Goal: Communication & Community: Answer question/provide support

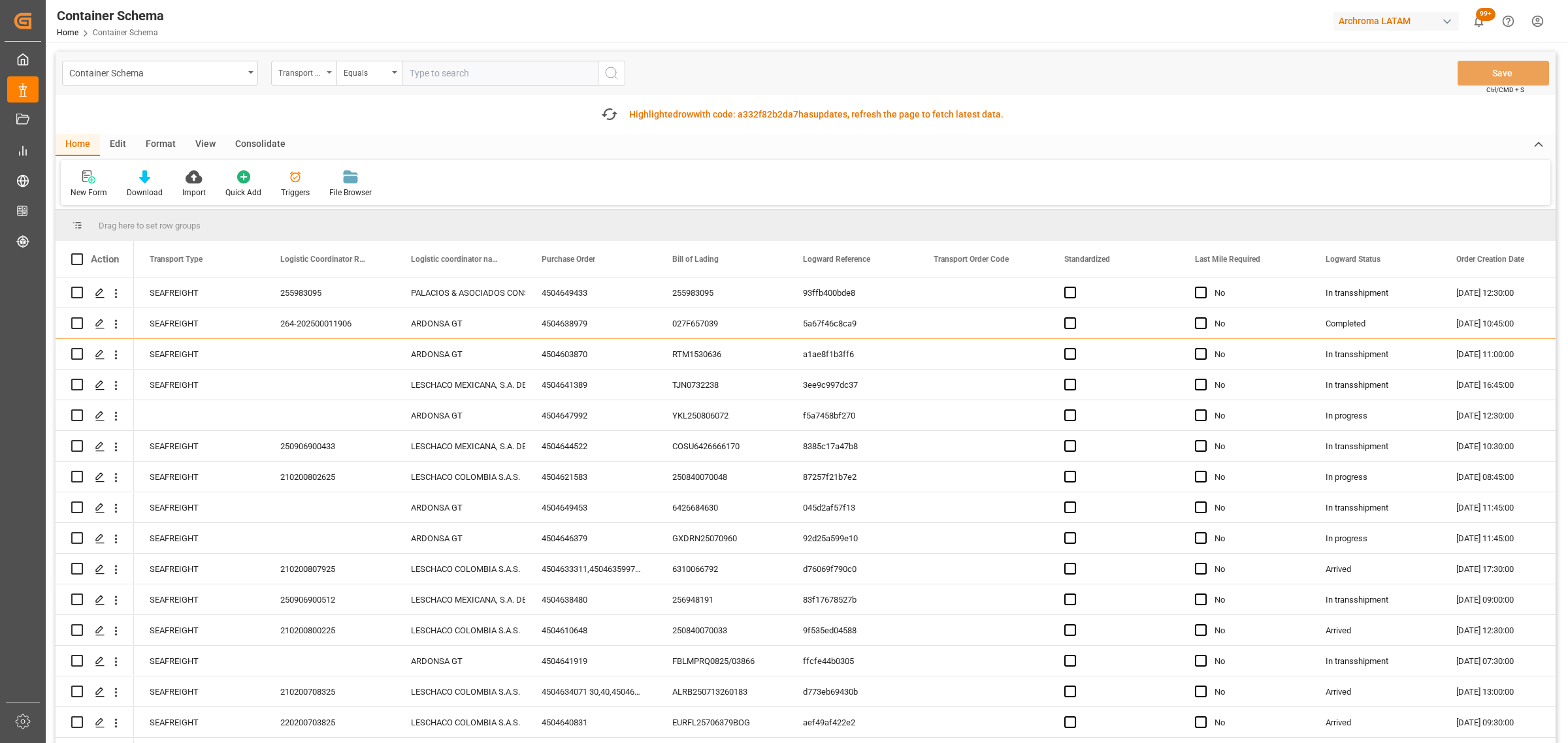
click at [297, 71] on div "Transport Type" at bounding box center [300, 71] width 45 height 15
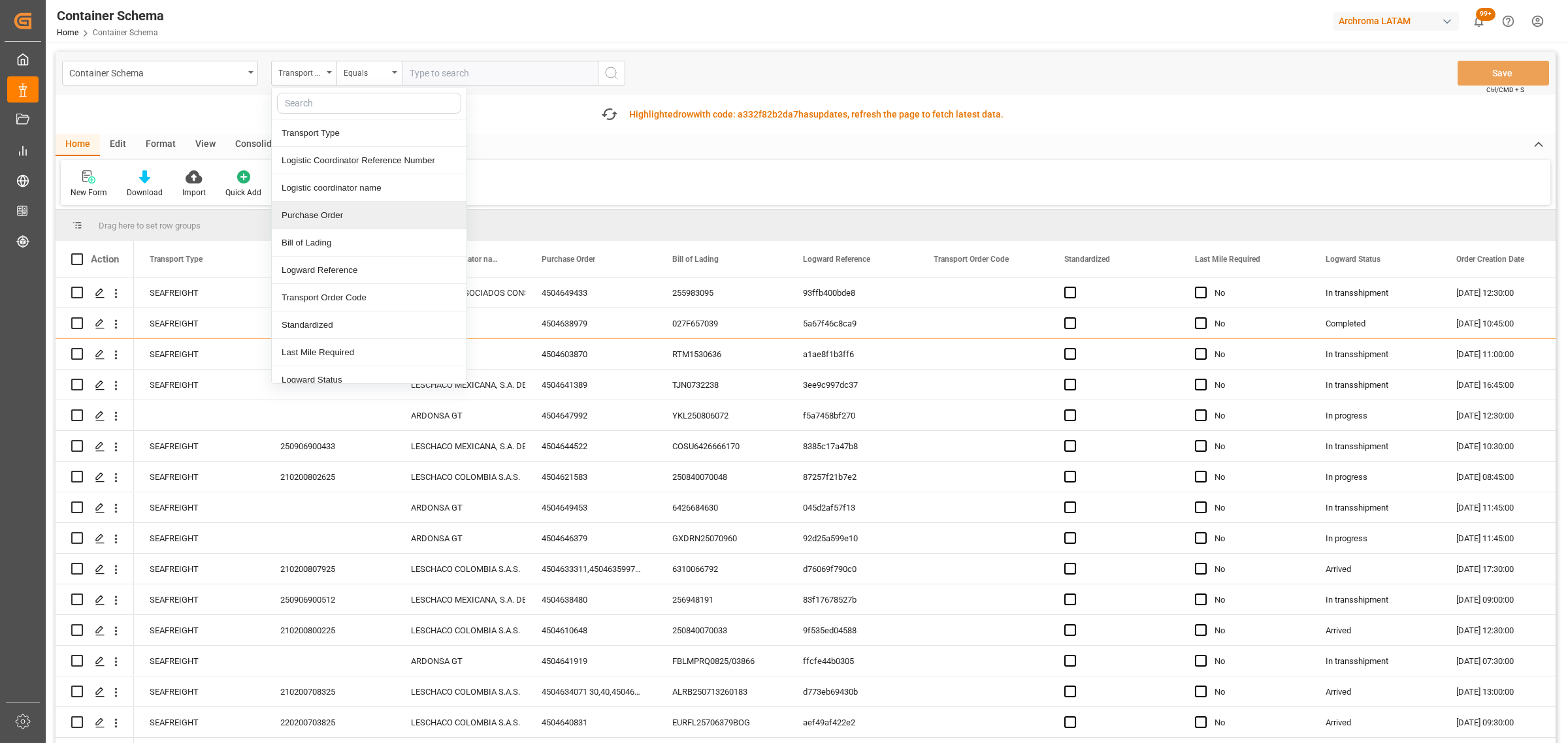
click at [322, 217] on div "Purchase Order" at bounding box center [369, 216] width 195 height 28
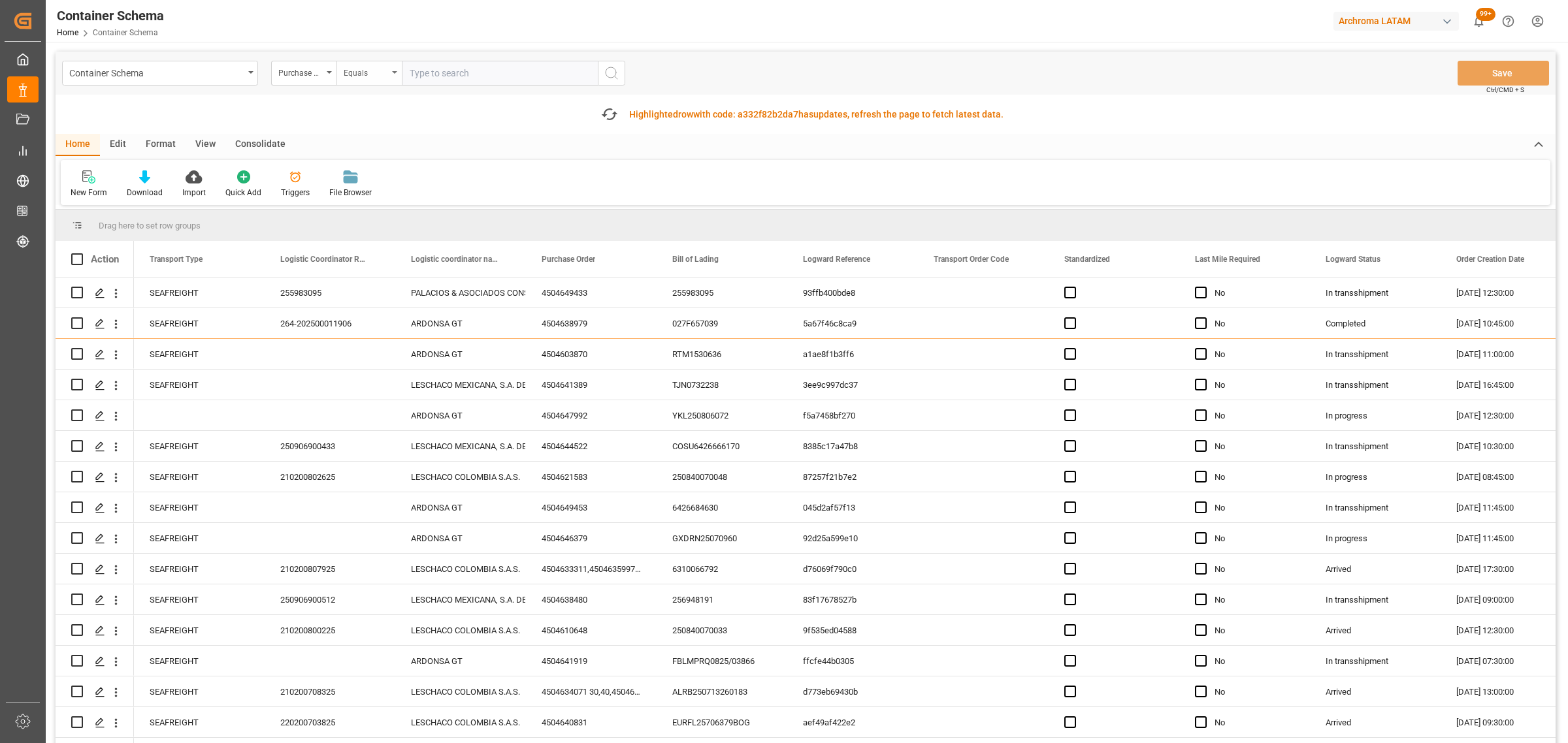
click at [370, 79] on div "Equals" at bounding box center [368, 73] width 65 height 25
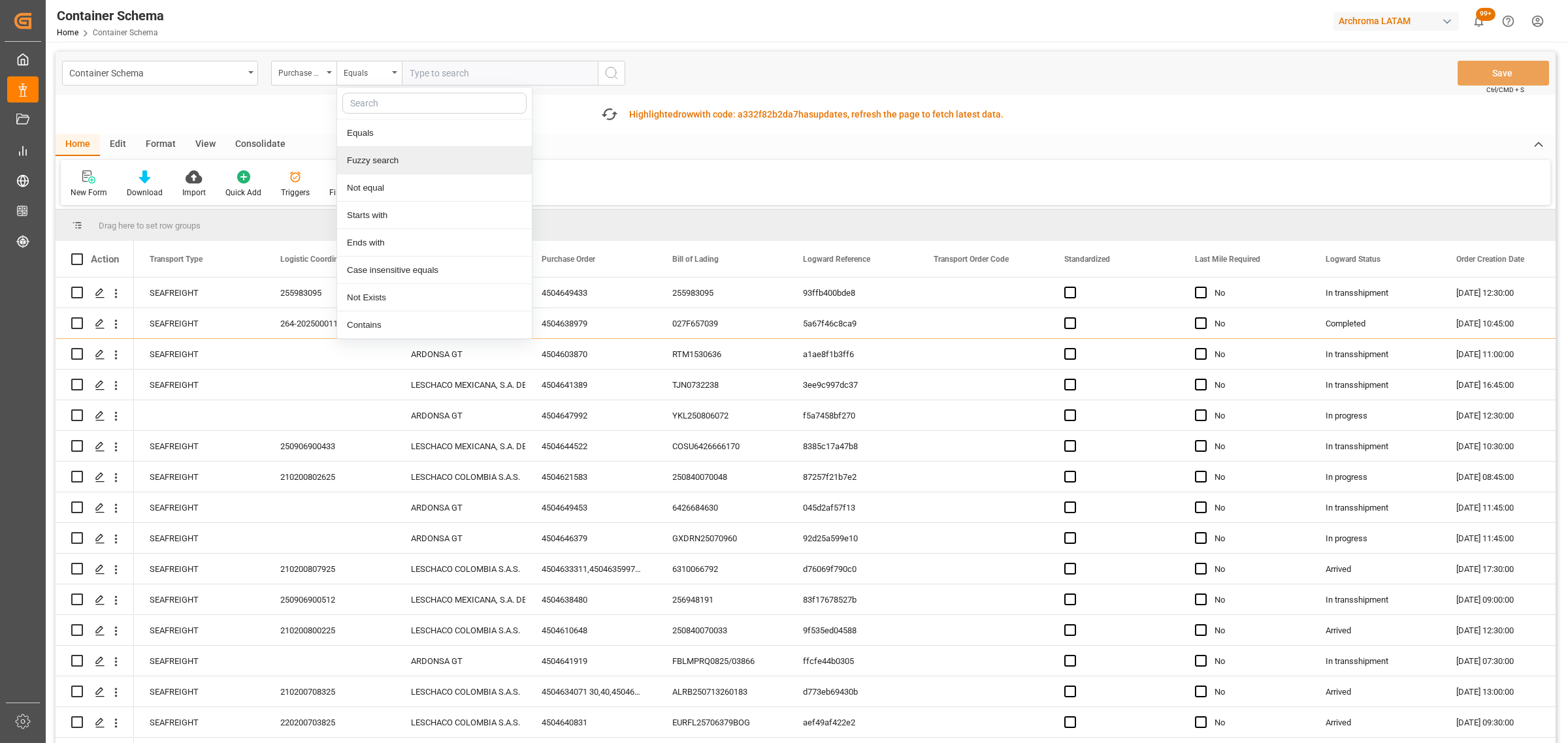
click at [390, 161] on div "Fuzzy search" at bounding box center [434, 161] width 195 height 28
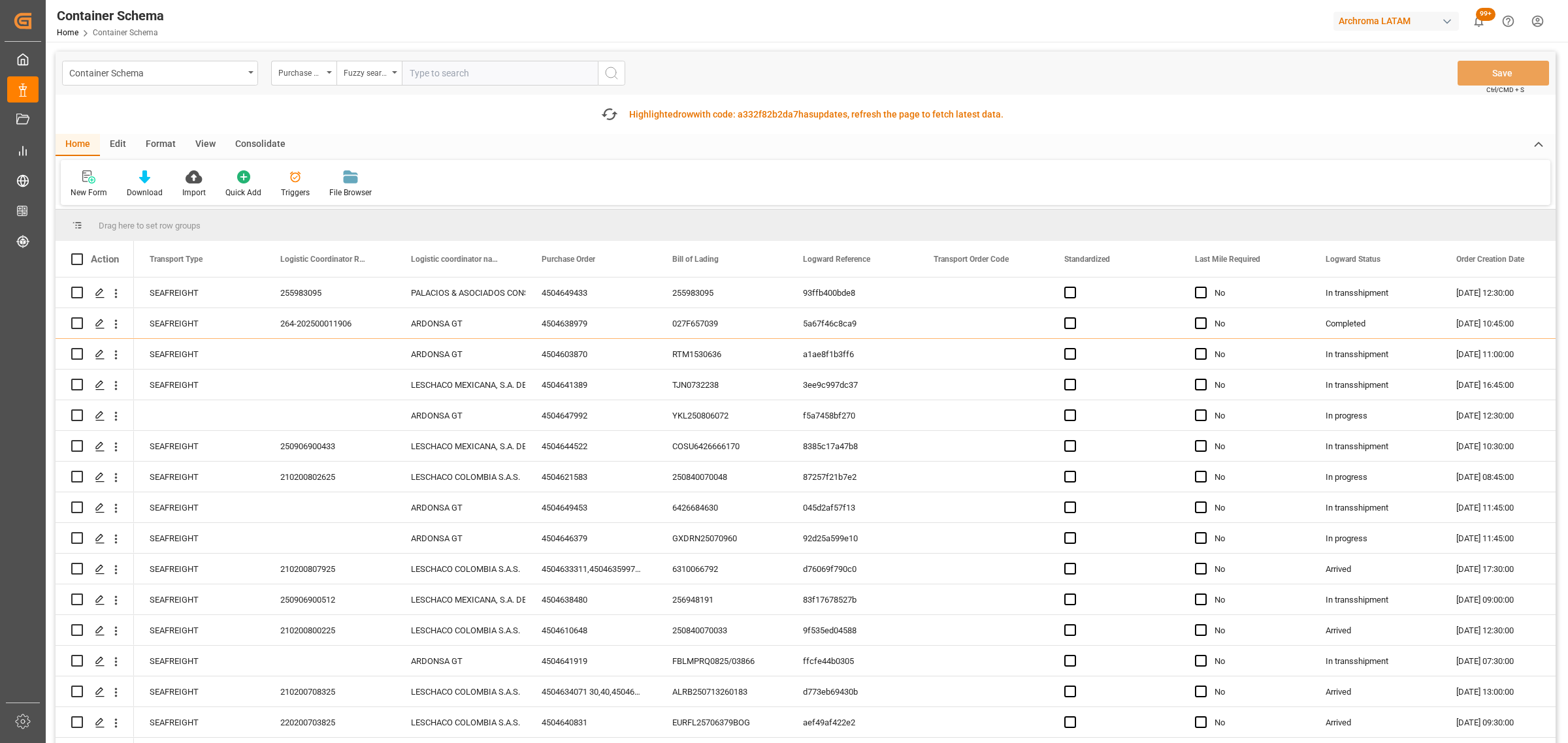
click at [456, 62] on input "text" at bounding box center [499, 73] width 196 height 25
paste input "4504648998"
type input "4504648998"
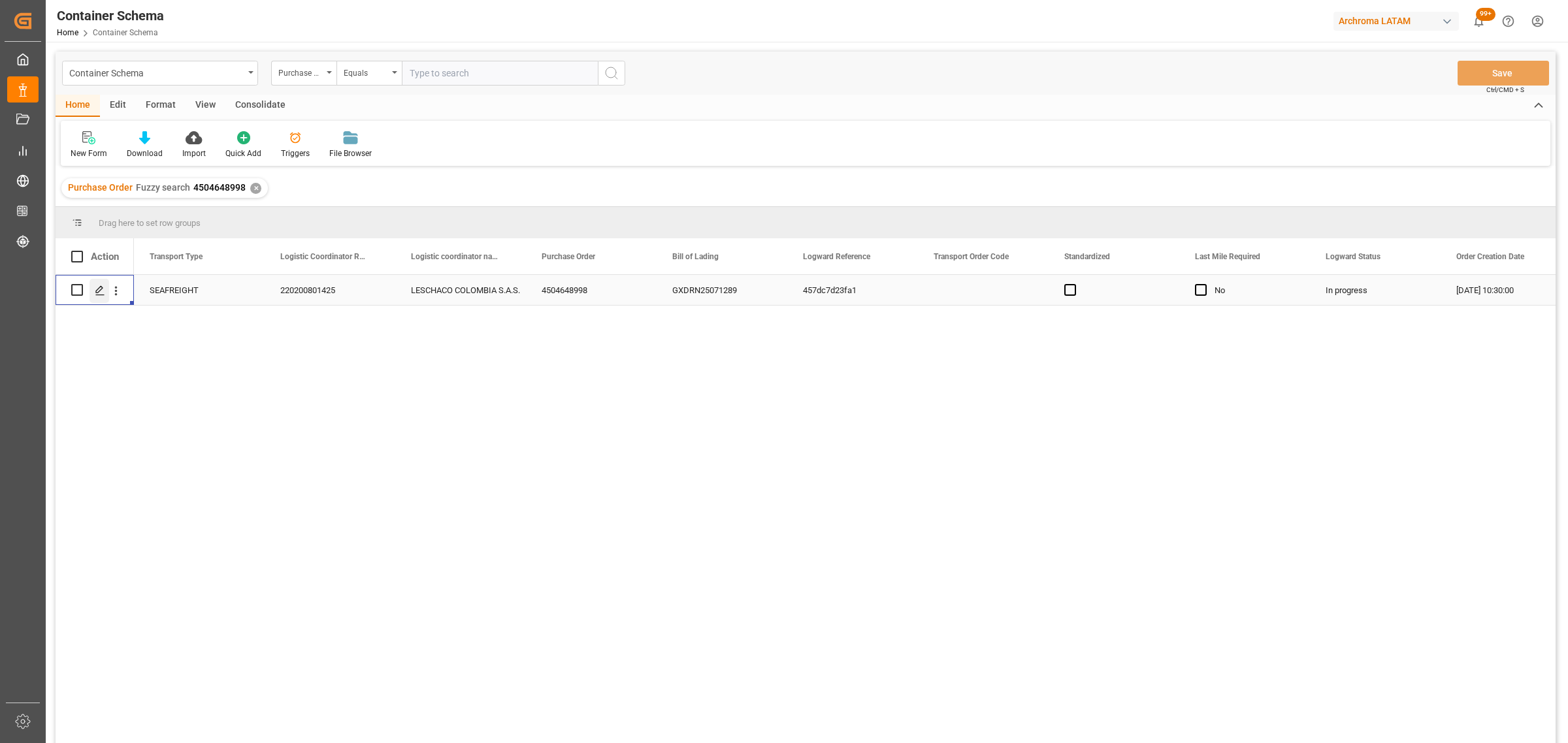
click at [99, 291] on polygon "Press SPACE to select this row." at bounding box center [99, 290] width 6 height 6
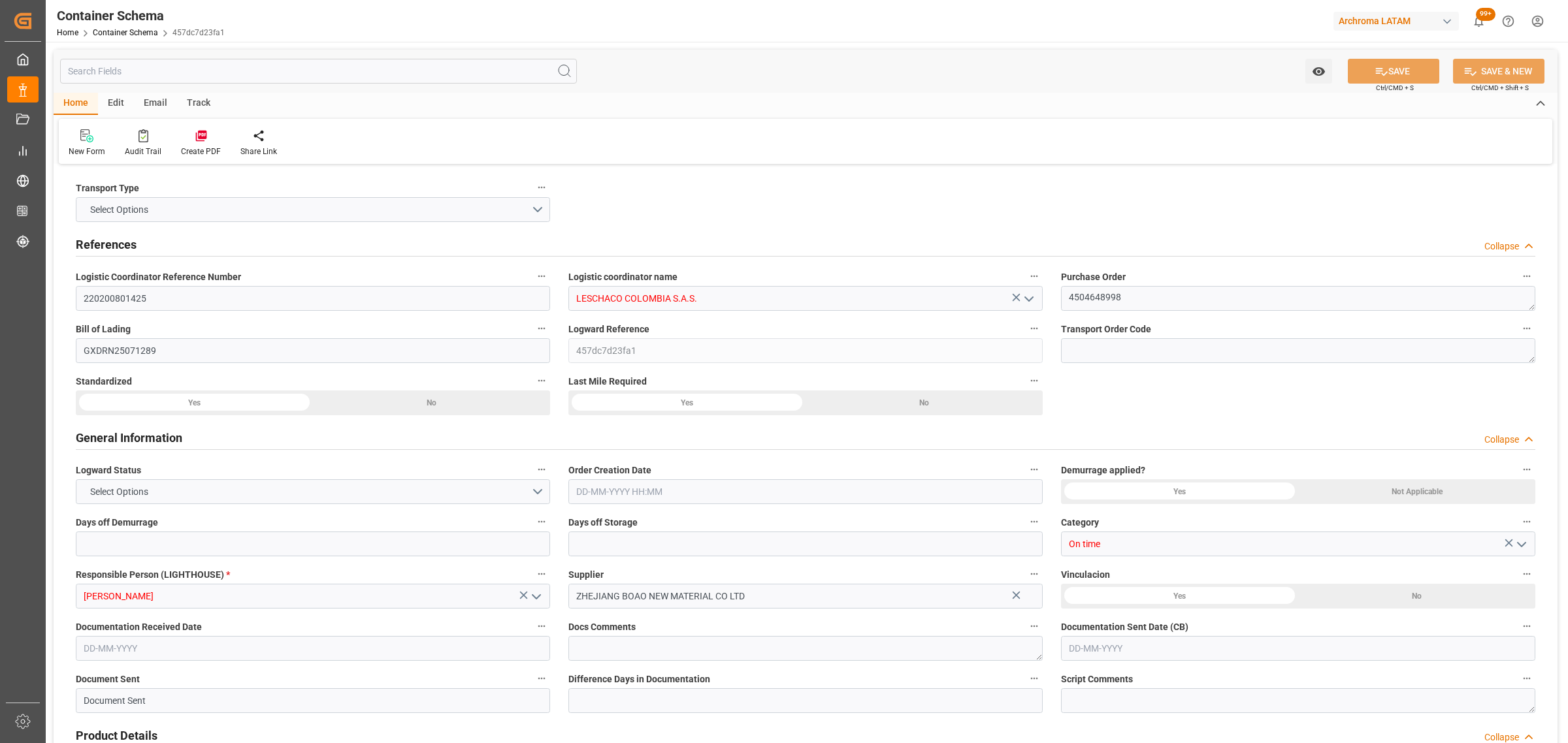
type input "0"
type input "3"
type input "1"
type input "450"
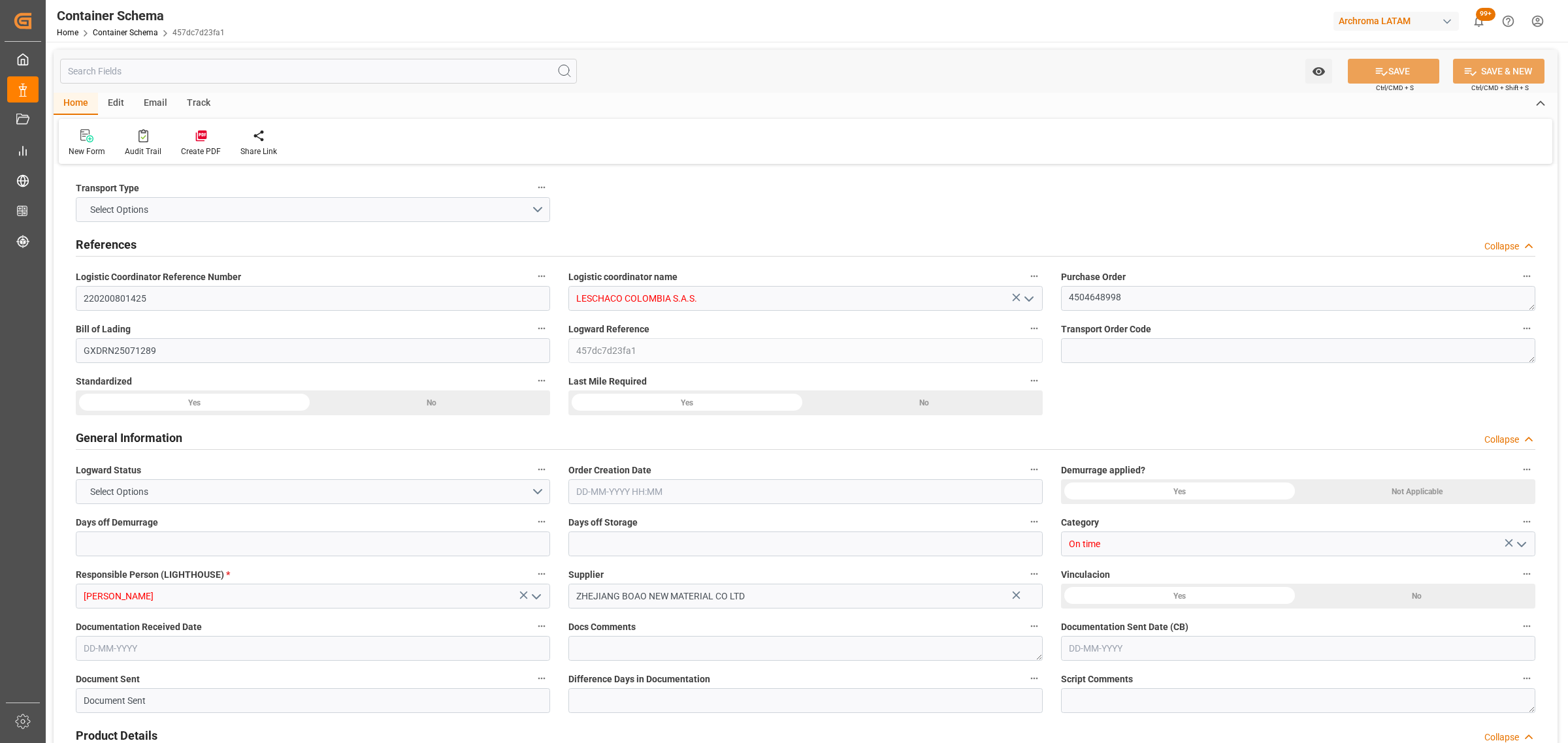
type input "490"
type input "Maersk"
type input "Maersk Line AS"
type input "CNSGH"
type input "CNSHA"
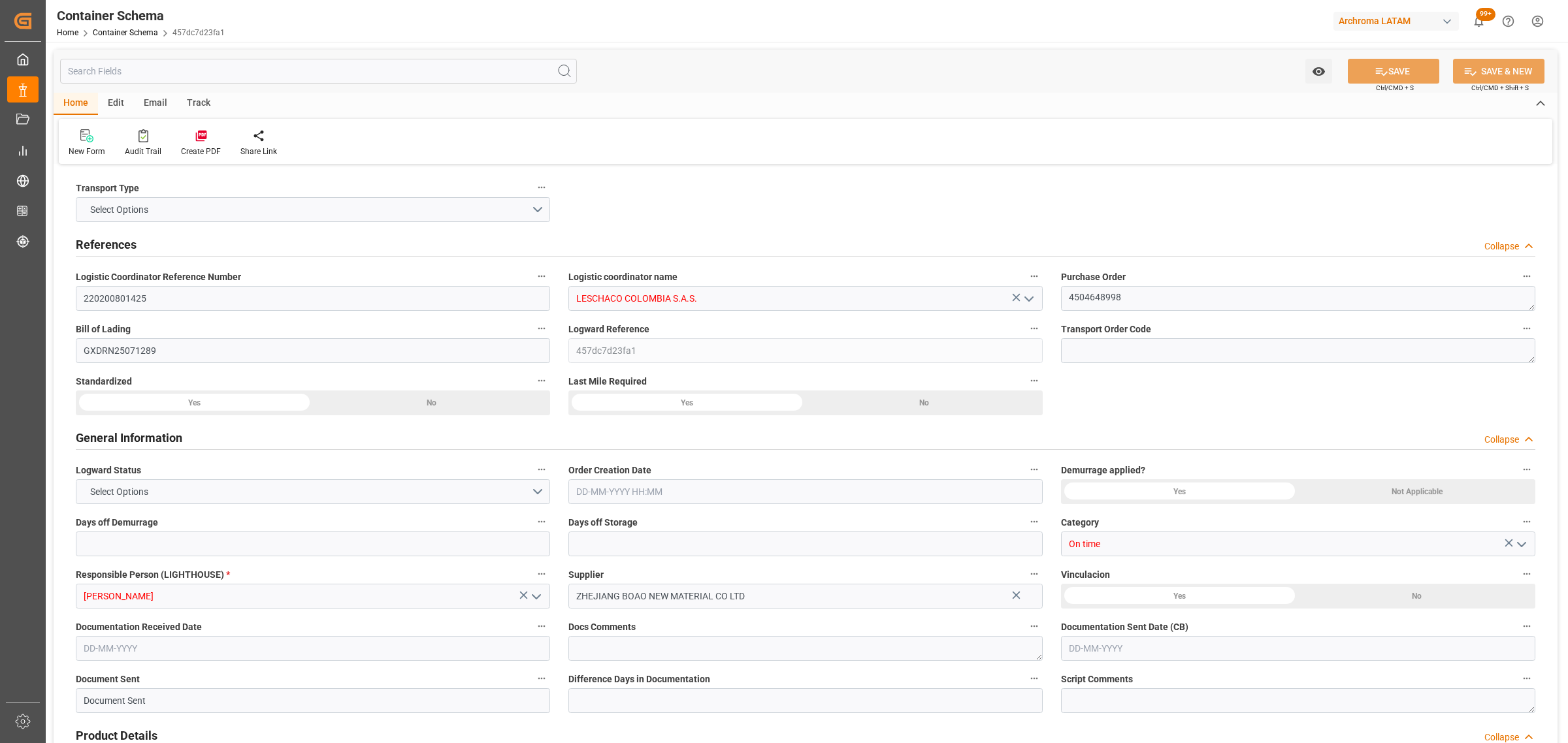
type input "COBUN"
type input "9627916"
type input "[DATE] 10:30"
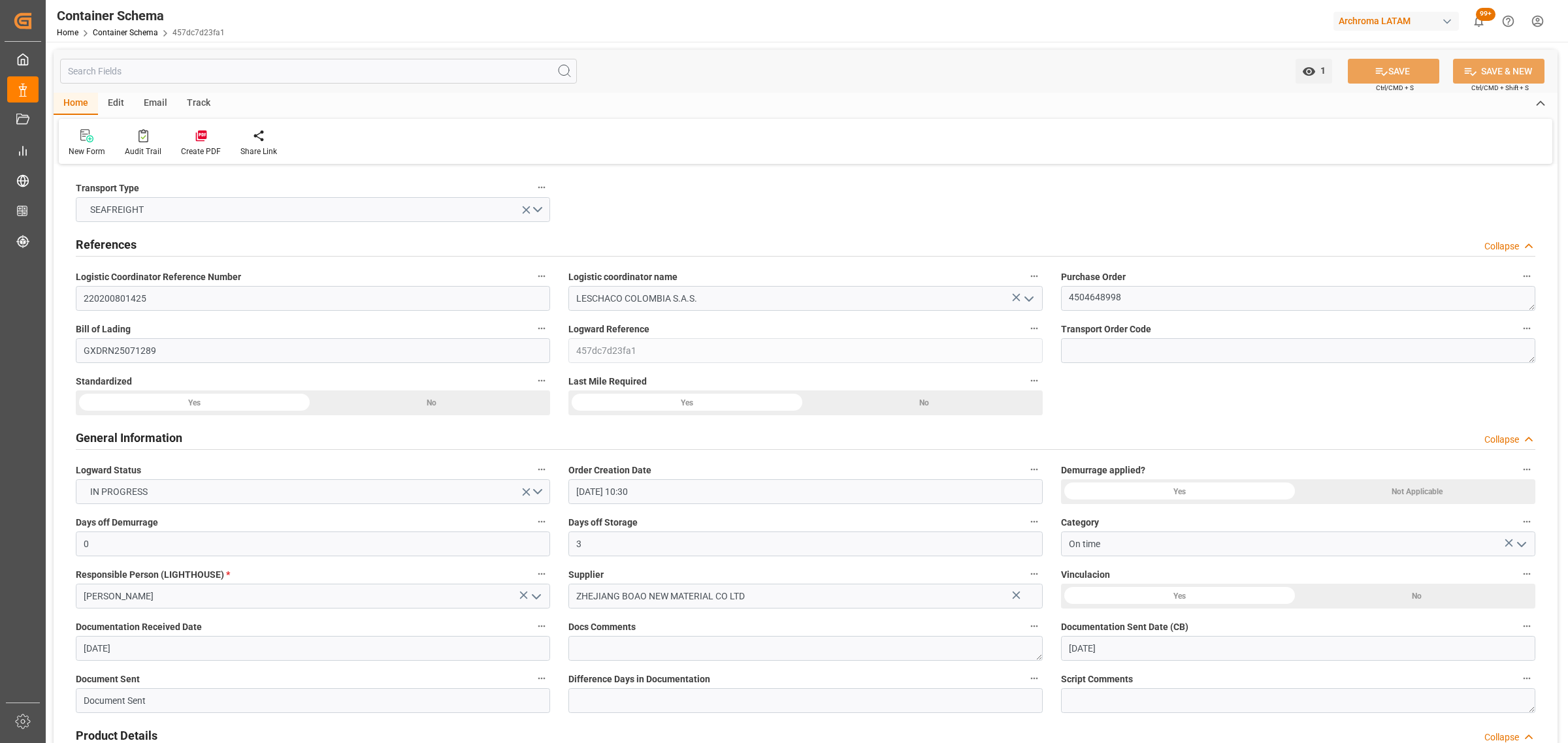
type input "[DATE]"
type input "[DATE] 00:00"
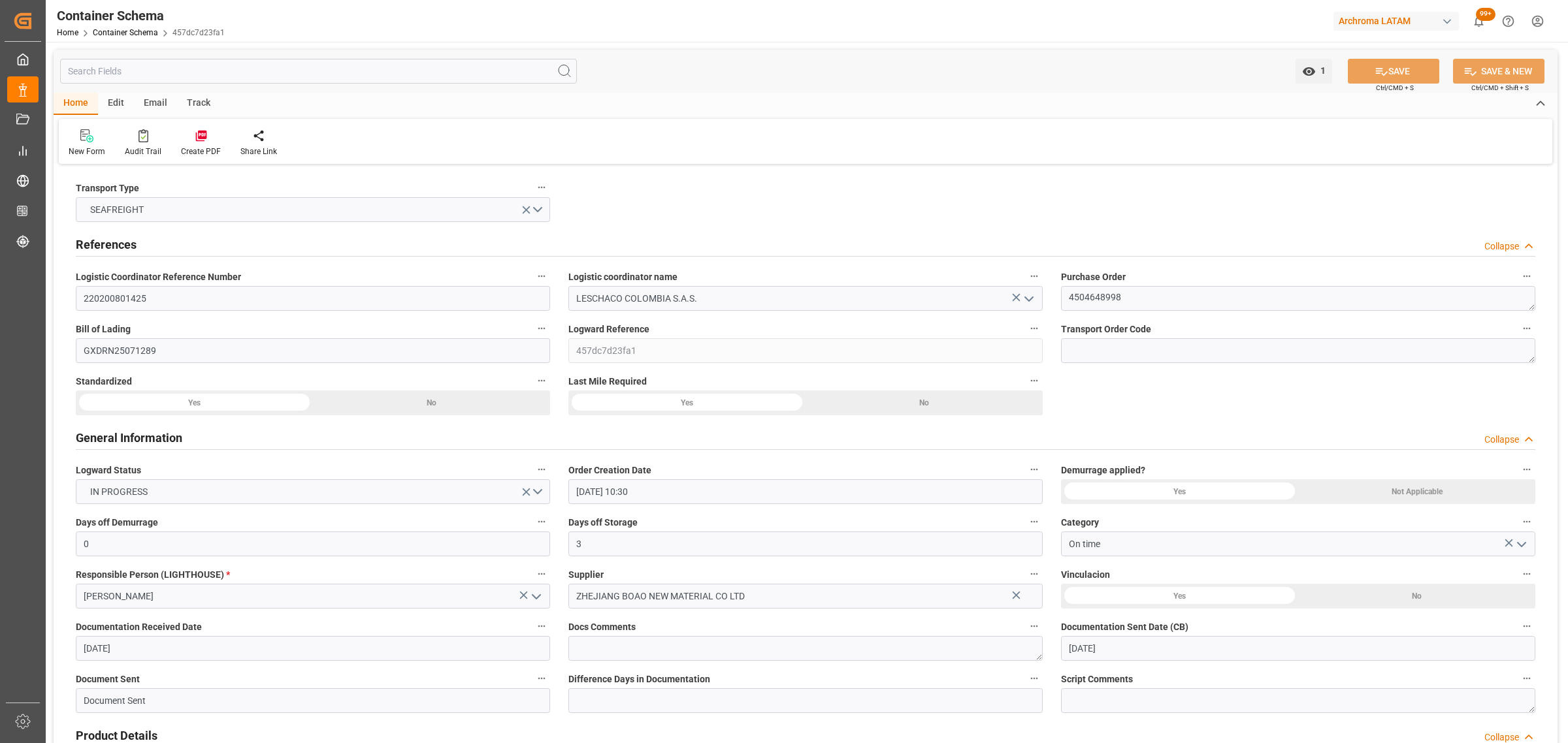
type input "[DATE] 00:00"
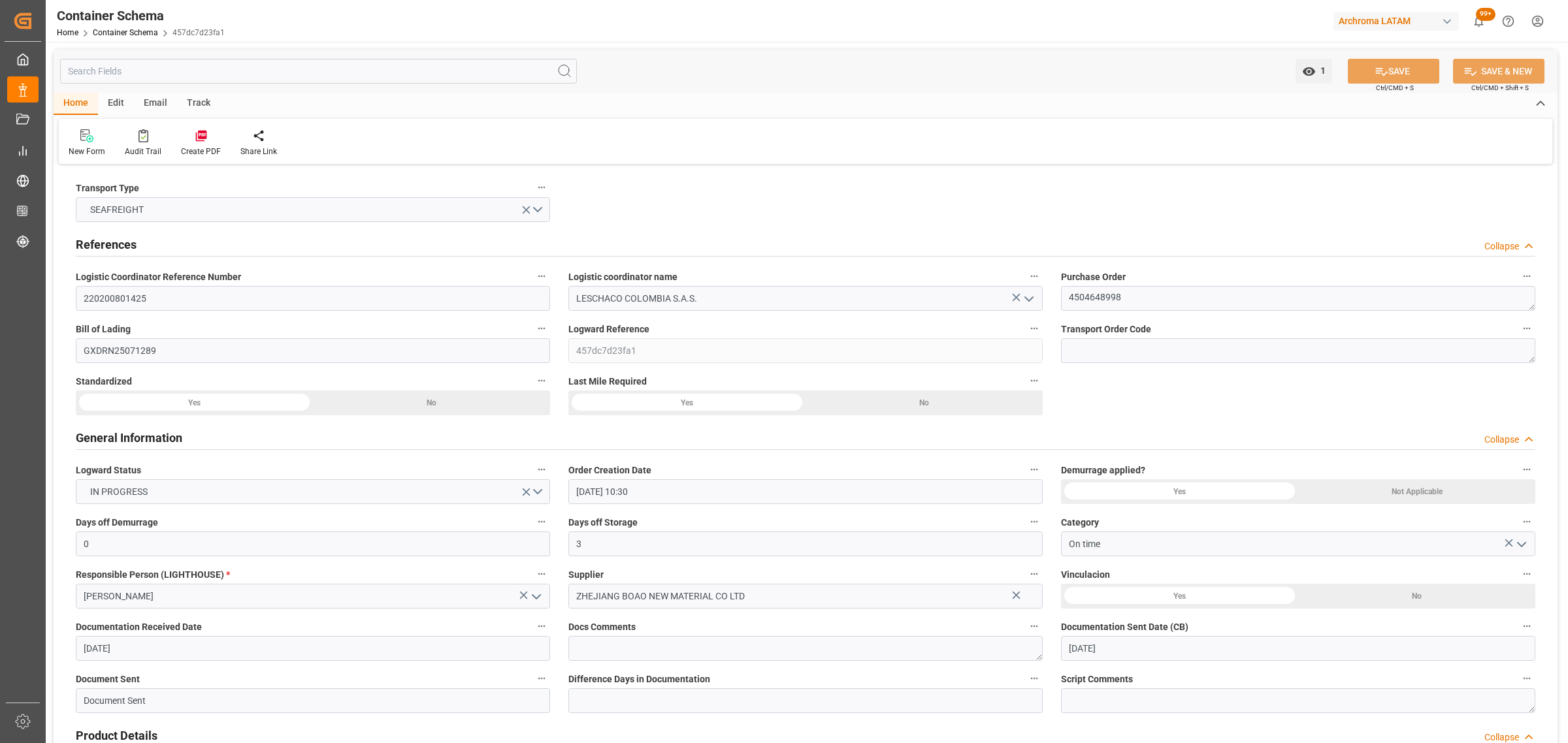
click at [192, 101] on div "Track" at bounding box center [198, 103] width 43 height 22
click at [75, 152] on div "Tracking" at bounding box center [84, 151] width 31 height 11
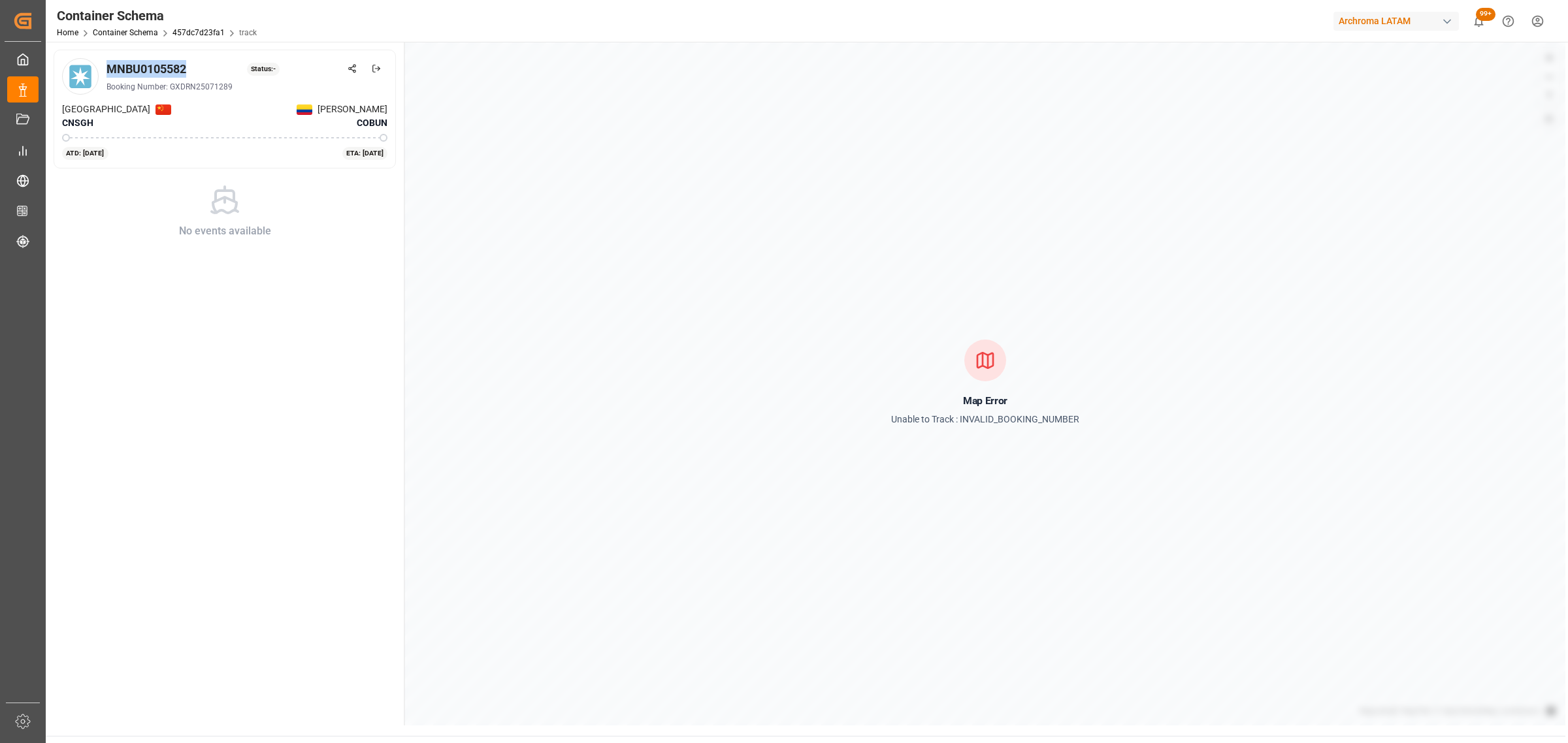
drag, startPoint x: 190, startPoint y: 72, endPoint x: 111, endPoint y: 72, distance: 79.0
click at [111, 72] on div "MNBU0105582 Status: -" at bounding box center [247, 69] width 281 height 18
copy div "MNBU0105582"
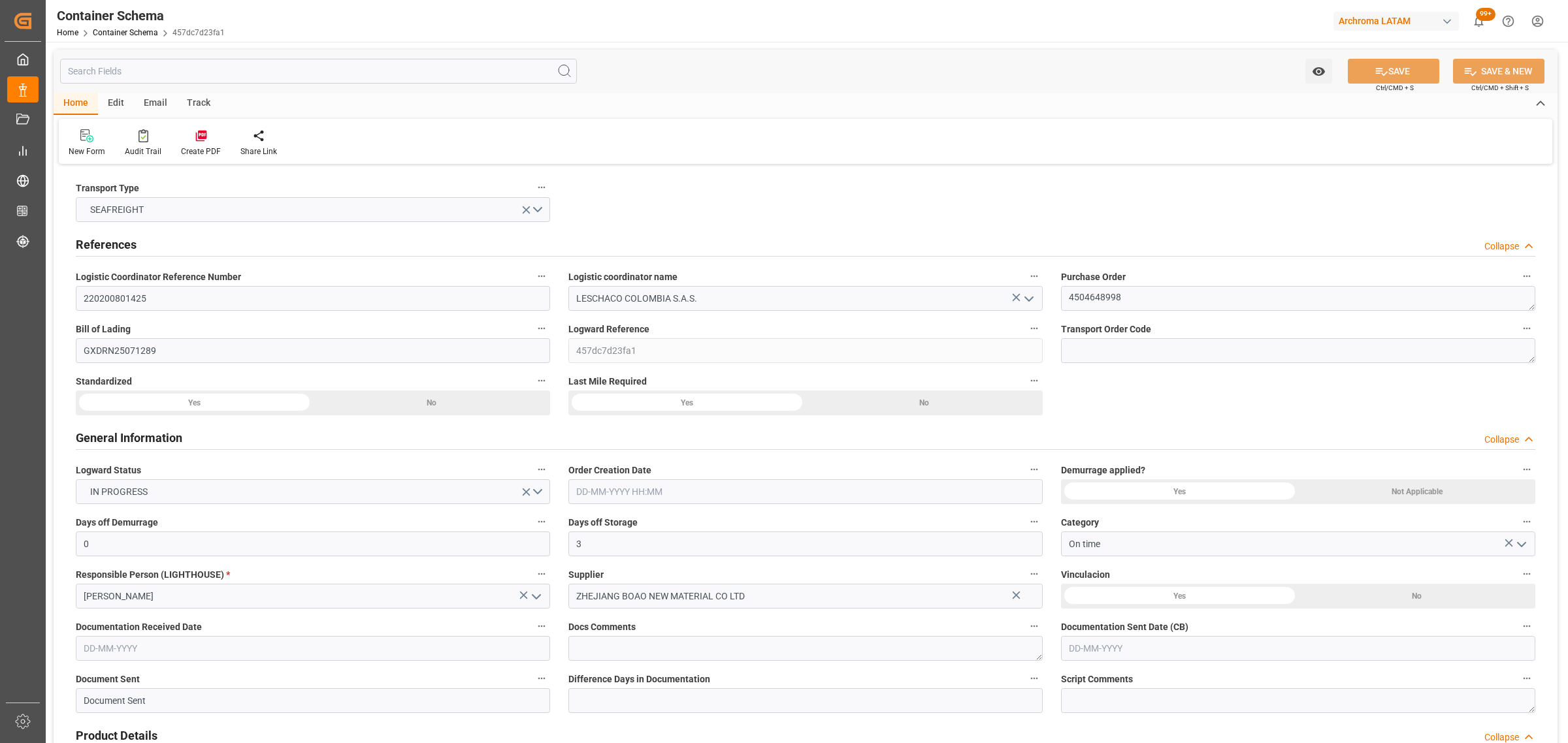
type input "0"
type input "3"
type input "1"
type input "450"
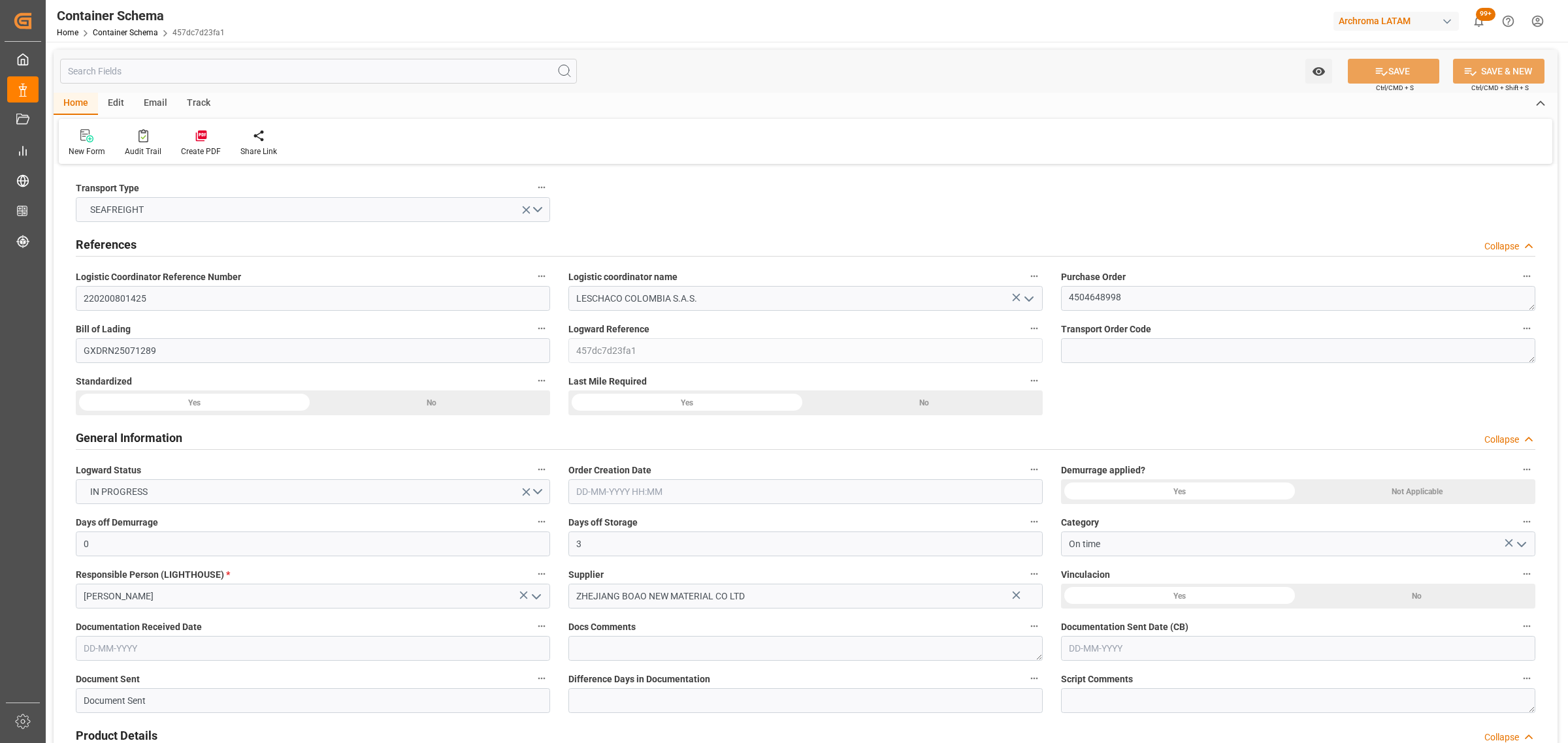
type input "490"
type input "Maersk"
type input "Maersk Line AS"
type input "CNSGH"
type input "CNSHA"
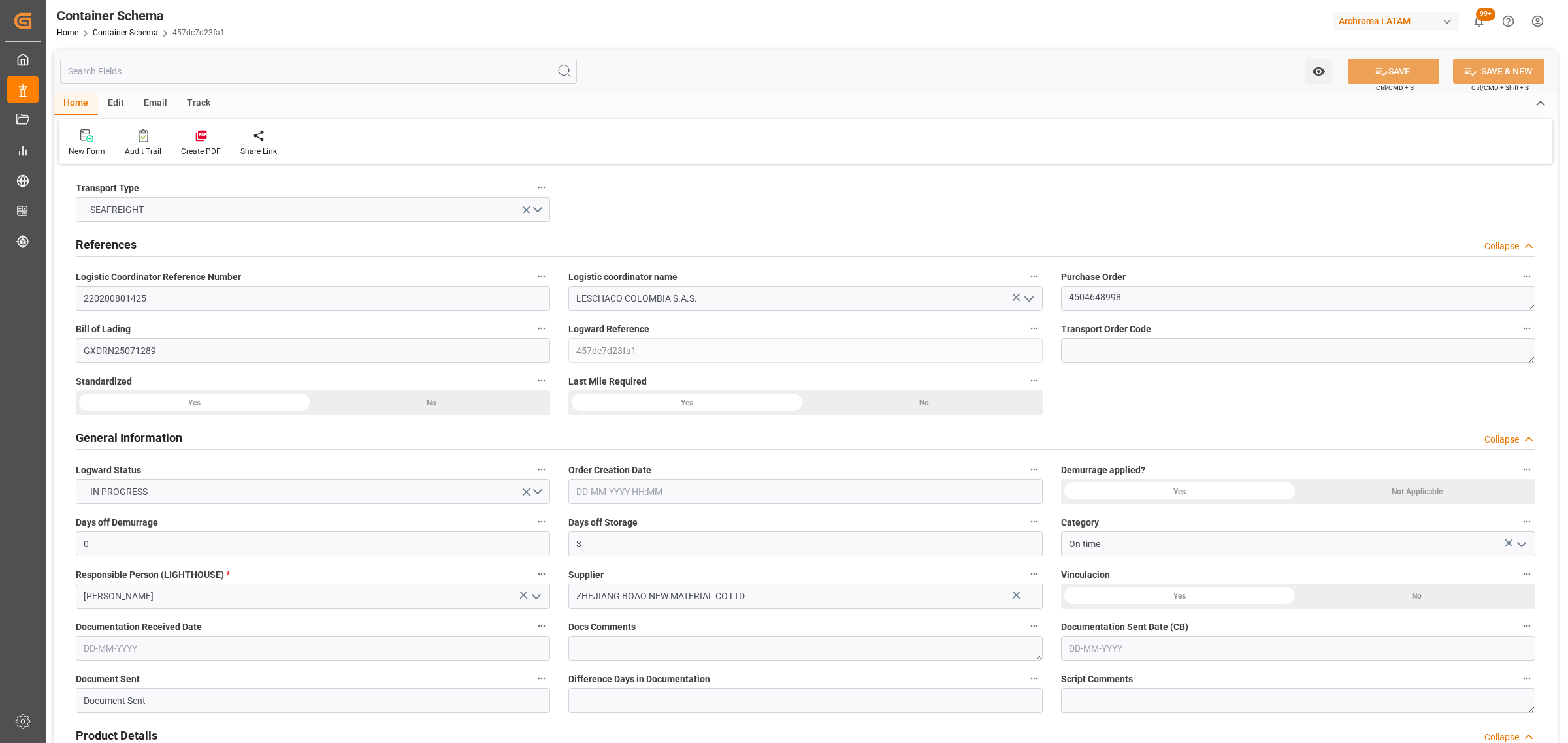
type input "COBUN"
type input "9627916"
type input "[DATE] 10:30"
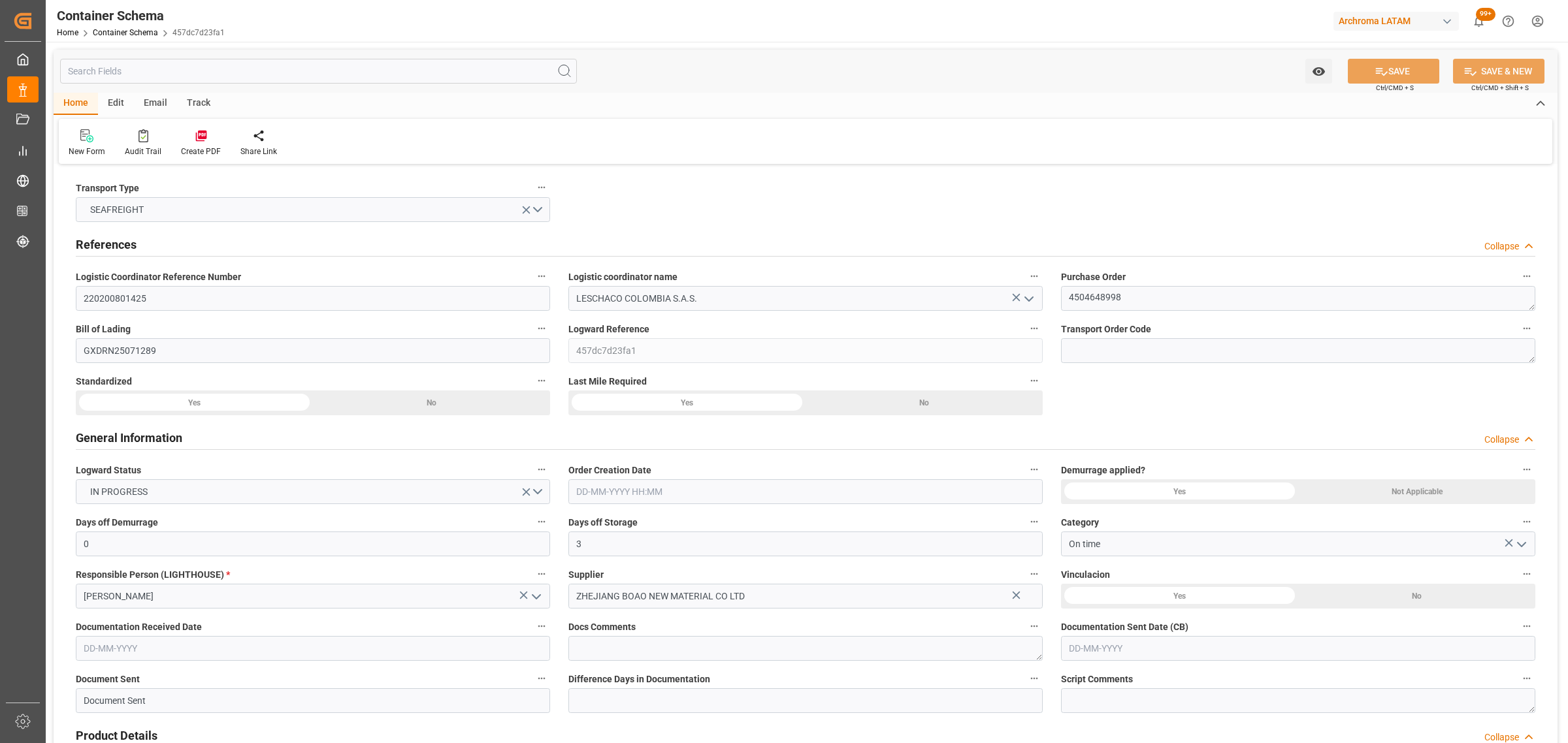
type input "[DATE]"
type input "[DATE] 00:00"
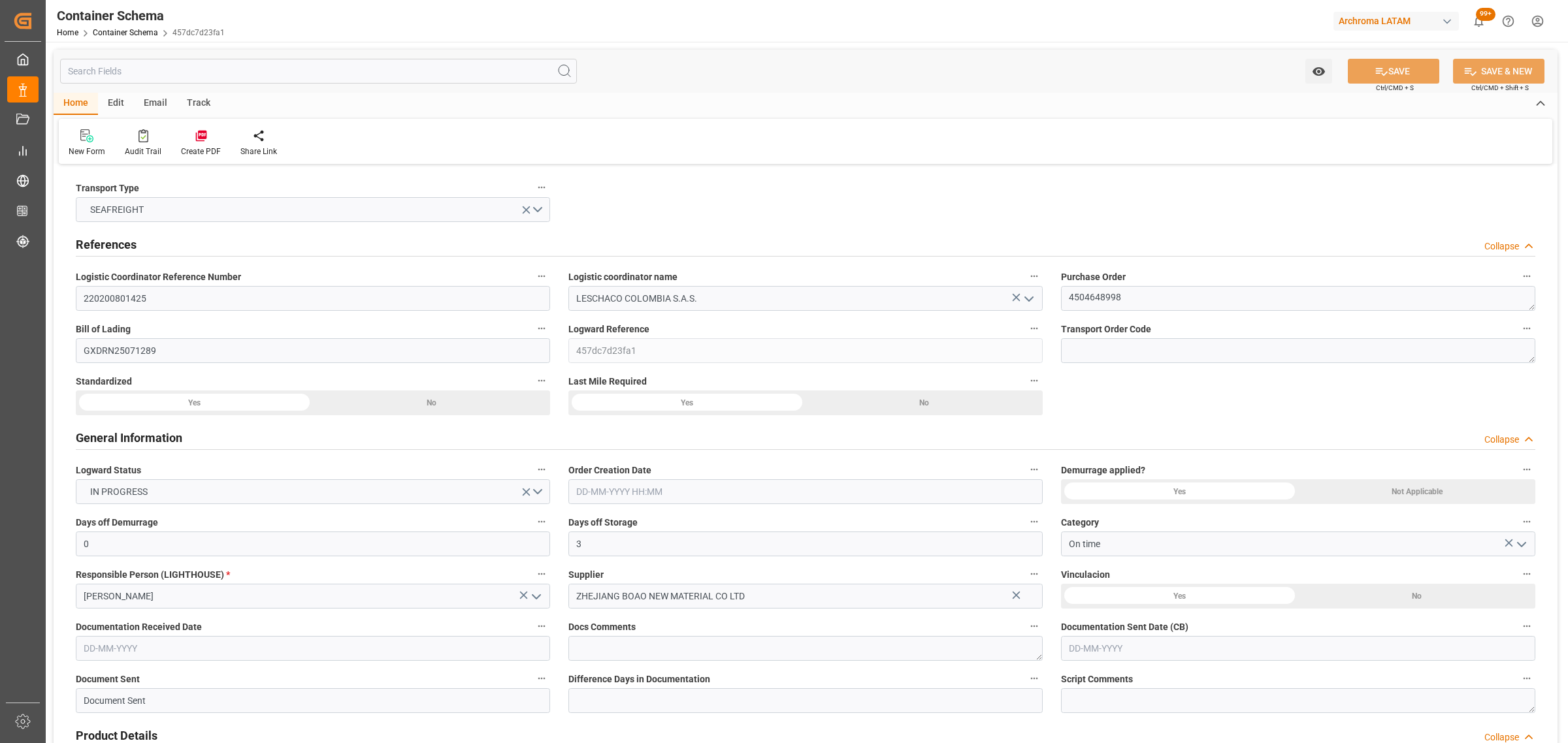
type input "[DATE] 00:00"
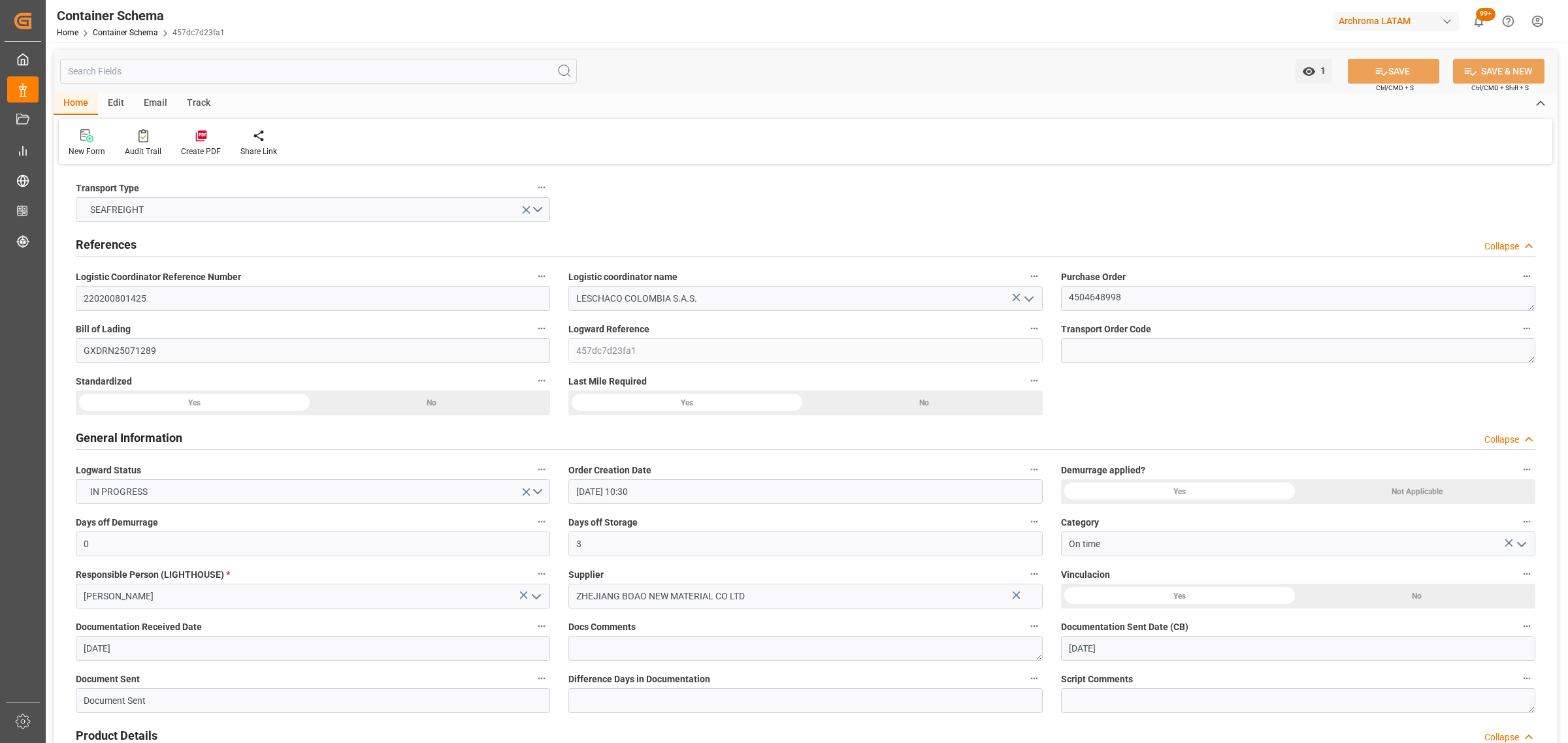
click at [150, 105] on div "Email" at bounding box center [155, 103] width 43 height 22
click at [85, 138] on icon at bounding box center [88, 137] width 18 height 9
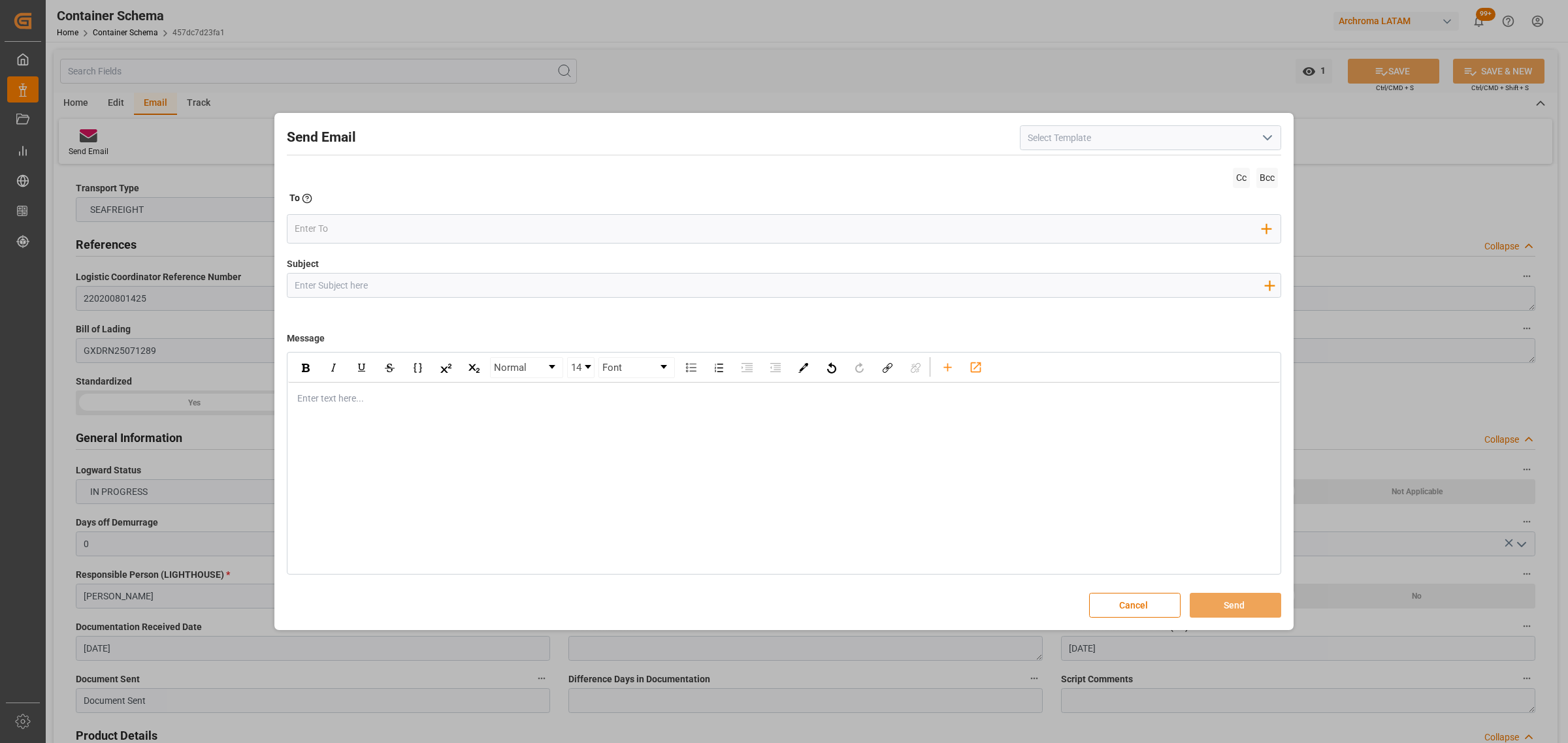
click at [366, 291] on input "Subject" at bounding box center [778, 285] width 983 height 23
paste input "PO 4504648998//TE//LOGWARD STATUS//ZHEJIANG BOAO NEW MATERIAL CO,LTD//ARCHROMA …"
type input "PO 4504648998//TE//LOGWARD STATUS//ZHEJIANG BOAO NEW MATERIAL CO,LTD//ARCHROMA …"
click at [322, 416] on div "Normal 14 Font Enter text here..." at bounding box center [783, 463] width 994 height 222
click at [353, 398] on div "rdw-editor" at bounding box center [784, 398] width 972 height 14
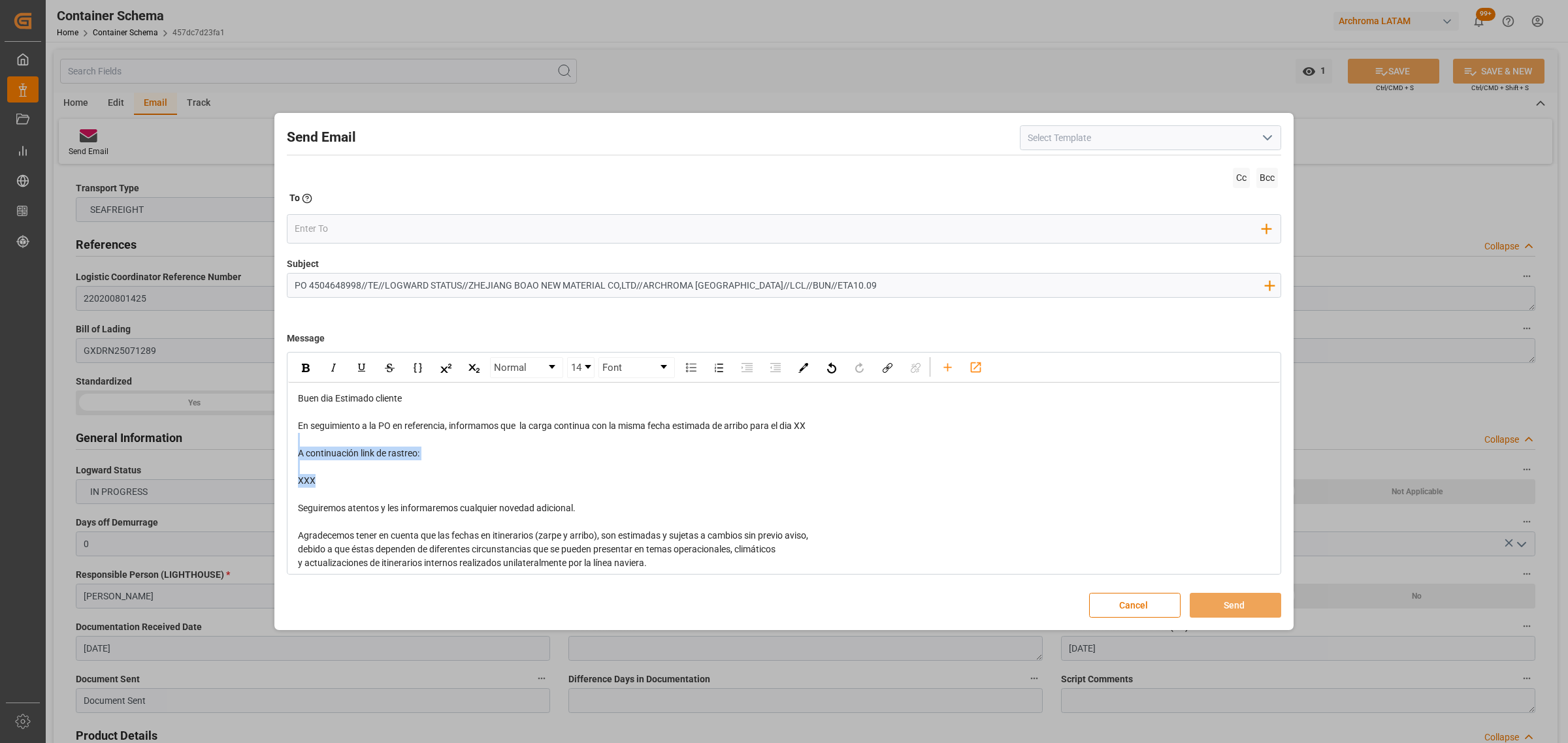
drag, startPoint x: 367, startPoint y: 478, endPoint x: 274, endPoint y: 444, distance: 99.0
click at [274, 444] on div "Send Email Cc Bcc To Enter the TO Email address Add Field to To Subject PO 4504…" at bounding box center [784, 372] width 1019 height 518
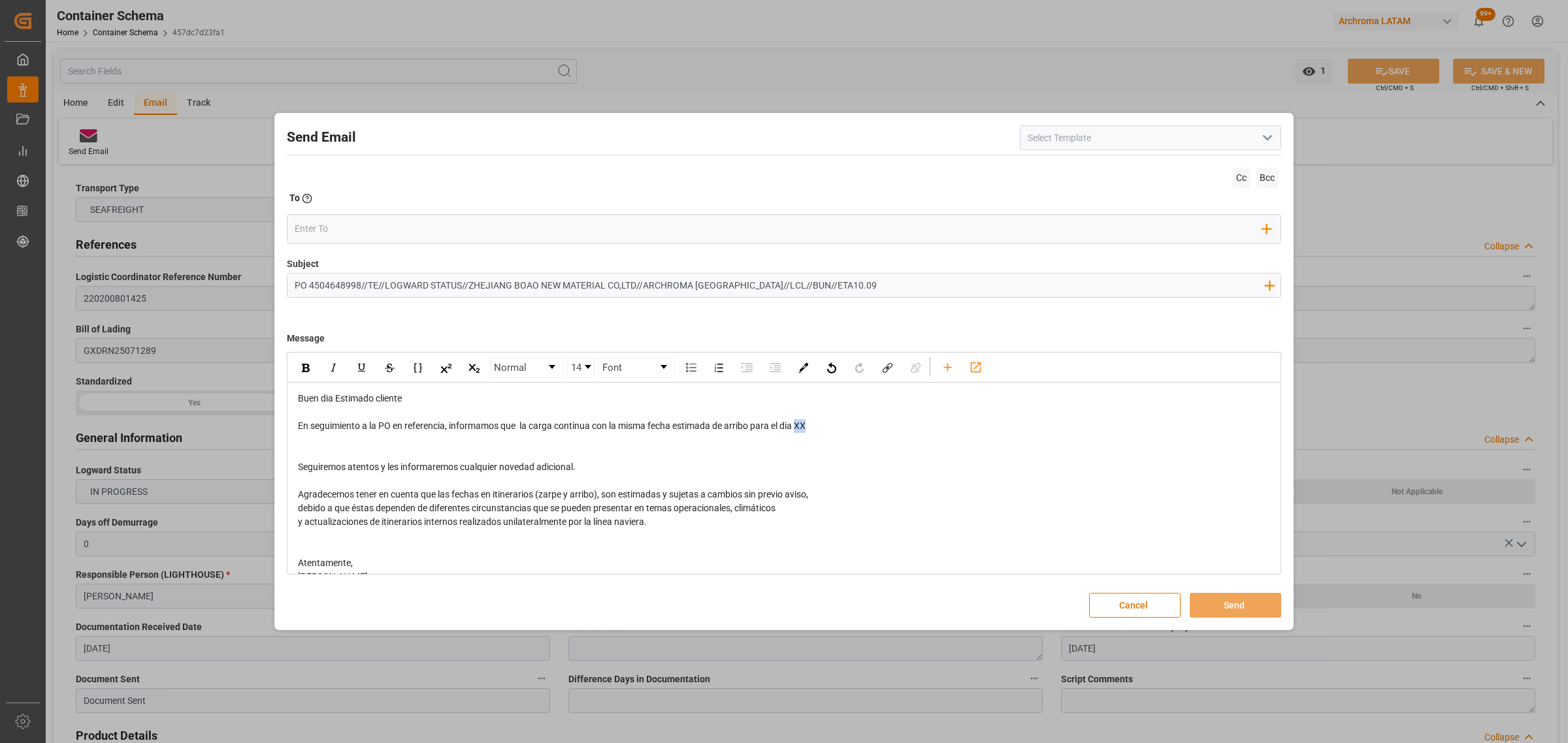
drag, startPoint x: 824, startPoint y: 426, endPoint x: 799, endPoint y: 427, distance: 25.0
click at [799, 427] on div "En seguimiento a la PO en referencia, informamos que la carga continua con la m…" at bounding box center [784, 426] width 972 height 14
drag, startPoint x: 821, startPoint y: 424, endPoint x: 799, endPoint y: 428, distance: 22.4
click at [799, 428] on div "En seguimiento a la PO en referencia, informamos que la carga continua con la m…" at bounding box center [784, 426] width 972 height 14
click at [300, 371] on div "rdw-inline-control" at bounding box center [305, 367] width 23 height 19
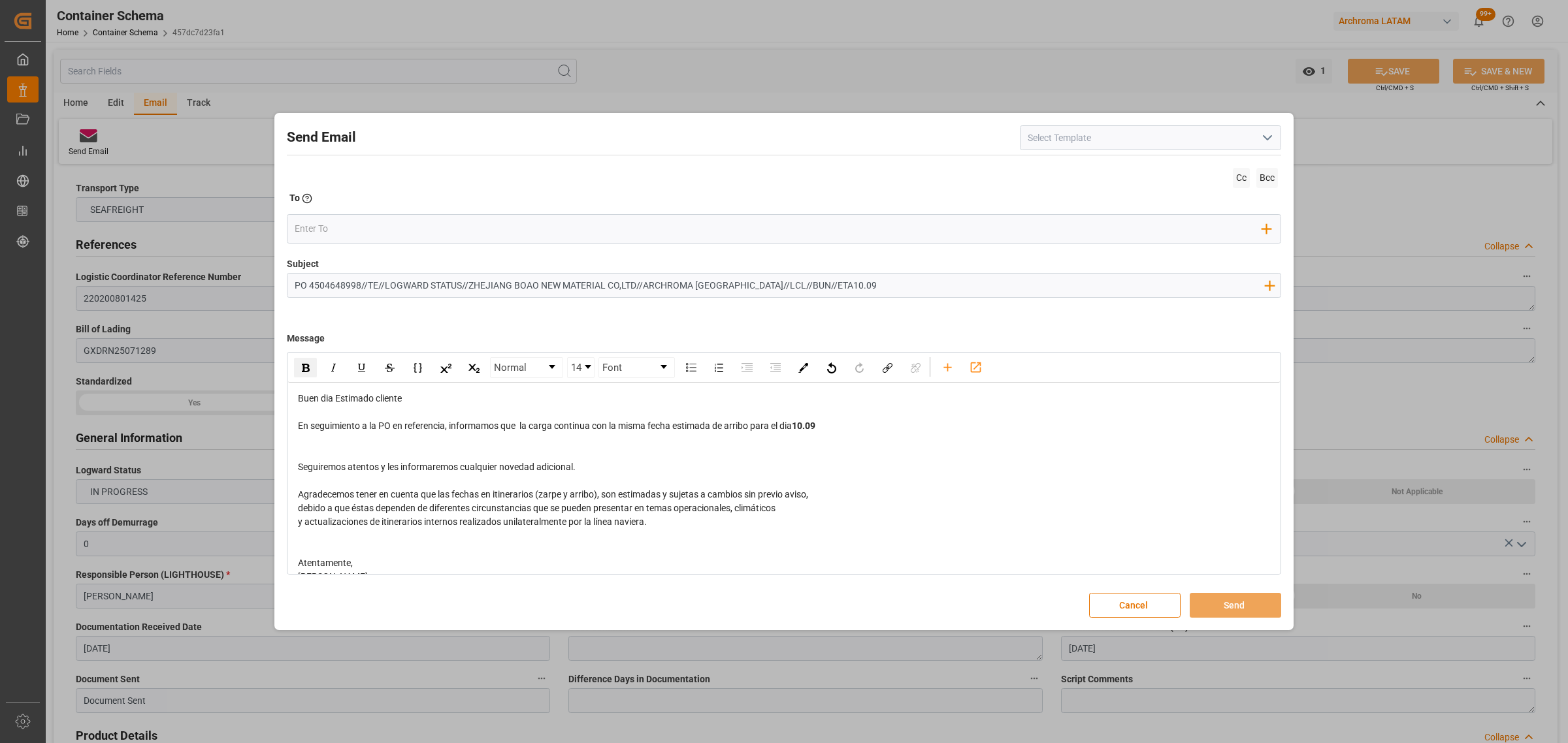
click at [407, 449] on div "rdw-editor" at bounding box center [784, 453] width 972 height 14
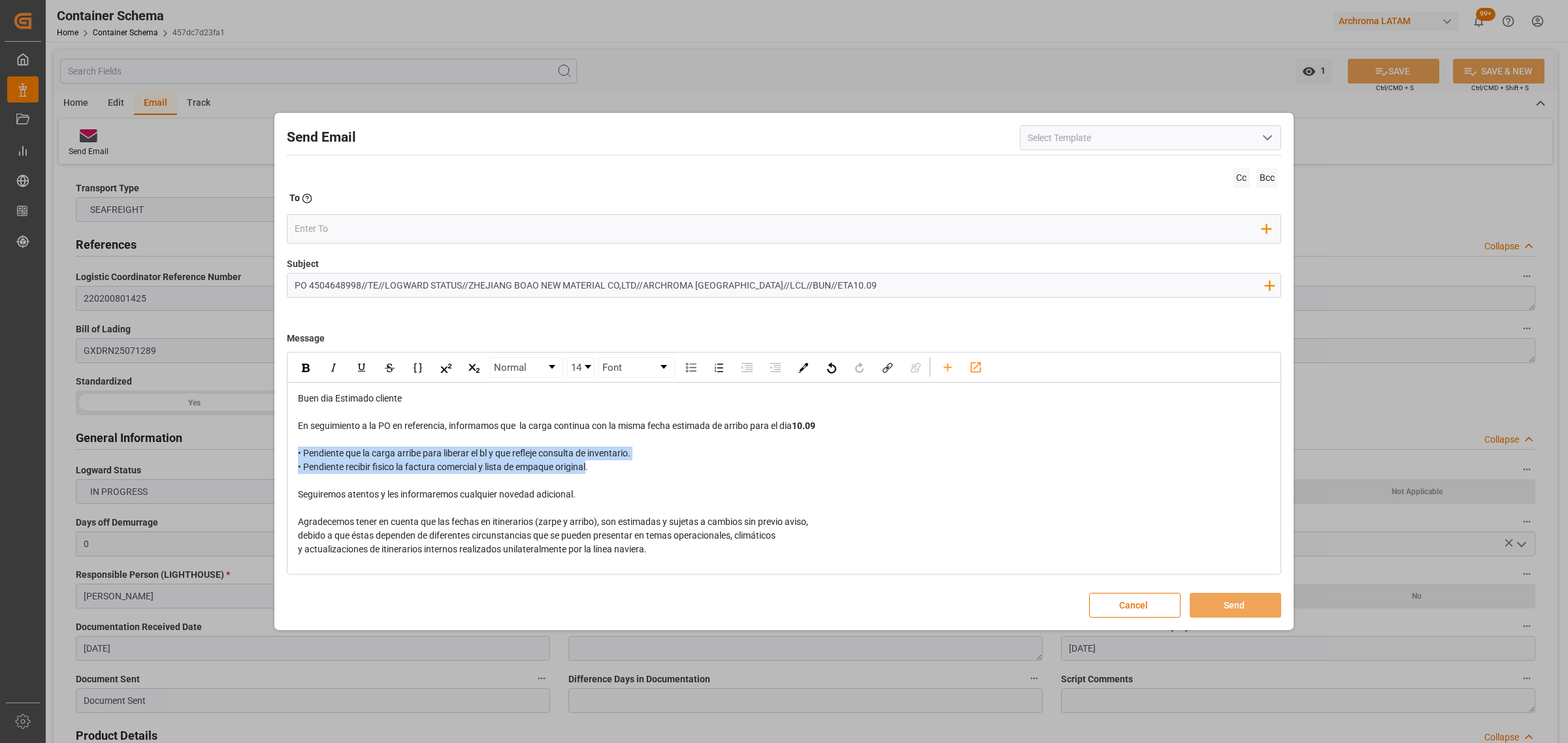
drag, startPoint x: 591, startPoint y: 470, endPoint x: 292, endPoint y: 455, distance: 299.4
click at [292, 449] on div "Buen dia Estimado cliente En seguimiento a la PO en referencia, informamos que …" at bounding box center [784, 515] width 992 height 265
click at [560, 449] on div "rdw-editor" at bounding box center [784, 480] width 972 height 14
drag, startPoint x: 569, startPoint y: 466, endPoint x: 269, endPoint y: 470, distance: 300.0
click at [269, 449] on div "Send Email Cc Bcc To Enter the TO Email address Add Field to To Subject PO 4504…" at bounding box center [784, 372] width 1568 height 743
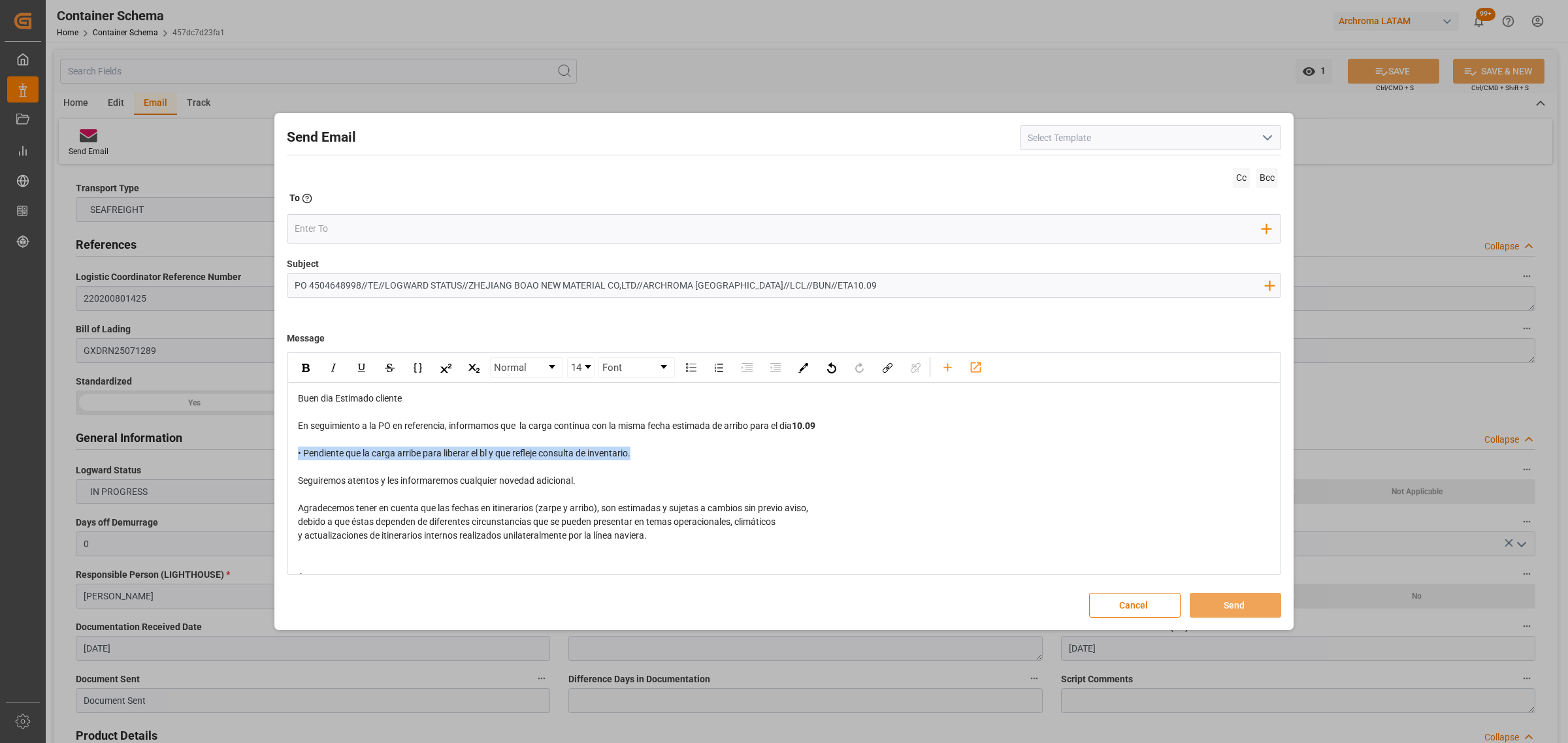
drag, startPoint x: 631, startPoint y: 457, endPoint x: 269, endPoint y: 367, distance: 373.0
click at [279, 449] on div "Send Email Cc Bcc To Enter the TO Email address Add Field to To Subject PO 4504…" at bounding box center [783, 372] width 1012 height 511
click at [312, 438] on div "rdw-editor" at bounding box center [784, 440] width 972 height 14
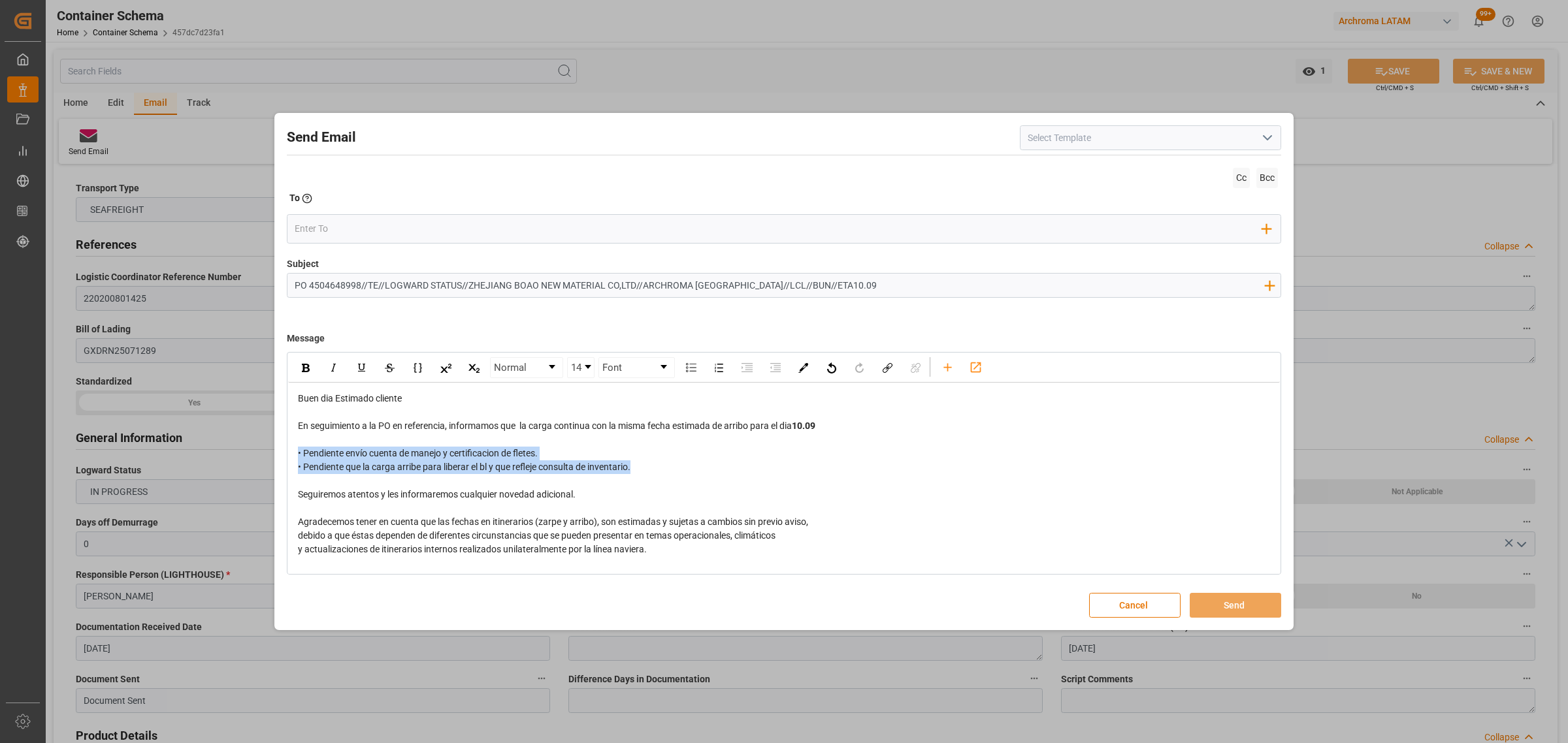
drag, startPoint x: 704, startPoint y: 470, endPoint x: 271, endPoint y: 449, distance: 433.5
click at [271, 449] on div "Send Email Cc Bcc To Enter the TO Email address Add Field to To Subject PO 4504…" at bounding box center [784, 372] width 1568 height 743
click at [305, 366] on img "rdw-inline-control" at bounding box center [306, 367] width 8 height 8
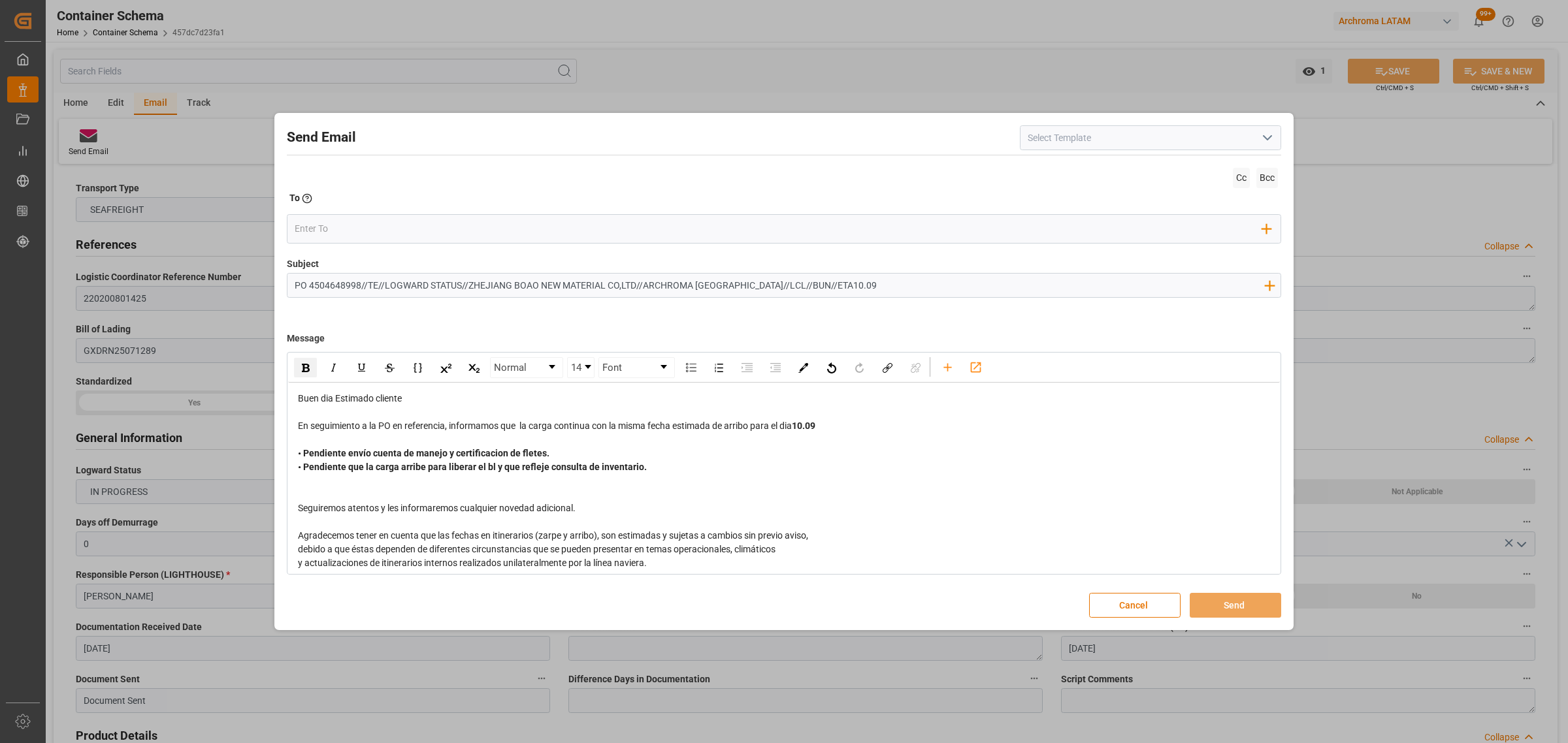
click at [356, 213] on div "Cc Bcc To Enter the TO Email address Add Field to To" at bounding box center [783, 211] width 994 height 92
click at [351, 226] on input "email" at bounding box center [778, 229] width 968 height 19
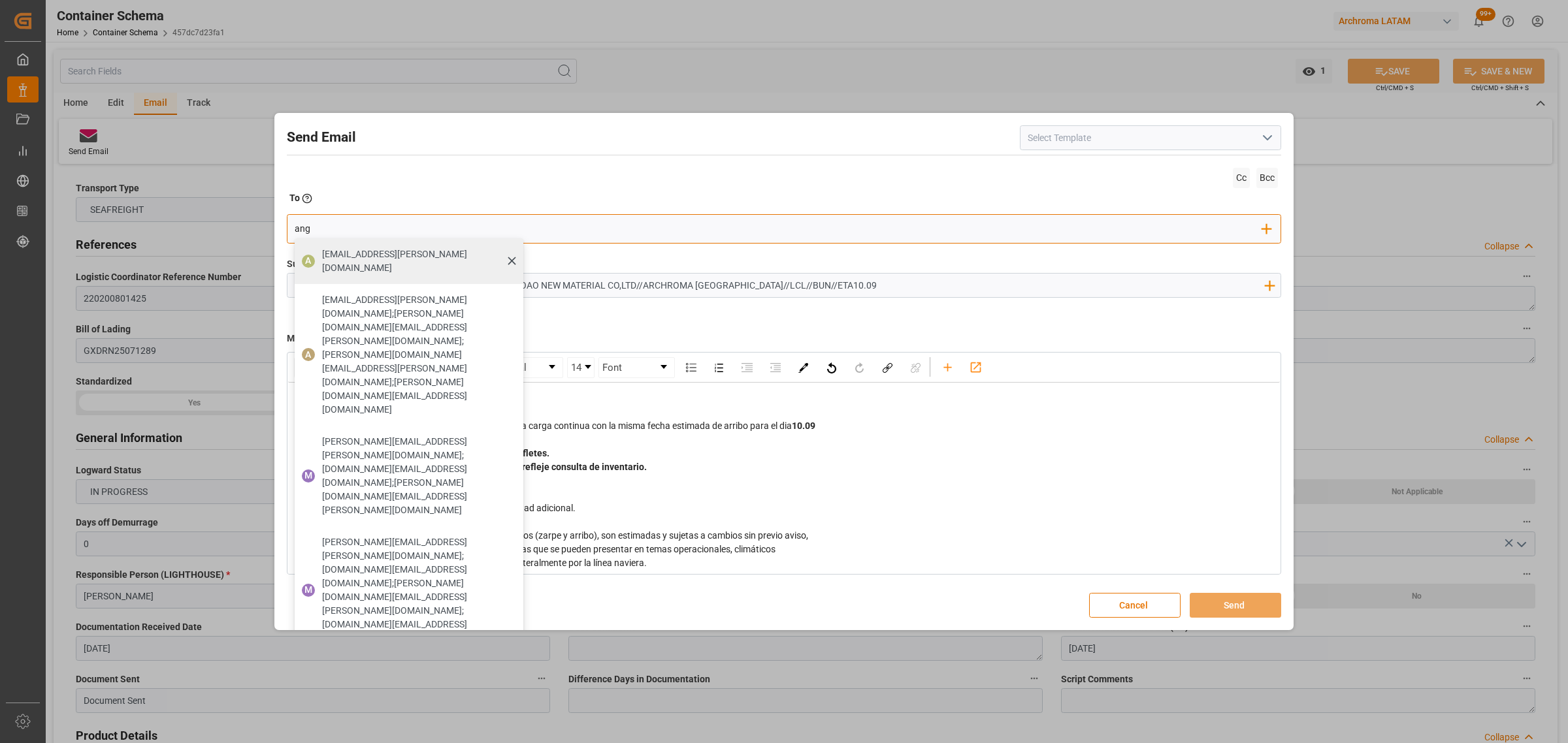
type input "ang"
click at [342, 247] on span "[EMAIL_ADDRESS][PERSON_NAME][DOMAIN_NAME]" at bounding box center [418, 261] width 192 height 28
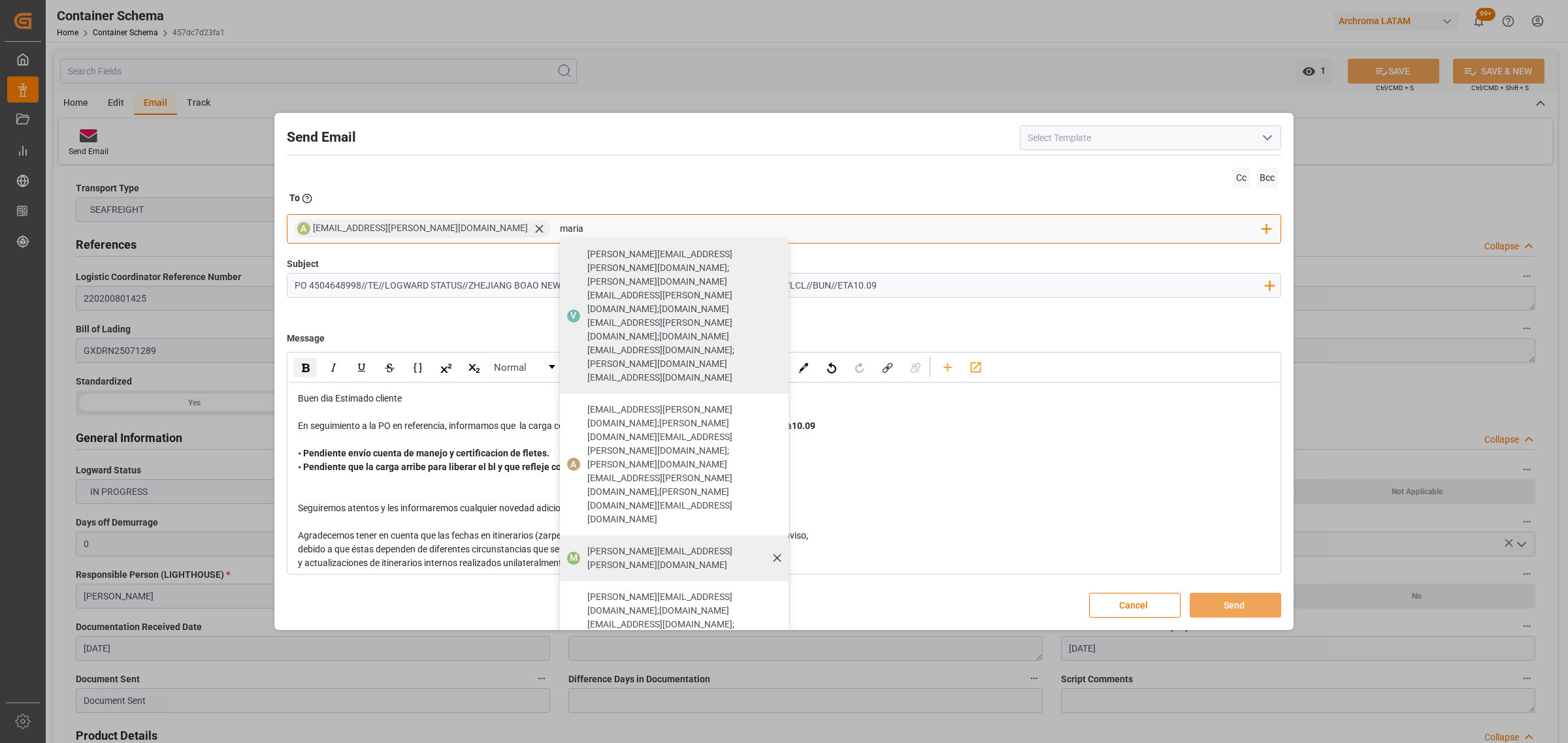
type input "maria"
click at [583, 449] on div "[PERSON_NAME][EMAIL_ADDRESS][PERSON_NAME][DOMAIN_NAME]" at bounding box center [683, 558] width 201 height 37
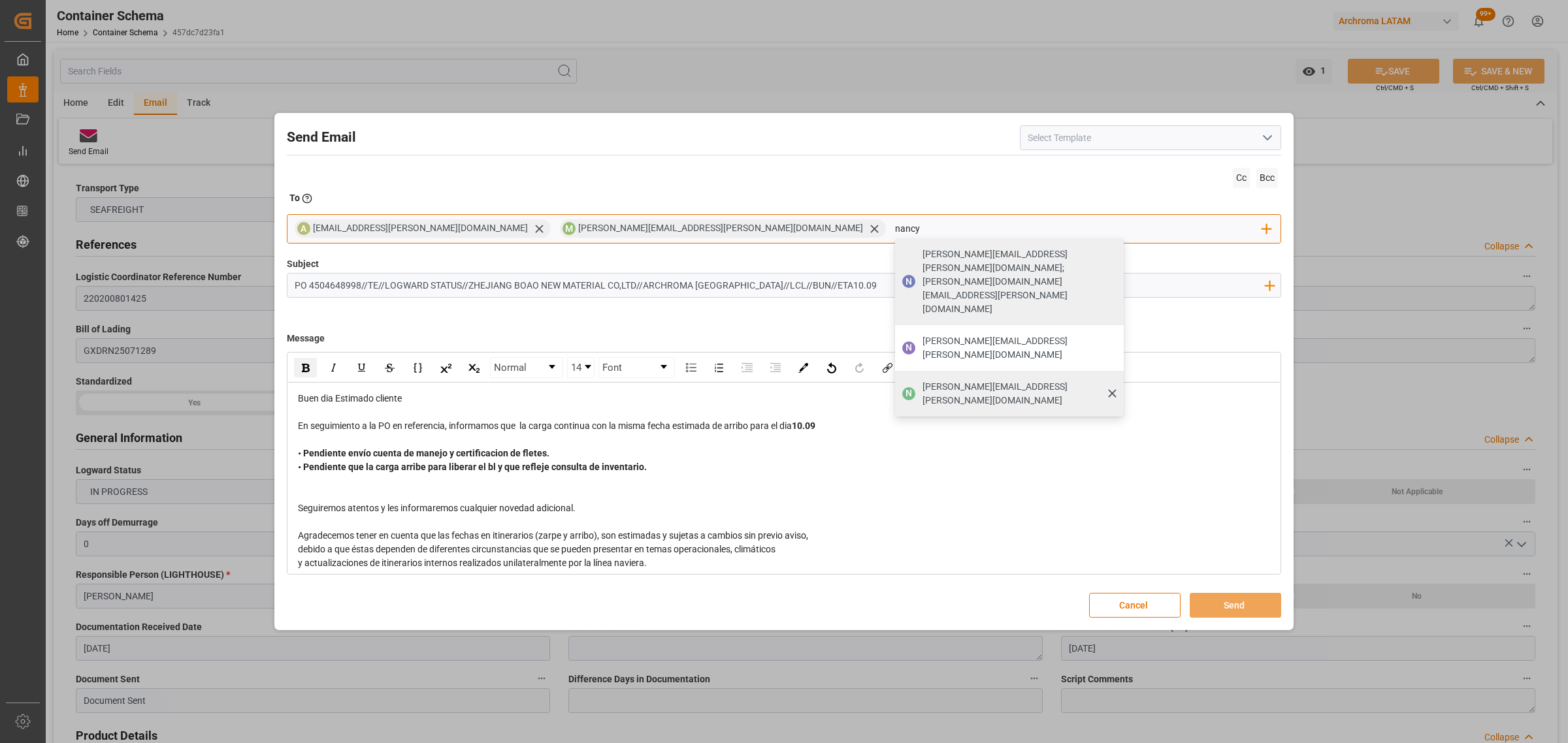
type input "nancy"
click at [922, 380] on span "[PERSON_NAME][EMAIL_ADDRESS][PERSON_NAME][DOMAIN_NAME]" at bounding box center [1018, 393] width 192 height 28
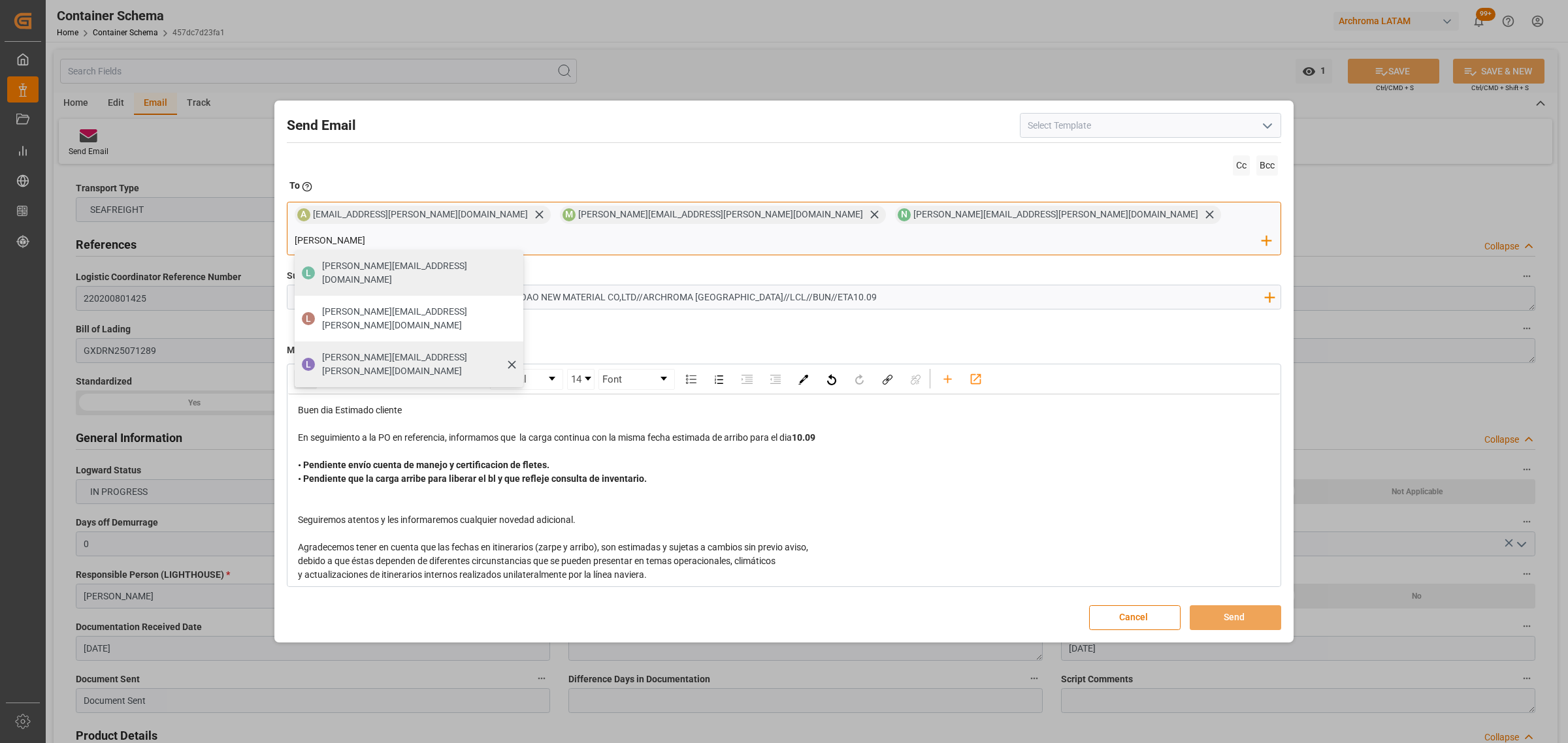
type input "[PERSON_NAME]"
click at [523, 341] on div "[PERSON_NAME] [PERSON_NAME][EMAIL_ADDRESS][PERSON_NAME][DOMAIN_NAME]" at bounding box center [409, 364] width 229 height 45
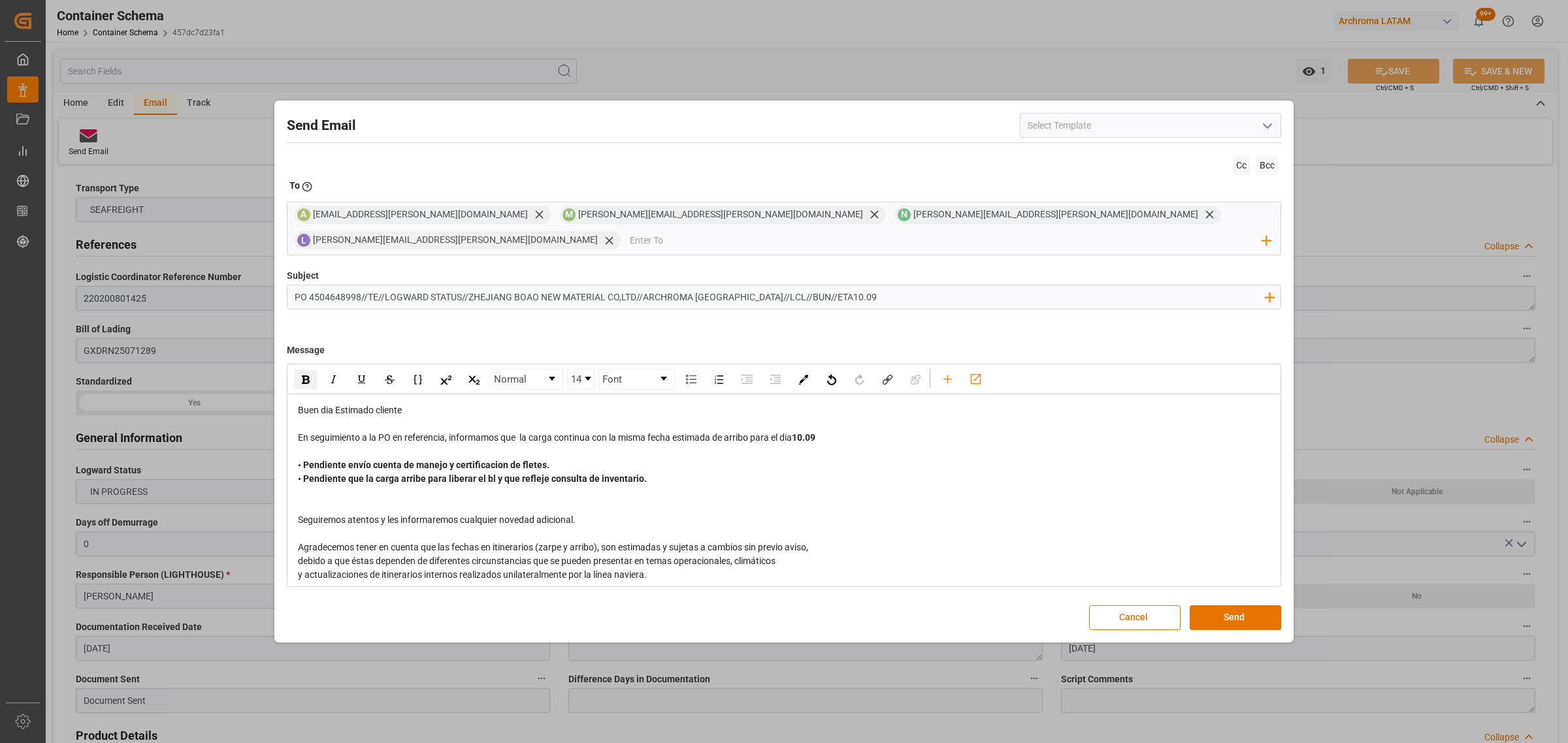
click at [592, 449] on div "• Pendiente envío cuenta de manejo y certificacion de fletes." at bounding box center [784, 465] width 972 height 14
click at [1045, 449] on button "Send" at bounding box center [1235, 617] width 92 height 25
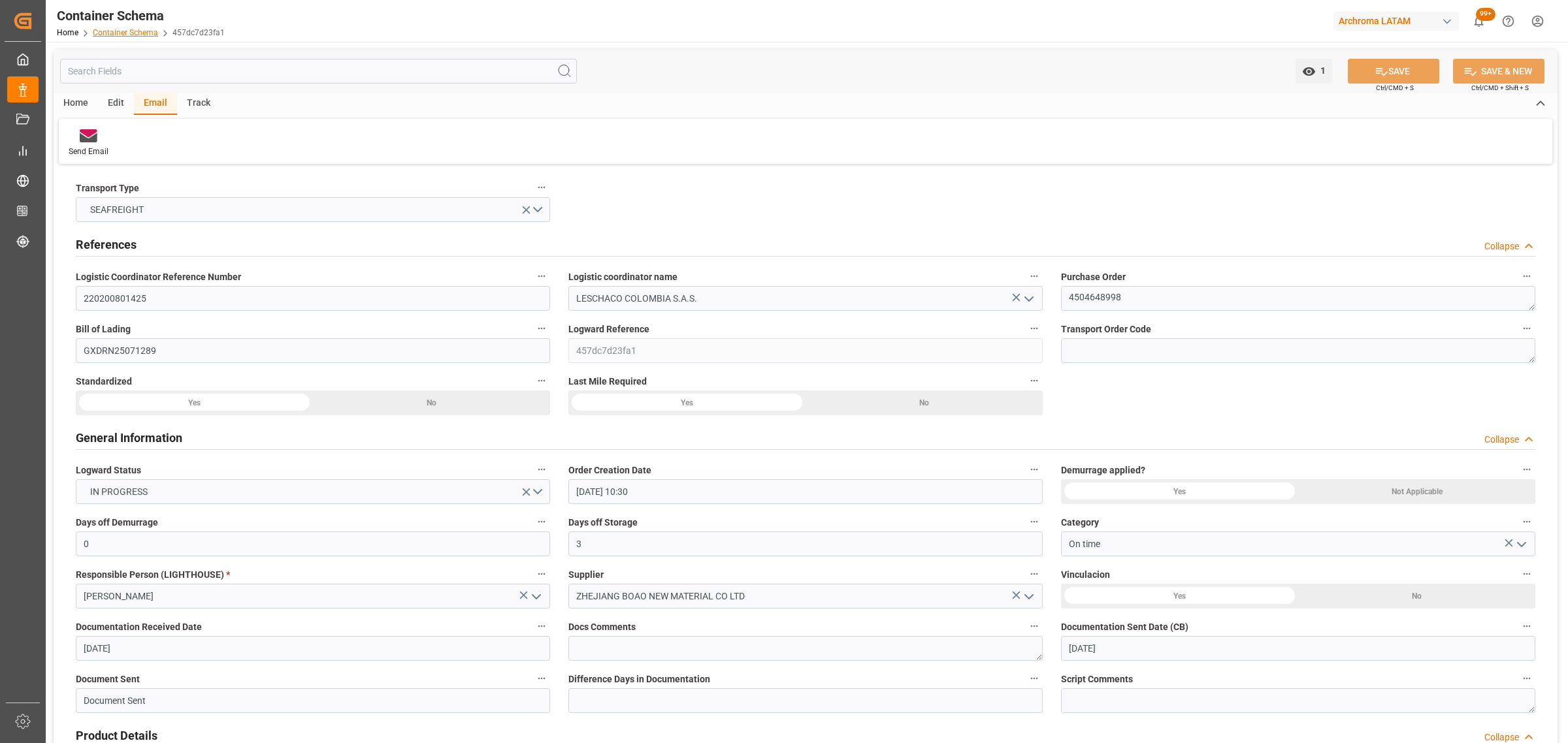
click at [142, 30] on link "Container Schema" at bounding box center [125, 32] width 65 height 9
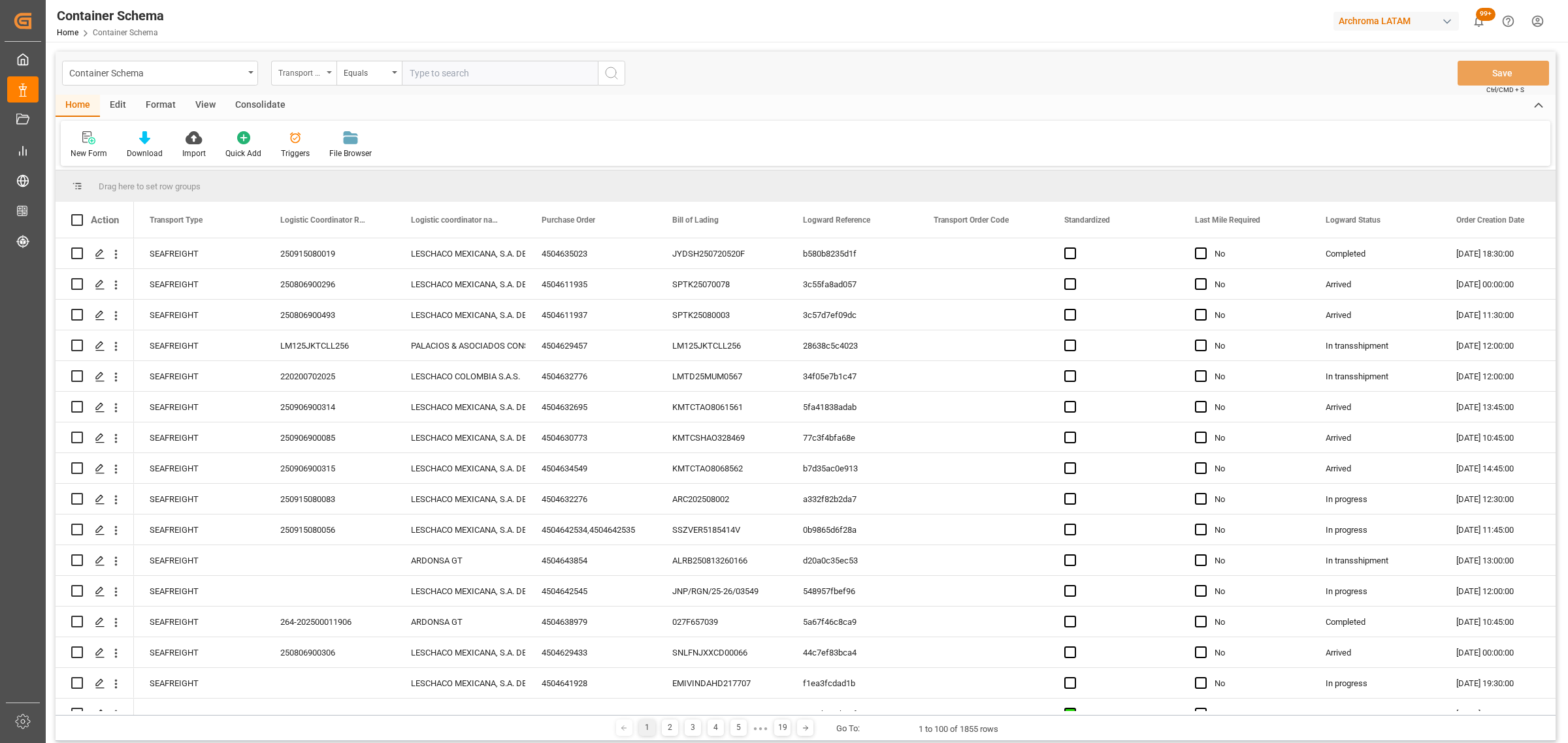
click at [314, 76] on div "Transport Type" at bounding box center [300, 71] width 45 height 15
click at [331, 210] on div "Purchase Order" at bounding box center [369, 216] width 195 height 28
click at [358, 65] on div "Equals" at bounding box center [365, 71] width 45 height 15
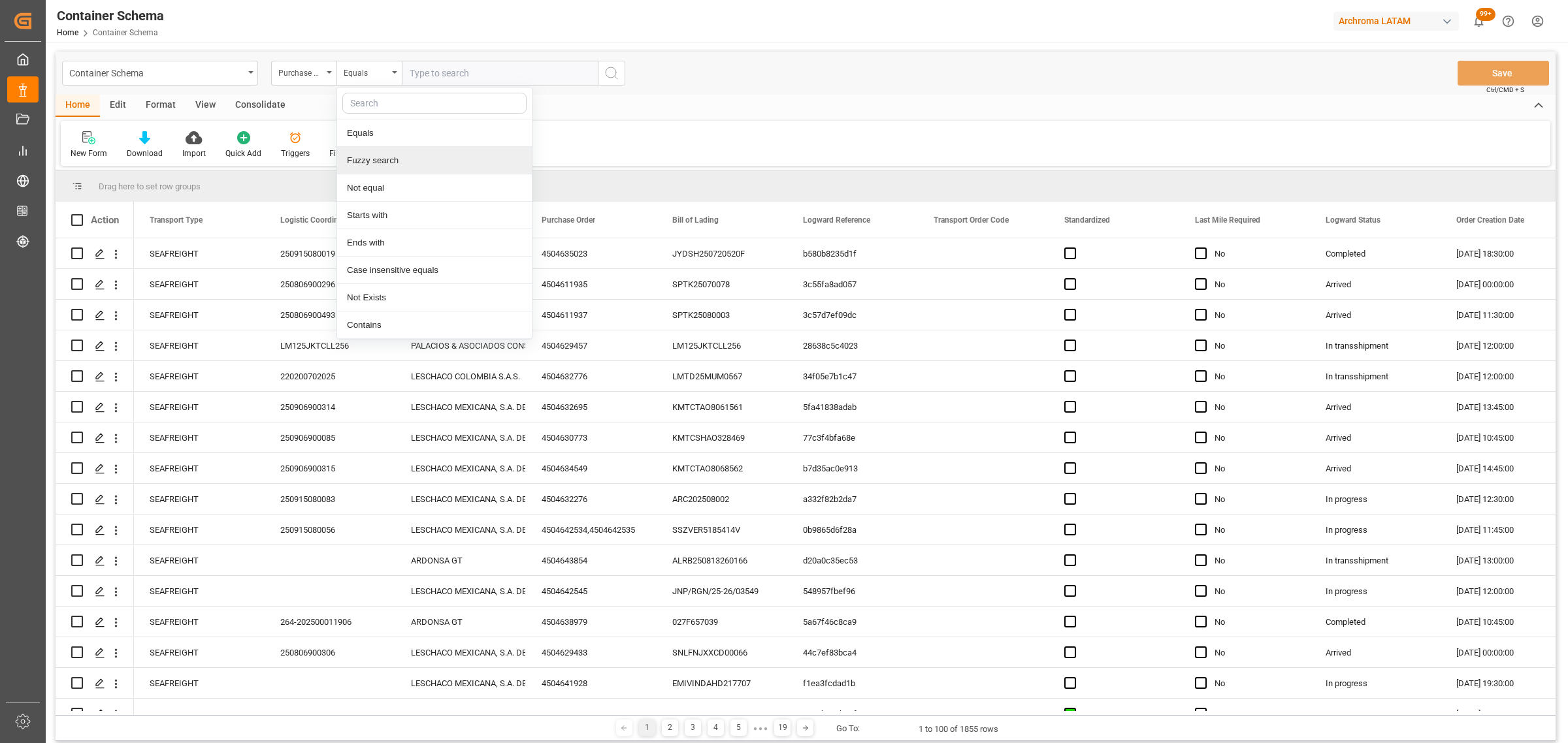
click at [418, 150] on div "Fuzzy search" at bounding box center [434, 161] width 195 height 28
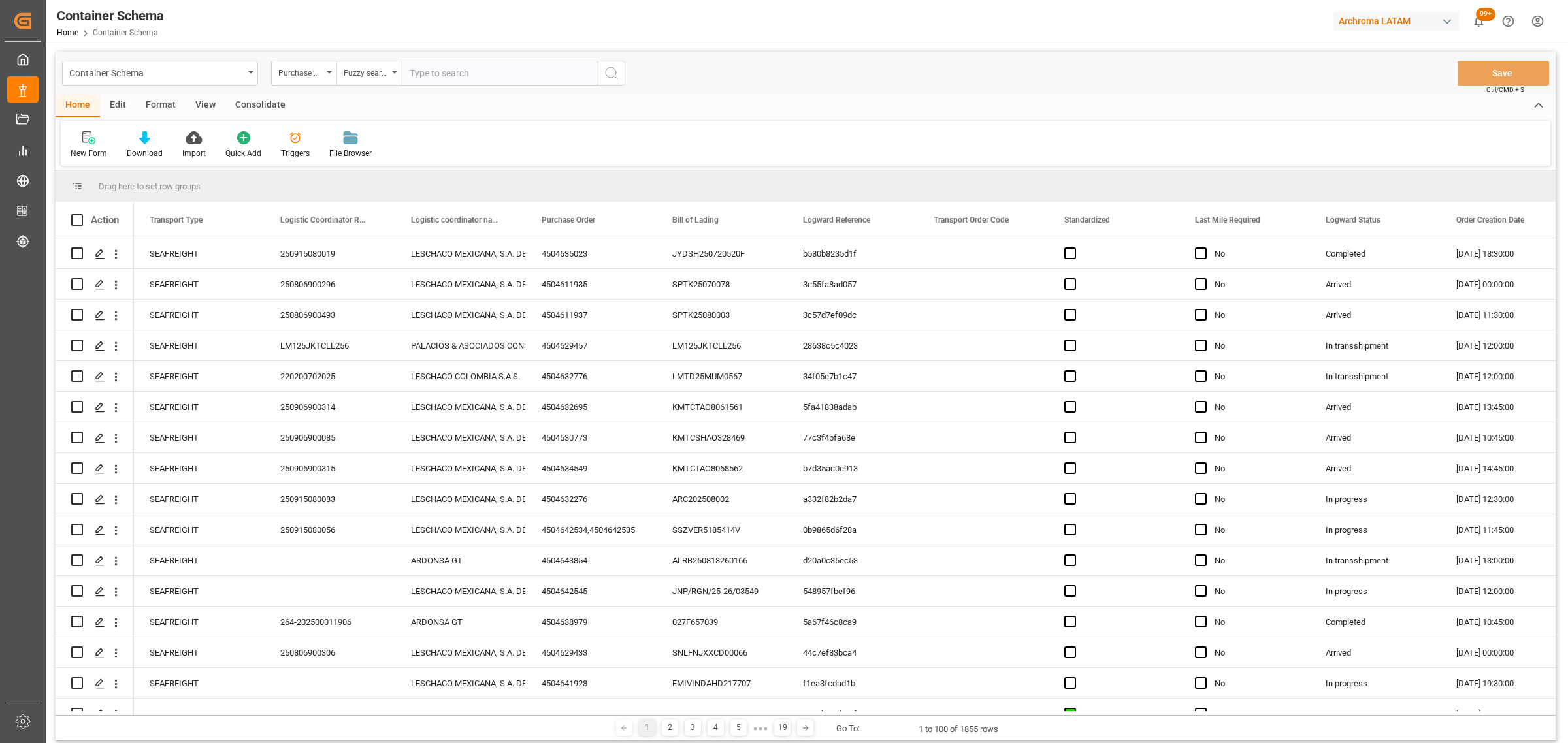
click at [443, 67] on input "text" at bounding box center [499, 73] width 196 height 25
paste input "4504645159"
type input "4504645159"
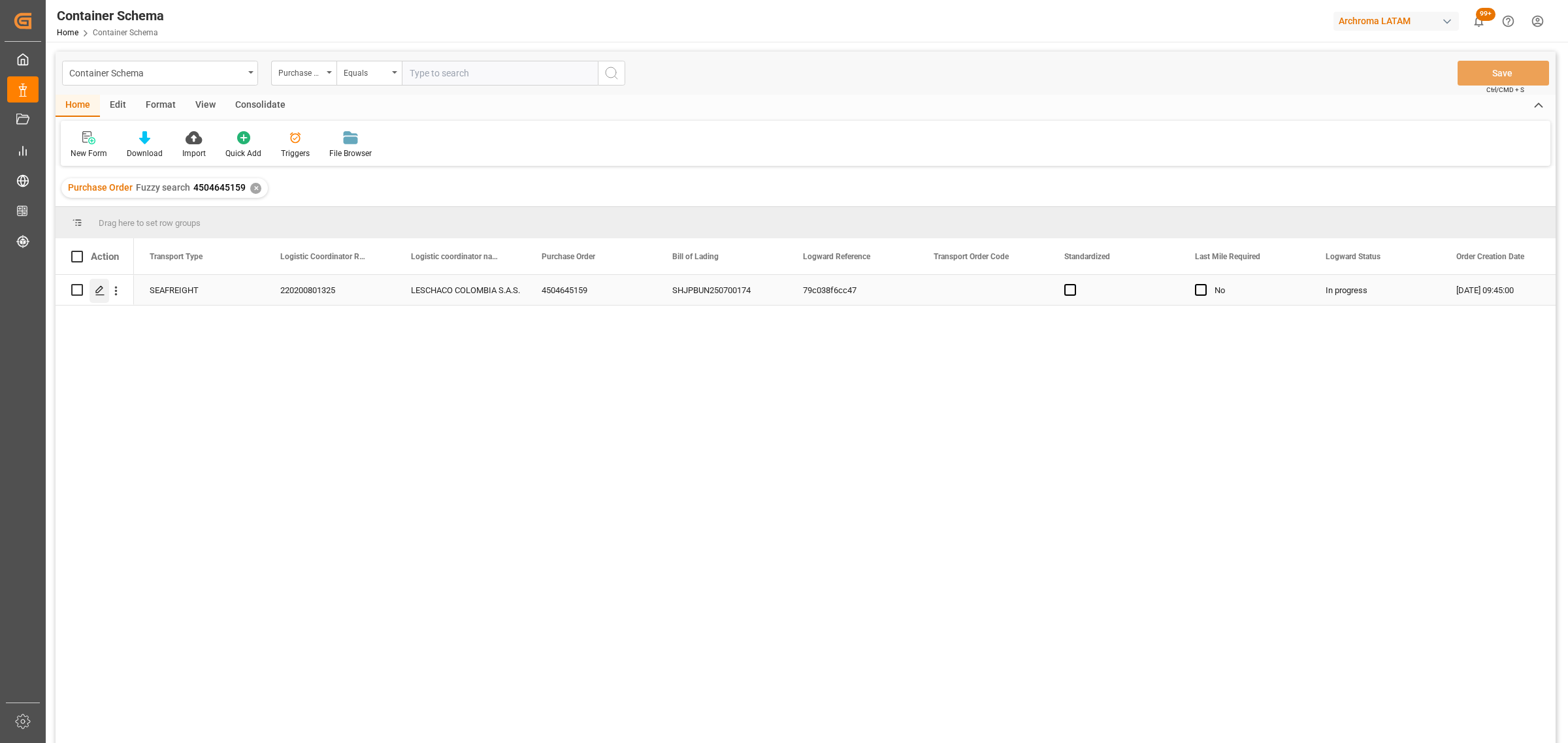
click at [99, 302] on div "Press SPACE to select this row." at bounding box center [99, 291] width 19 height 24
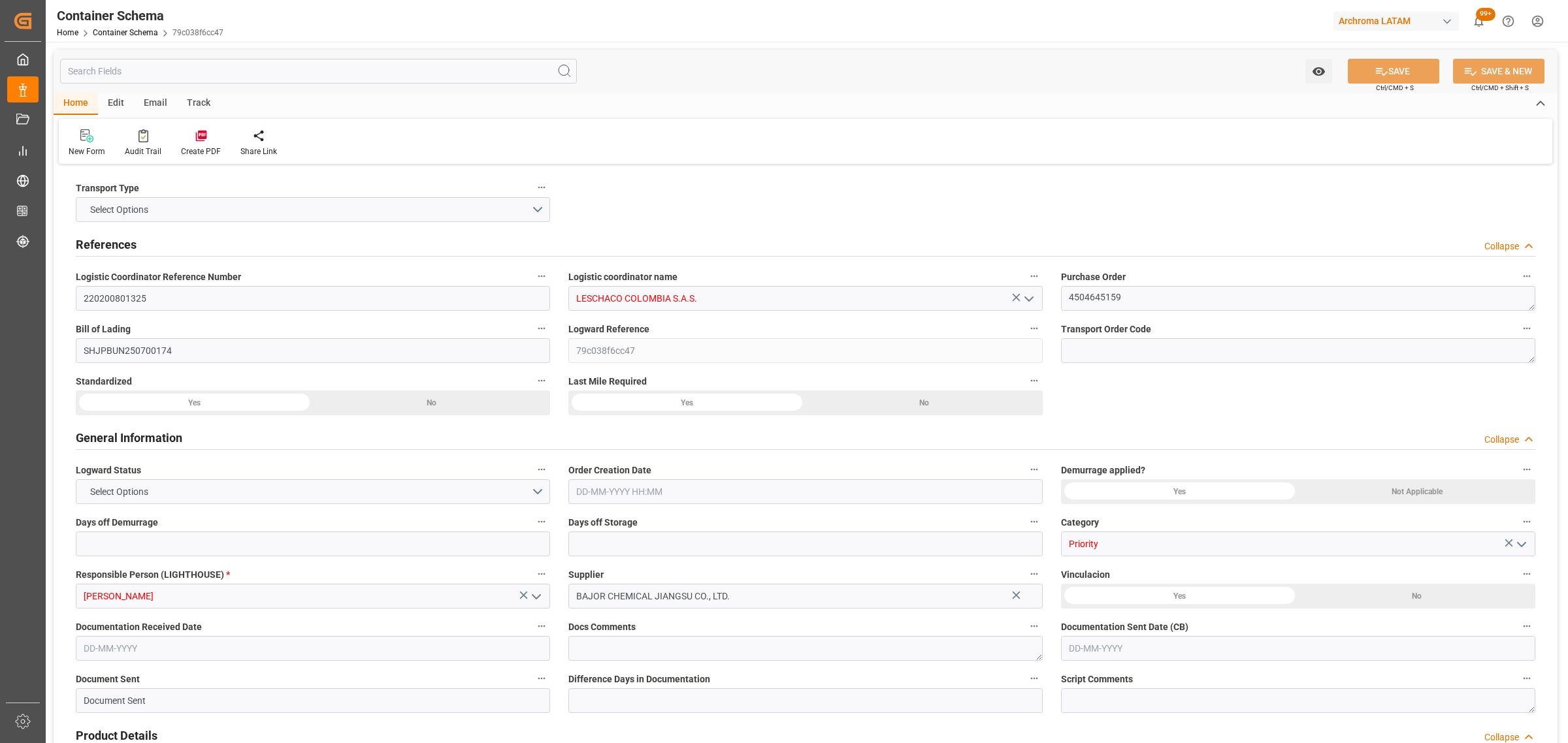
type input "0"
type input "3"
type input "1"
type input "880"
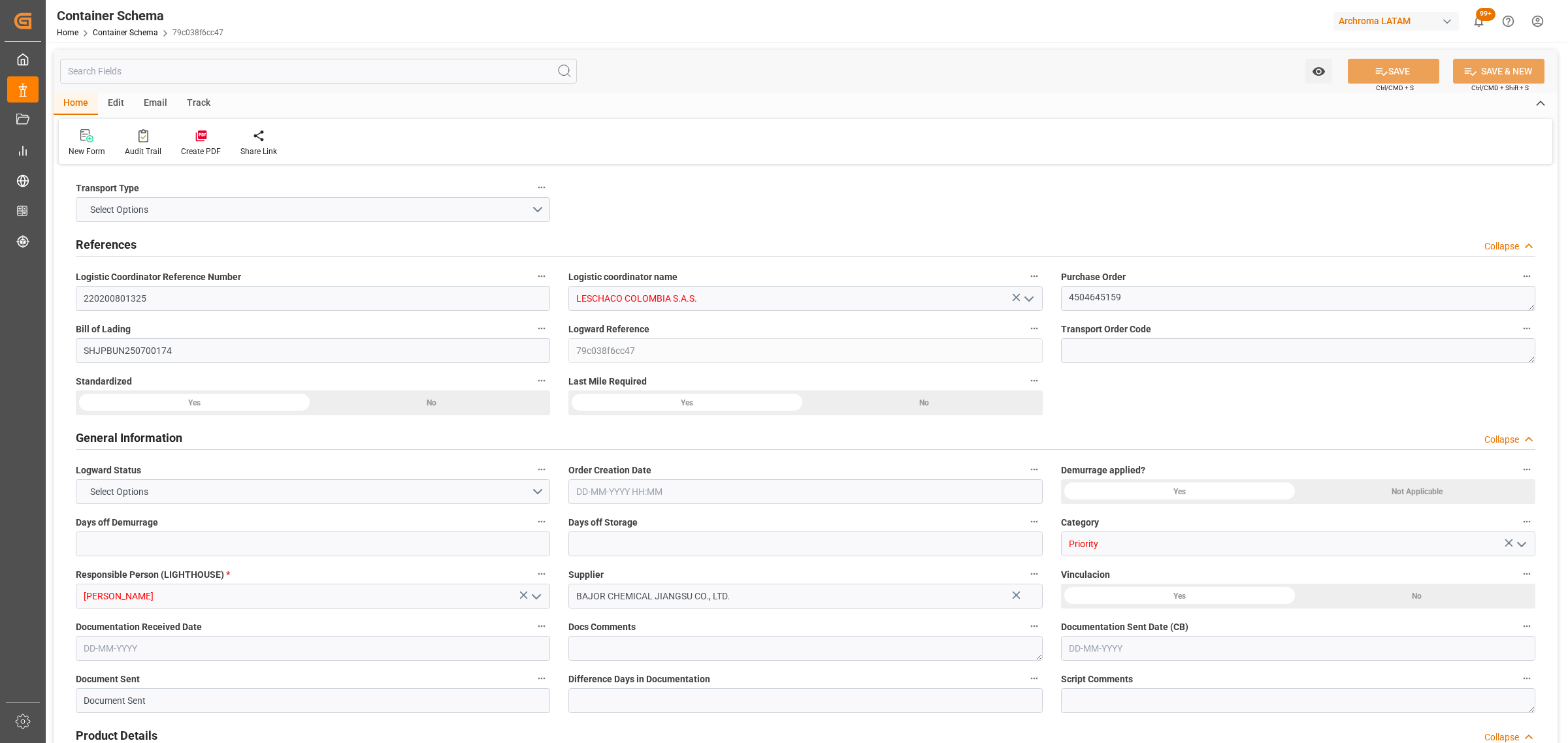
type input "947.2"
type input "Maersk"
type input "Maersk Line AS"
type input "CNSGH"
type input "CNSHA"
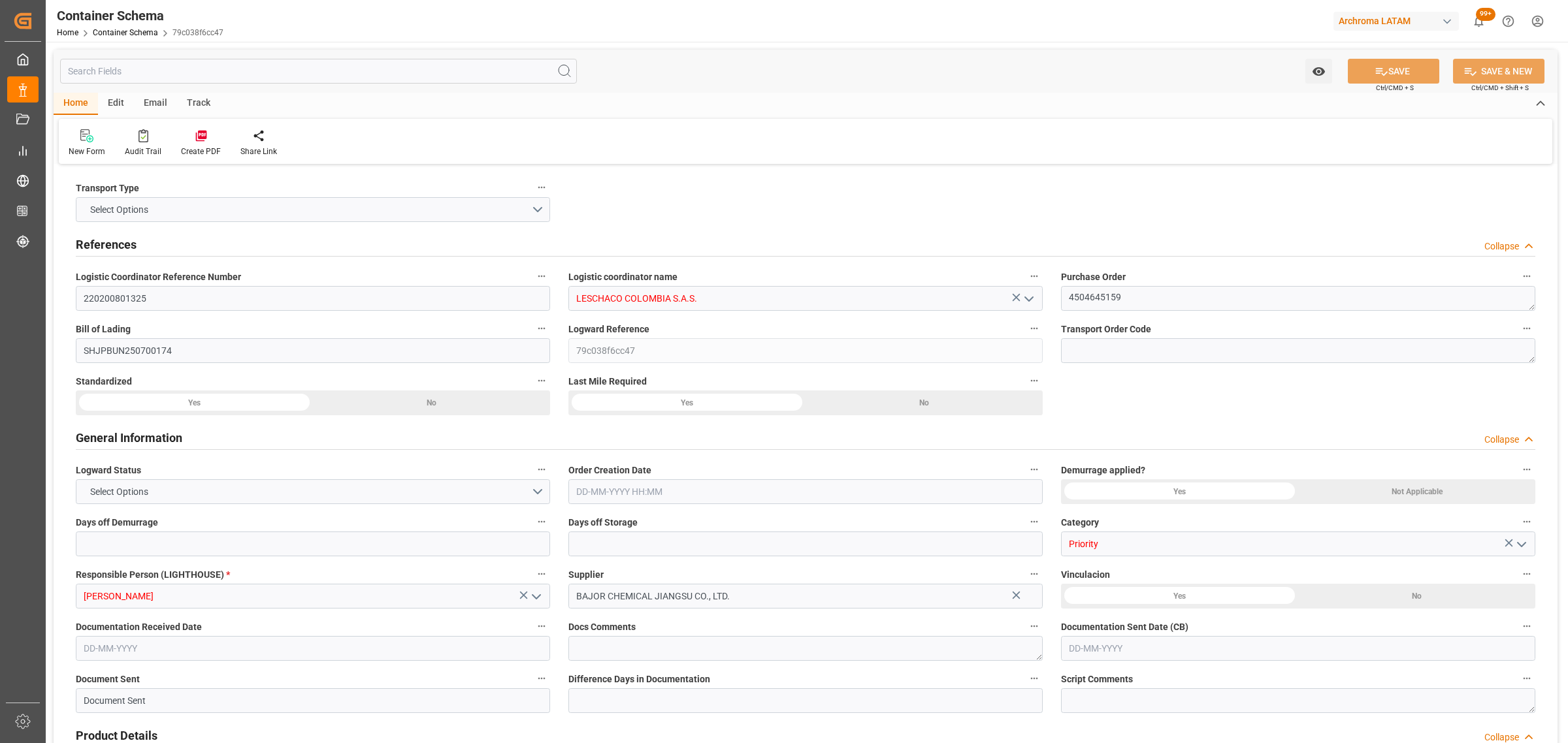
type input "COBUN"
type input "9627916"
type input "[DATE] 09:45"
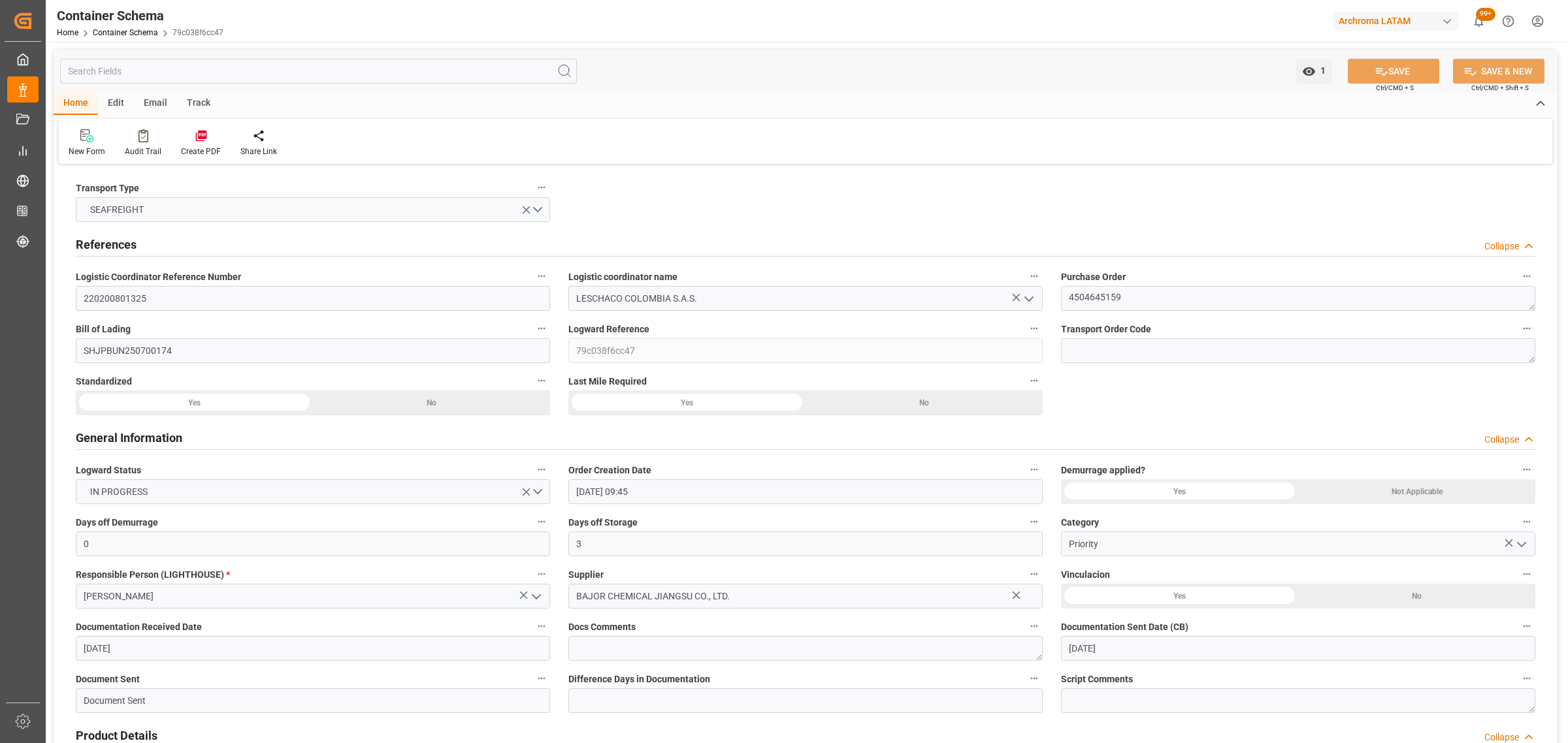
type input "[DATE]"
type input "[DATE] 00:00"
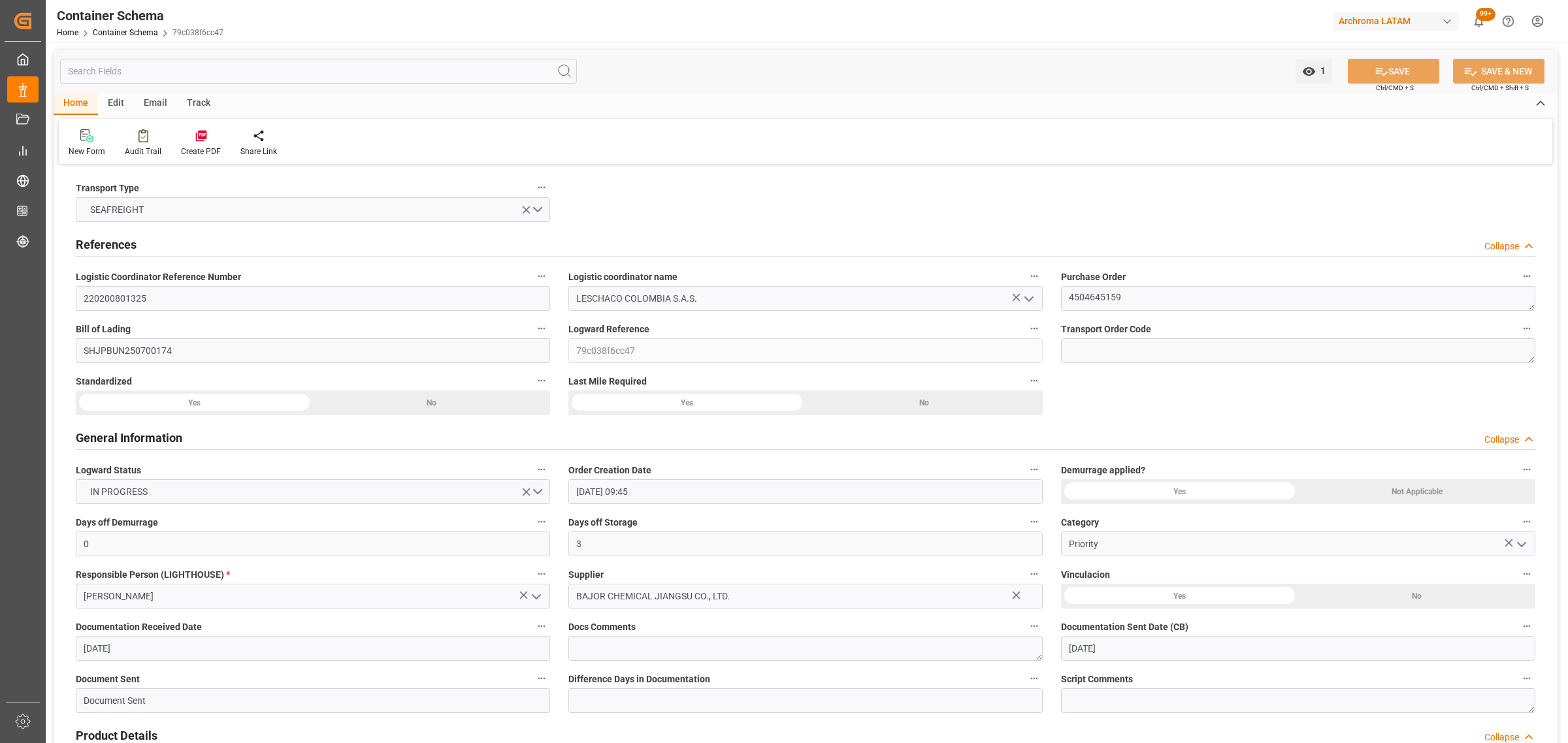
type input "[DATE] 00:00"
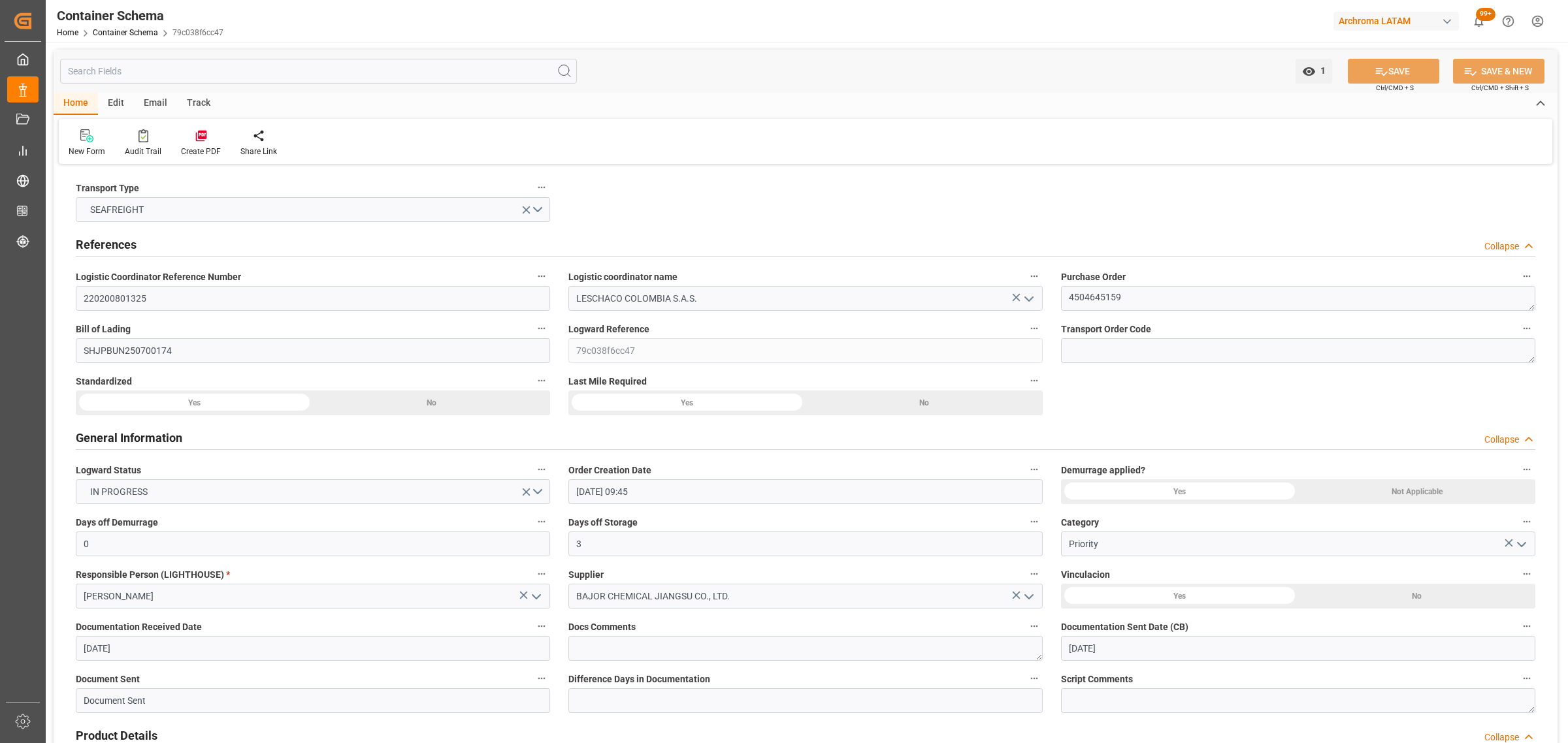
click at [187, 96] on div "Track" at bounding box center [198, 103] width 43 height 22
click at [79, 141] on icon at bounding box center [84, 135] width 13 height 13
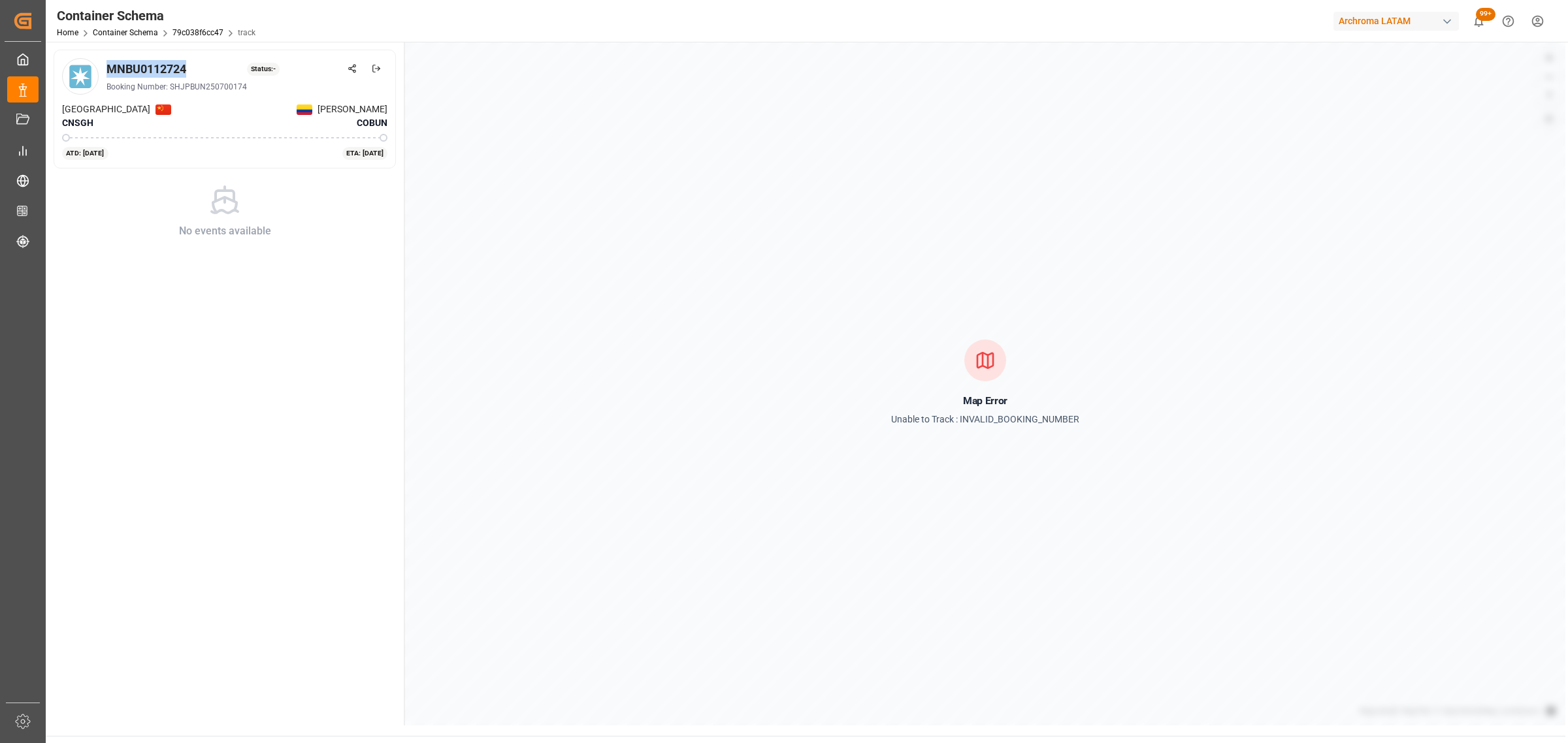
drag, startPoint x: 191, startPoint y: 65, endPoint x: 109, endPoint y: 72, distance: 82.3
click at [109, 72] on div "MNBU0112724 Status: -" at bounding box center [247, 69] width 281 height 18
copy div "MNBU0112724"
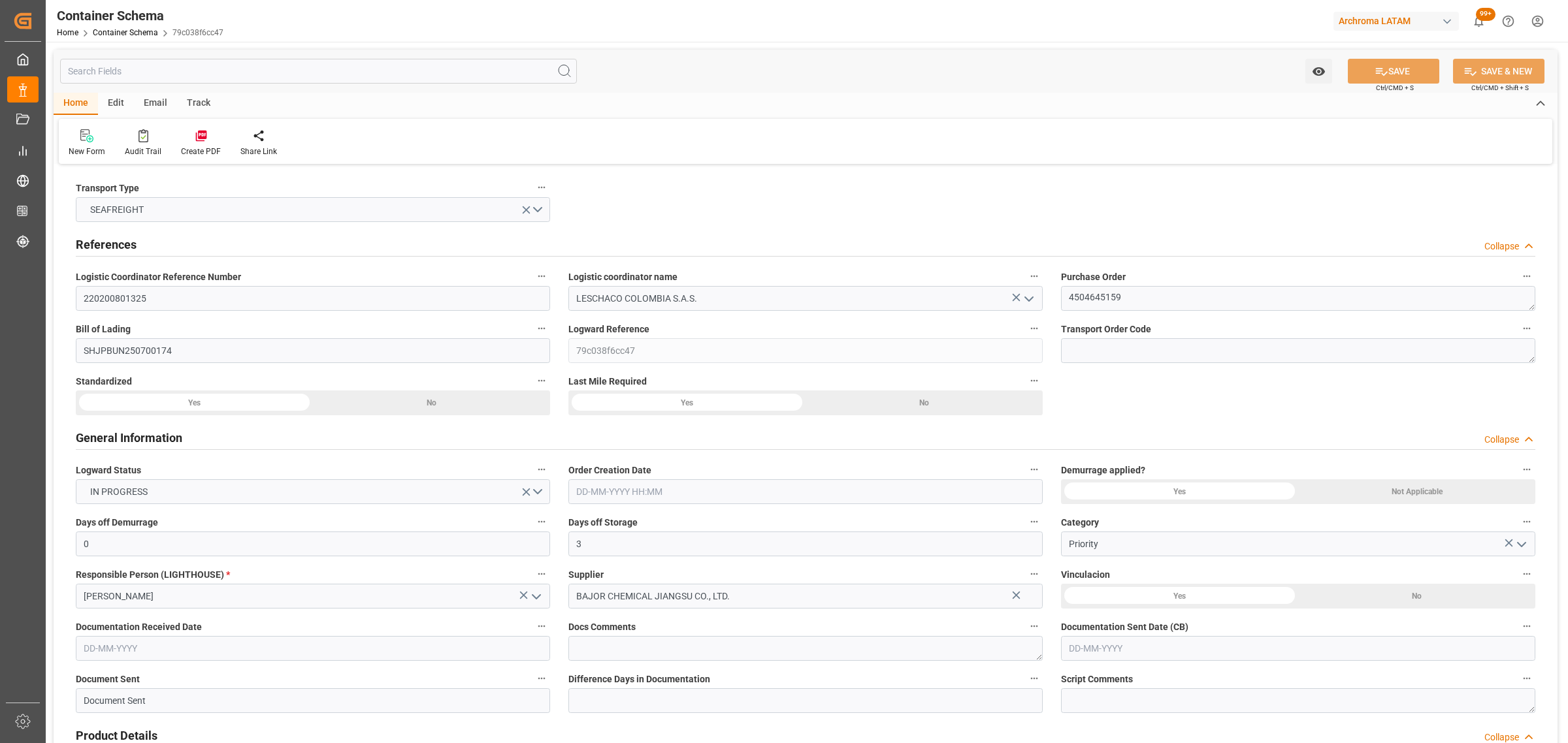
type input "0"
type input "3"
type input "1"
type input "880"
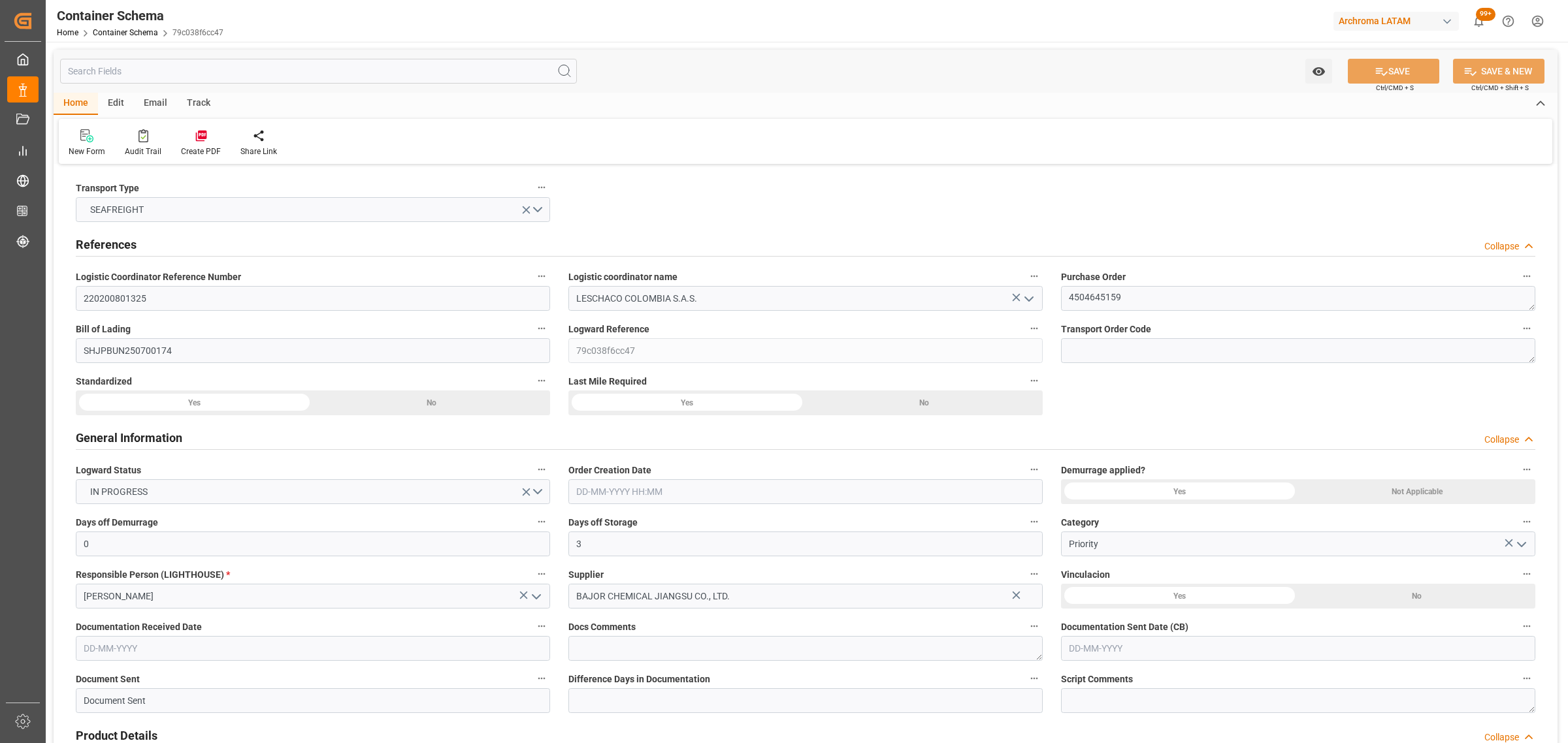
type input "947.2"
type input "Maersk"
type input "Maersk Line AS"
type input "CNSGH"
type input "CNSHA"
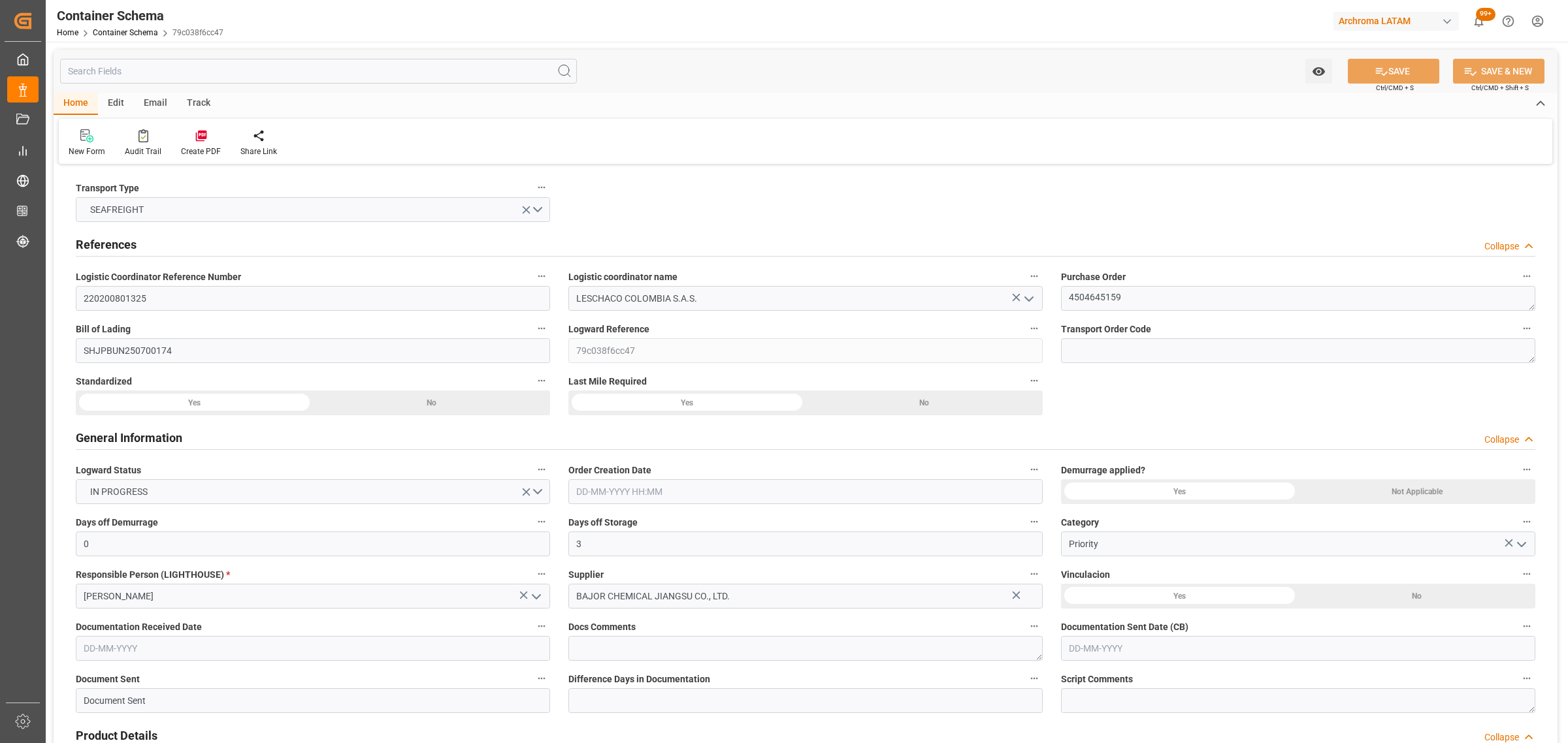
type input "COBUN"
type input "9627916"
type input "[DATE] 09:45"
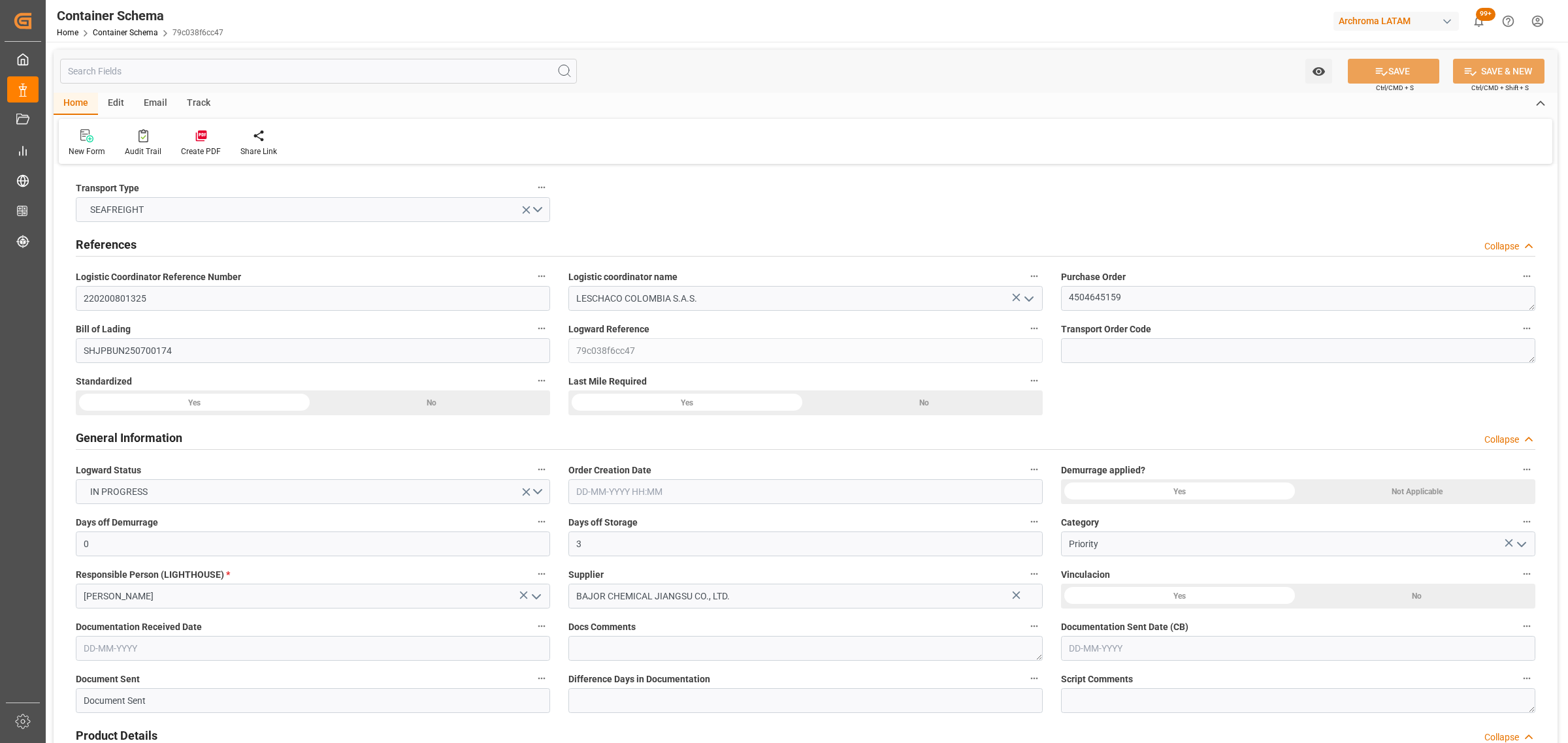
type input "[DATE]"
type input "[DATE] 00:00"
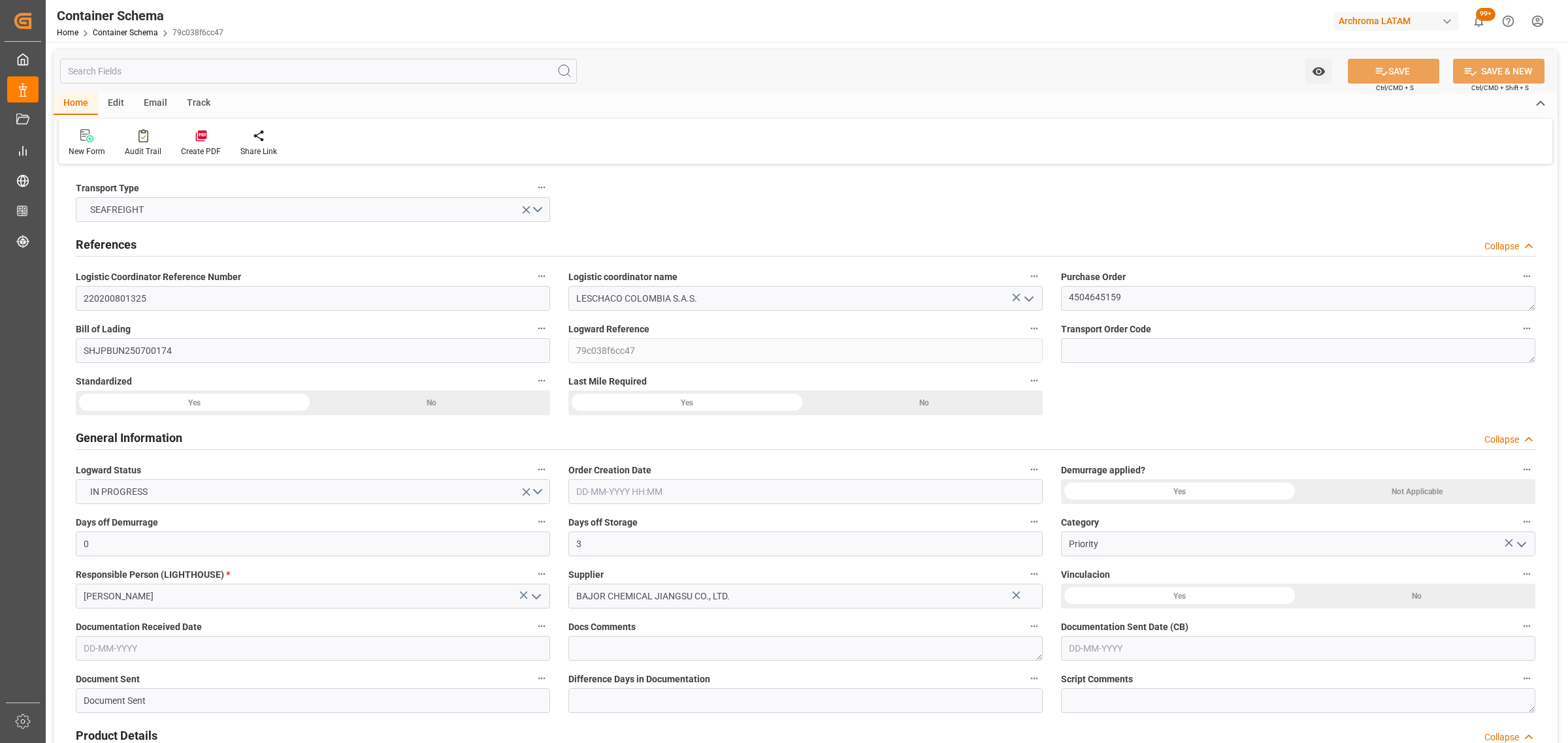
type input "[DATE] 00:00"
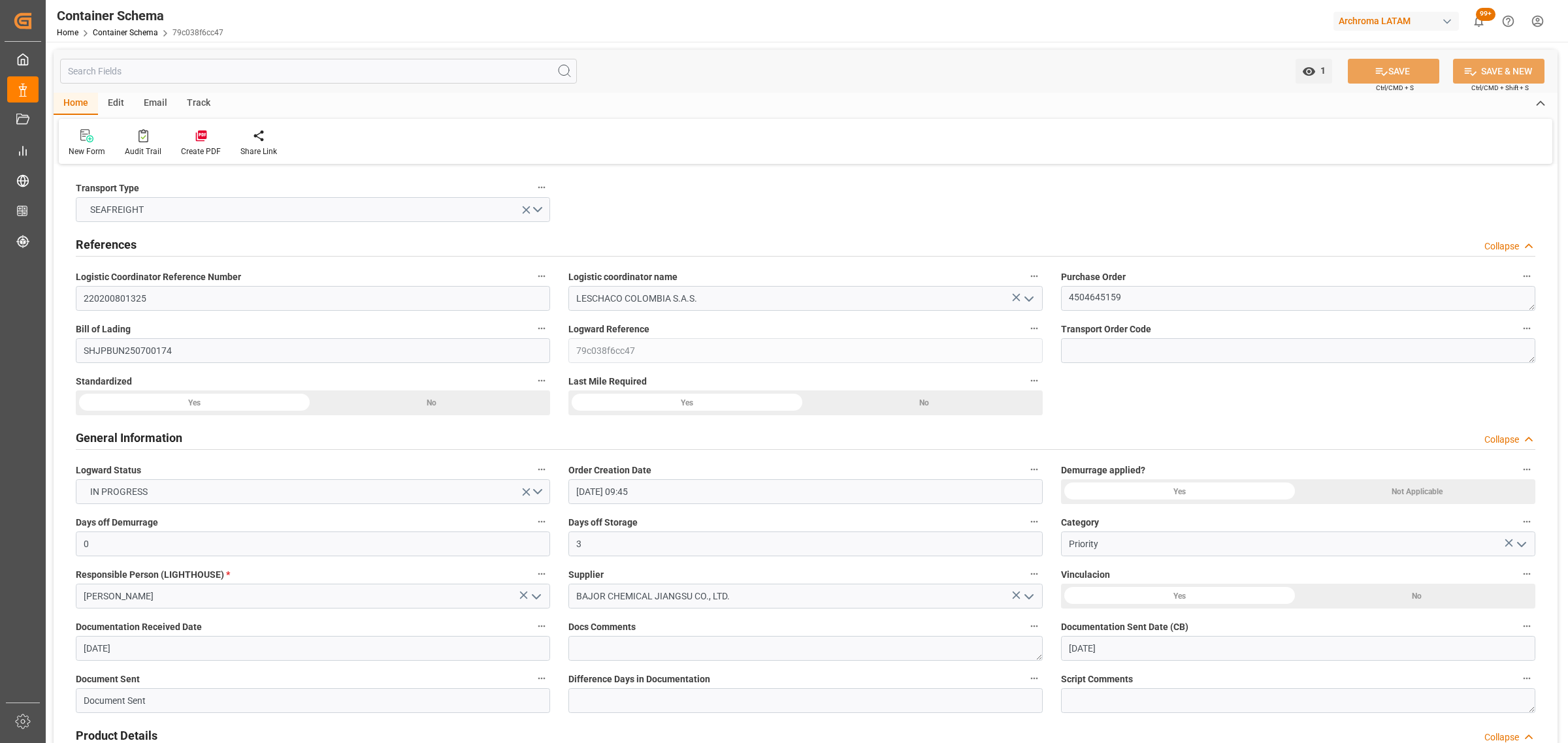
click at [145, 105] on div "Email" at bounding box center [155, 103] width 43 height 22
click at [67, 144] on div "Send Email" at bounding box center [88, 143] width 59 height 28
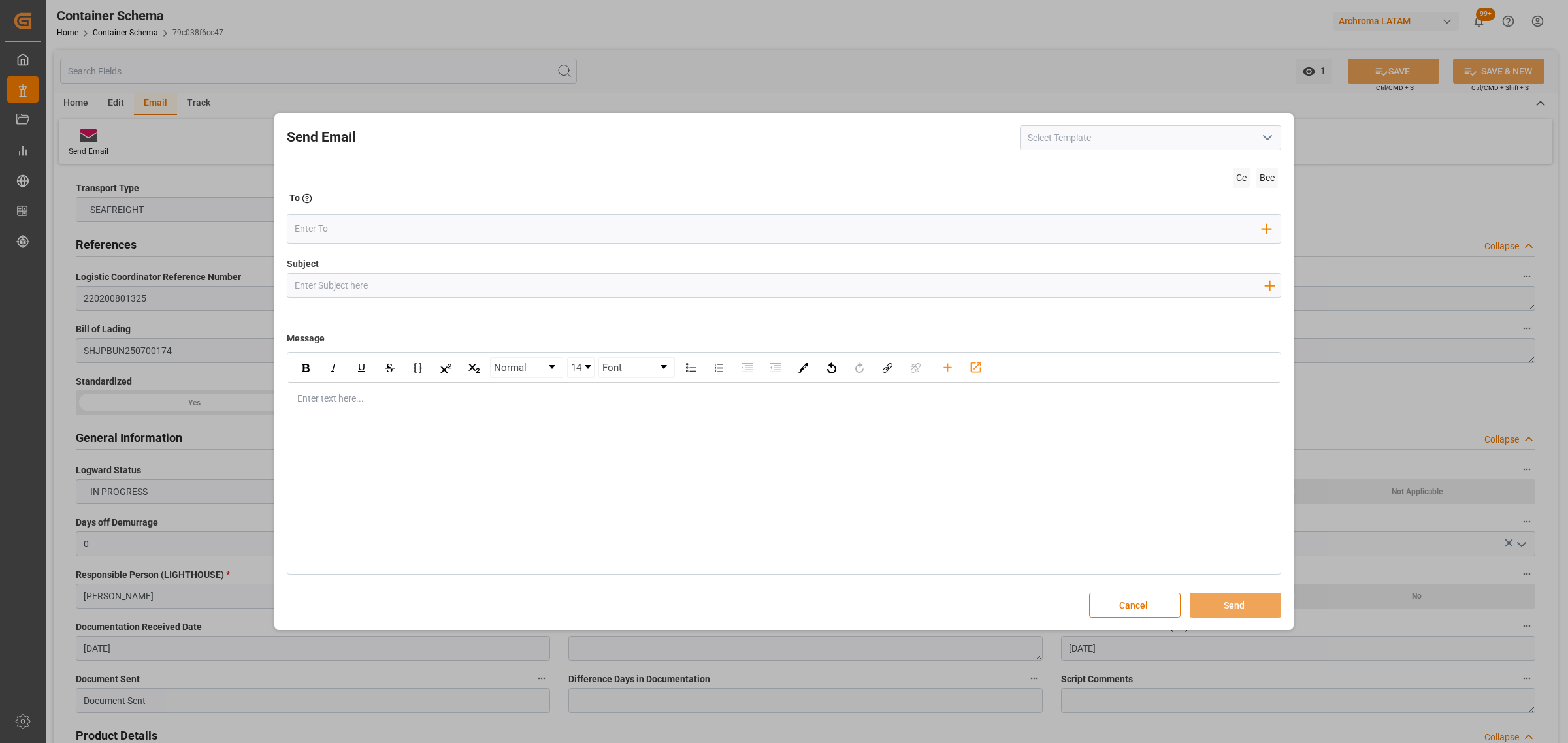
click at [430, 297] on div at bounding box center [778, 285] width 983 height 24
click at [427, 281] on input "Subject" at bounding box center [778, 285] width 983 height 23
paste input "PO 4504645159 /TE//LOGWARD STATUS//BAJOR CHEMICAL JIANGSU CO,LTD//ARCHROMA [GEO…"
type input "PO 4504645159 /TE//LOGWARD STATUS//BAJOR CHEMICAL JIANGSU CO,LTD//ARCHROMA [GEO…"
click at [353, 410] on div "Enter text here..." at bounding box center [784, 398] width 992 height 32
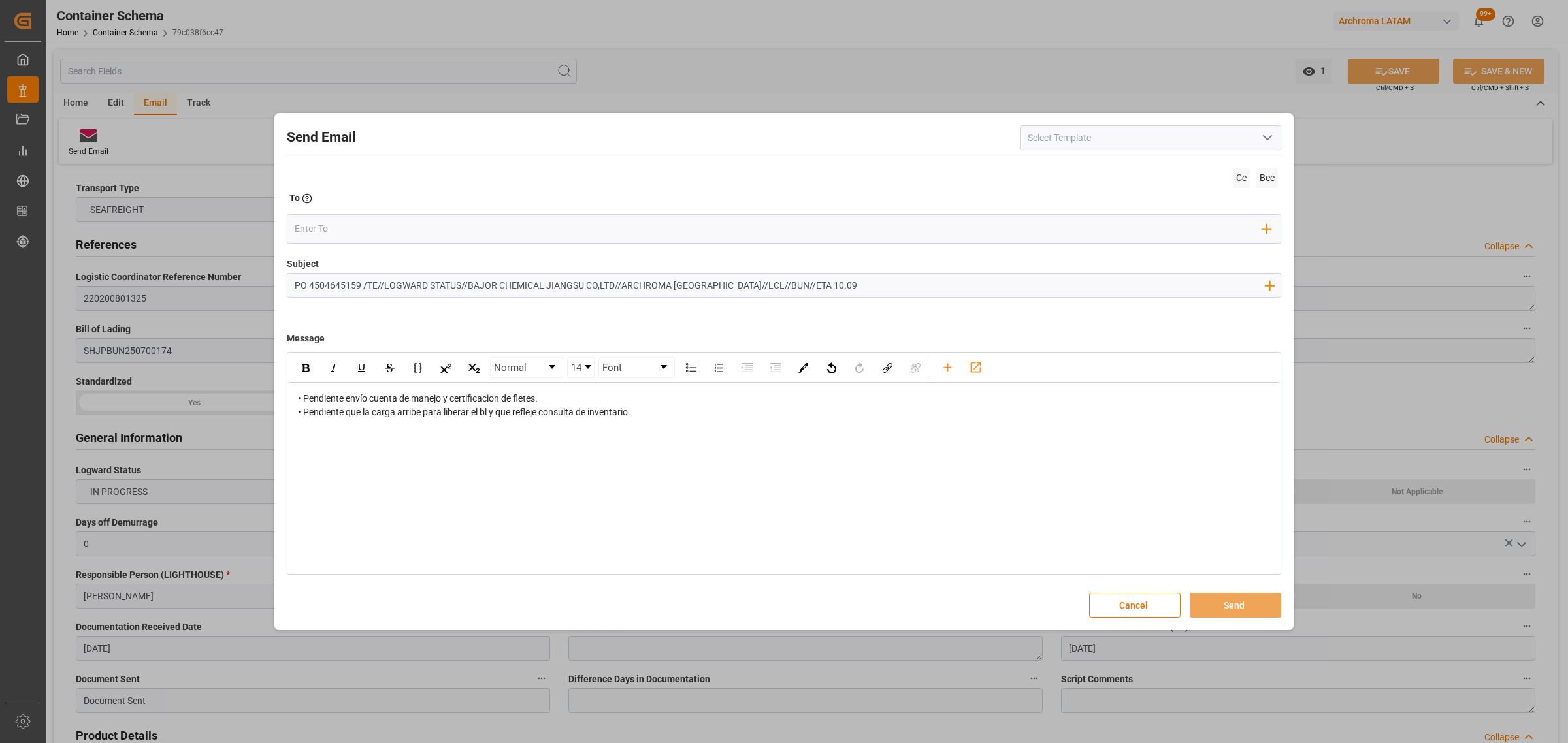
click at [304, 403] on span "• Pendiente envío cuenta de manejo y certificacion de fletes. • Pendiente que l…" at bounding box center [464, 406] width 333 height 24
click at [295, 397] on div "• Pendiente envío cuenta de manejo y certificacion de fletes. • Pendiente que l…" at bounding box center [784, 406] width 992 height 45
click at [298, 396] on span "• Pendiente envío cuenta de manejo y certificacion de fletes. • Pendiente que l…" at bounding box center [464, 406] width 333 height 24
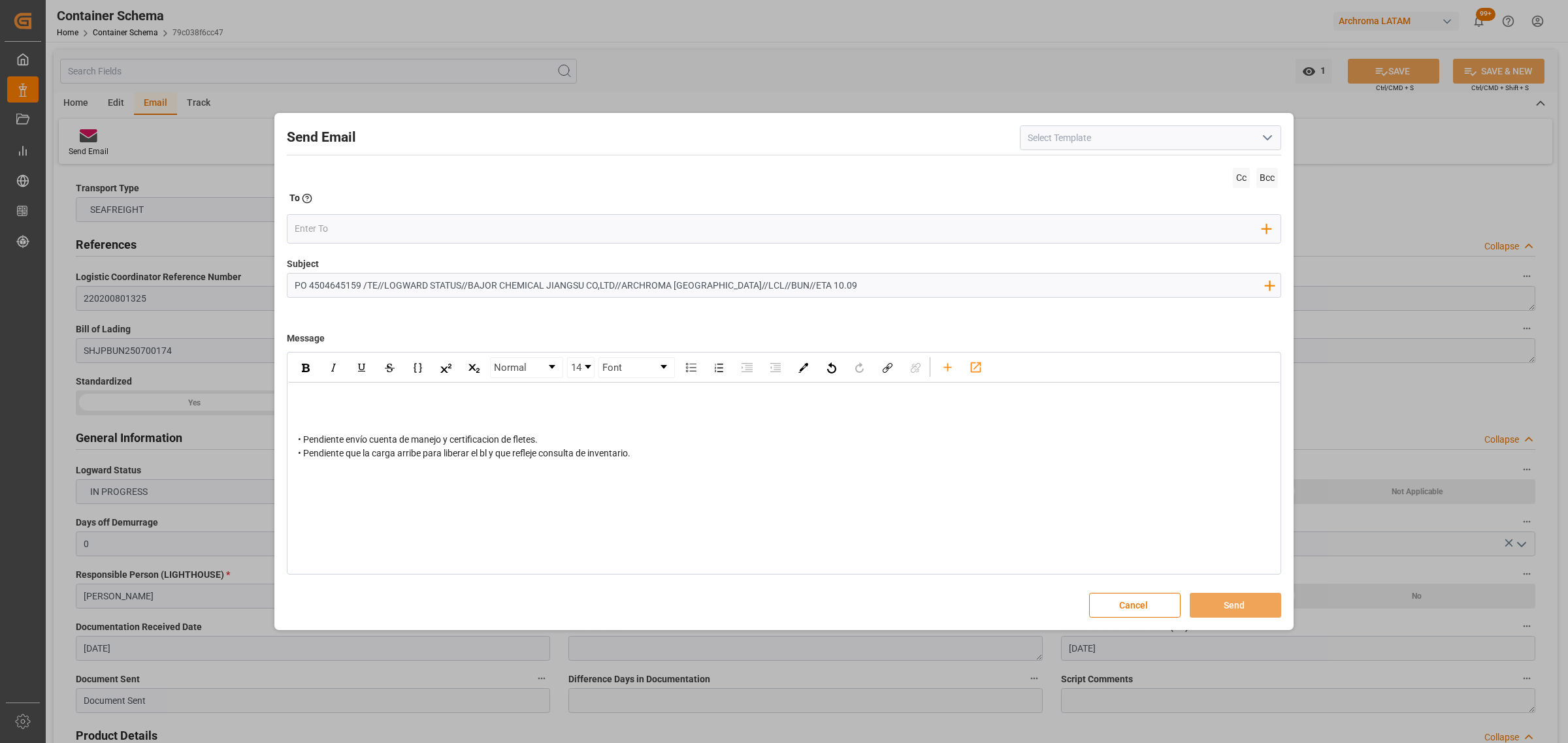
click at [333, 389] on div "• Pendiente envío cuenta de manejo y certificacion de fletes. • Pendiente que l…" at bounding box center [784, 426] width 992 height 87
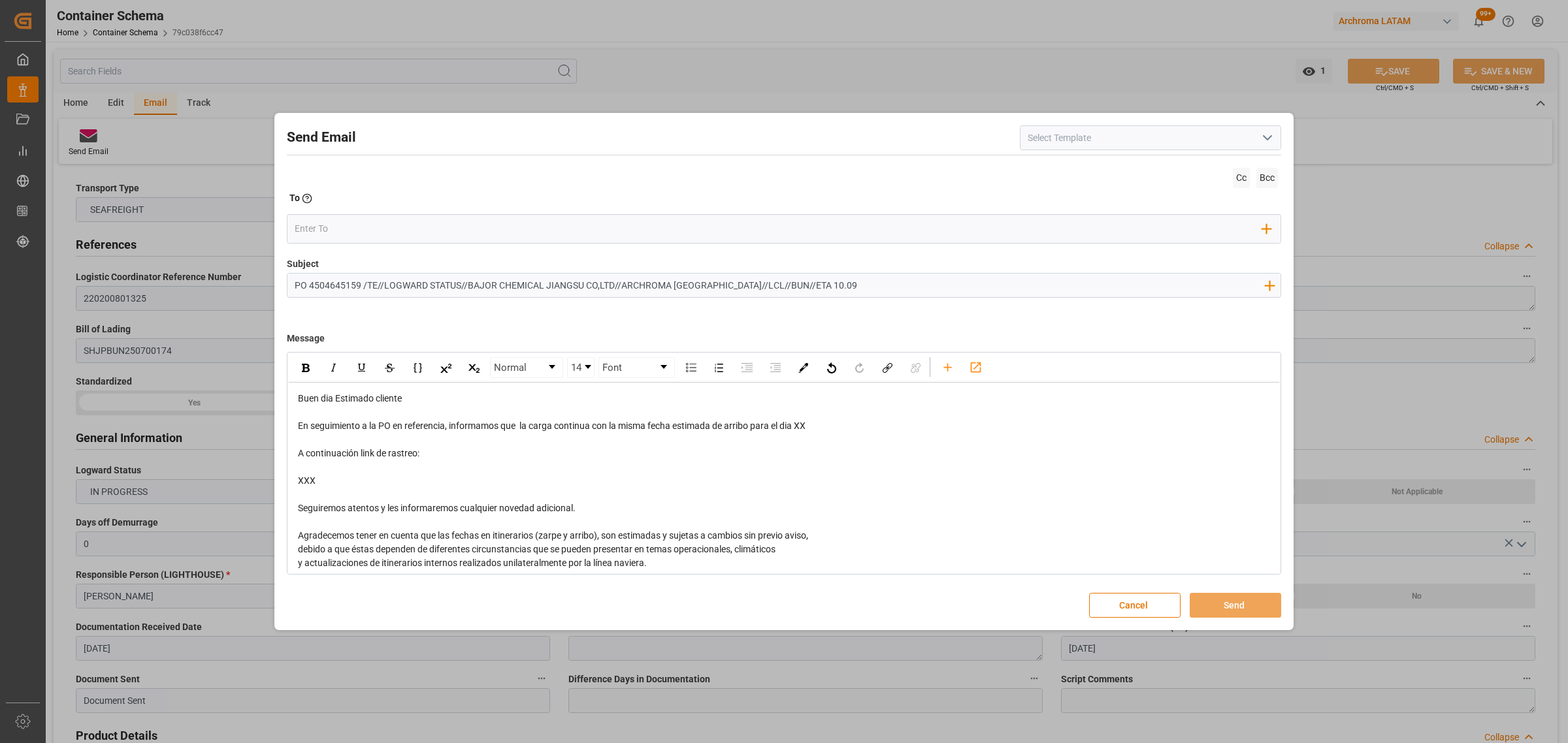
scroll to position [144, 0]
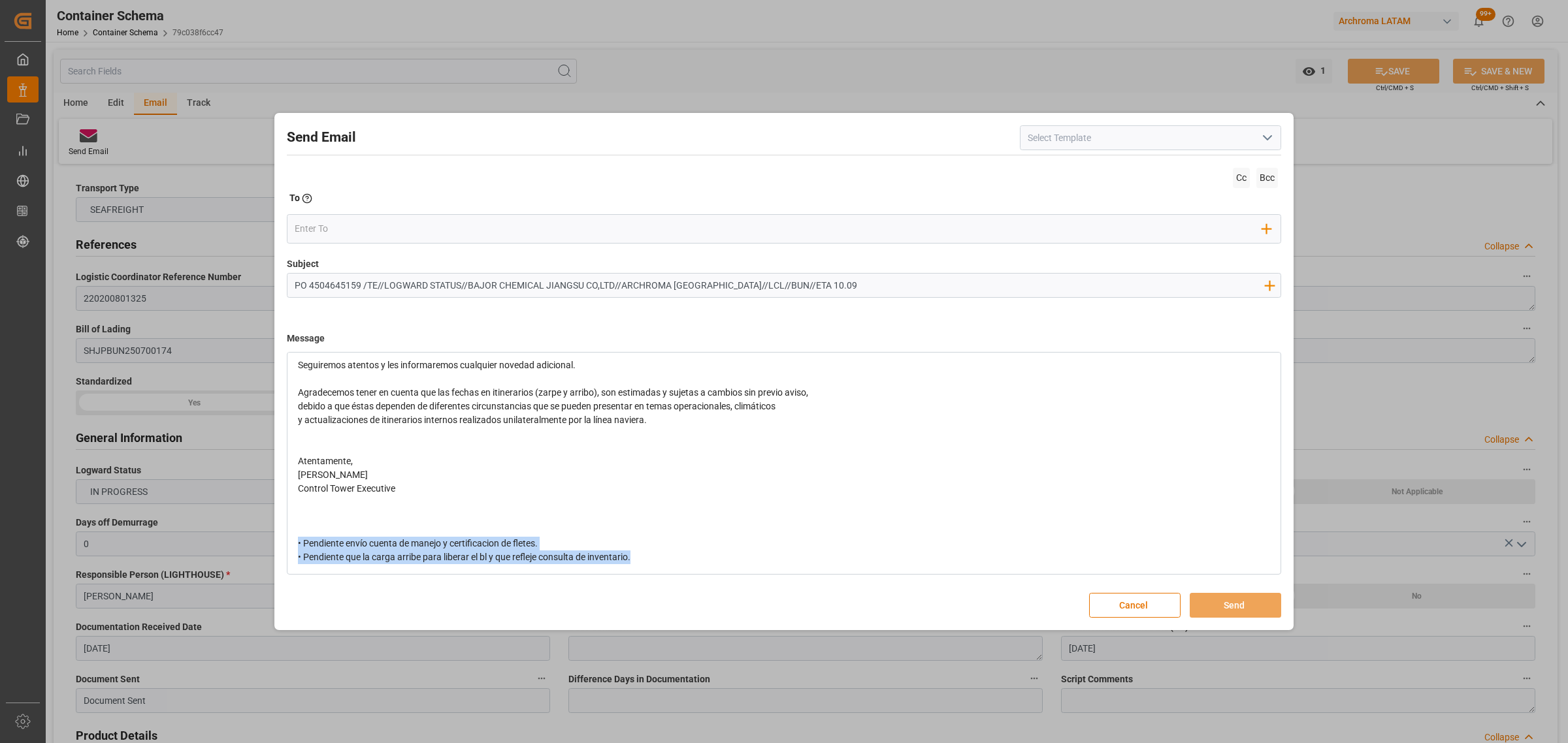
drag, startPoint x: 678, startPoint y: 560, endPoint x: 227, endPoint y: 540, distance: 451.4
click at [227, 449] on div "Send Email Cc Bcc To Enter the TO Email address Add Field to To Subject PO 4504…" at bounding box center [784, 372] width 1568 height 743
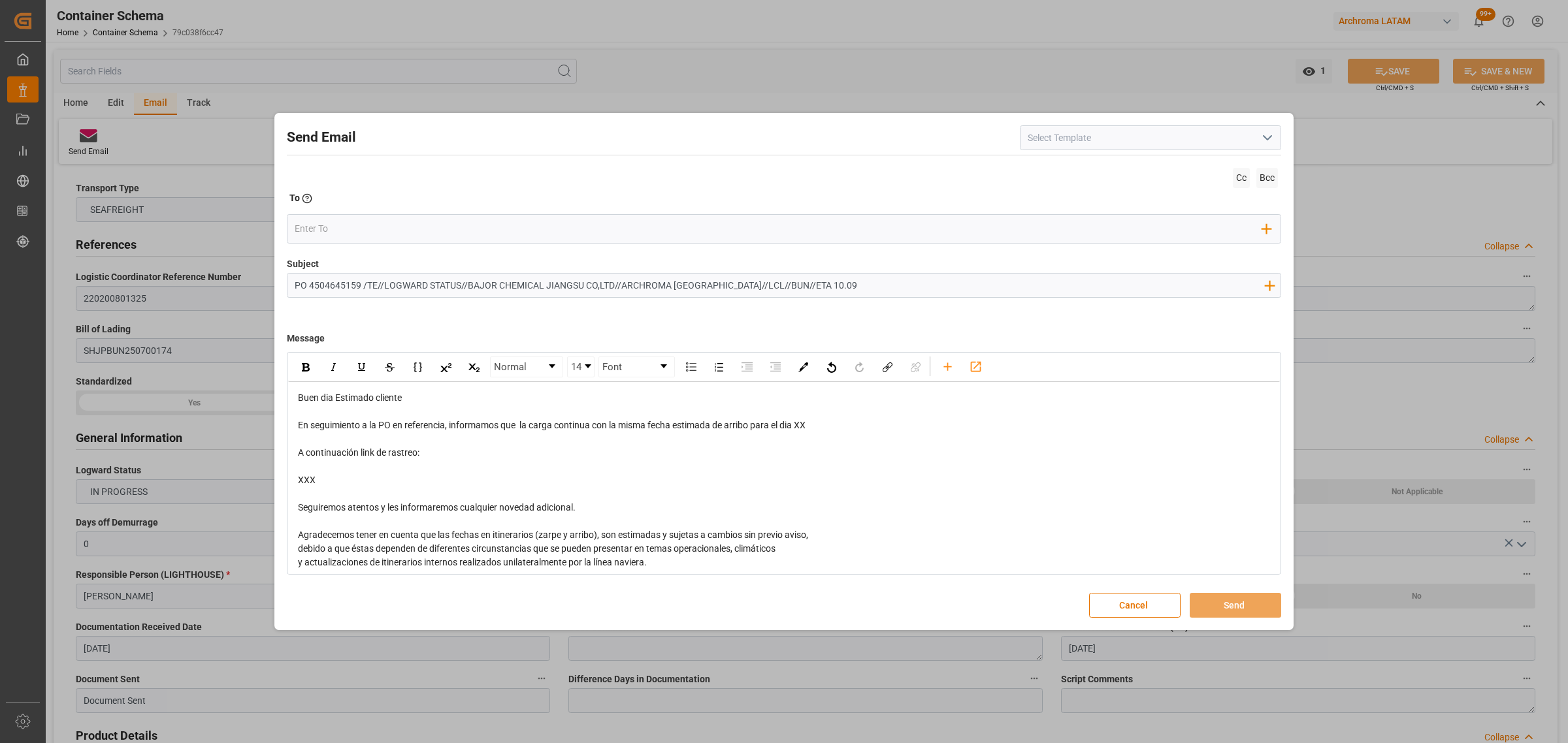
scroll to position [0, 0]
drag, startPoint x: 330, startPoint y: 487, endPoint x: 293, endPoint y: 453, distance: 50.2
click at [293, 449] on div "Buen dia Estimado cliente En seguimiento a la PO en referencia, informamos que …" at bounding box center [784, 543] width 992 height 320
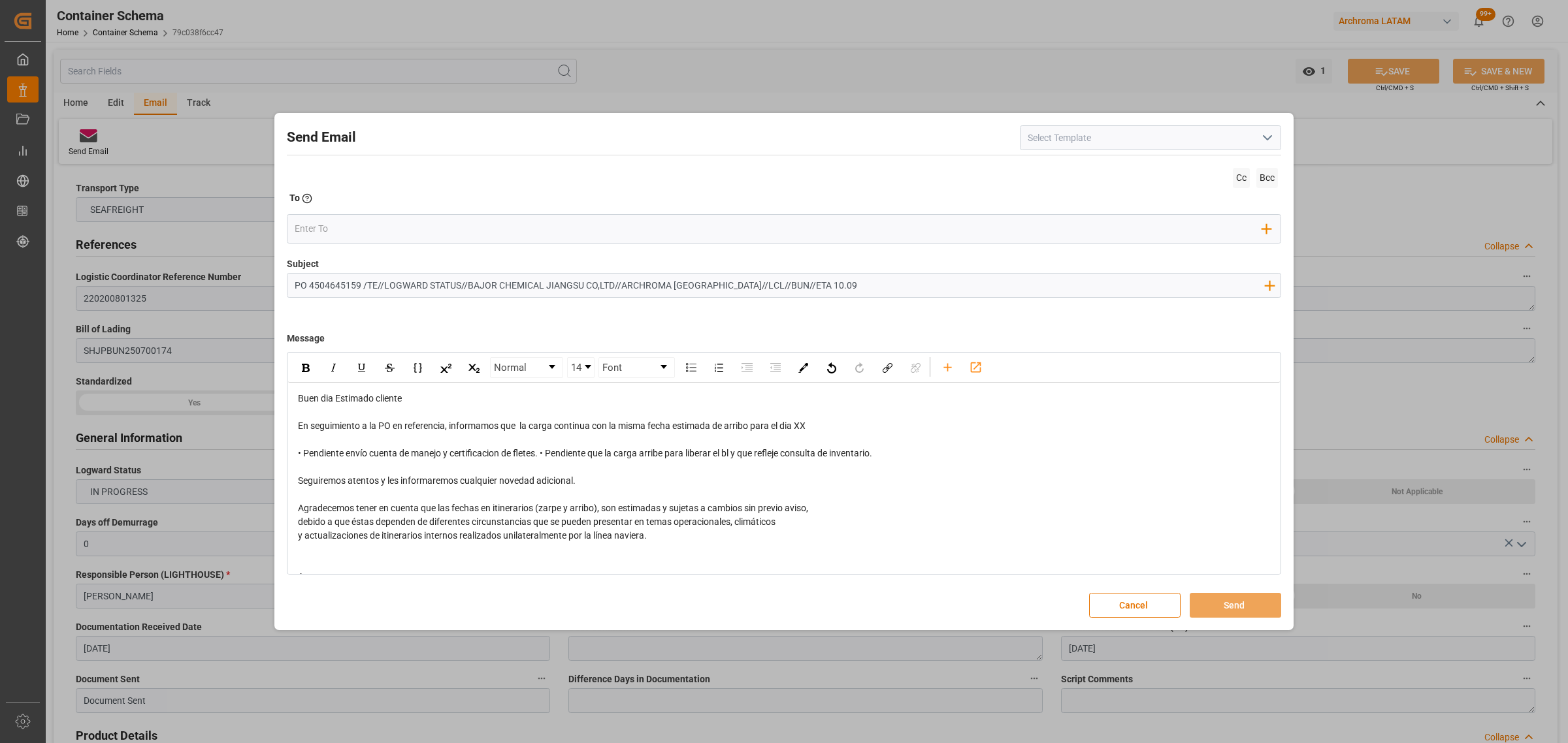
click at [542, 449] on span "• Pendiente envío cuenta de manejo y certificacion de fletes. • Pendiente que l…" at bounding box center [584, 453] width 574 height 11
click at [544, 449] on span "• Pendiente envío cuenta de manejo y certificacion de fletes. • Pendiente que l…" at bounding box center [584, 453] width 574 height 11
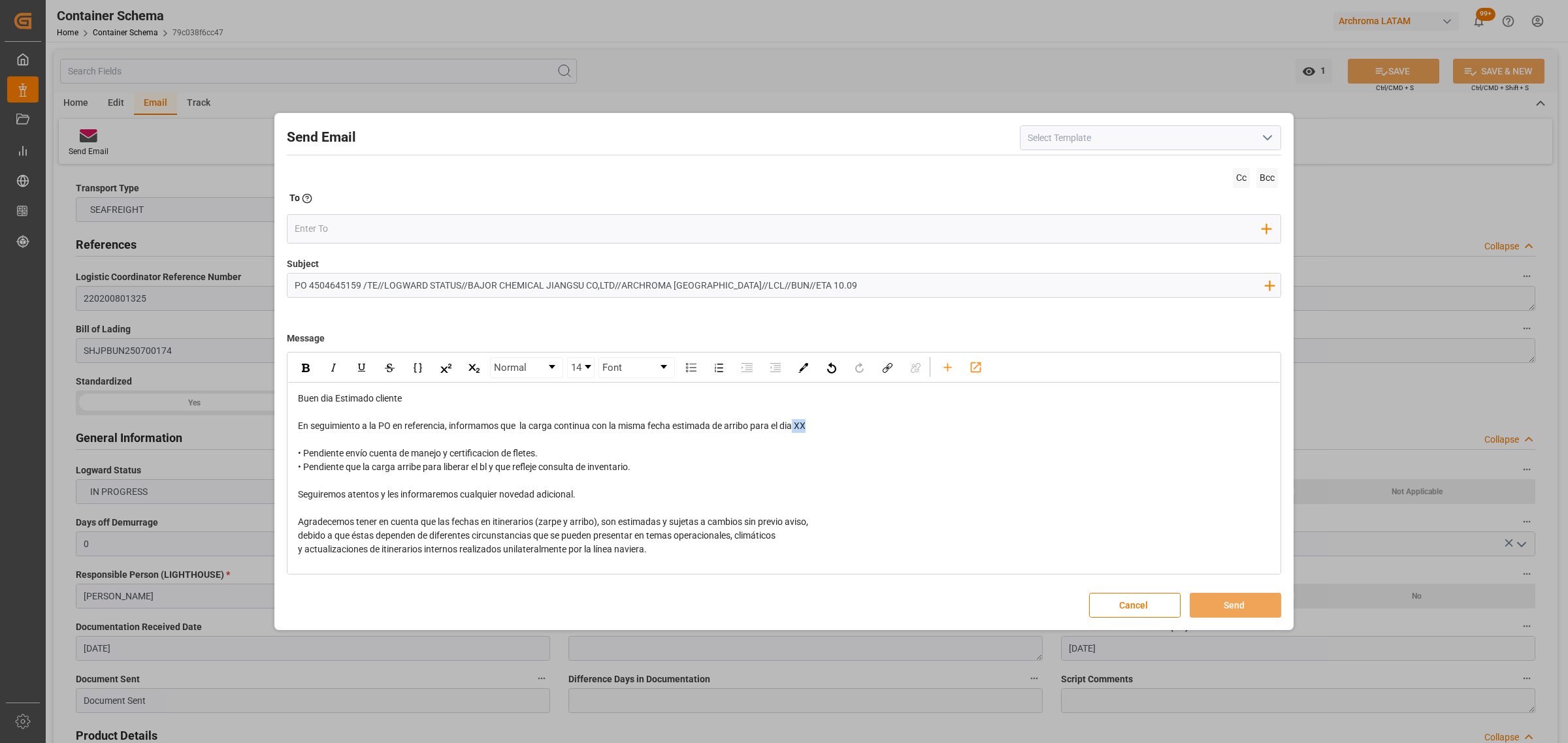
drag, startPoint x: 817, startPoint y: 427, endPoint x: 798, endPoint y: 424, distance: 19.2
click at [798, 424] on div "En seguimiento a la PO en referencia, informamos que la carga continua con la m…" at bounding box center [784, 426] width 972 height 14
drag, startPoint x: 658, startPoint y: 457, endPoint x: 373, endPoint y: 442, distance: 285.4
click at [373, 442] on div "Buen dia Estimado cliente En seguimiento a la PO en referencia, informamos que …" at bounding box center [784, 535] width 972 height 288
drag, startPoint x: 666, startPoint y: 466, endPoint x: 288, endPoint y: 403, distance: 383.2
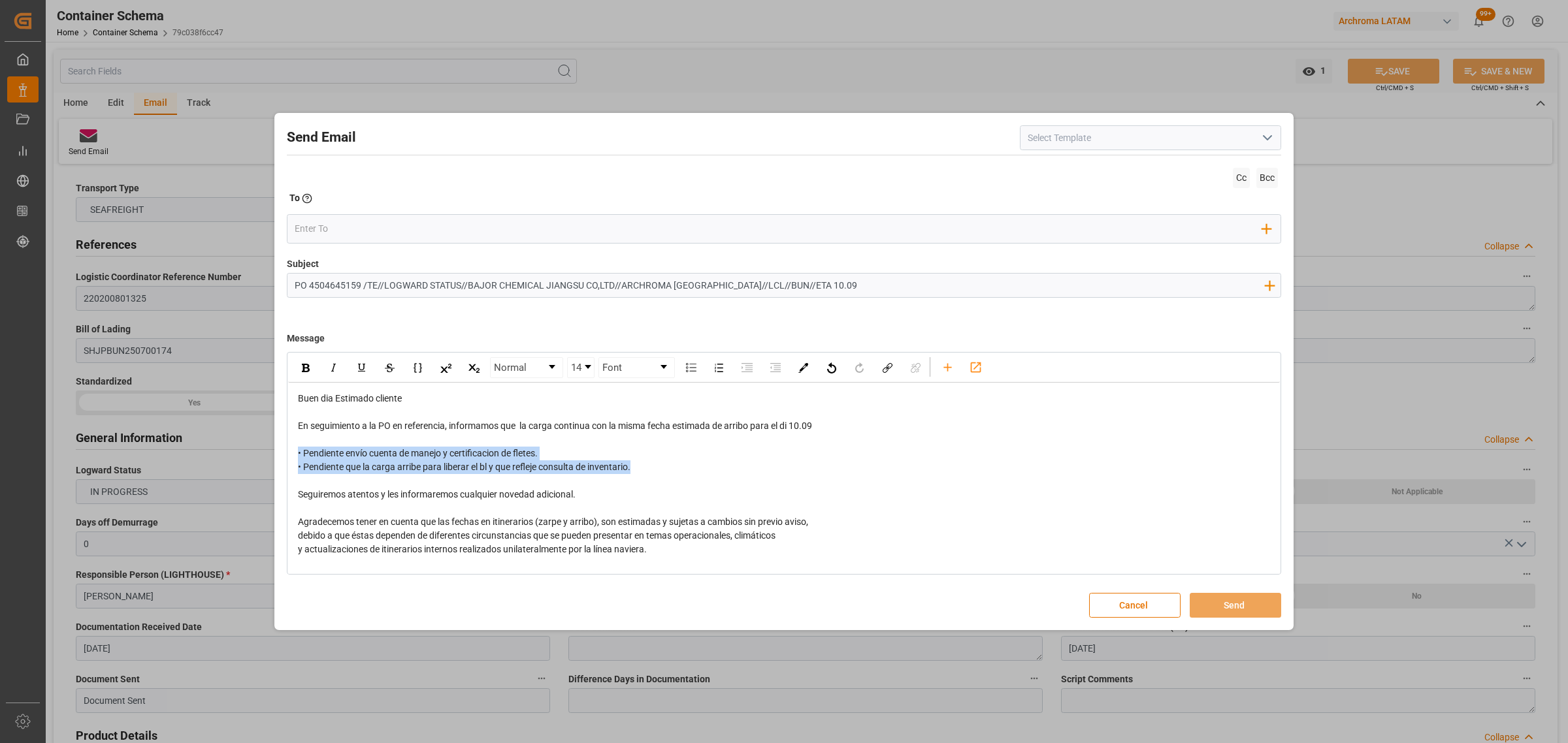
click at [266, 445] on div "Send Email Cc Bcc To Enter the TO Email address Add Field to To Subject PO 4504…" at bounding box center [784, 372] width 1568 height 743
click at [296, 367] on div "rdw-inline-control" at bounding box center [305, 367] width 23 height 19
drag, startPoint x: 832, startPoint y: 431, endPoint x: 797, endPoint y: 420, distance: 36.7
click at [797, 420] on div "En seguimiento a la PO en referencia, informamos que la carga continua con la m…" at bounding box center [784, 426] width 972 height 14
click at [306, 366] on img "rdw-inline-control" at bounding box center [306, 367] width 8 height 8
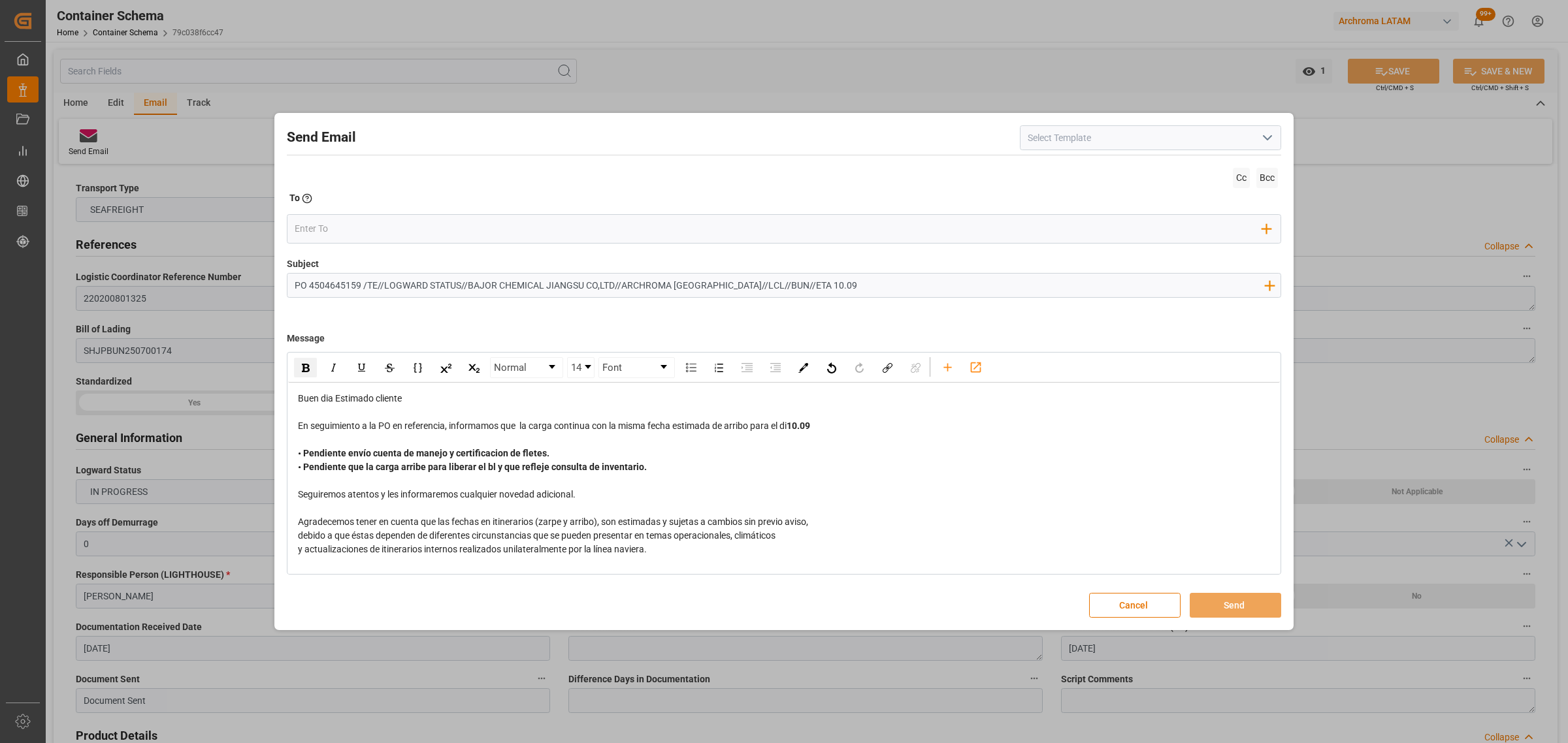
drag, startPoint x: 354, startPoint y: 207, endPoint x: 354, endPoint y: 217, distance: 10.0
click at [354, 208] on div "To Enter the TO Email address" at bounding box center [783, 200] width 994 height 19
click at [353, 223] on input "email" at bounding box center [778, 229] width 968 height 19
type input "[PERSON_NAME]"
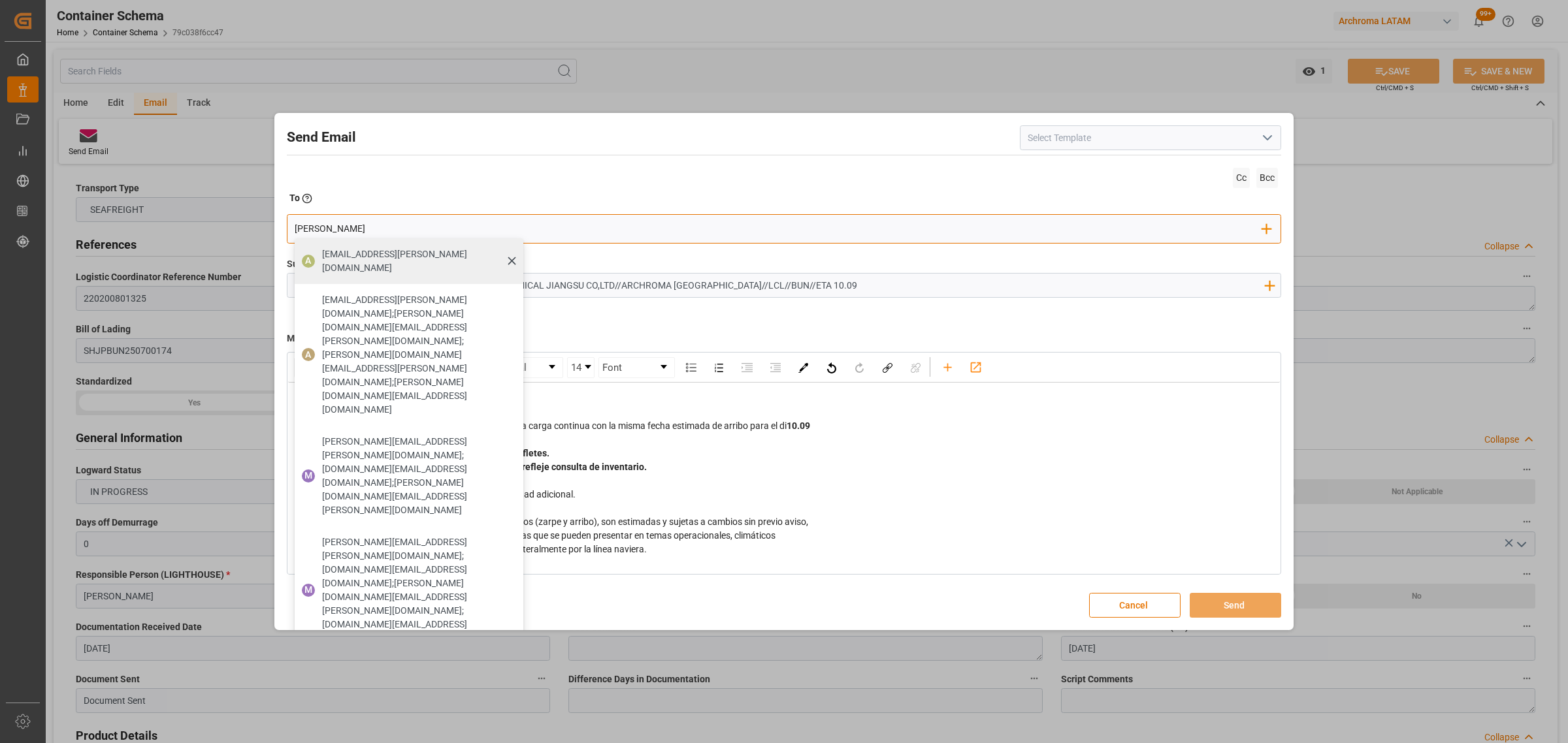
click at [424, 260] on span "[EMAIL_ADDRESS][PERSON_NAME][DOMAIN_NAME]" at bounding box center [418, 261] width 192 height 28
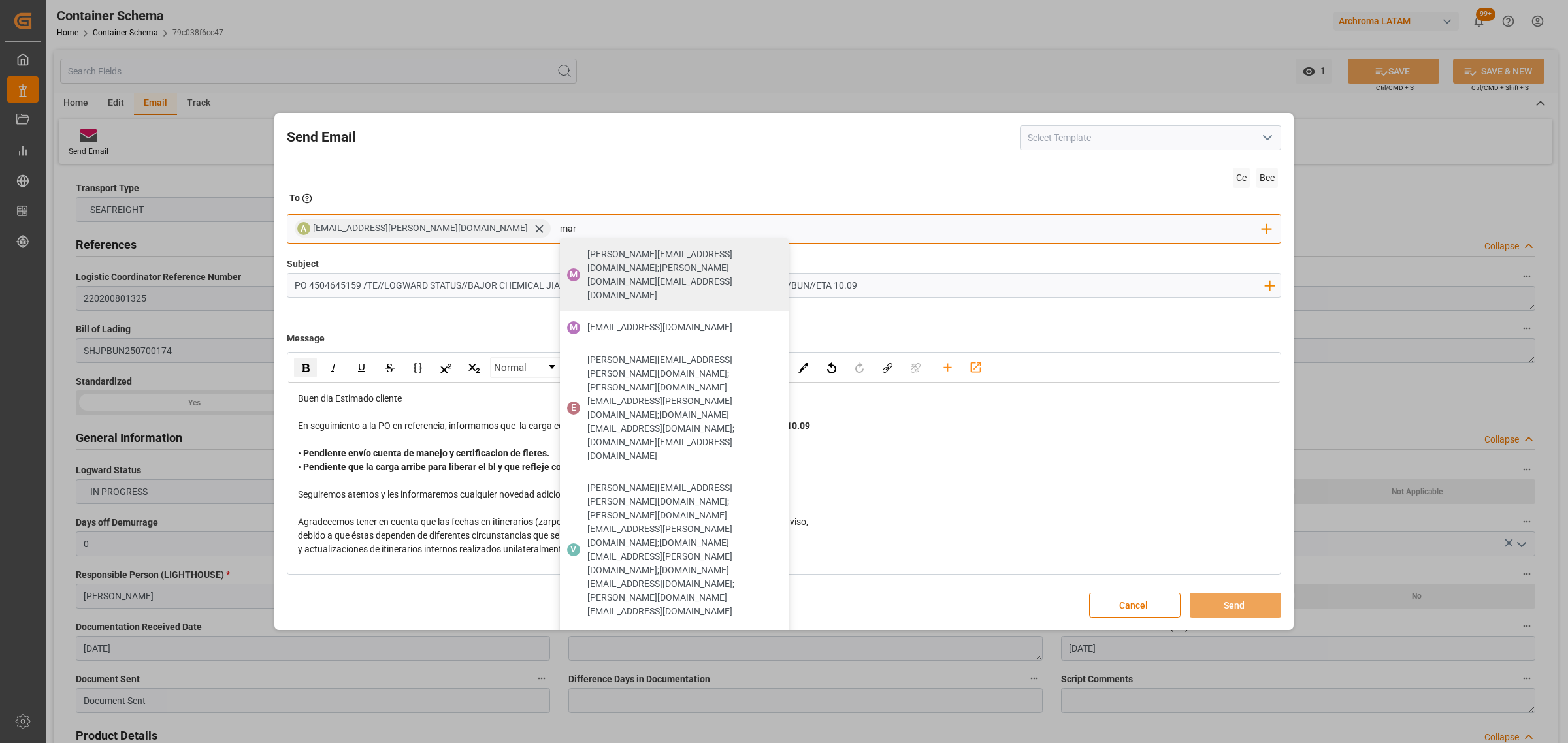
type input "maria"
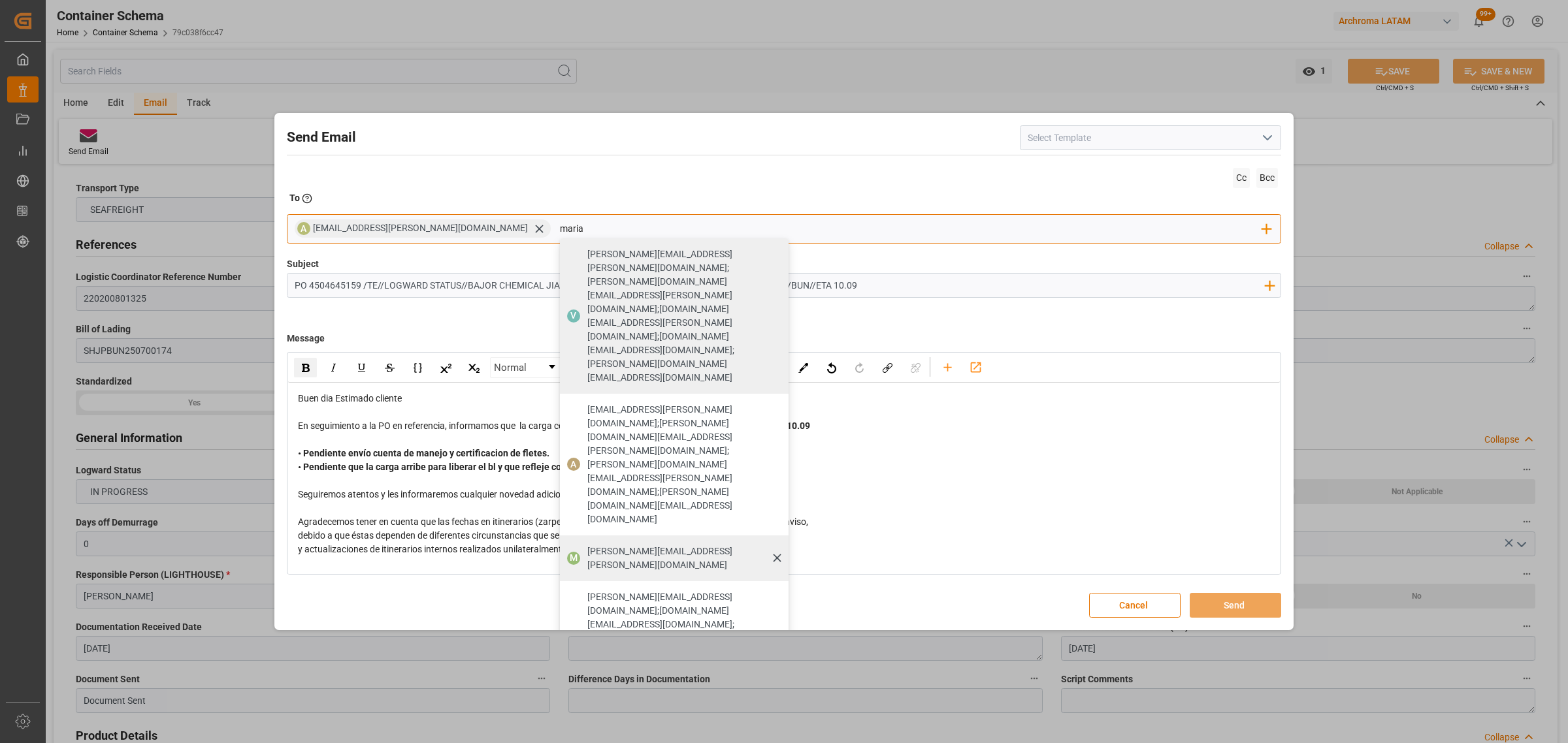
click at [583, 449] on div "[PERSON_NAME][EMAIL_ADDRESS][PERSON_NAME][DOMAIN_NAME]" at bounding box center [683, 558] width 201 height 37
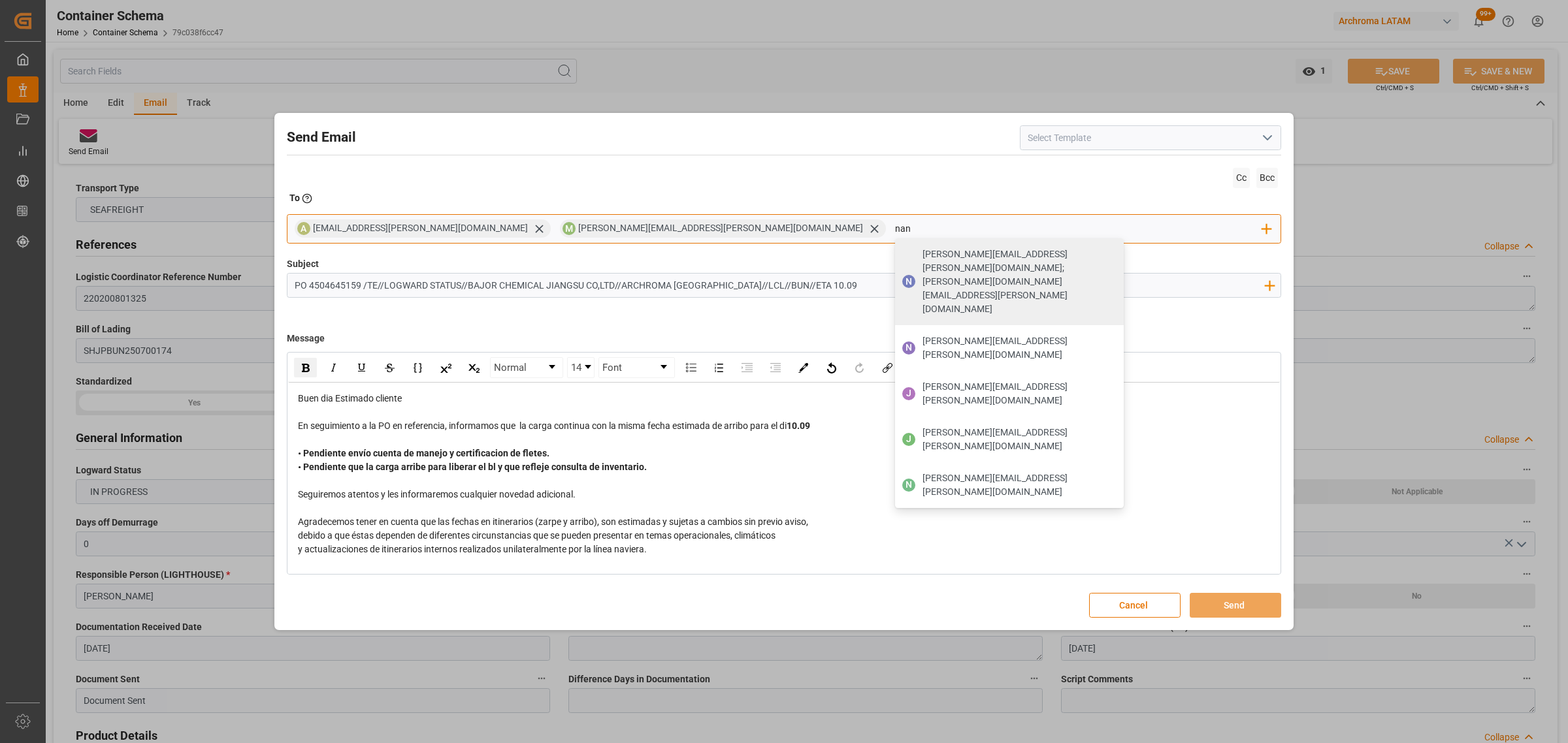
type input "nancy"
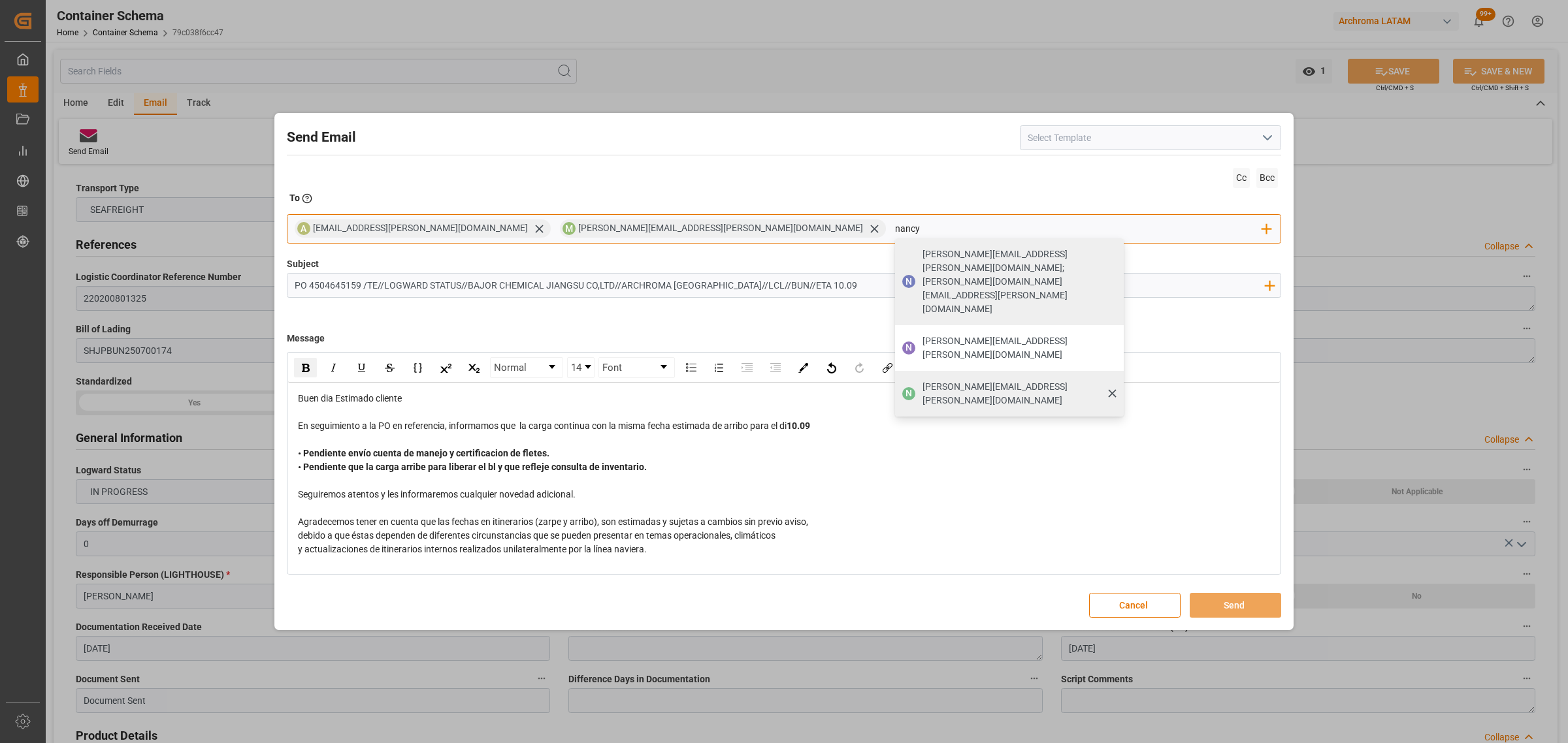
click at [922, 380] on span "[PERSON_NAME][EMAIL_ADDRESS][PERSON_NAME][DOMAIN_NAME]" at bounding box center [1018, 393] width 192 height 28
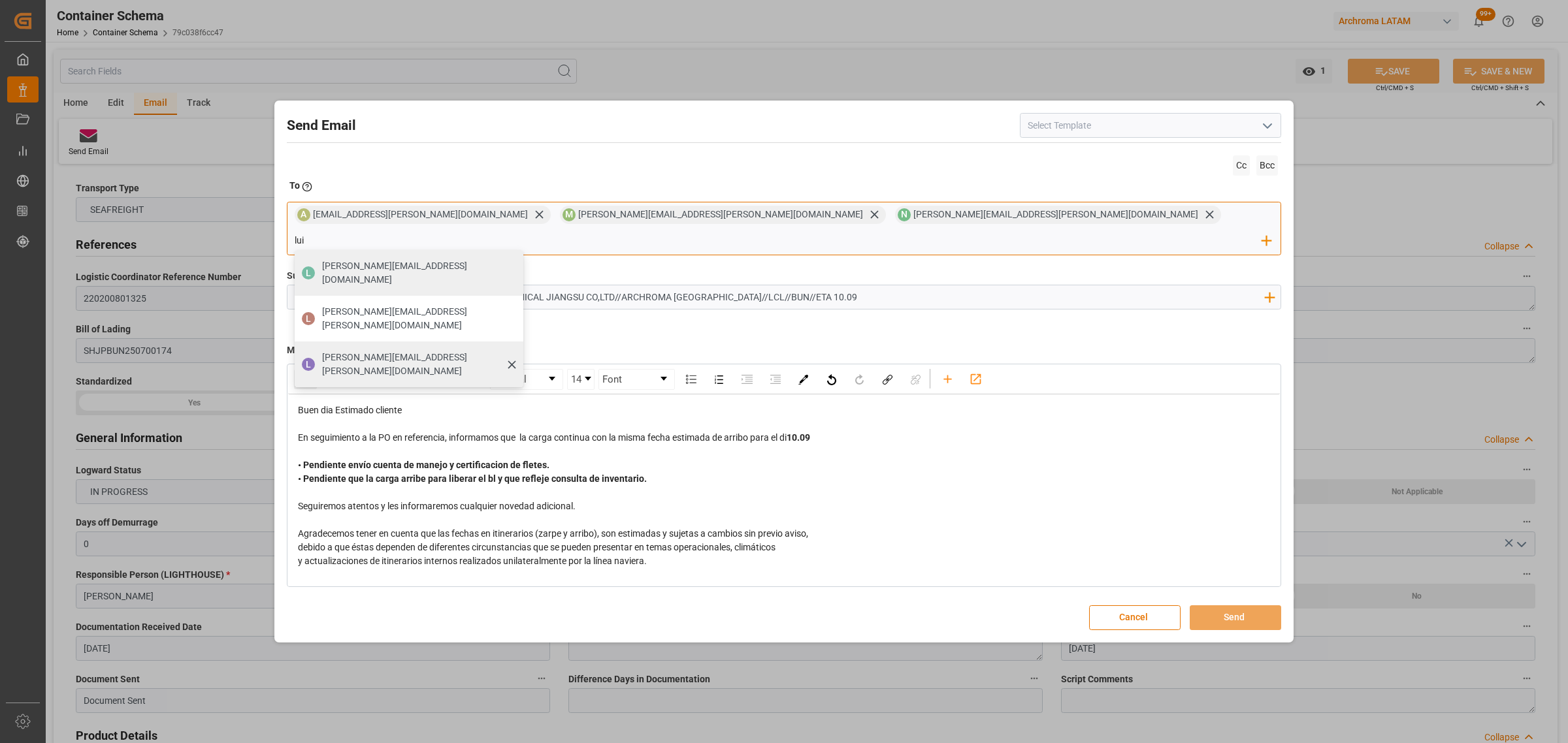
type input "lui"
click at [514, 350] on span "[PERSON_NAME][EMAIL_ADDRESS][PERSON_NAME][DOMAIN_NAME]" at bounding box center [418, 364] width 192 height 28
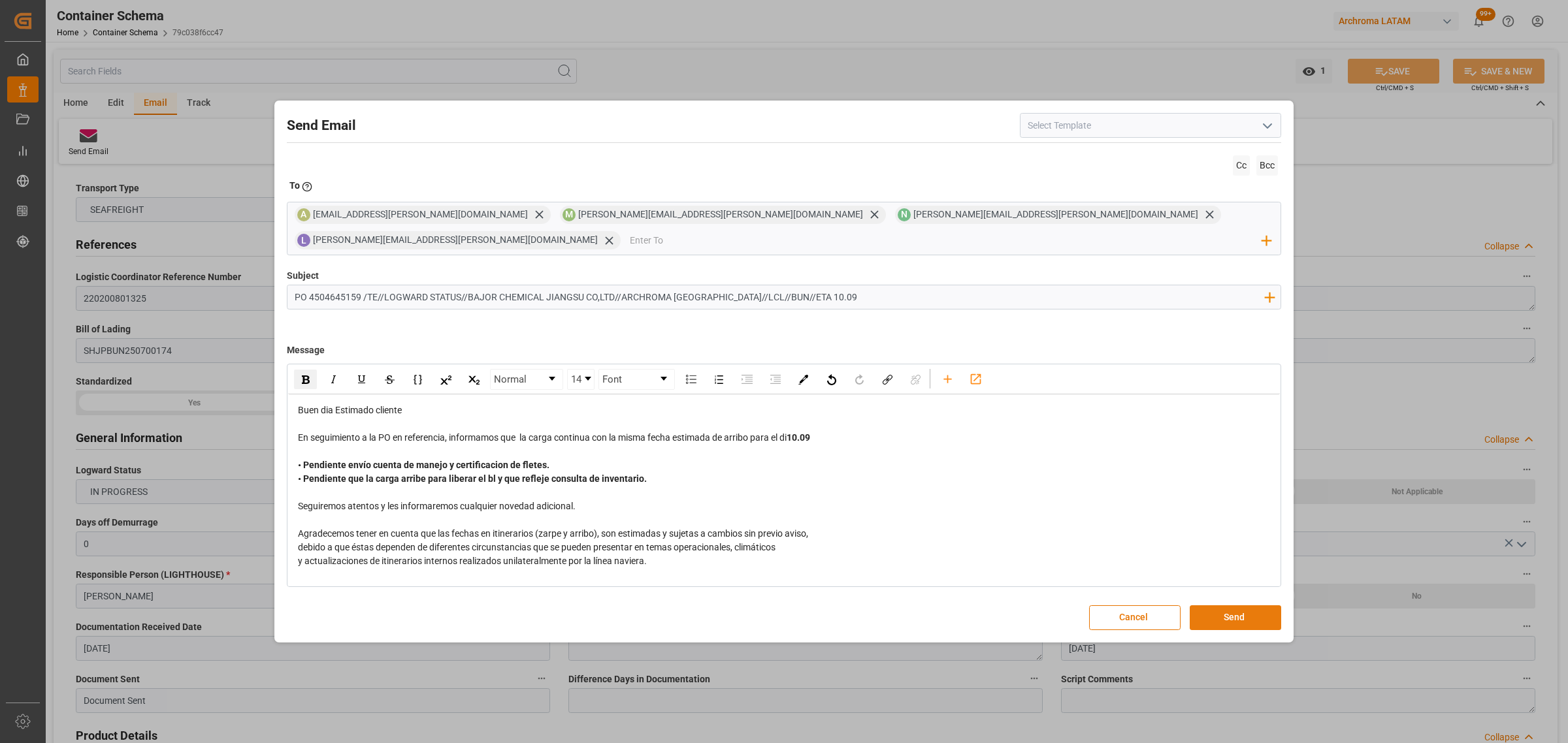
click at [1045, 449] on button "Send" at bounding box center [1235, 617] width 92 height 25
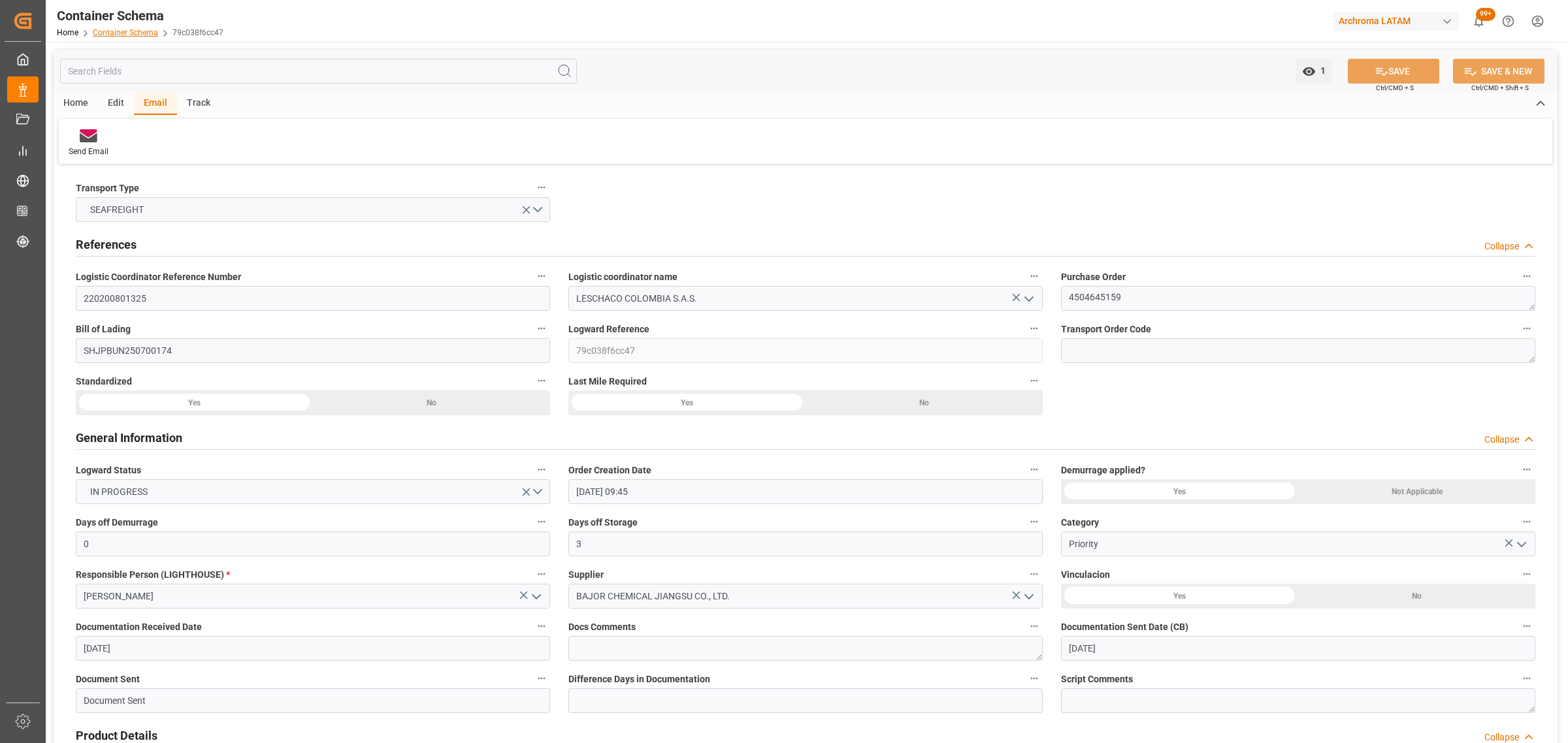
click at [128, 31] on link "Container Schema" at bounding box center [125, 32] width 65 height 9
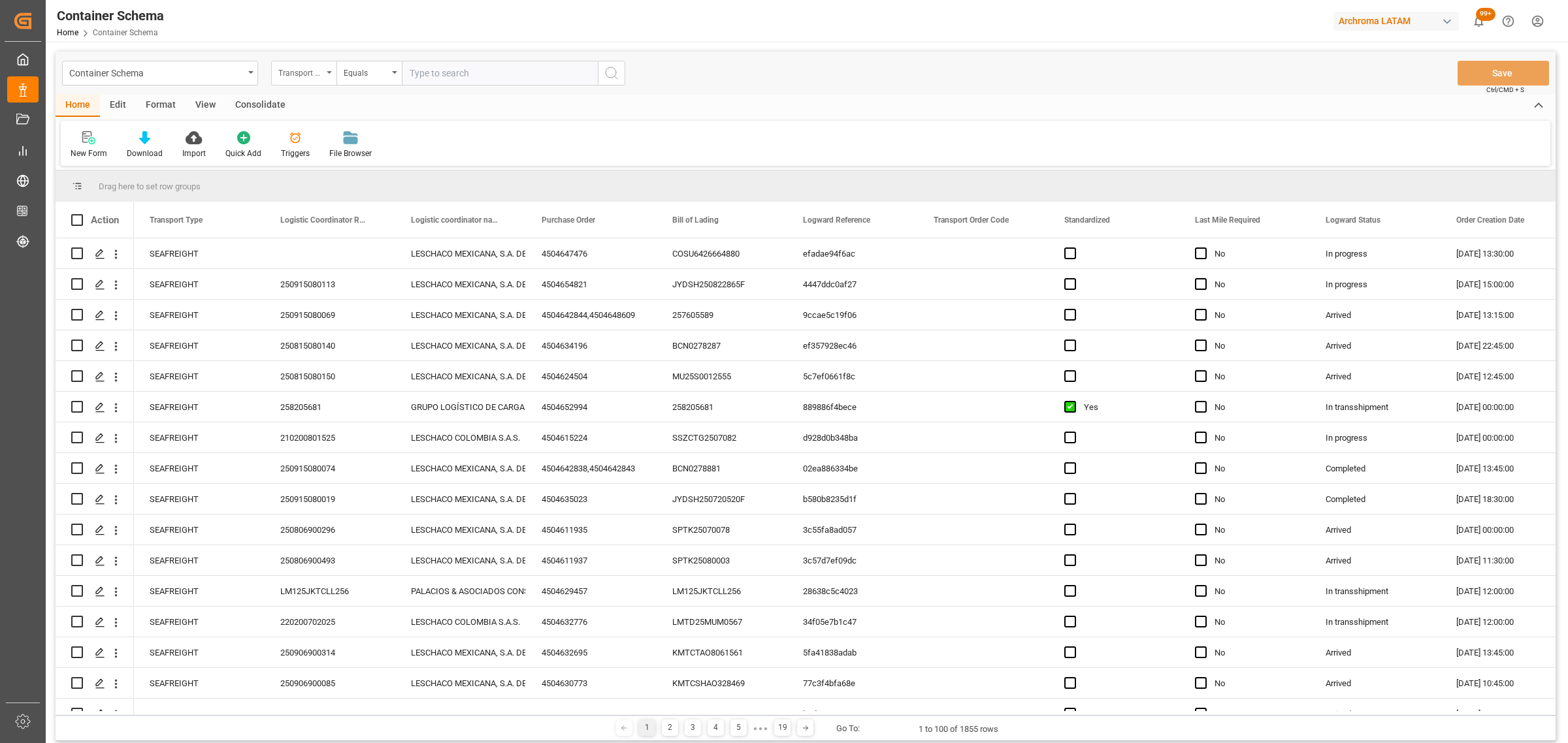
click at [308, 79] on div "Transport Type" at bounding box center [304, 73] width 65 height 25
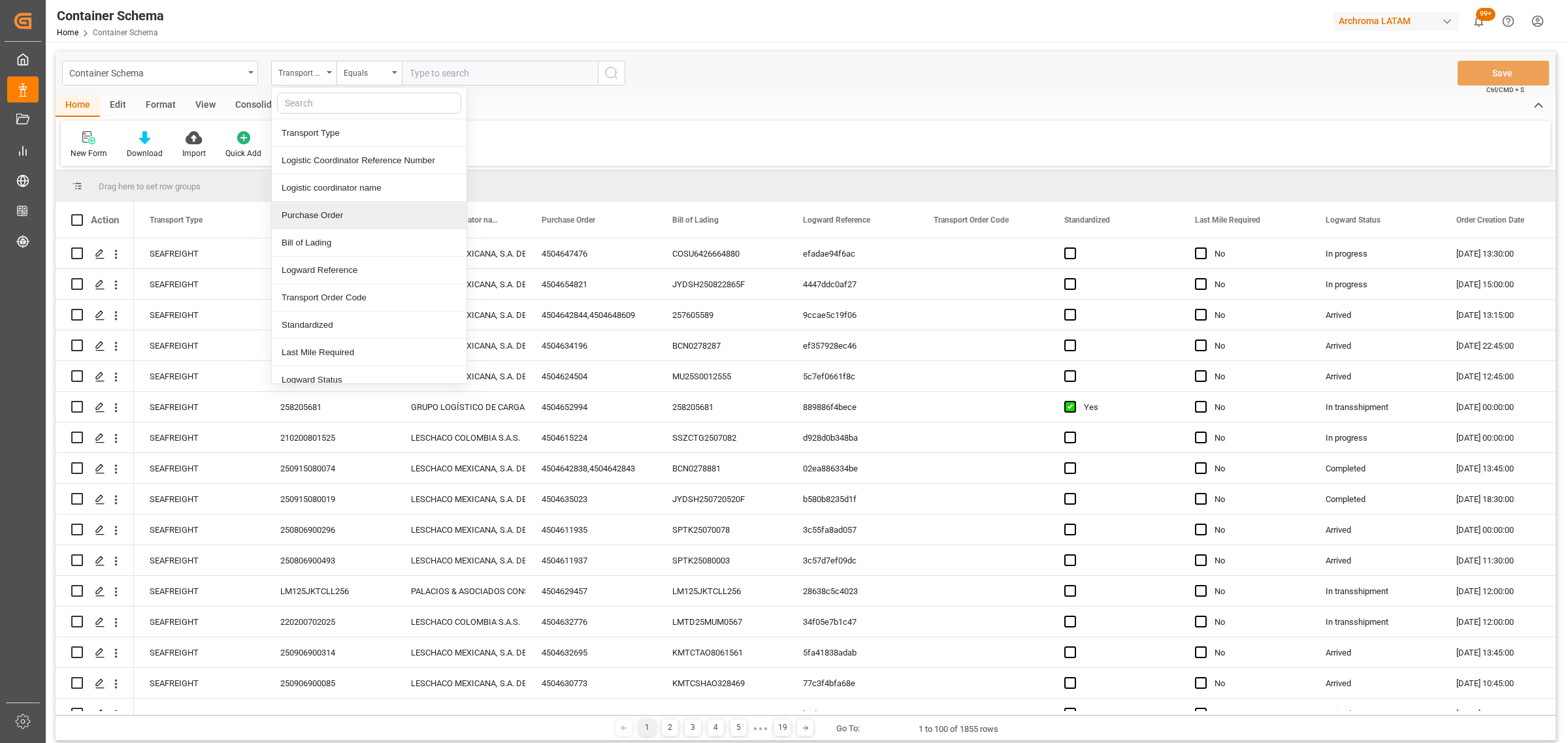
click at [334, 219] on div "Purchase Order" at bounding box center [369, 216] width 195 height 28
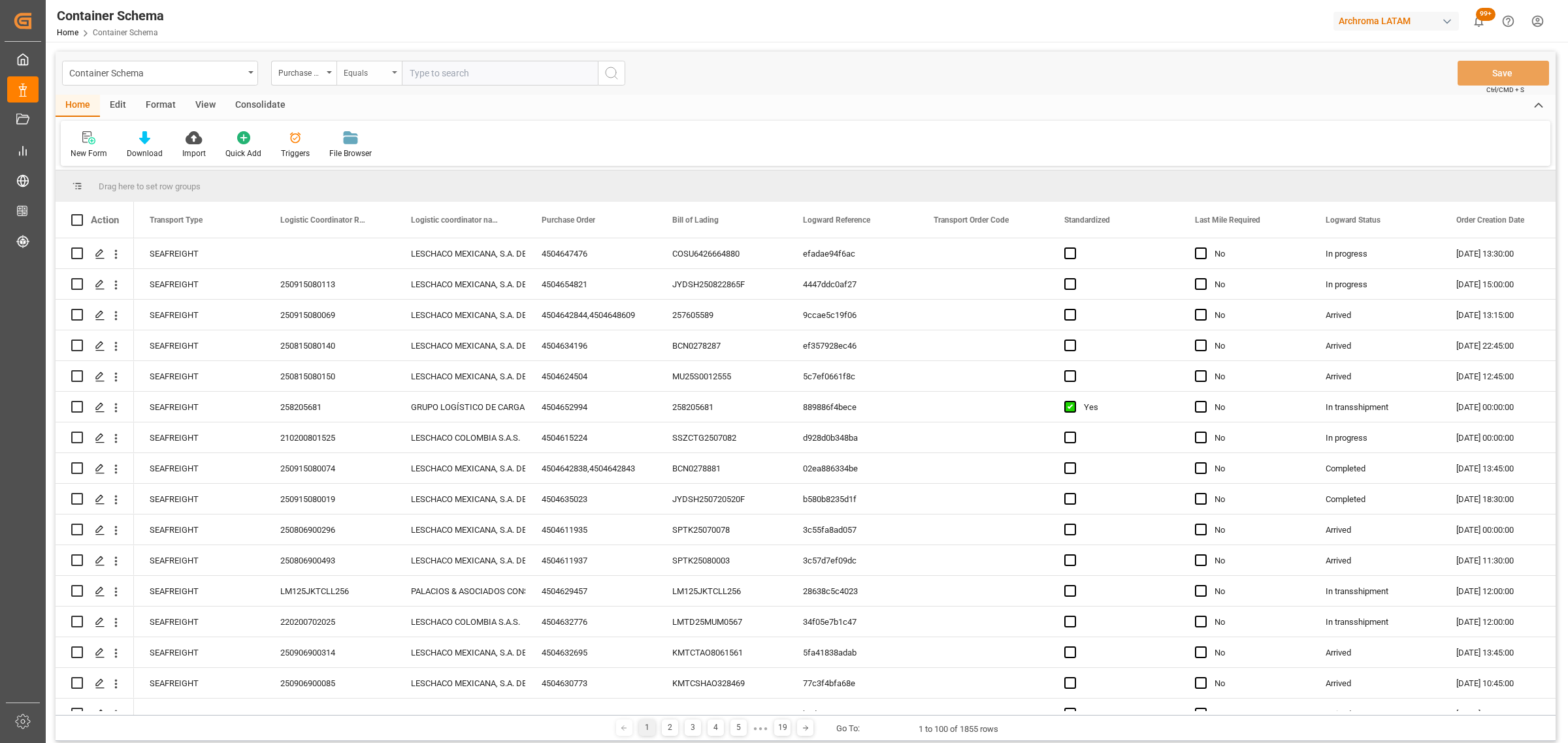
click at [363, 79] on div "Equals" at bounding box center [365, 71] width 45 height 15
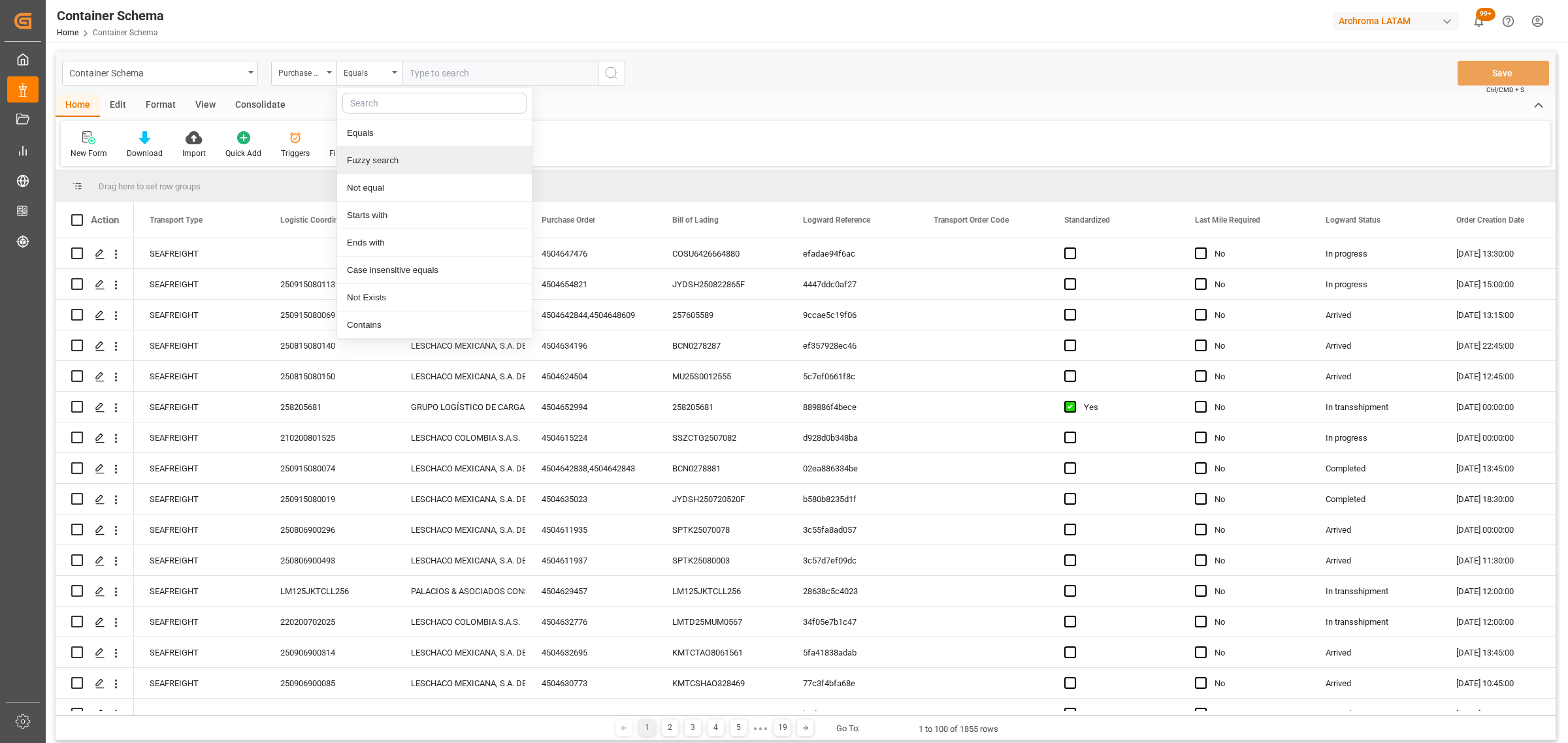
click at [386, 165] on div "Fuzzy search" at bounding box center [434, 161] width 195 height 28
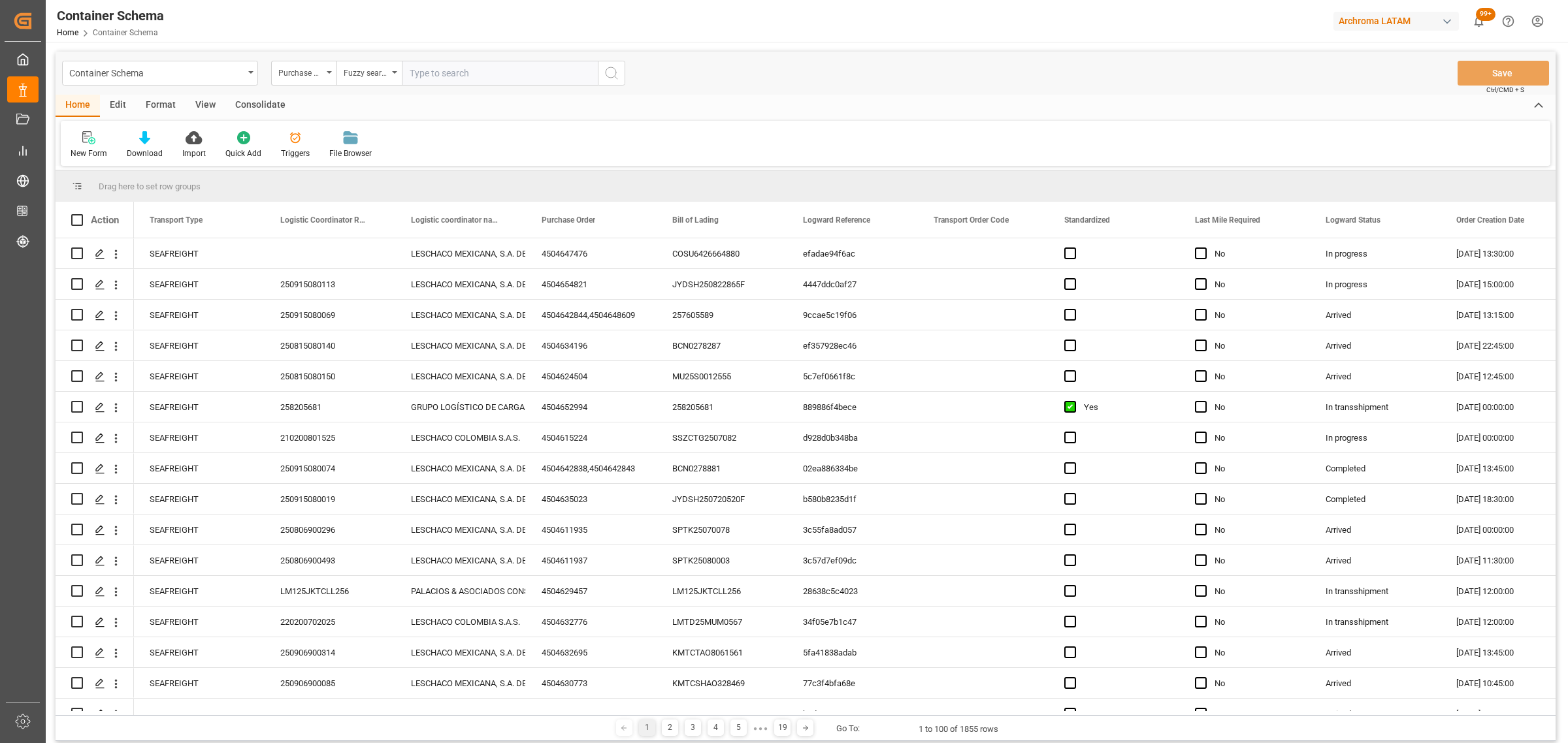
click at [463, 67] on input "text" at bounding box center [499, 73] width 196 height 25
paste input "4504632776"
type input "4504632776"
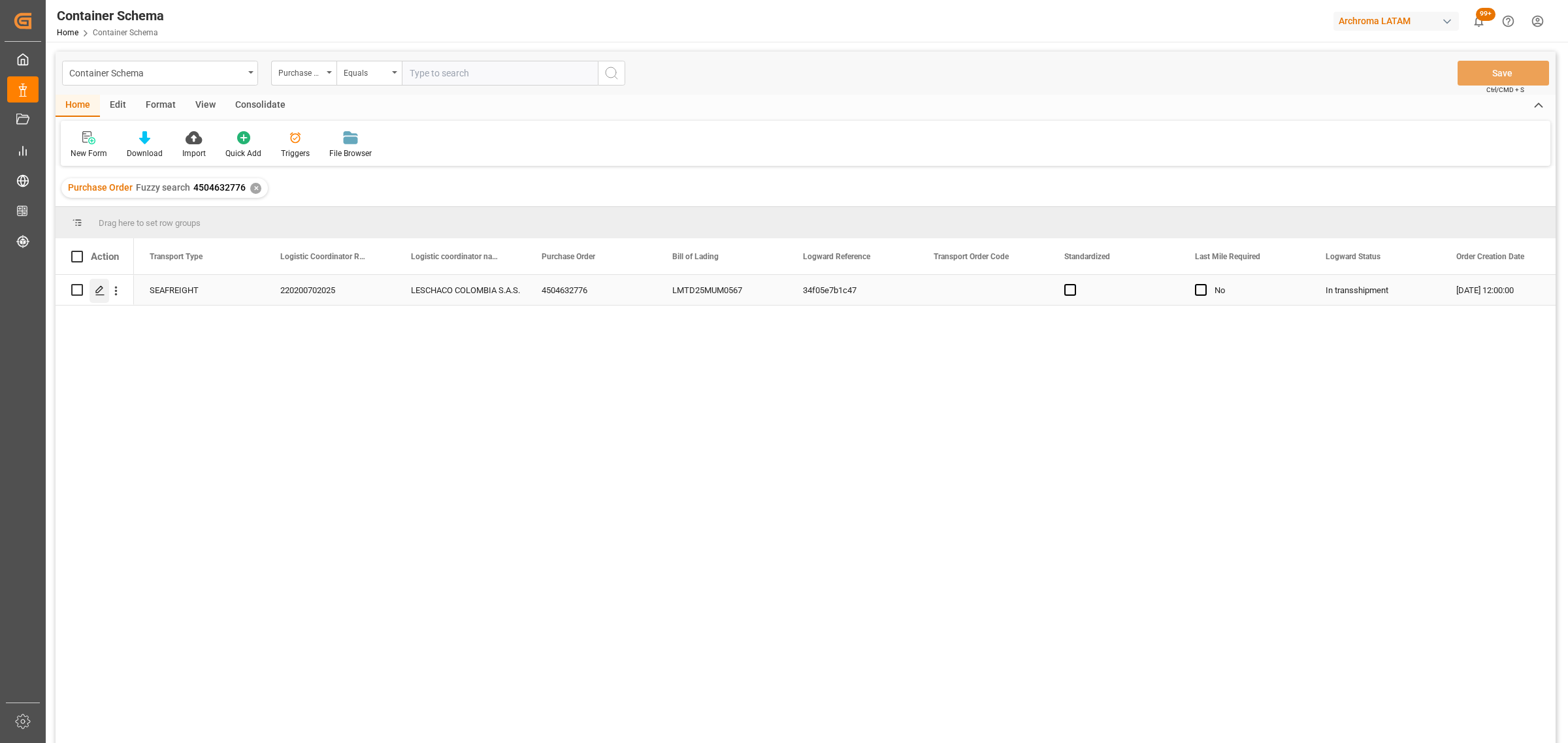
click at [97, 292] on polygon "Press SPACE to select this row." at bounding box center [99, 290] width 6 height 6
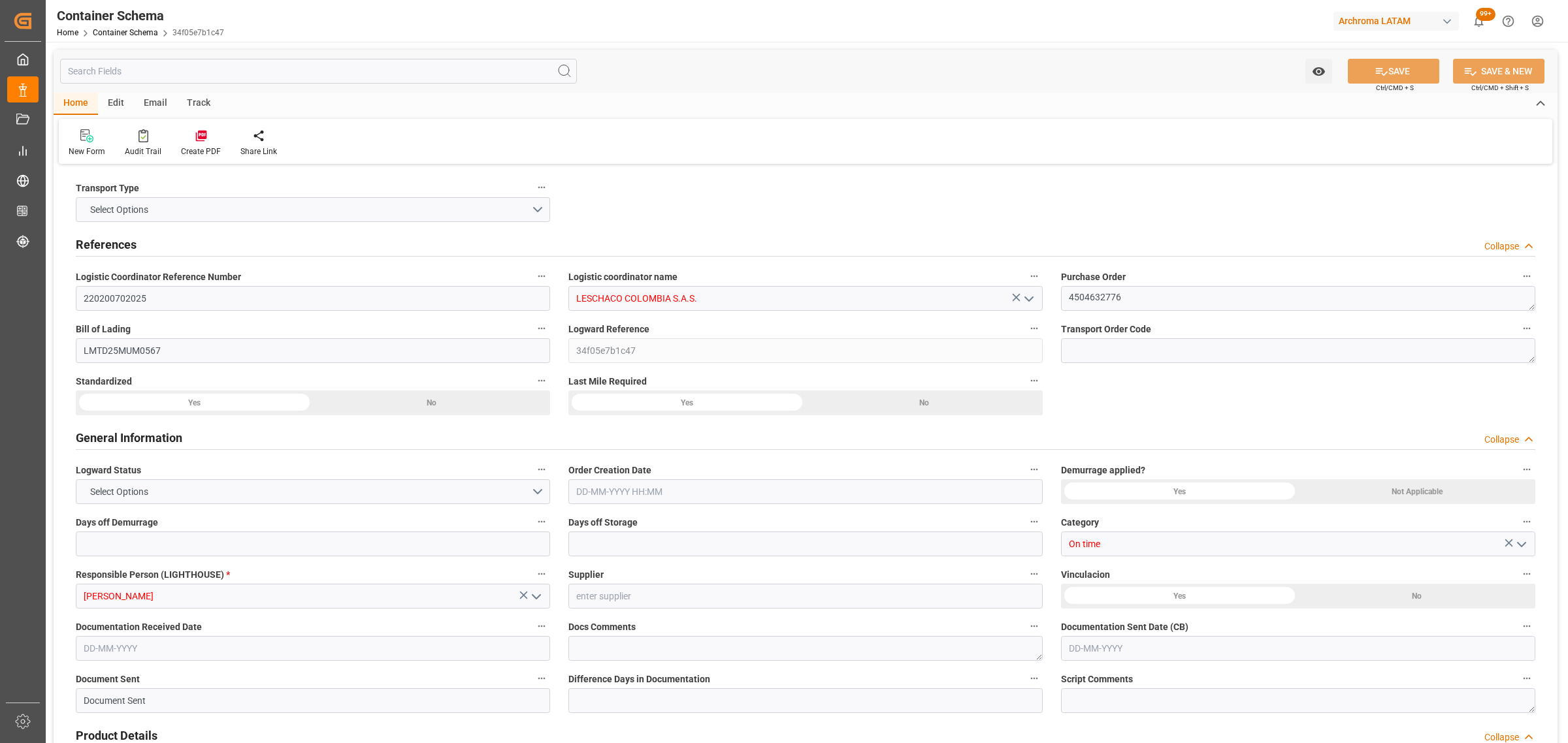
type input "0"
type input "3"
type input "1"
type input "10"
type input "5000"
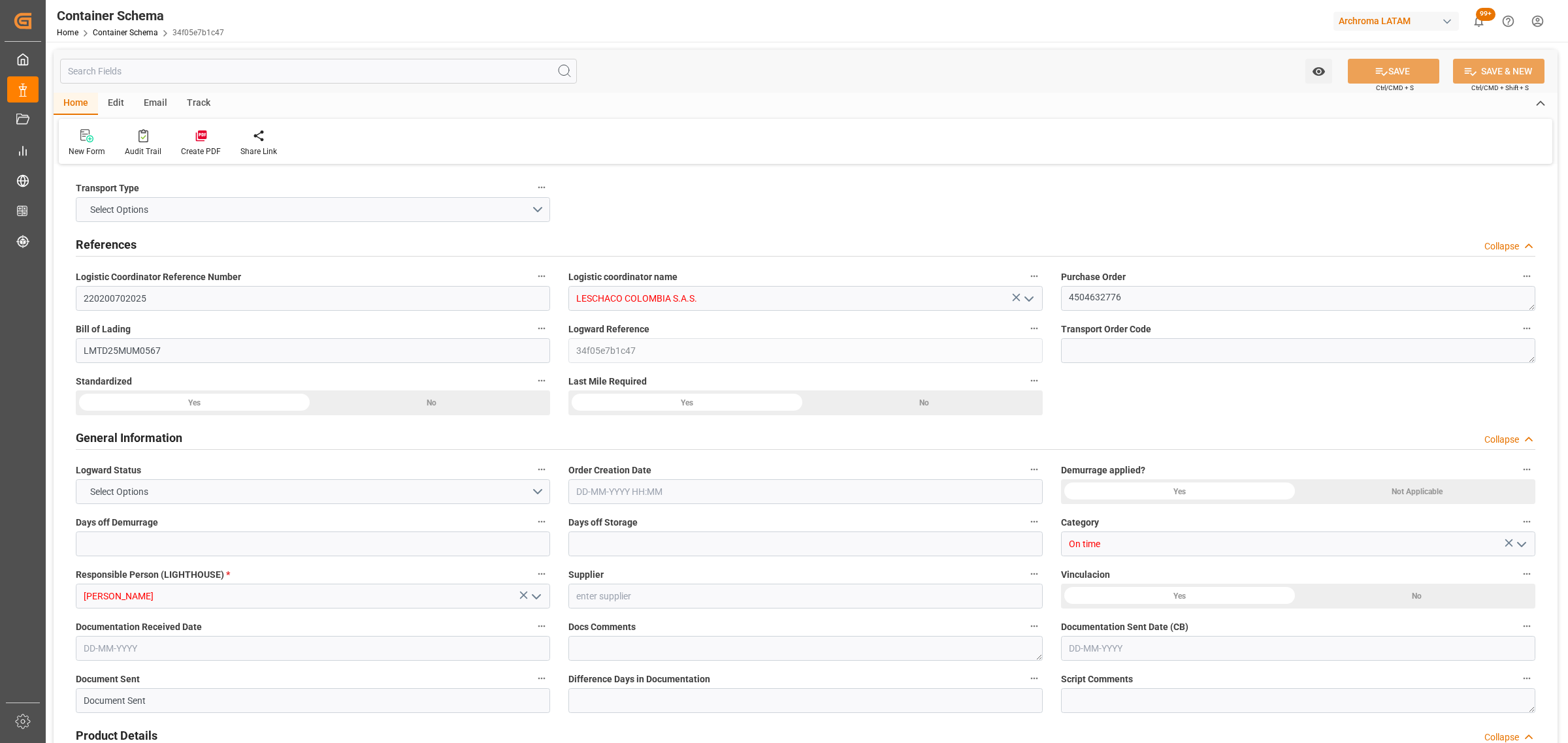
type input "5245"
type input "CMACGM"
type input "CMA CGM Group"
type input "INNSA"
type input "COBUN"
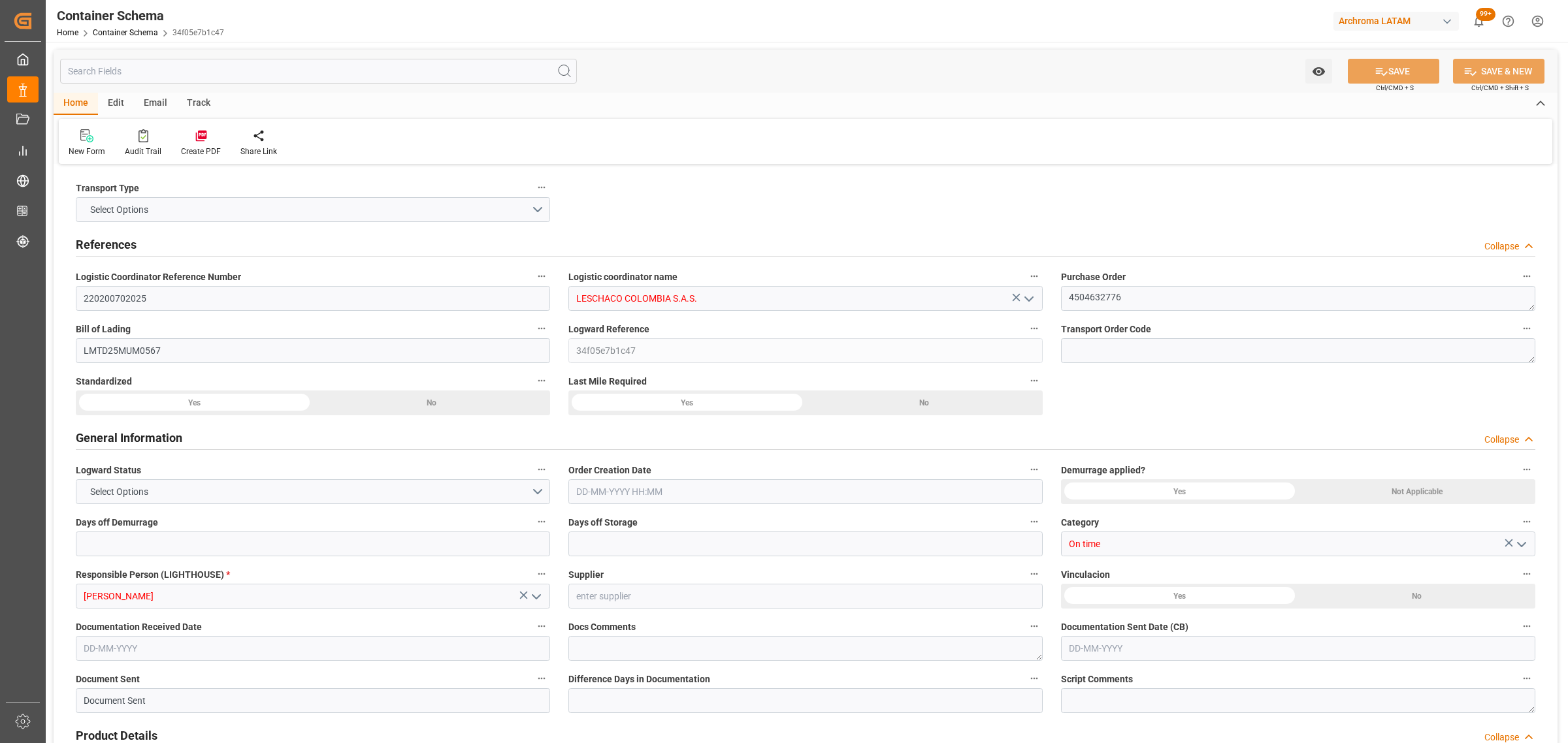
type input "COBUN"
type input "9410741"
type input "[DATE] 12:00"
type input "[DATE]"
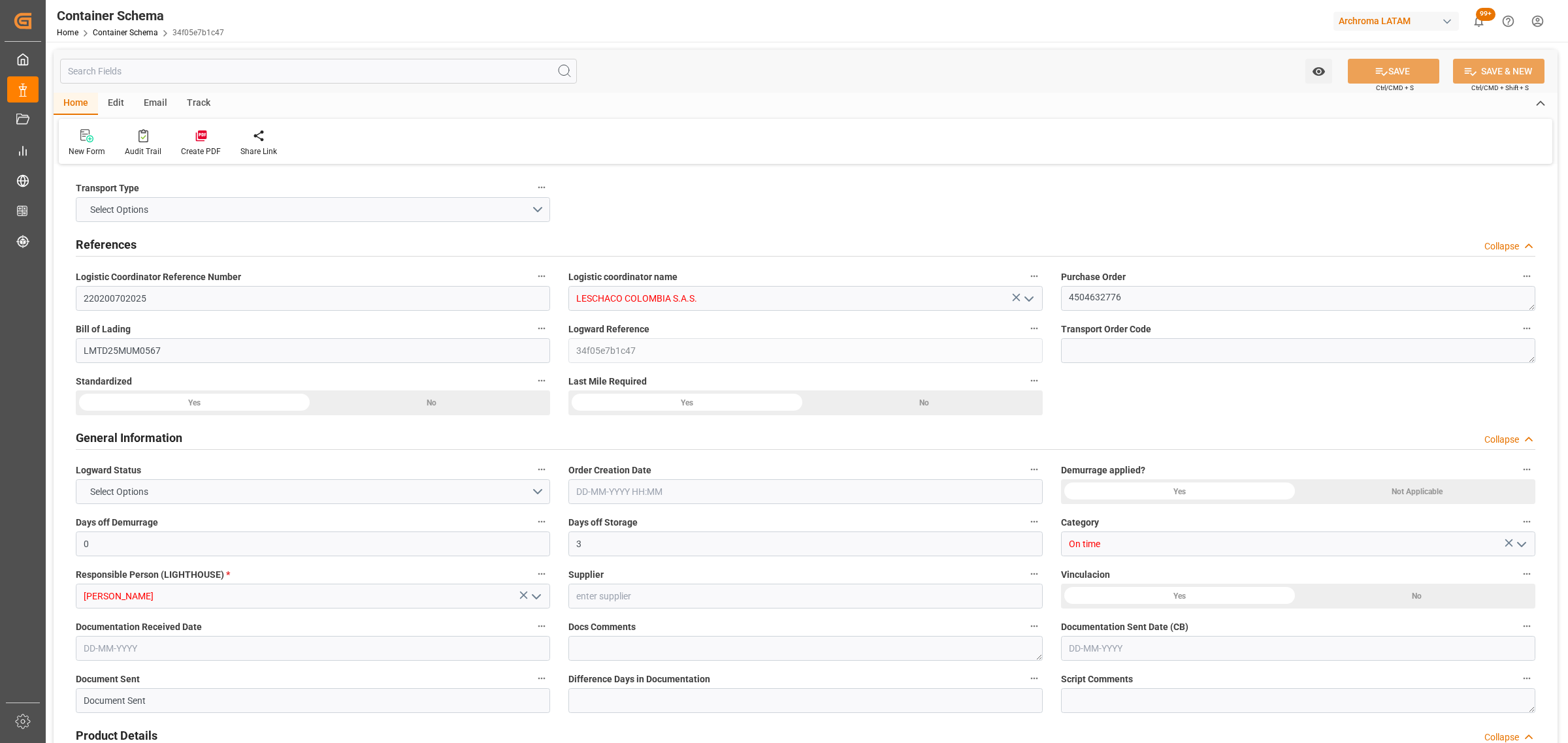
type input "[DATE]"
type input "[DATE] 00:00"
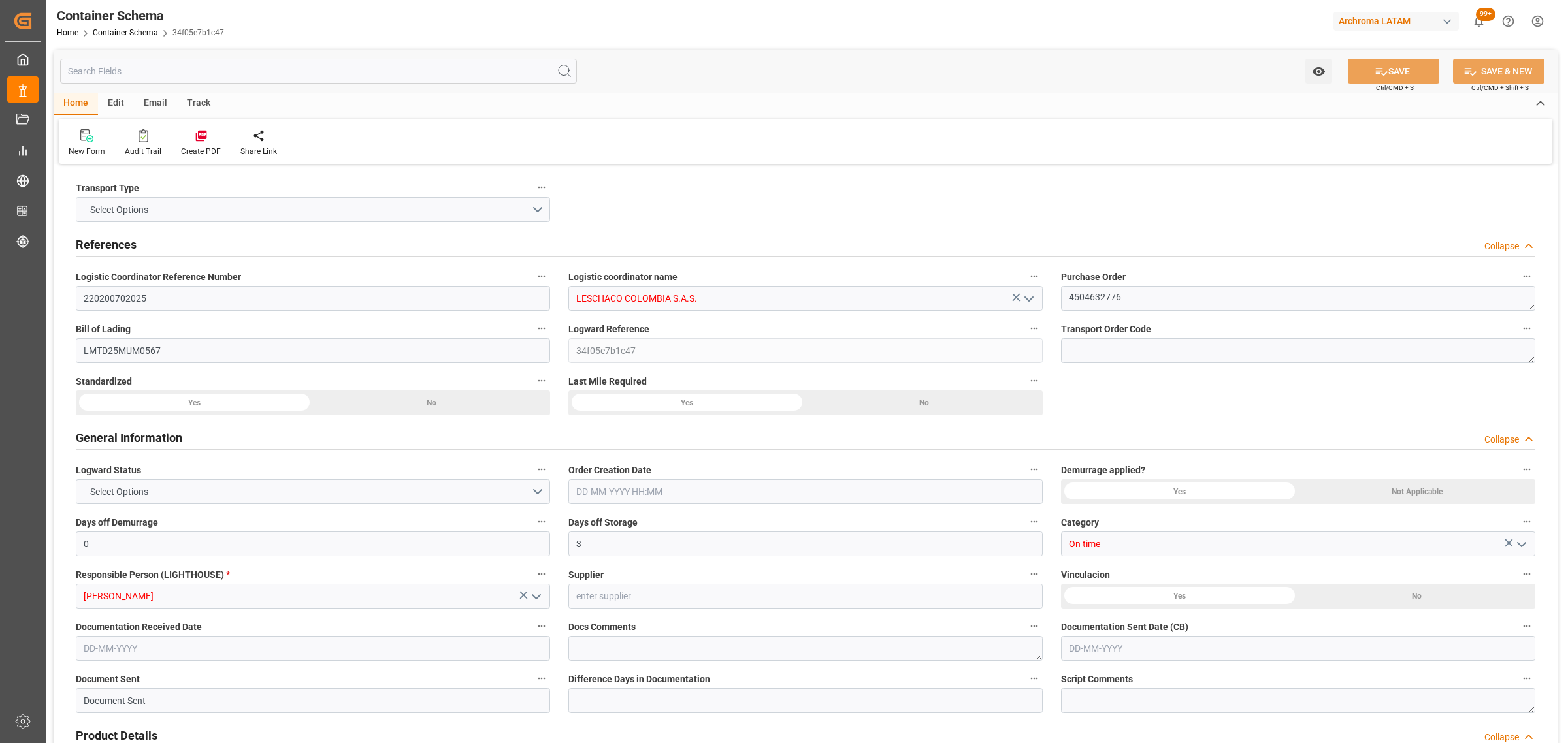
type input "[DATE] 00:00"
type input "[DATE] 02:00"
type input "[DATE] 00:00"
type input "[DATE] 02:00"
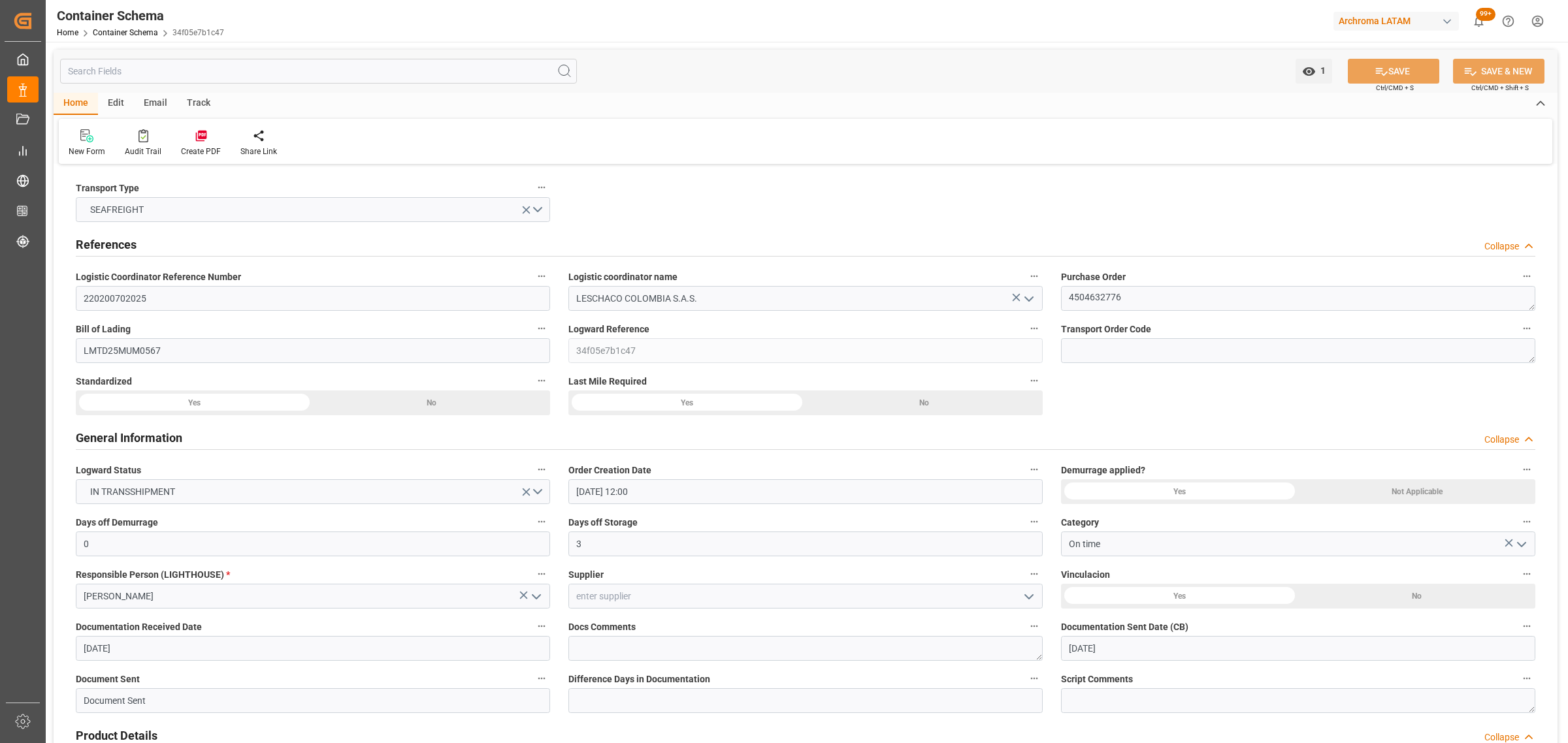
click at [153, 105] on div "Email" at bounding box center [155, 103] width 43 height 22
click at [93, 141] on icon at bounding box center [88, 137] width 18 height 9
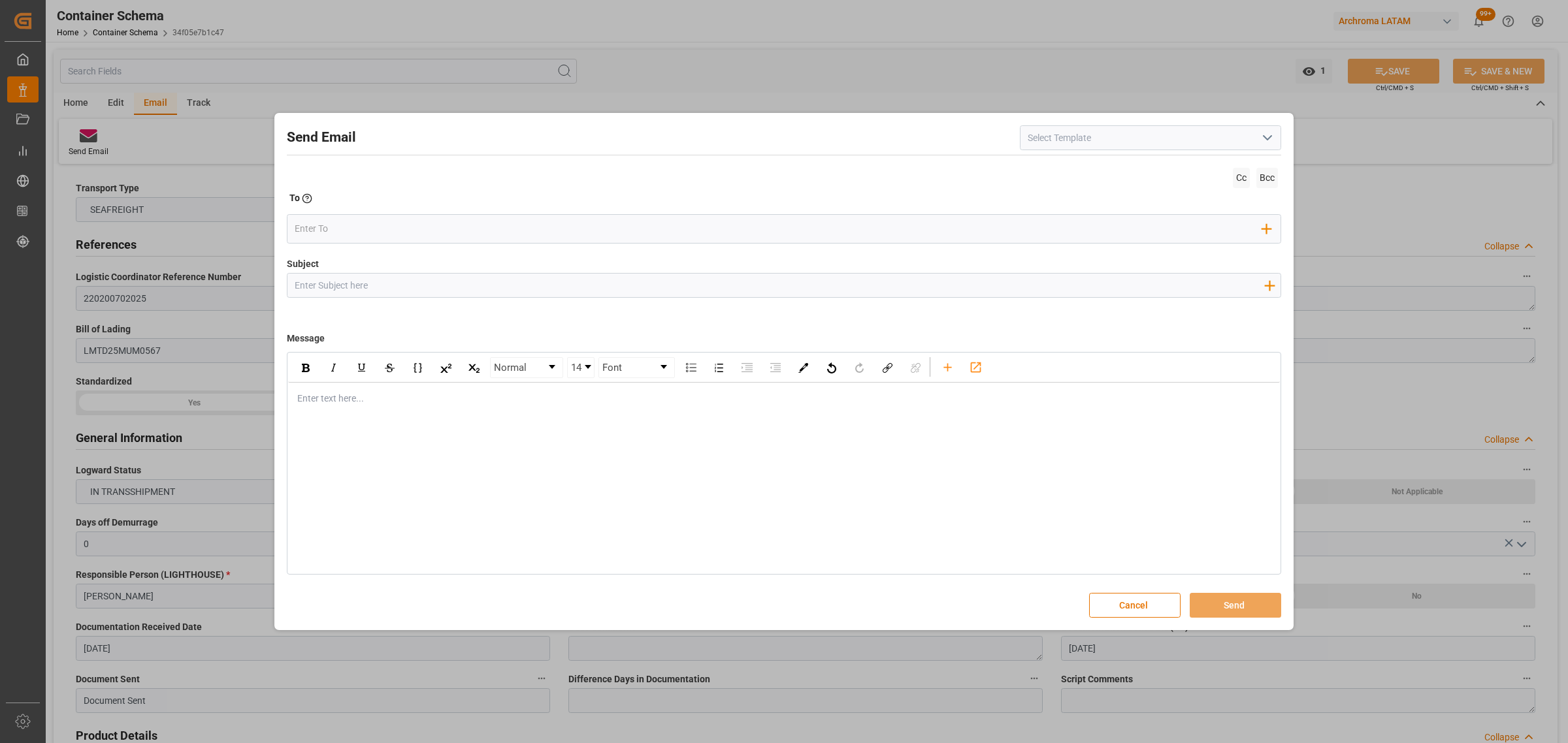
click at [397, 285] on input "Subject" at bounding box center [778, 285] width 983 height 23
paste input "PO 4504632776//TE//LOGWARD STATUS//PRIORIDAD//ARCHROMA [GEOGRAPHIC_DATA]//ARCHR…"
type input "PO 4504632776//TE//LOGWARD STATUS//PRIORIDAD//ARCHROMA [GEOGRAPHIC_DATA]//ARCHR…"
click at [380, 423] on div "Normal 14 Font Enter text here..." at bounding box center [783, 463] width 994 height 222
click at [396, 390] on div "Enter text here..." at bounding box center [784, 398] width 992 height 32
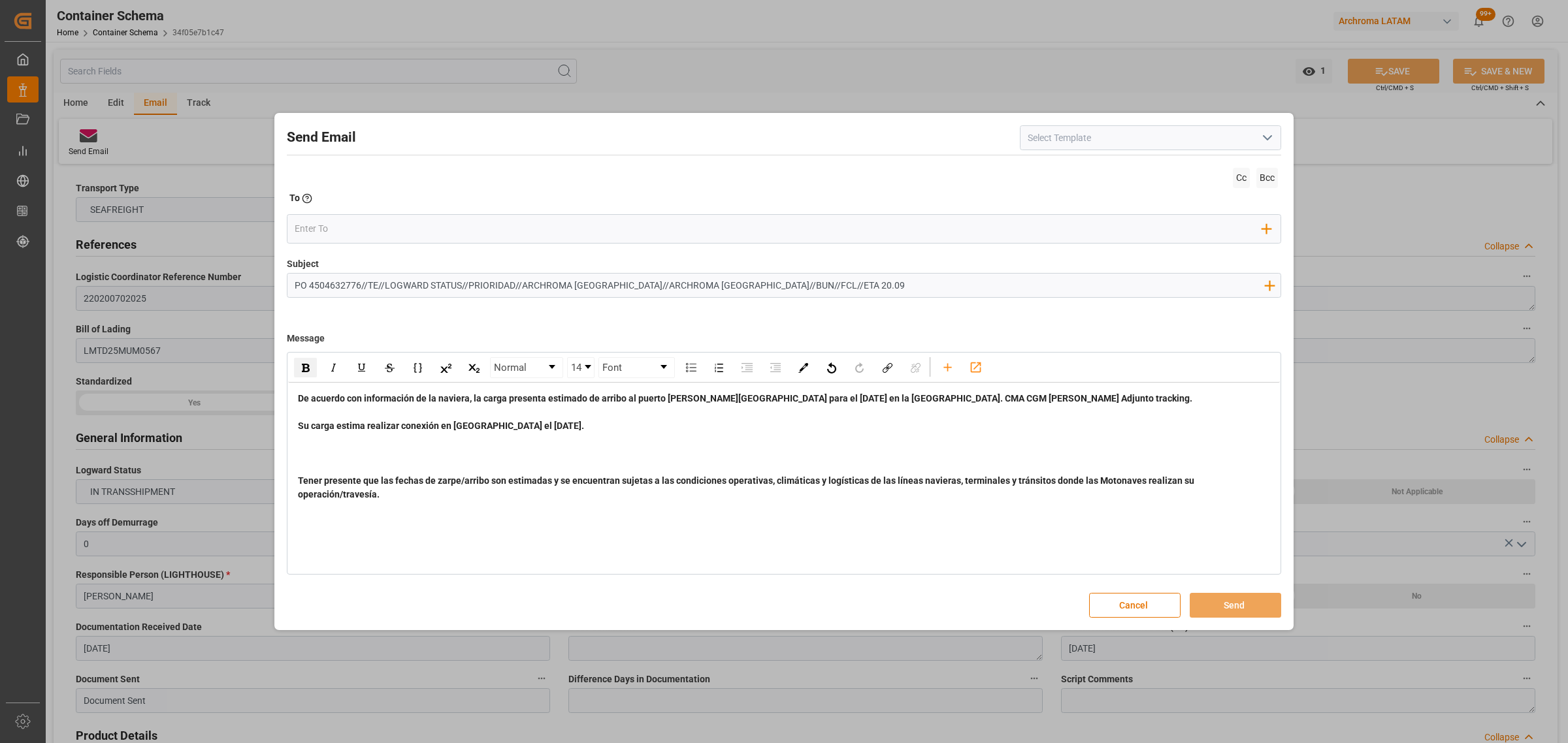
click at [298, 396] on span "De acuerdo con información de la naviera, la carga presenta estimado de arribo …" at bounding box center [747, 446] width 898 height 106
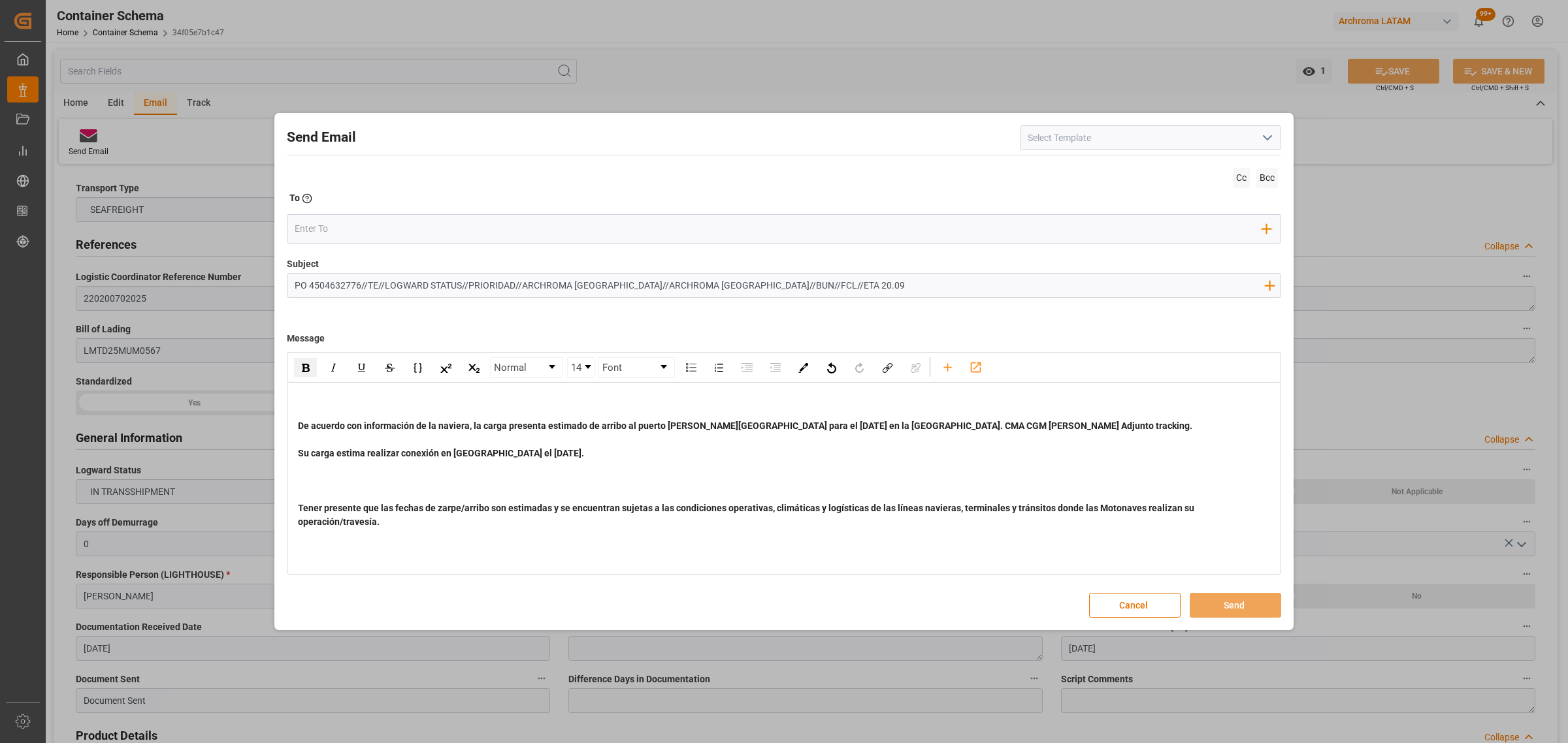
click at [317, 402] on div "rdw-editor" at bounding box center [784, 398] width 972 height 14
click at [955, 449] on span "De acuerdo con información de la naviera, la carga presenta estimado de arribo …" at bounding box center [747, 473] width 898 height 106
click at [647, 449] on div "terminales y tránsitos donde las Motonaves realizan su operación/travesía." at bounding box center [784, 522] width 972 height 14
click at [539, 449] on div "De acuerdo con información de la naviera, la carga presenta estimado de arribo …" at bounding box center [784, 467] width 972 height 96
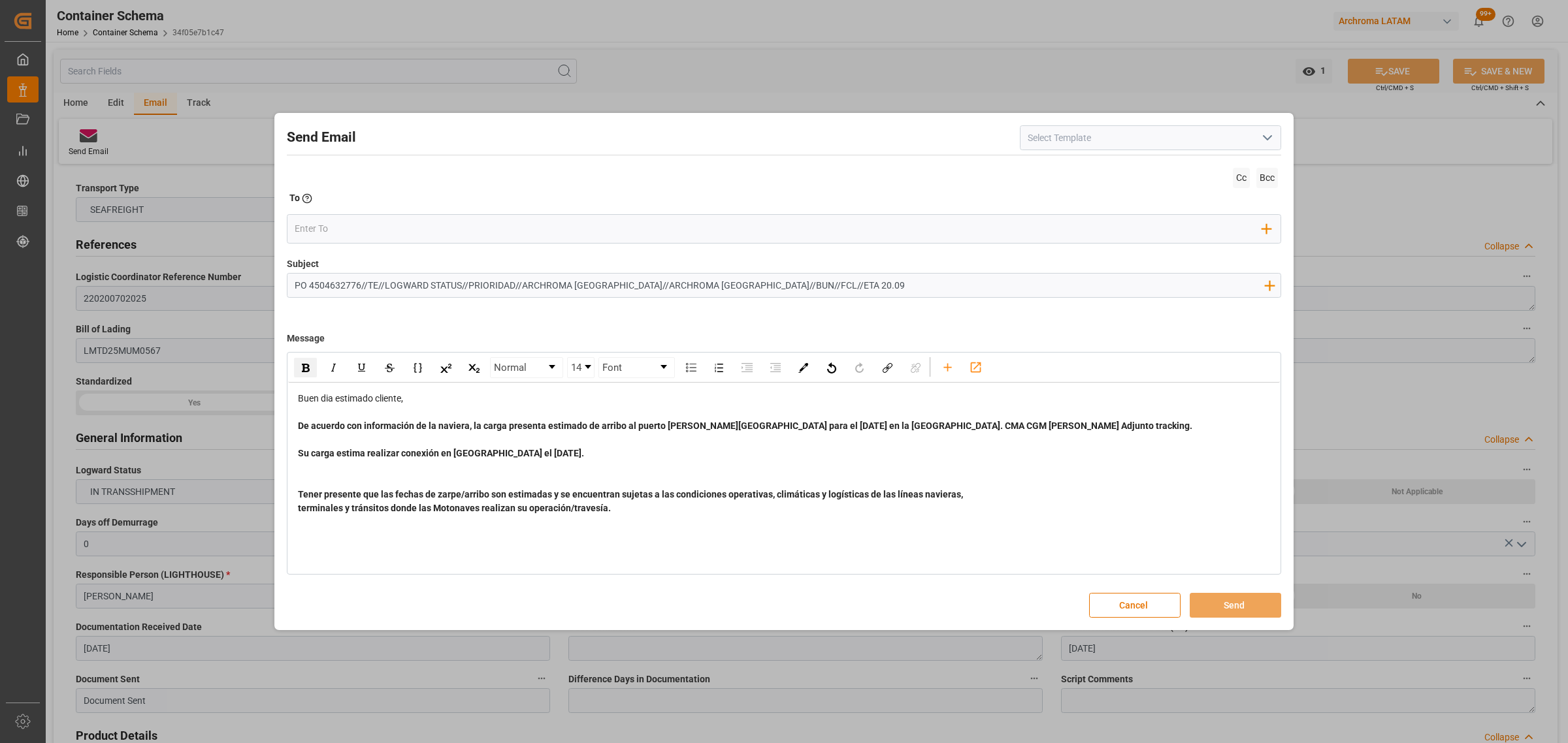
drag, startPoint x: 687, startPoint y: 514, endPoint x: 291, endPoint y: 423, distance: 406.3
click at [291, 423] on div "Buen dia estimado cliente, De acuerdo con información de la naviera, la carga p…" at bounding box center [784, 453] width 992 height 142
click at [302, 367] on img "rdw-inline-control" at bounding box center [306, 367] width 8 height 8
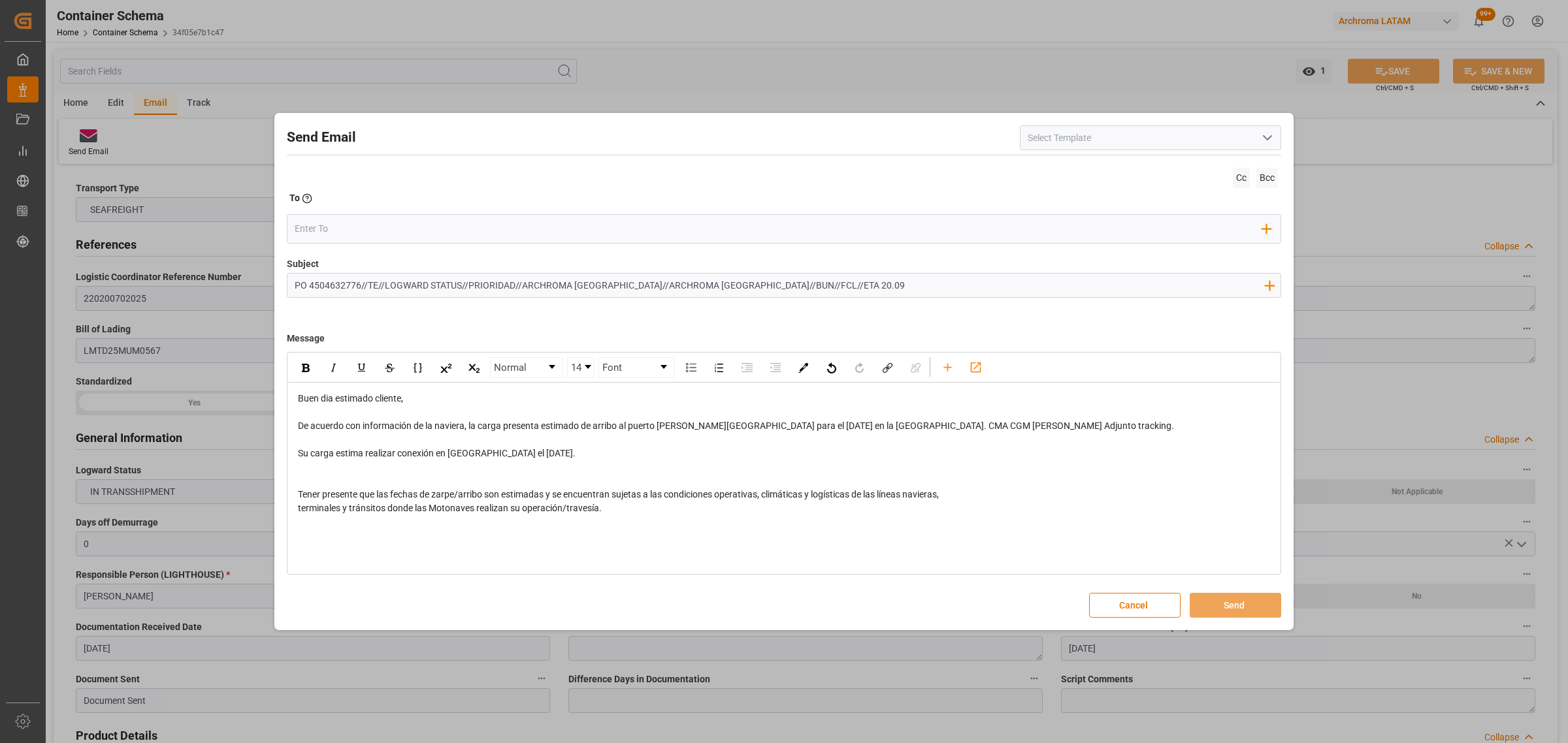
click at [481, 449] on div "De acuerdo con información de la naviera, la carga presenta estimado de arribo …" at bounding box center [784, 460] width 972 height 82
drag, startPoint x: 800, startPoint y: 428, endPoint x: 760, endPoint y: 427, distance: 40.0
click at [760, 427] on span "De acuerdo con información de la naviera, la carga presenta estimado de arribo …" at bounding box center [735, 459] width 876 height 79
click at [312, 367] on div "rdw-inline-control" at bounding box center [305, 367] width 23 height 19
drag, startPoint x: 462, startPoint y: 287, endPoint x: 383, endPoint y: 285, distance: 79.0
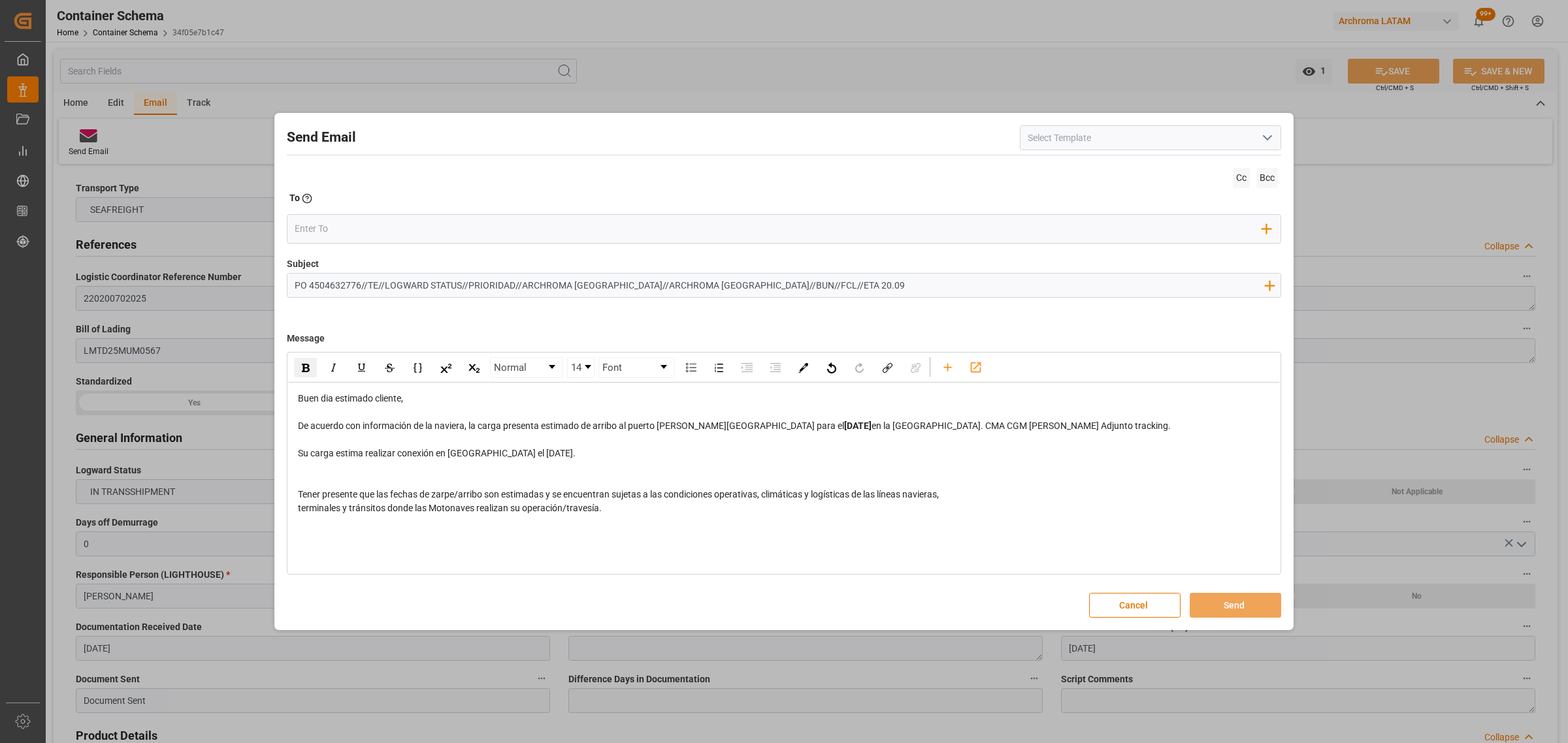
click at [383, 285] on input "PO 4504632776//TE//LOGWARD STATUS//PRIORIDAD//ARCHROMA [GEOGRAPHIC_DATA]//ARCHR…" at bounding box center [778, 285] width 983 height 23
click at [821, 292] on input "PO 4504632776//TE//VARIACION ETA//PRIORIDAD//ARCHROMA [GEOGRAPHIC_DATA]//ARCHRO…" at bounding box center [778, 285] width 983 height 23
click at [795, 281] on input "PO 4504632776//TE//VARIACION ETA//PRIORIDAD//ARCHROMA [GEOGRAPHIC_DATA]//ARCHRO…" at bounding box center [778, 285] width 983 height 23
type input "PO 4504632776//TE//VARIACION ETA//PRIORIDAD//ARCHROMA [GEOGRAPHIC_DATA]//ARCHRO…"
drag, startPoint x: 593, startPoint y: 458, endPoint x: 498, endPoint y: 457, distance: 95.0
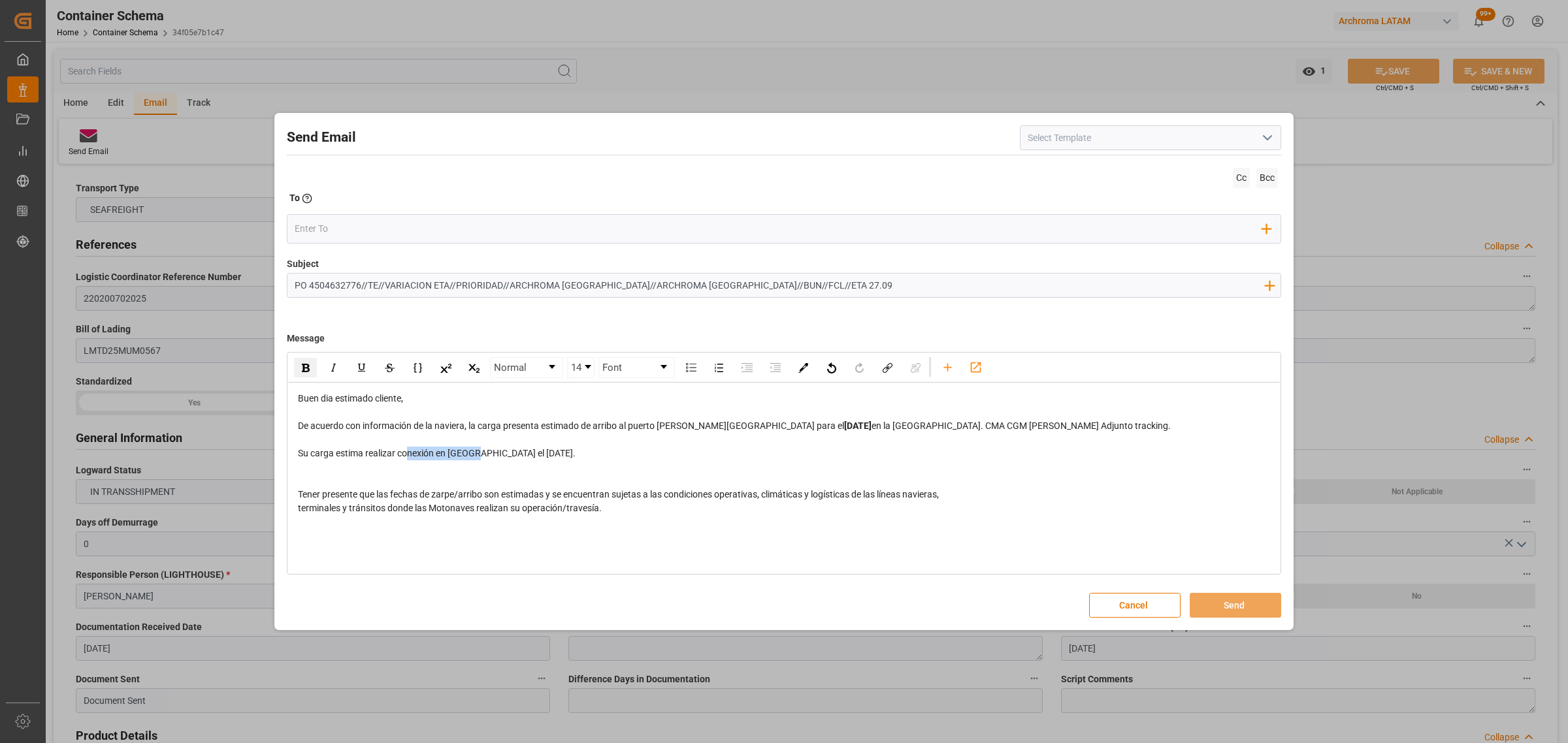
click at [498, 449] on div "De acuerdo con información de la naviera, la carga presenta estimado de arribo …" at bounding box center [784, 460] width 972 height 82
click at [303, 369] on img "rdw-inline-control" at bounding box center [306, 367] width 8 height 8
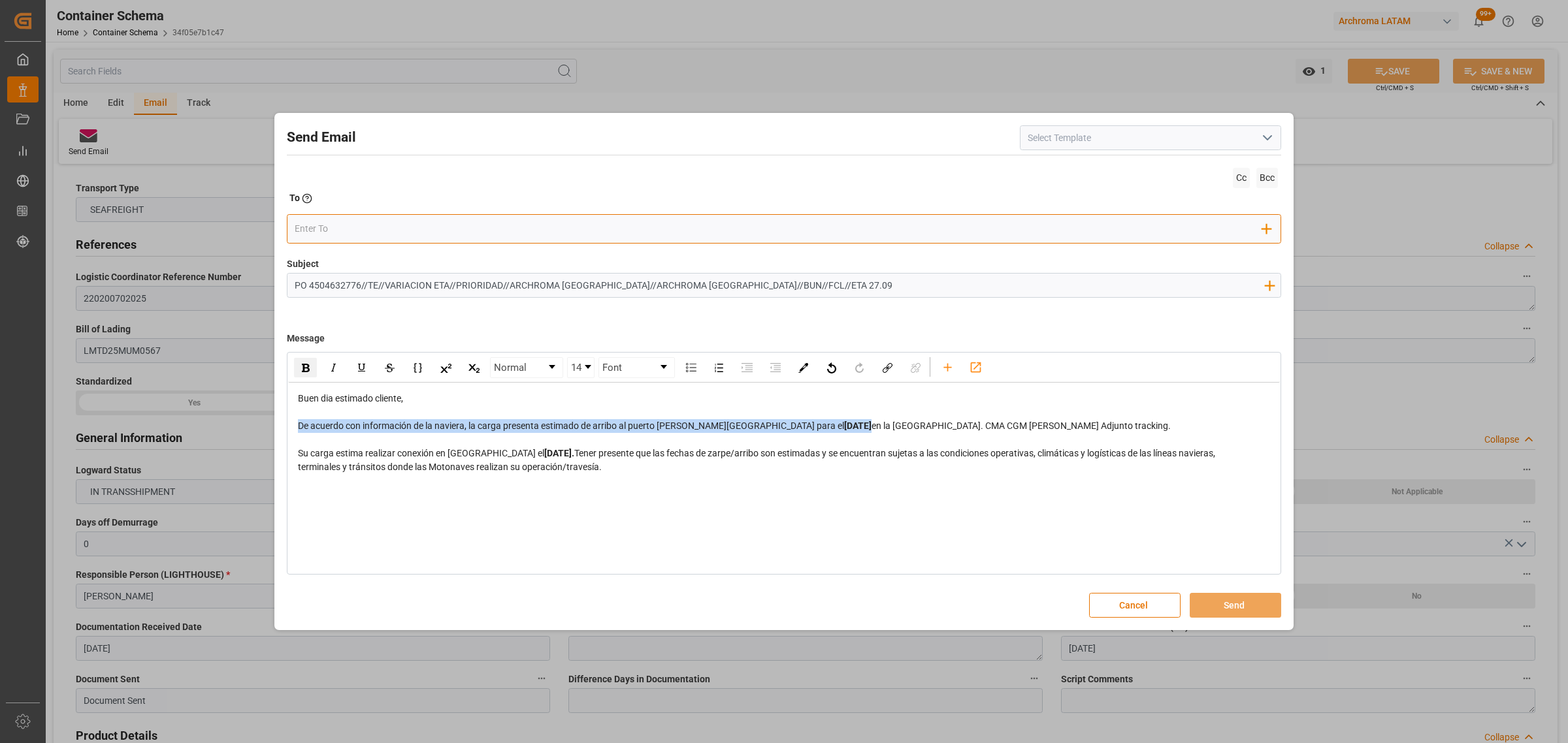
click at [410, 222] on input "email" at bounding box center [778, 229] width 968 height 19
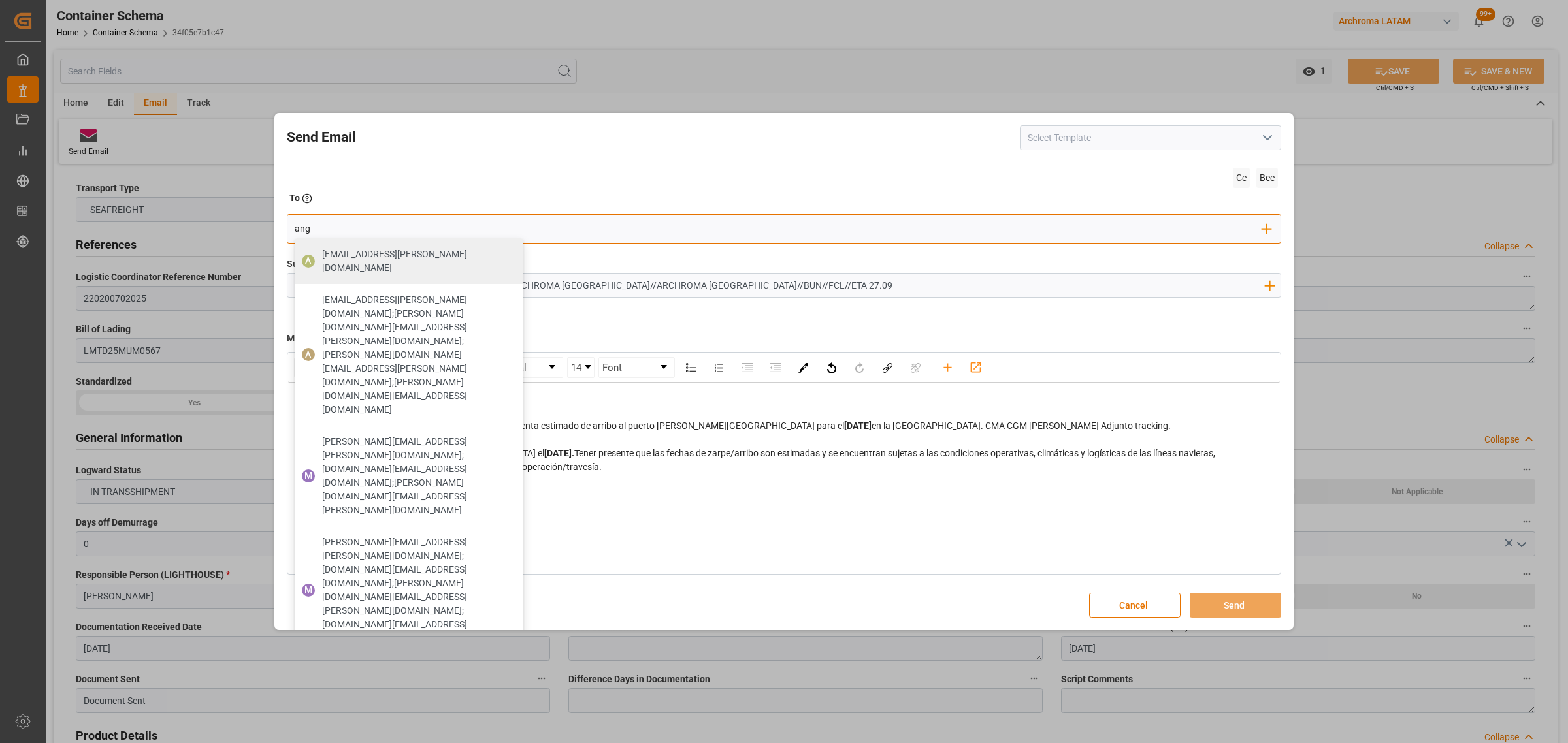
type input "[PERSON_NAME]"
click at [394, 253] on span "[EMAIL_ADDRESS][PERSON_NAME][DOMAIN_NAME]" at bounding box center [418, 261] width 192 height 28
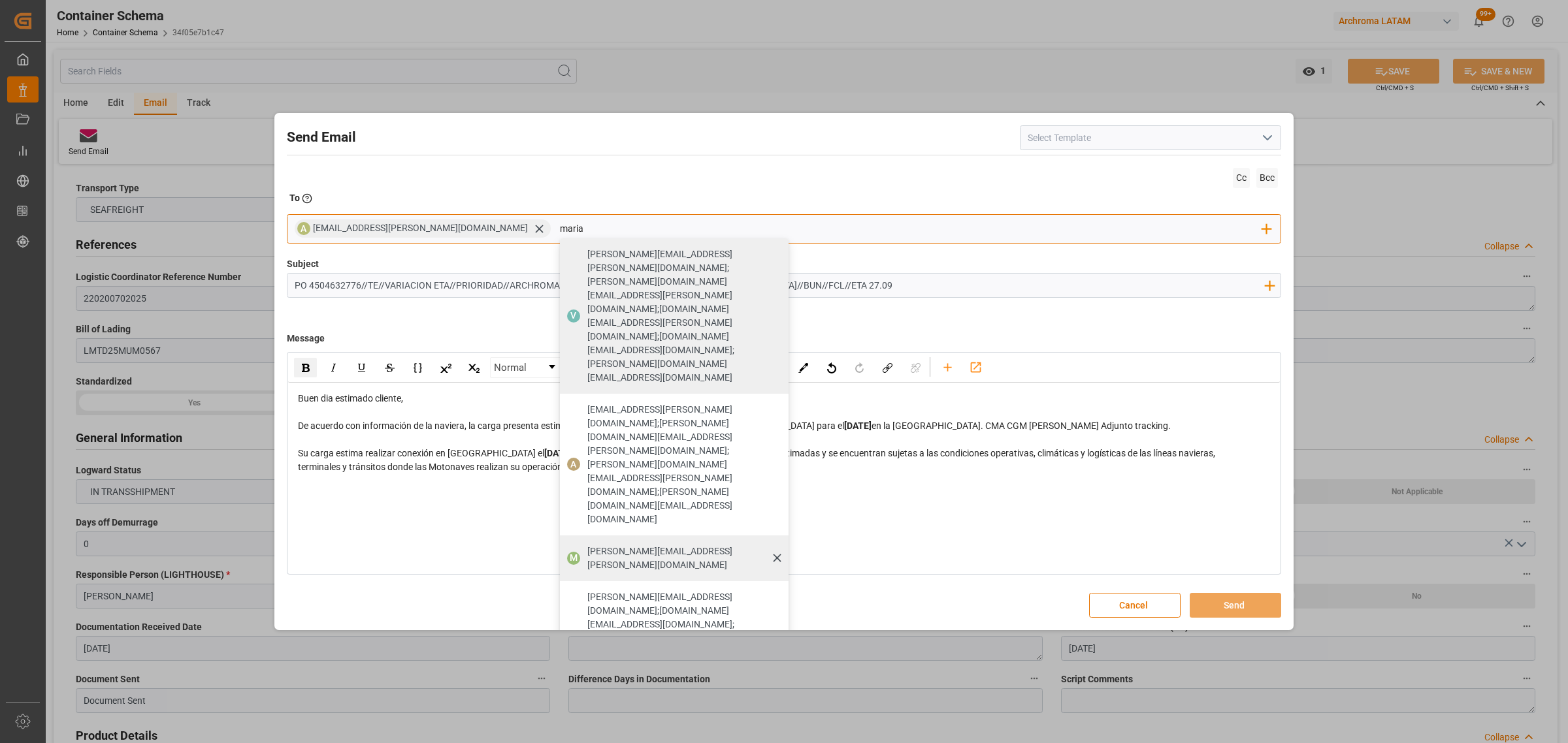
type input "maria"
click at [593, 449] on span "[PERSON_NAME][EMAIL_ADDRESS][PERSON_NAME][DOMAIN_NAME]" at bounding box center [683, 558] width 192 height 28
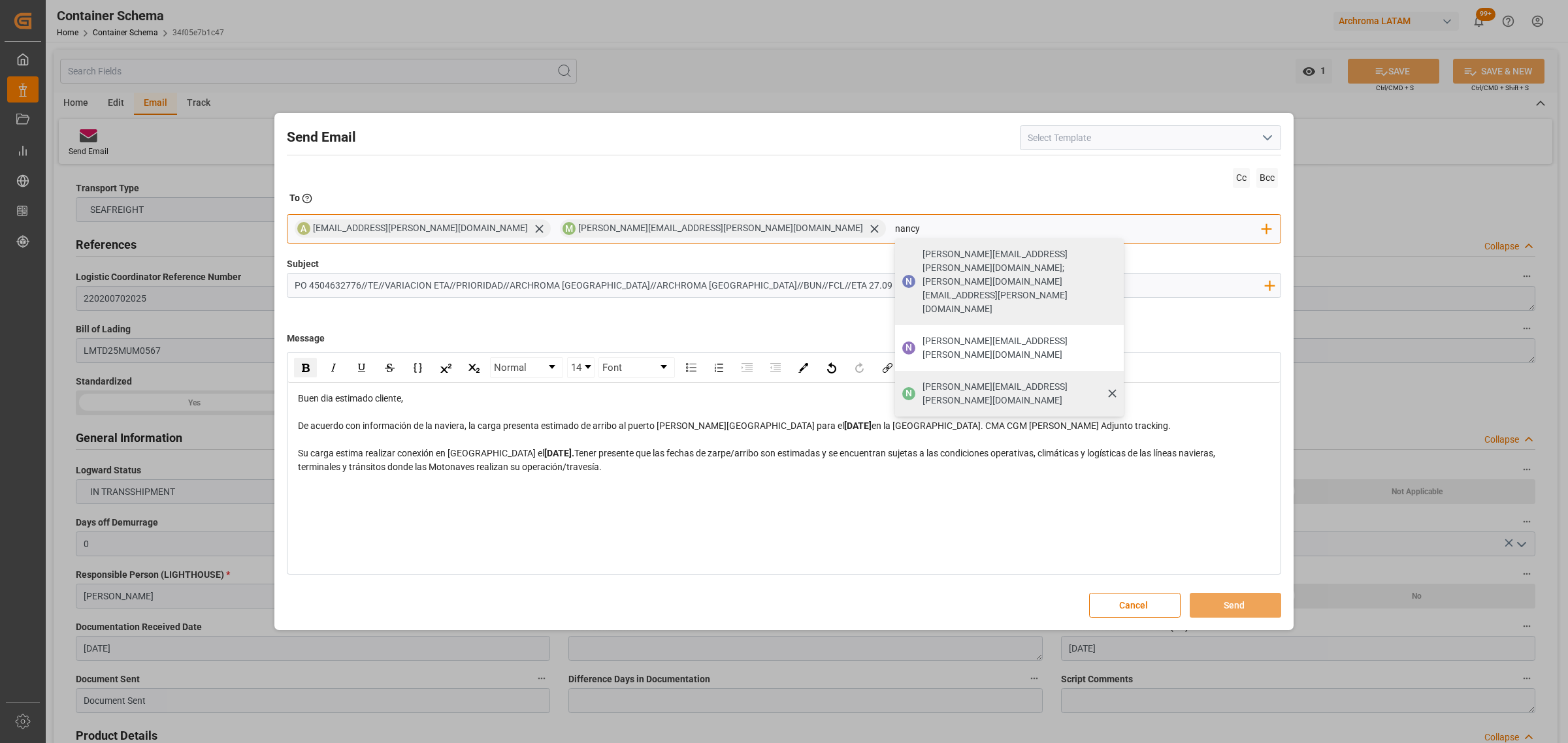
type input "nancy"
click at [922, 380] on span "[PERSON_NAME][EMAIL_ADDRESS][PERSON_NAME][DOMAIN_NAME]" at bounding box center [1018, 393] width 192 height 28
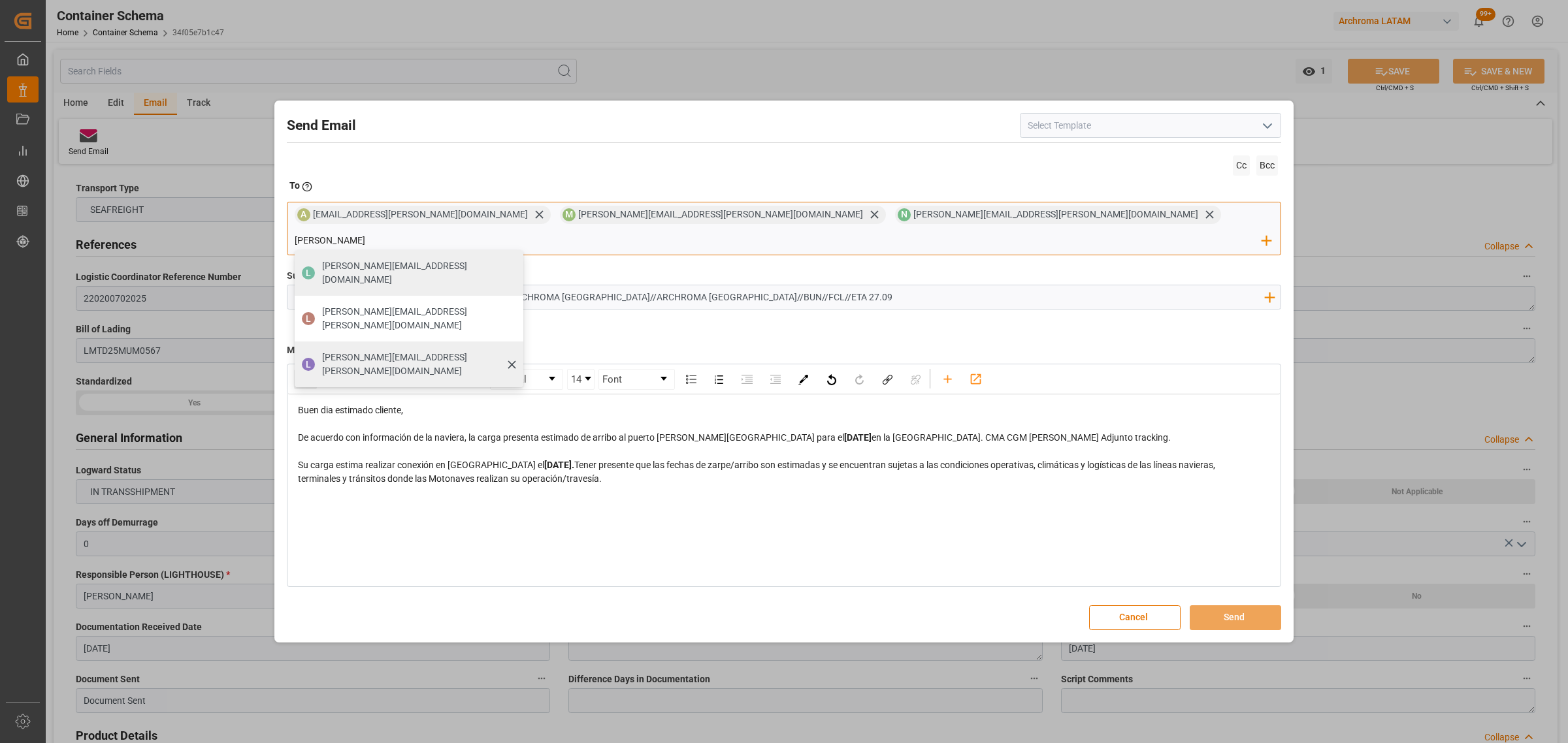
type input "[PERSON_NAME]"
click at [523, 341] on div "[PERSON_NAME] [PERSON_NAME][EMAIL_ADDRESS][PERSON_NAME][DOMAIN_NAME]" at bounding box center [409, 364] width 229 height 45
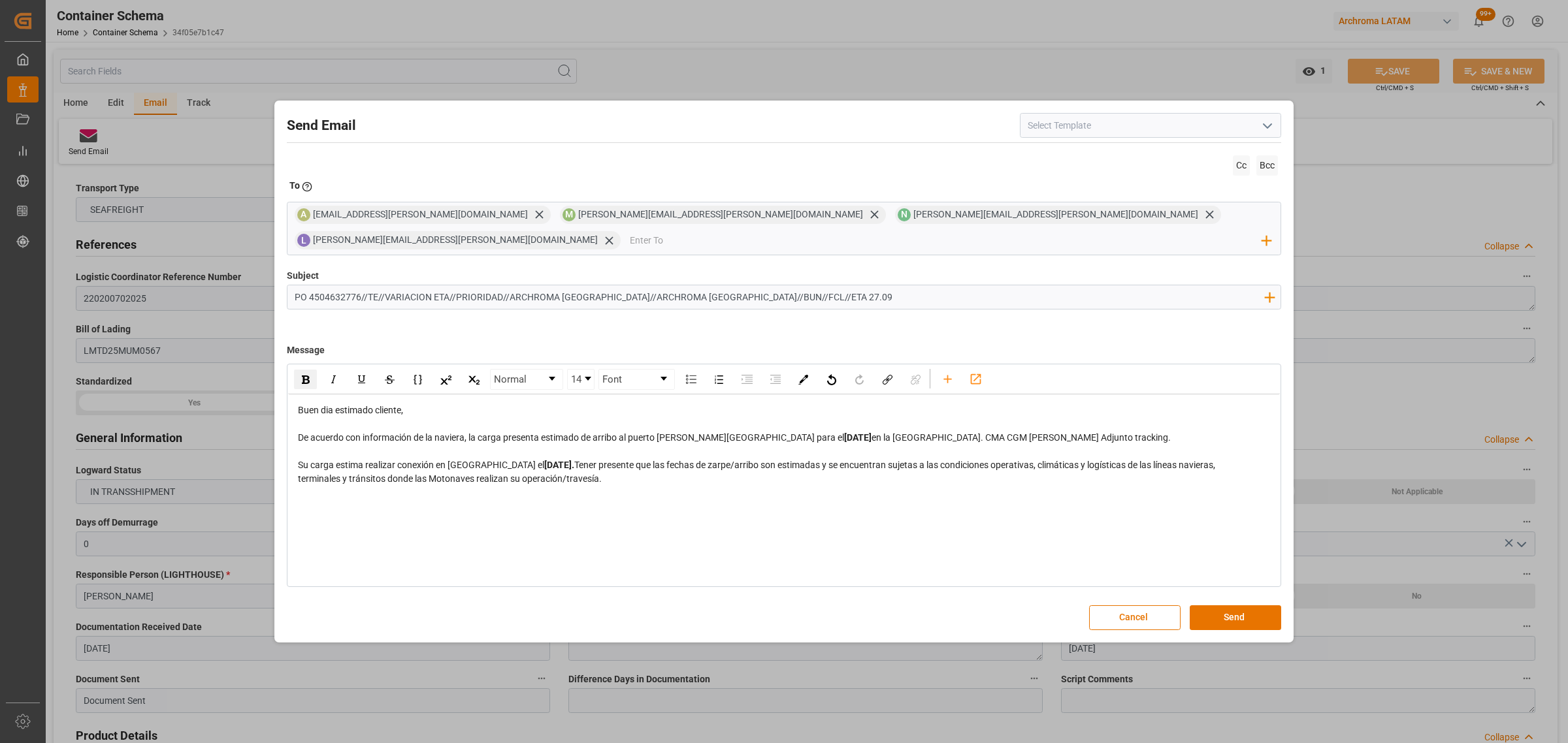
click at [573, 449] on div "De acuerdo con información de la naviera, la carga presenta estimado de arribo …" at bounding box center [784, 451] width 972 height 41
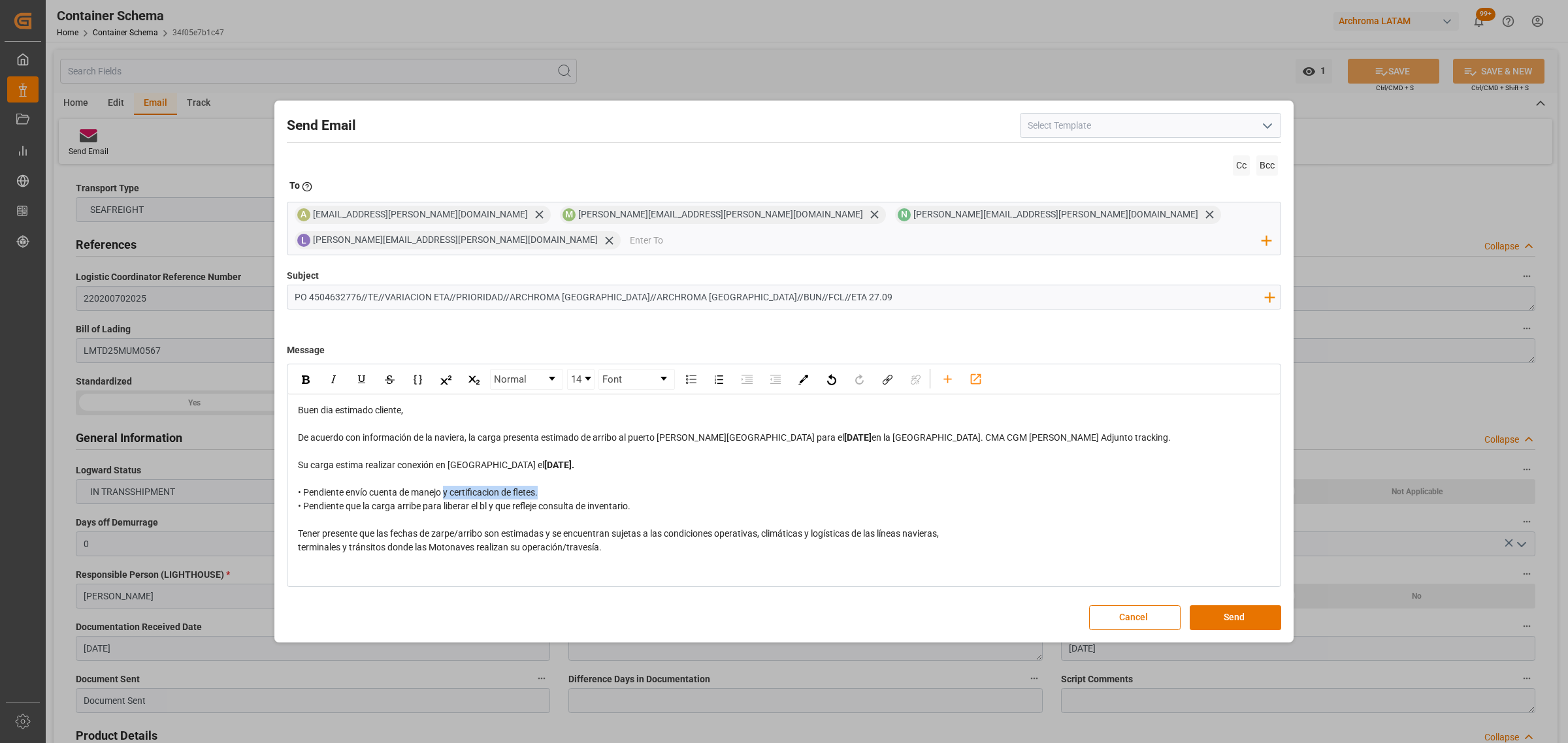
drag, startPoint x: 557, startPoint y: 481, endPoint x: 445, endPoint y: 480, distance: 112.0
click at [445, 449] on div "• Pendiente envío cuenta de manejo y certificacion de fletes. • Pendiente que l…" at bounding box center [784, 513] width 972 height 55
drag, startPoint x: 670, startPoint y: 493, endPoint x: 263, endPoint y: 480, distance: 407.2
click at [263, 449] on div "Send Email Cc Bcc To Enter the TO Email address A [EMAIL_ADDRESS][PERSON_NAME][…" at bounding box center [784, 372] width 1568 height 743
click at [308, 376] on img "rdw-inline-control" at bounding box center [306, 380] width 8 height 8
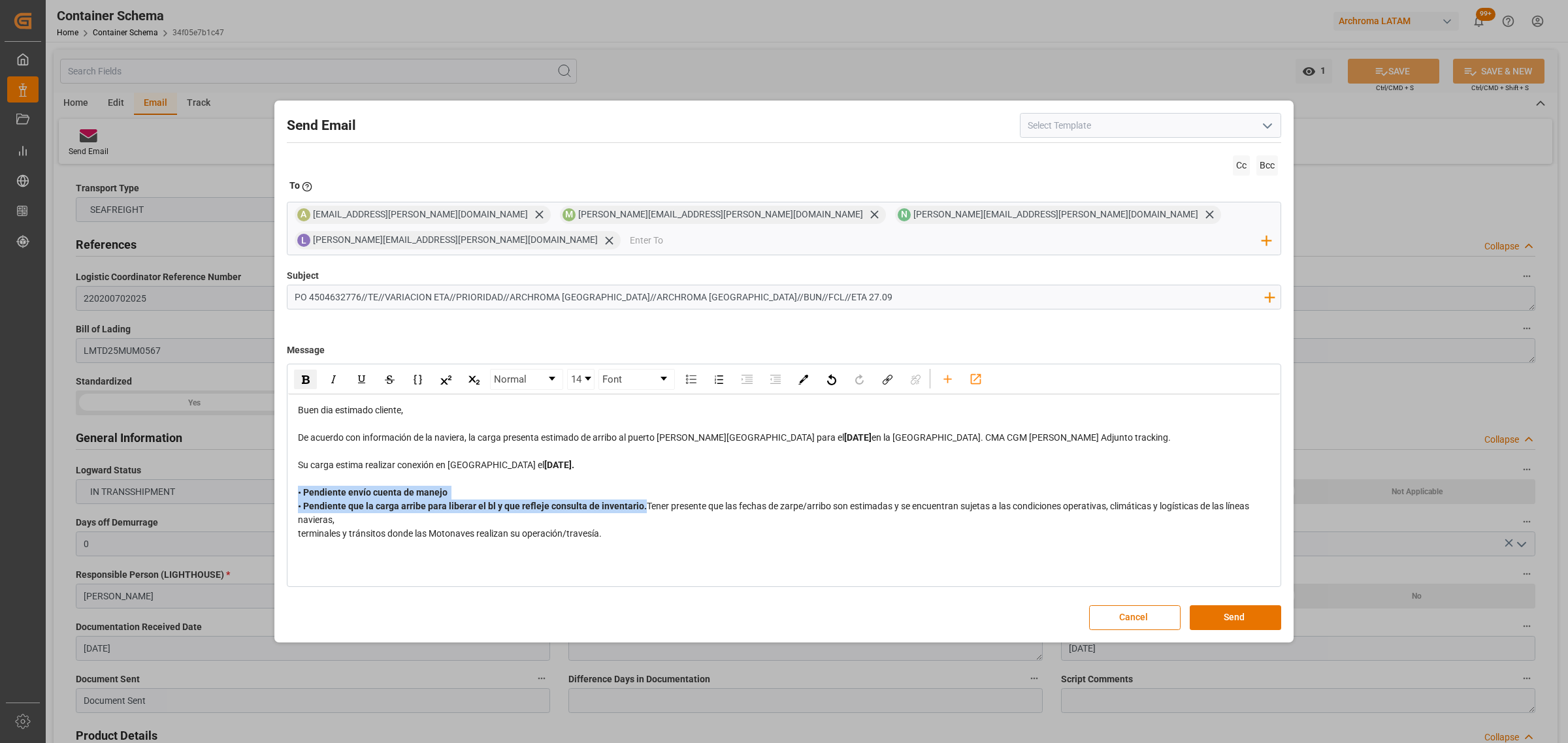
click at [702, 449] on div "• Pendiente envío cuenta de manejo • Pendiente que la carga arribe para liberar…" at bounding box center [784, 506] width 972 height 41
drag, startPoint x: 657, startPoint y: 497, endPoint x: 289, endPoint y: 480, distance: 368.4
click at [289, 449] on div "Buen dia estimado cliente, De acuerdo con información de la naviera, la carga p…" at bounding box center [784, 472] width 992 height 156
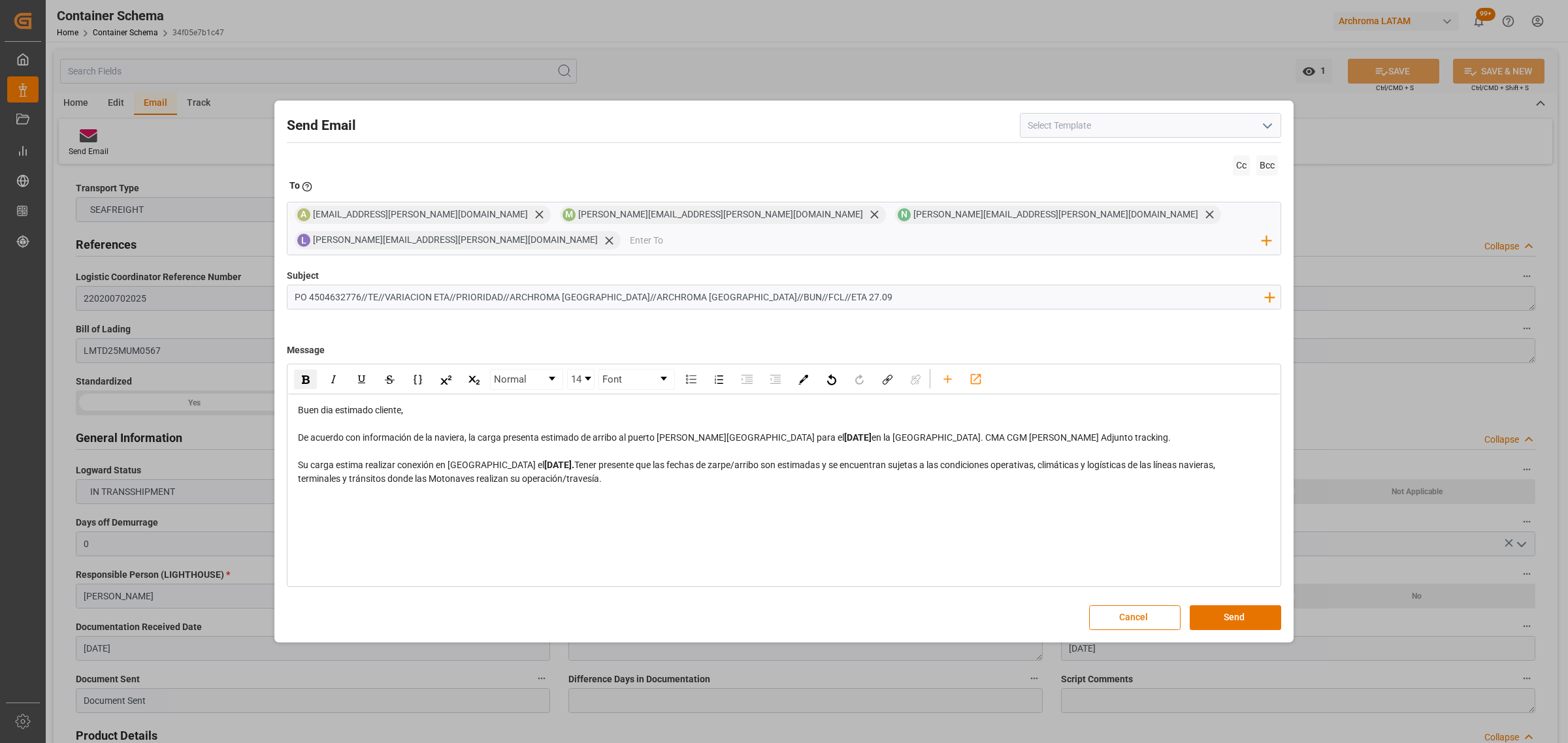
click at [326, 449] on div "Normal 14 Font Buen dia estimado cliente, De acuerdo con información de la navi…" at bounding box center [783, 475] width 994 height 222
click at [321, 449] on div "Normal 14 Font Buen dia estimado cliente, De acuerdo con información de la navi…" at bounding box center [783, 475] width 994 height 222
click at [671, 449] on div "Buen dia estimado cliente, De acuerdo con información de la naviera, la carga p…" at bounding box center [784, 445] width 992 height 101
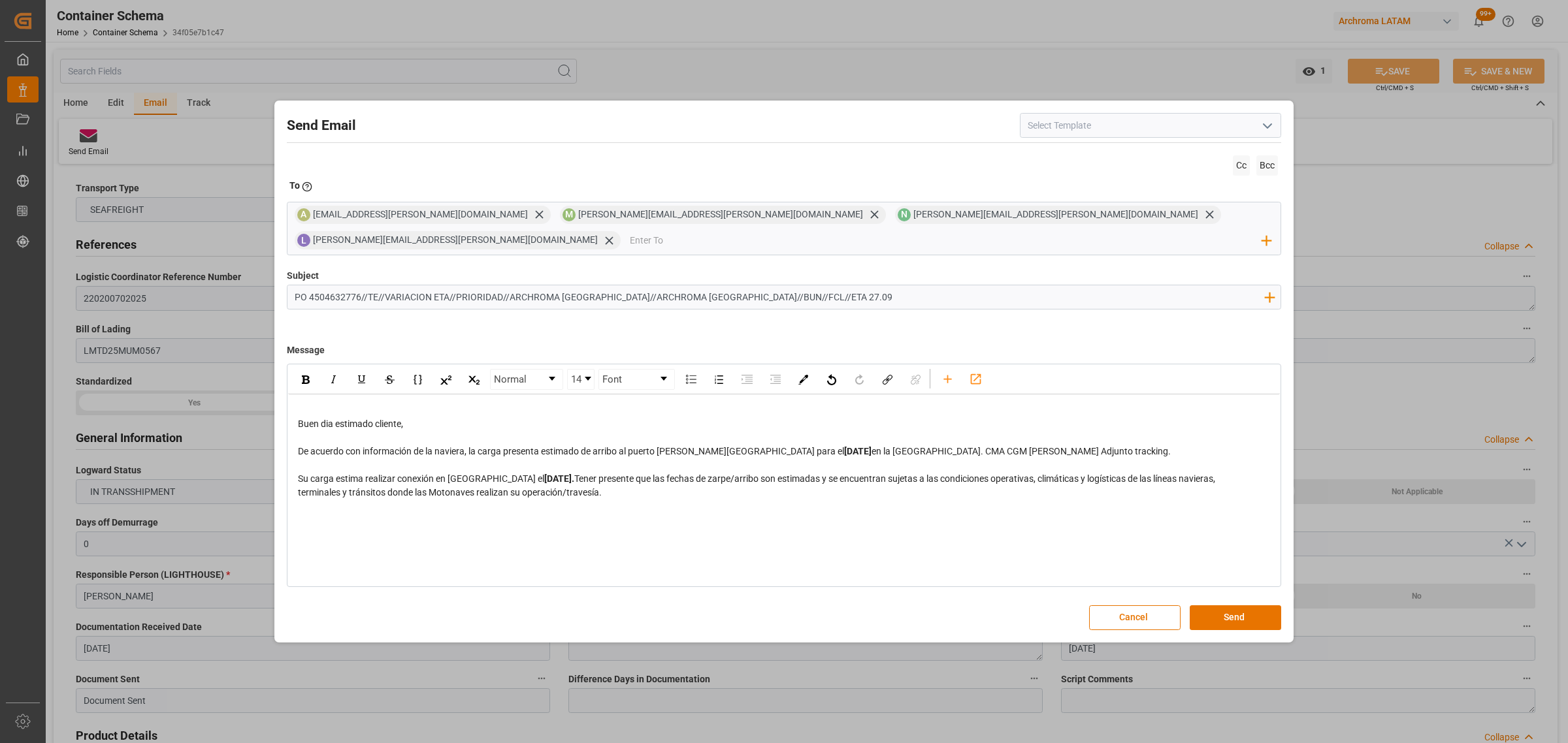
click at [637, 449] on div "terminales y tránsitos donde las Motonaves realizan su operación/travesía." at bounding box center [784, 492] width 972 height 14
click at [446, 449] on span "• Pendiente envío cuenta de manejo • Pendiente que la carga arribe para liberar…" at bounding box center [537, 519] width 480 height 11
drag, startPoint x: 664, startPoint y: 558, endPoint x: 299, endPoint y: 534, distance: 365.8
click at [299, 449] on div "Buen dia estimado cliente, De acuerdo con información de la naviera, la carga p…" at bounding box center [784, 472] width 992 height 156
drag, startPoint x: 301, startPoint y: 533, endPoint x: 638, endPoint y: 560, distance: 338.1
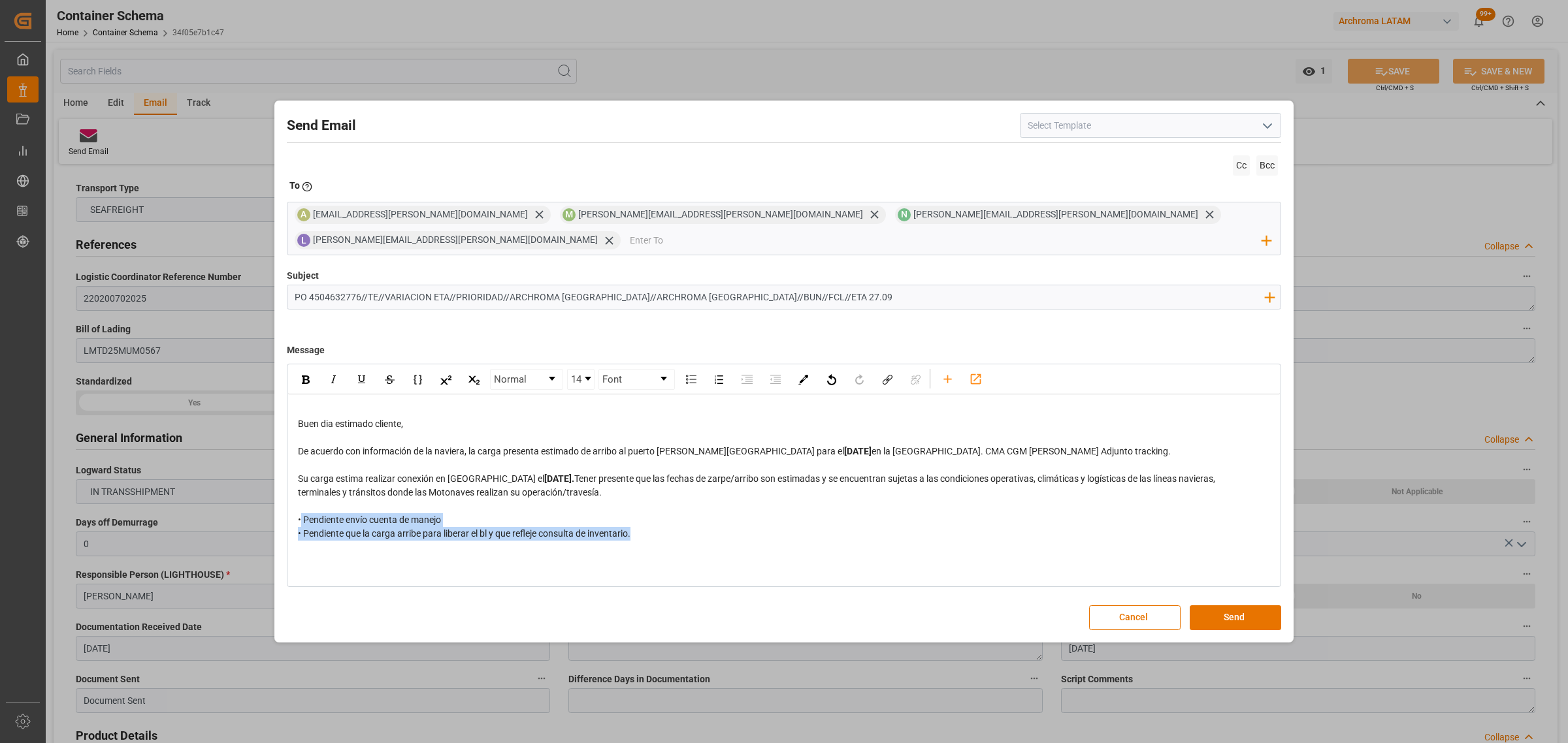
click at [638, 449] on div "Buen dia estimado cliente, De acuerdo con información de la naviera, la carga p…" at bounding box center [784, 472] width 992 height 156
click at [661, 449] on div "Buen dia estimado cliente, De acuerdo con información de la naviera, la carga p…" at bounding box center [784, 472] width 992 height 156
drag, startPoint x: 651, startPoint y: 558, endPoint x: 282, endPoint y: 530, distance: 370.1
click at [278, 449] on div "Send Email Cc Bcc To Enter the TO Email address A [EMAIL_ADDRESS][PERSON_NAME][…" at bounding box center [783, 371] width 1012 height 535
drag, startPoint x: 638, startPoint y: 553, endPoint x: 260, endPoint y: 523, distance: 379.2
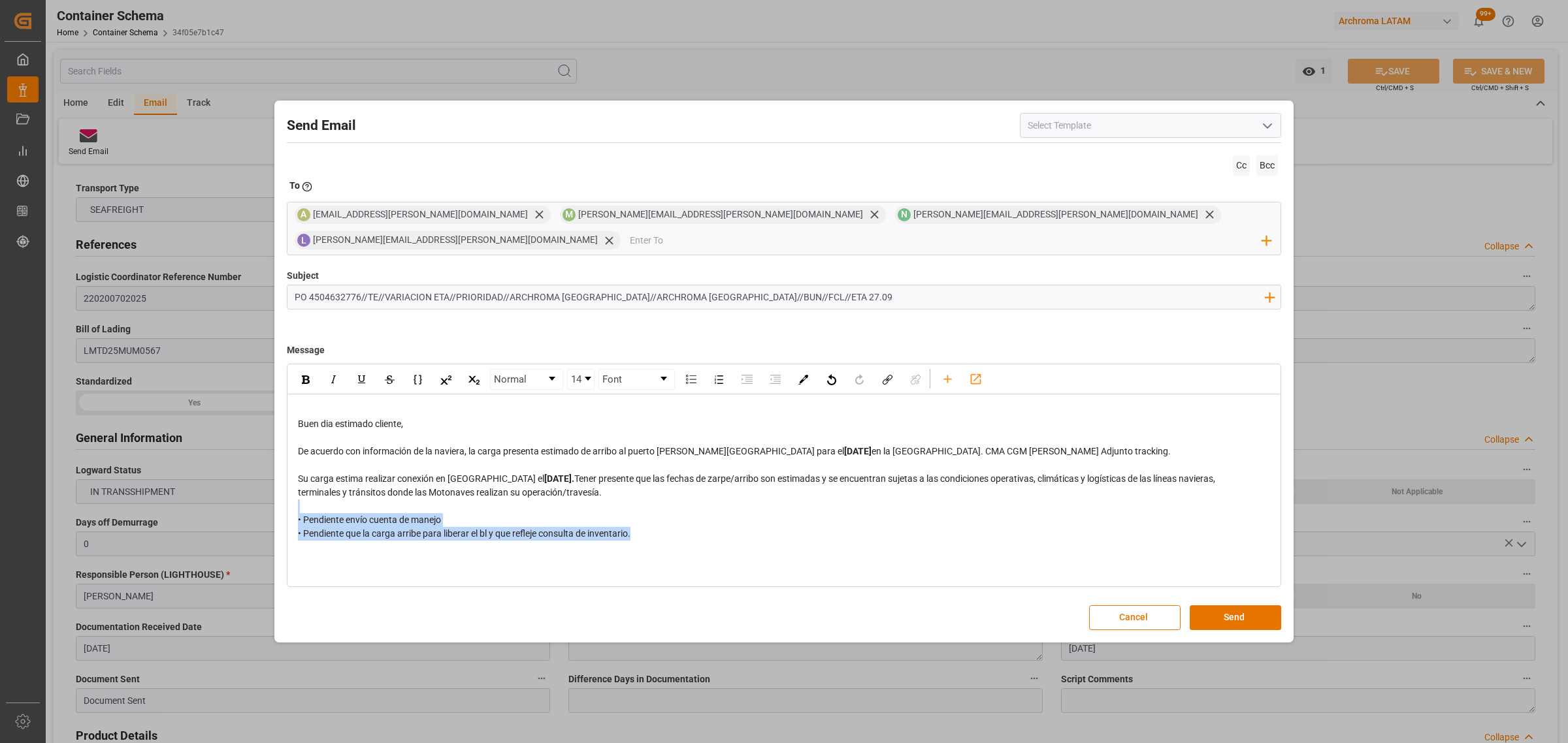
click at [260, 449] on div "Send Email Cc Bcc To Enter the TO Email address A [EMAIL_ADDRESS][PERSON_NAME][…" at bounding box center [784, 372] width 1568 height 743
click at [307, 376] on img "rdw-inline-control" at bounding box center [306, 380] width 8 height 8
drag, startPoint x: 925, startPoint y: 439, endPoint x: 821, endPoint y: 441, distance: 104.0
click at [821, 446] on span "en la [GEOGRAPHIC_DATA]. CMA CGM [PERSON_NAME] Adjunto tracking. Su carga estim…" at bounding box center [734, 465] width 872 height 38
drag, startPoint x: 318, startPoint y: 364, endPoint x: 299, endPoint y: 370, distance: 19.9
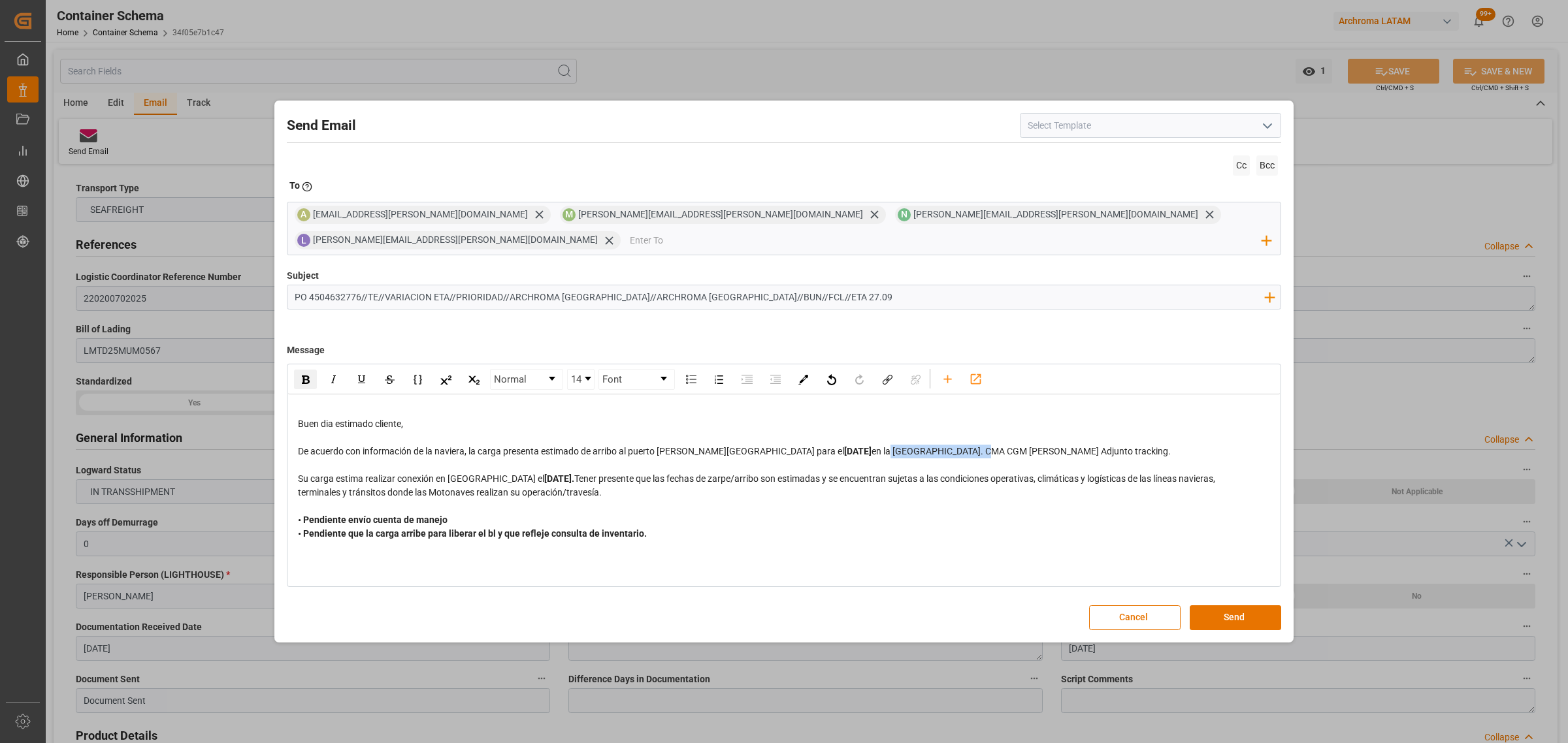
click at [317, 369] on div "rdw-inline-control" at bounding box center [390, 380] width 196 height 21
click at [299, 370] on div "rdw-inline-control" at bounding box center [305, 380] width 23 height 19
drag, startPoint x: 846, startPoint y: 444, endPoint x: 838, endPoint y: 446, distance: 8.2
click at [890, 446] on span "MN. CMA CGM [PERSON_NAME]" at bounding box center [957, 451] width 133 height 11
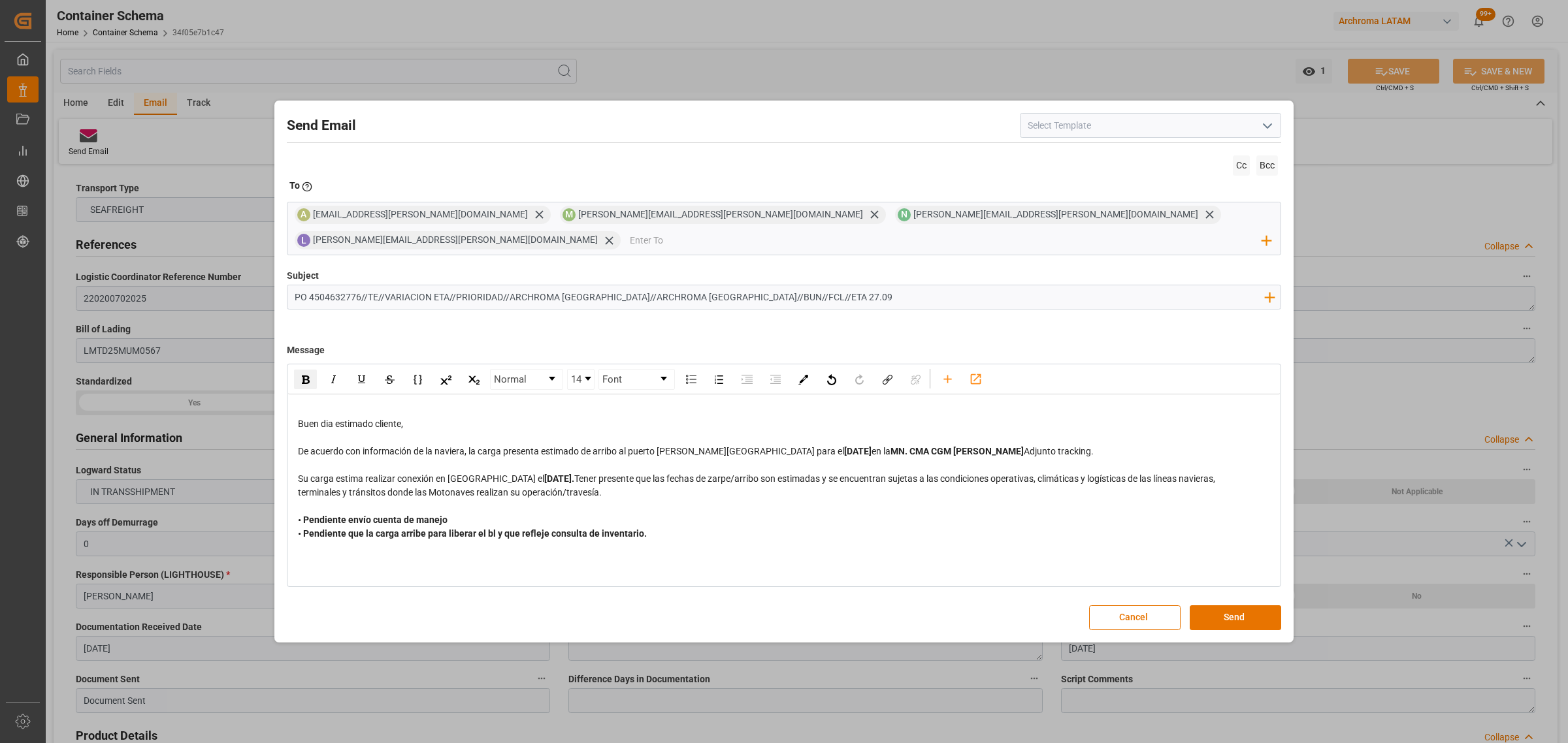
click at [890, 446] on span "MN. CMA CGM [PERSON_NAME]" at bounding box center [957, 451] width 133 height 11
click at [1045, 449] on button "Send" at bounding box center [1235, 617] width 92 height 25
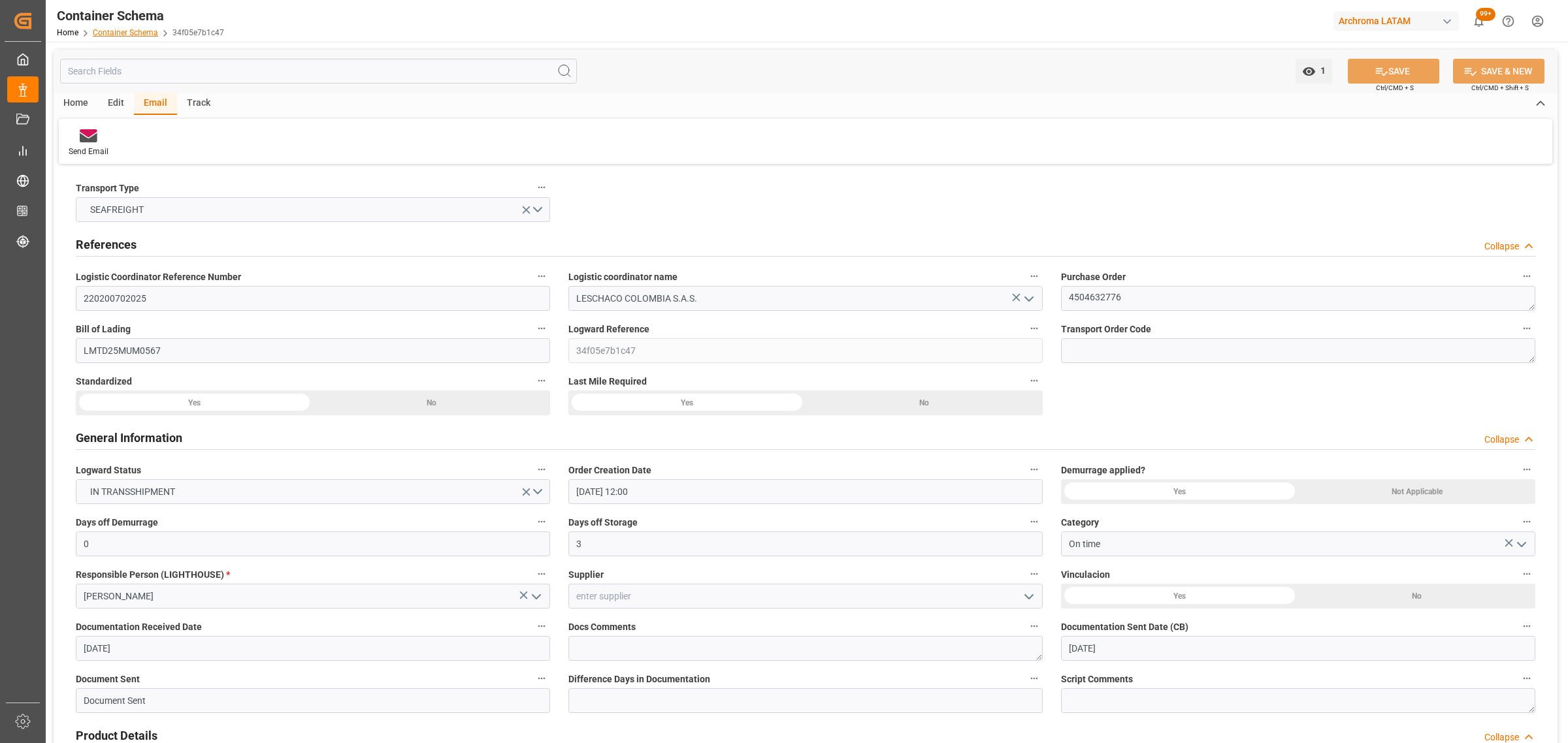
click at [123, 33] on link "Container Schema" at bounding box center [125, 32] width 65 height 9
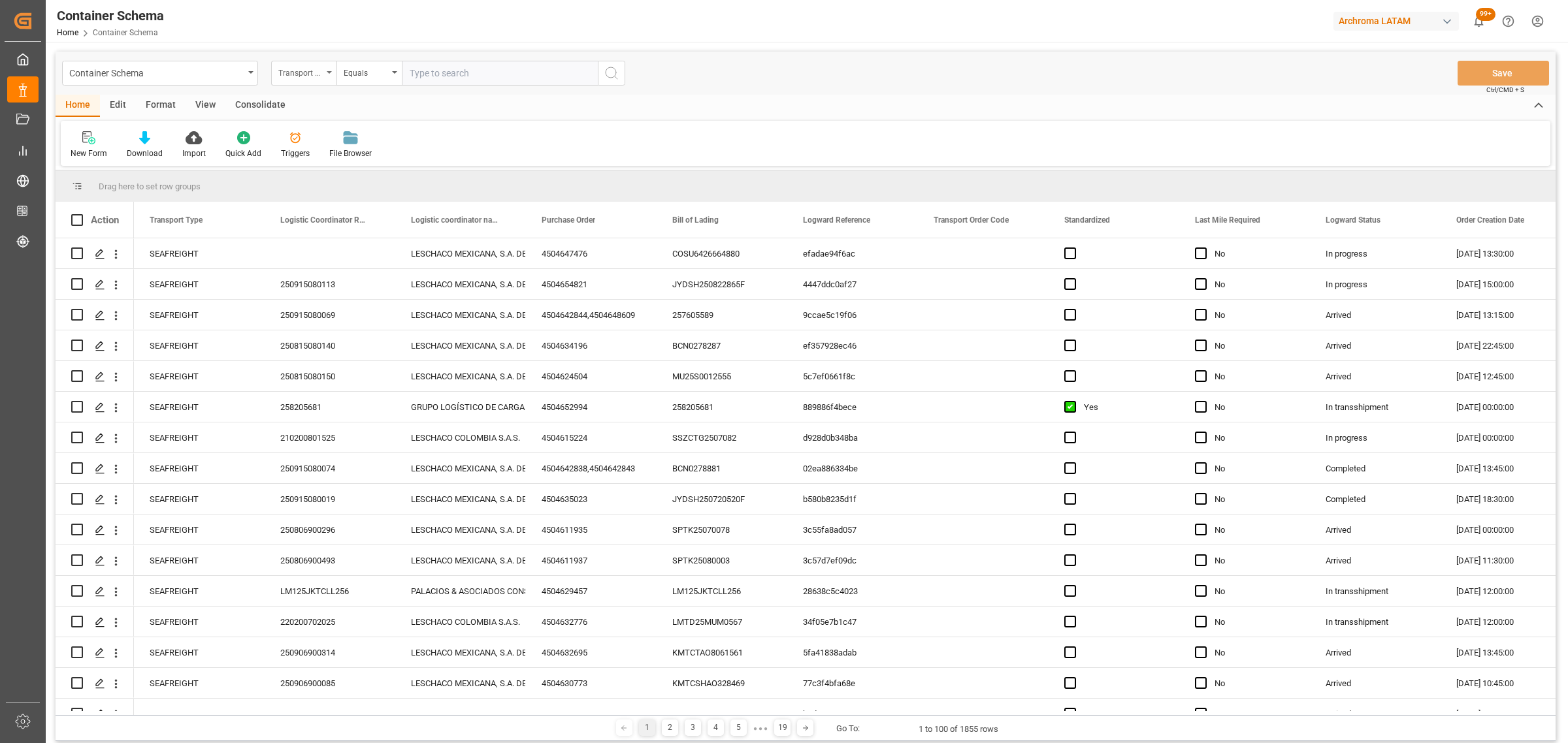
click at [305, 76] on div "Transport Type" at bounding box center [300, 71] width 45 height 15
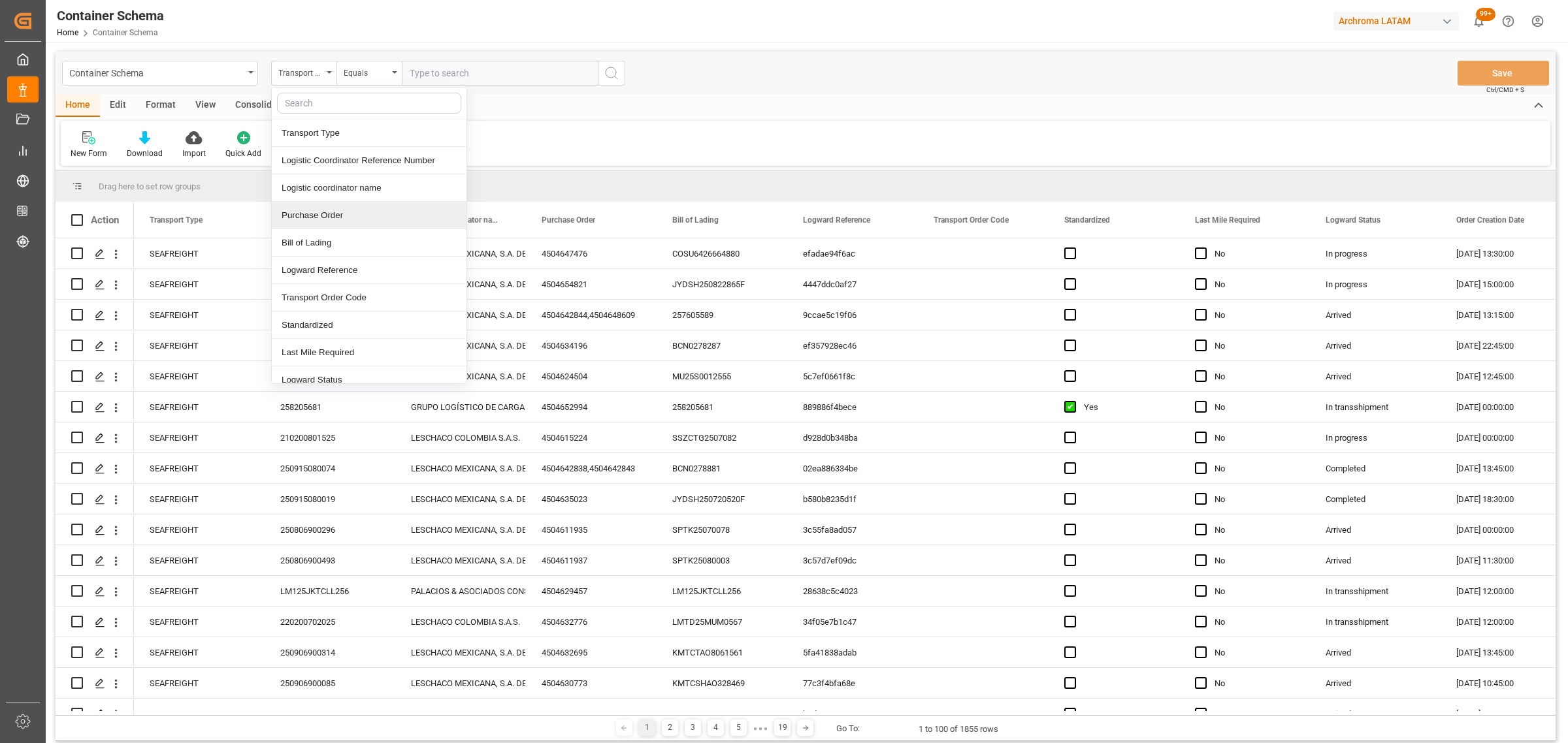
click at [312, 213] on div "Purchase Order" at bounding box center [369, 216] width 195 height 28
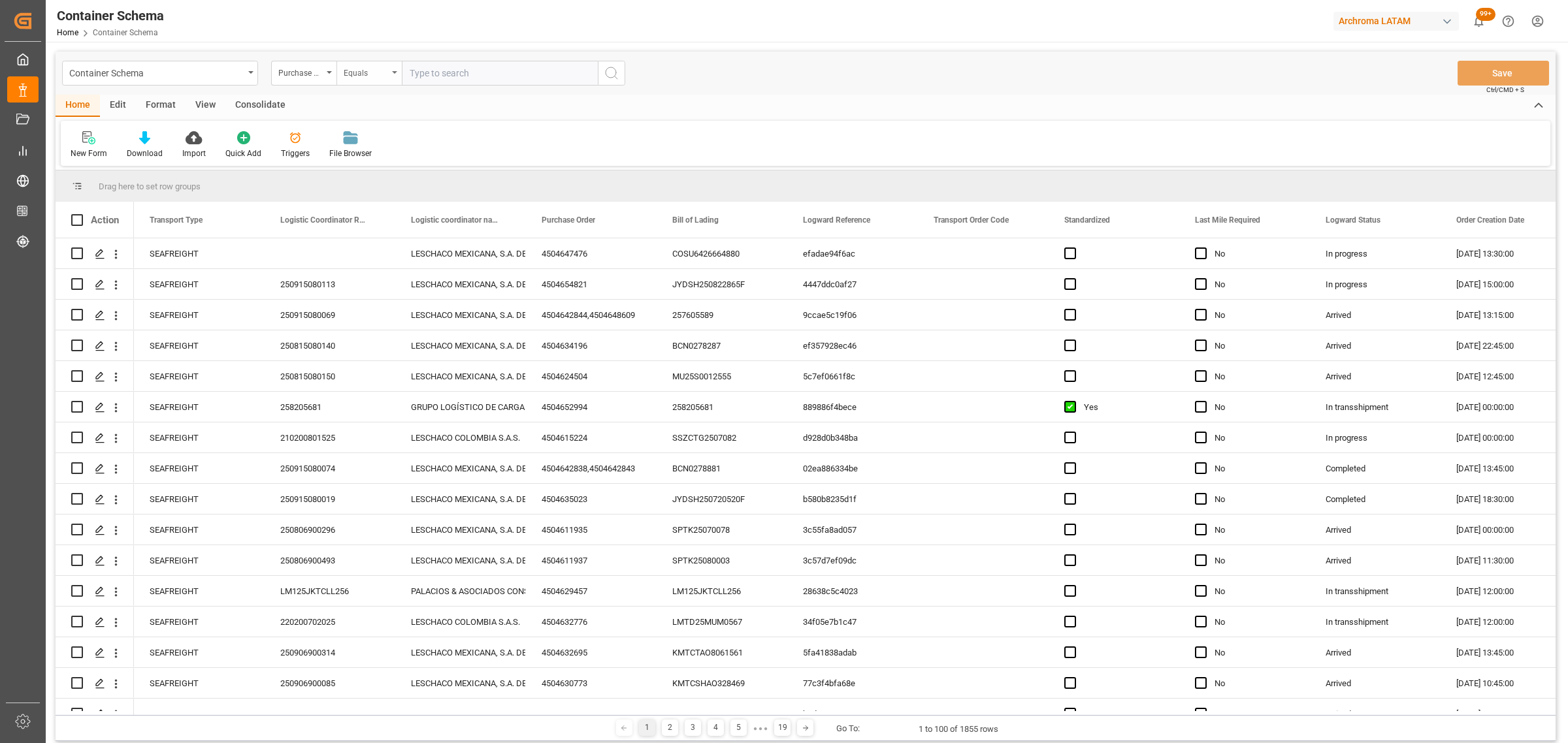
click at [356, 62] on div "Equals" at bounding box center [368, 73] width 65 height 25
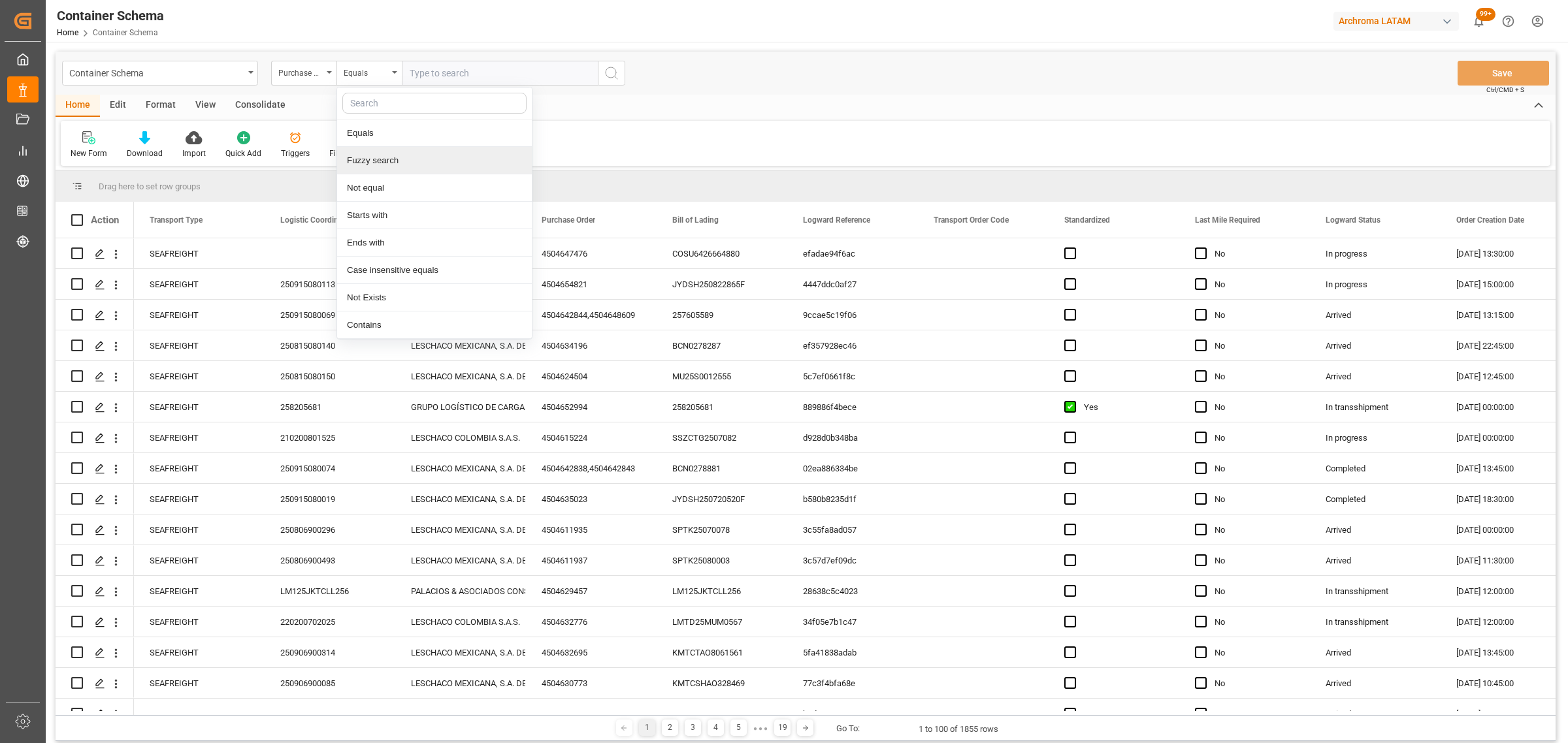
click at [403, 170] on div "Fuzzy search" at bounding box center [434, 161] width 195 height 28
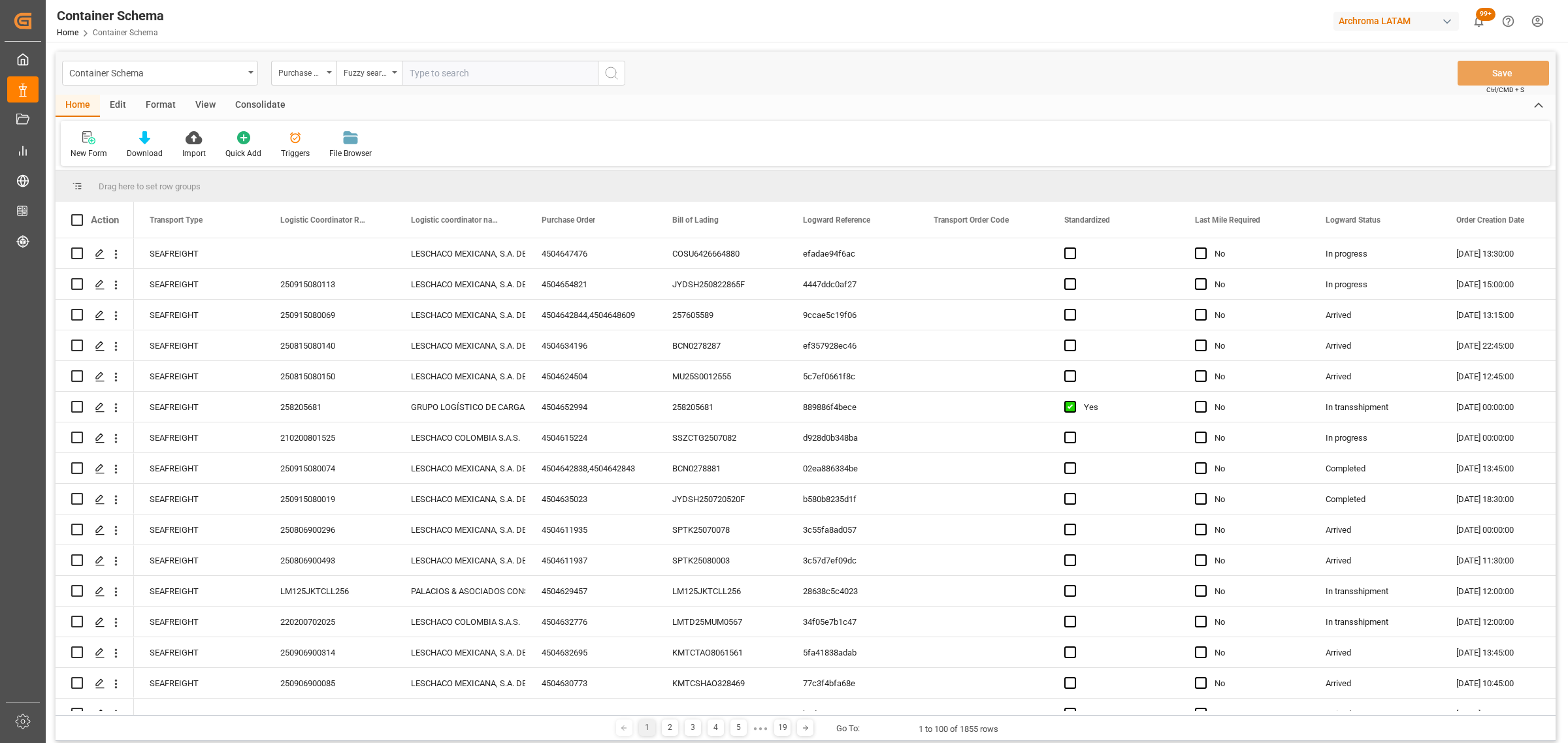
click at [477, 75] on input "text" at bounding box center [499, 73] width 196 height 25
paste input "4504641940"
type input "4504641940"
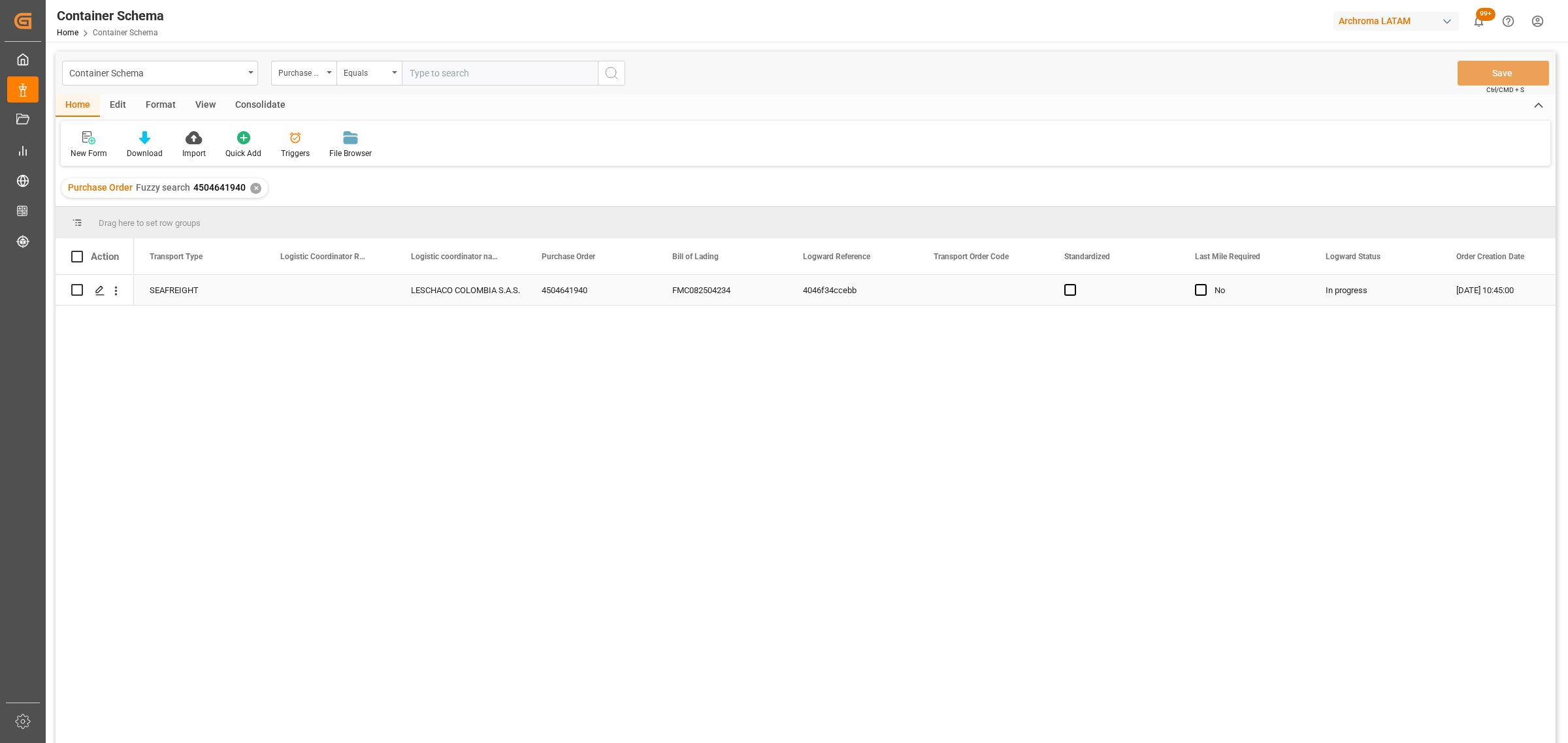
click at [310, 294] on div "Press SPACE to select this row." at bounding box center [330, 290] width 131 height 30
click at [310, 294] on input "Press SPACE to select this row." at bounding box center [330, 298] width 110 height 25
paste input "210200900525"
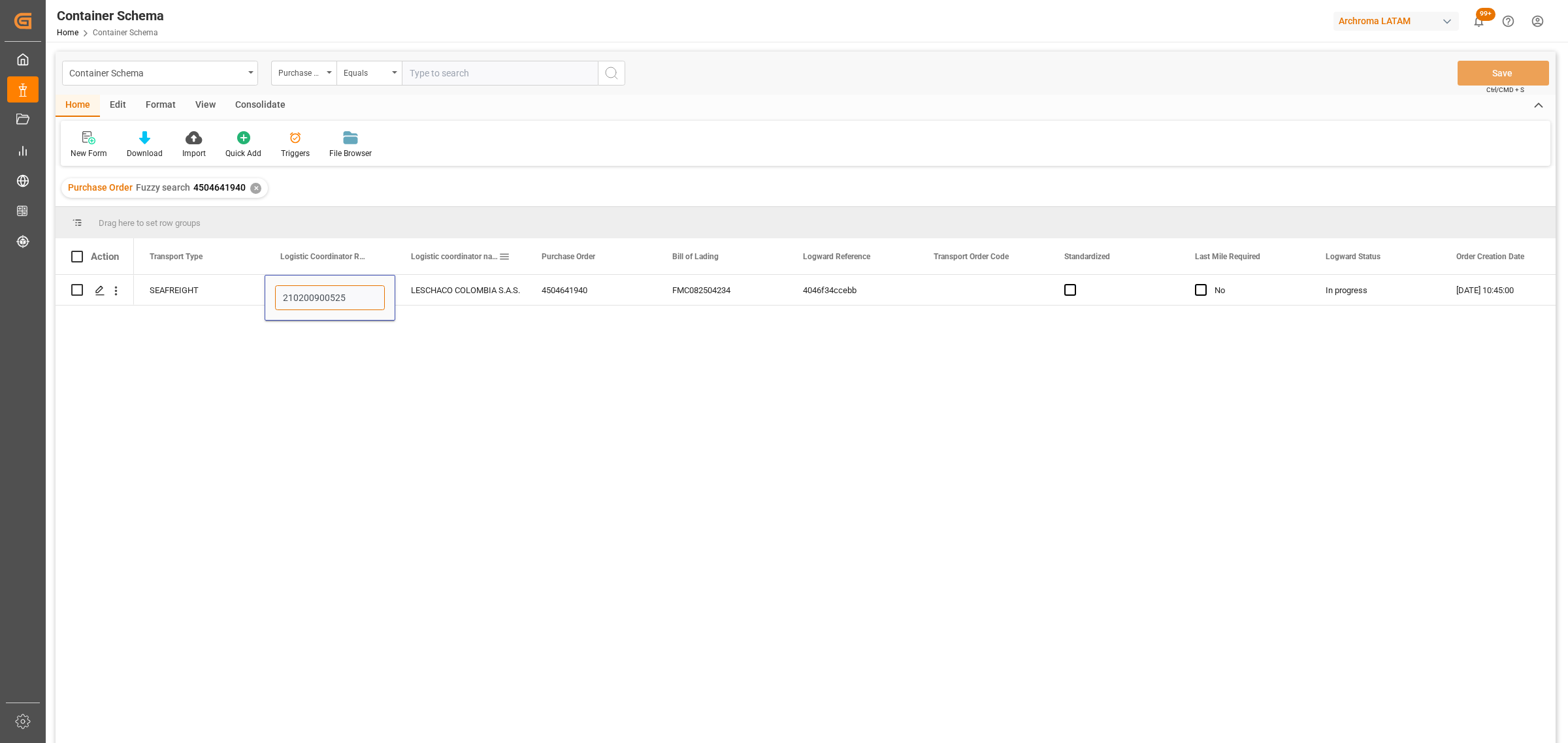
type input "210200900525"
click at [1045, 76] on button "Save" at bounding box center [1503, 73] width 92 height 25
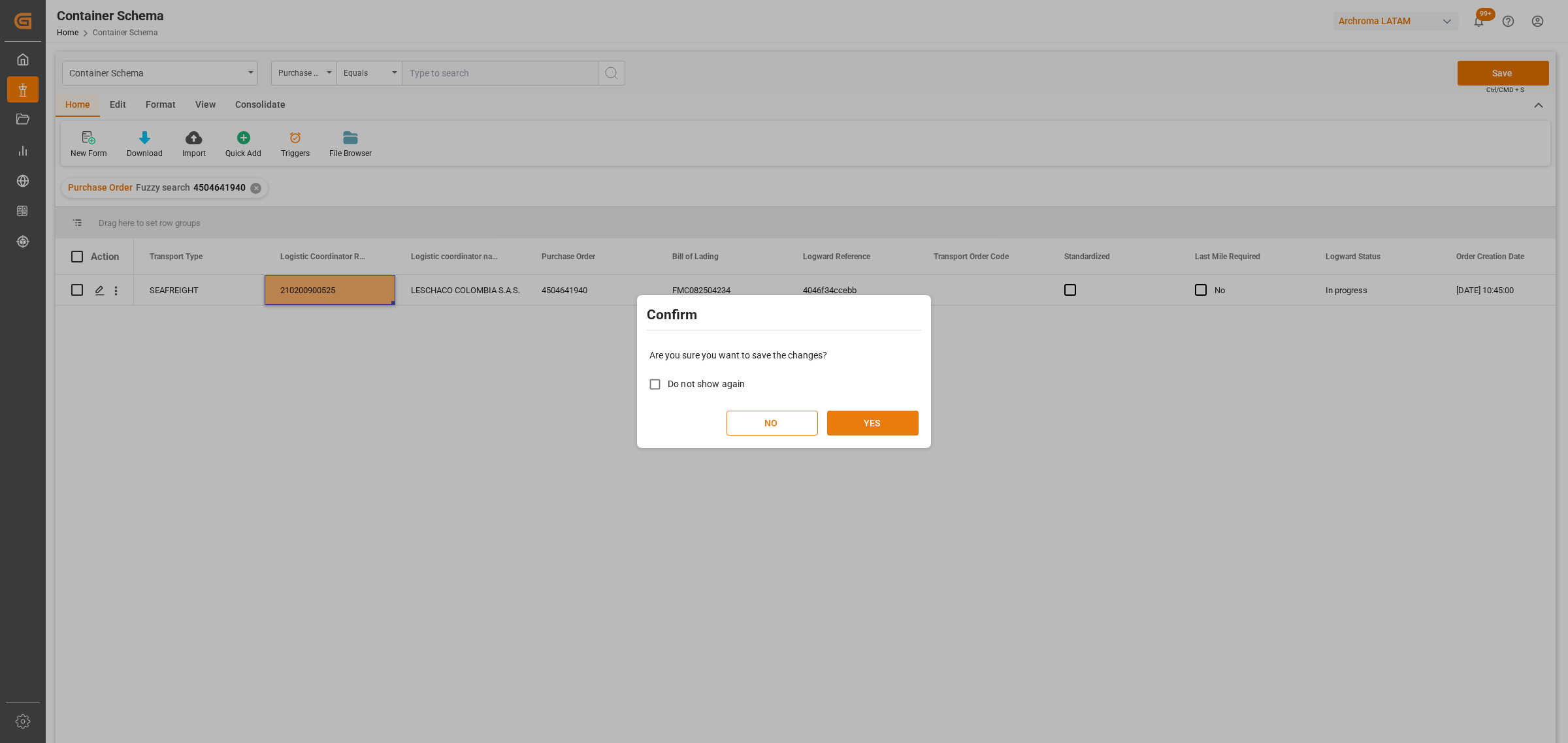
click at [868, 432] on button "YES" at bounding box center [872, 423] width 92 height 25
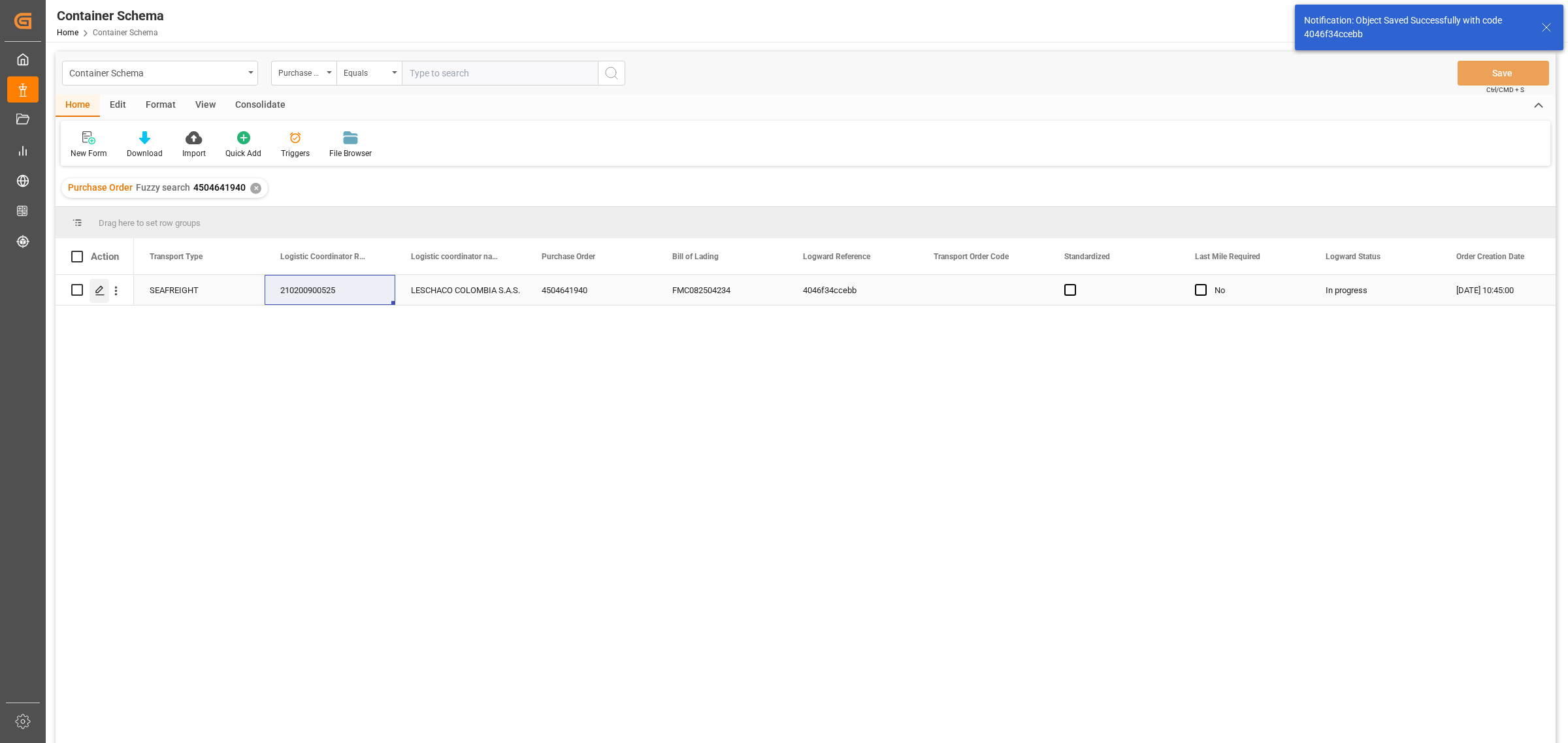
click at [106, 298] on div "Press SPACE to select this row." at bounding box center [99, 291] width 19 height 24
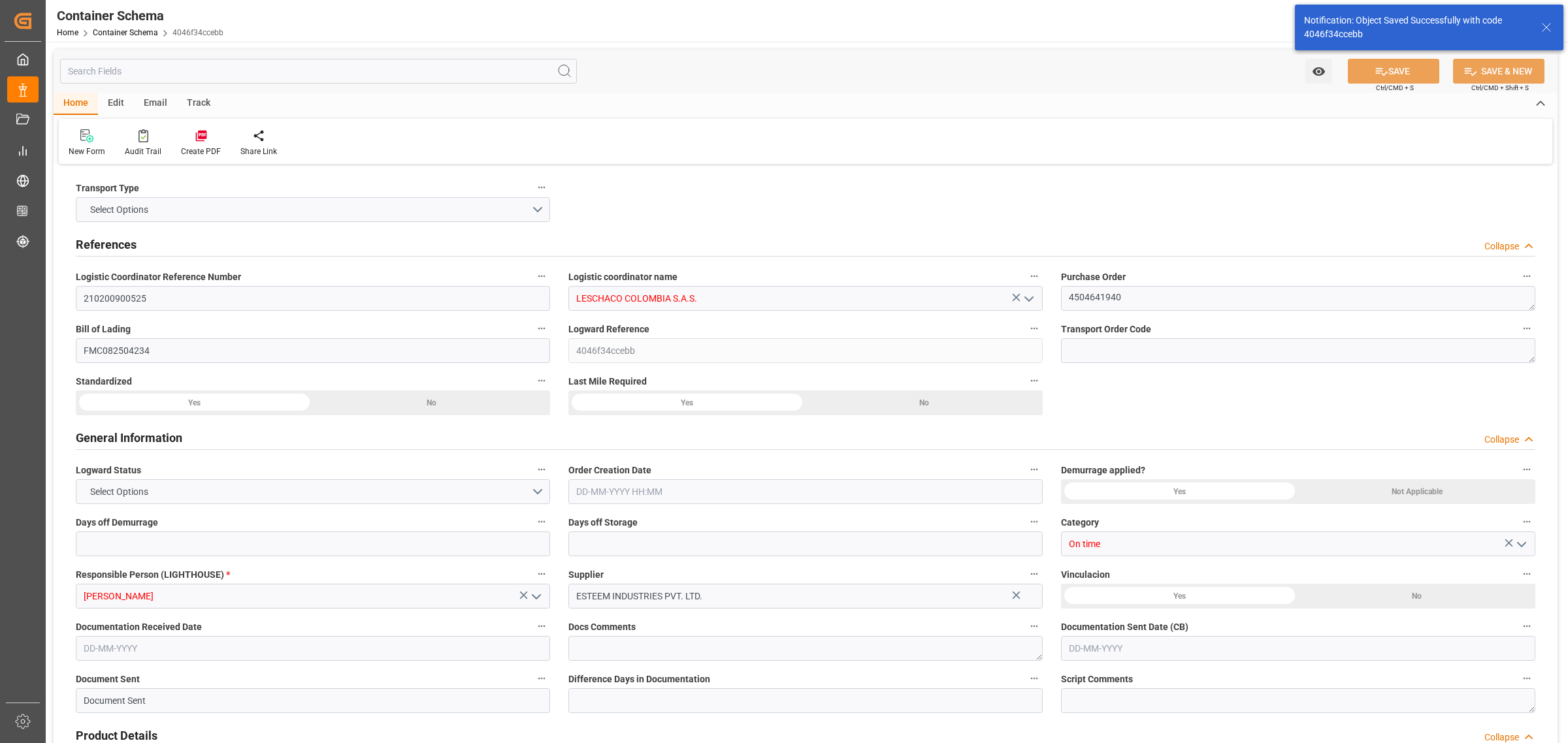
type input "0"
type input "3"
type input "1"
type input "22"
type input "4840"
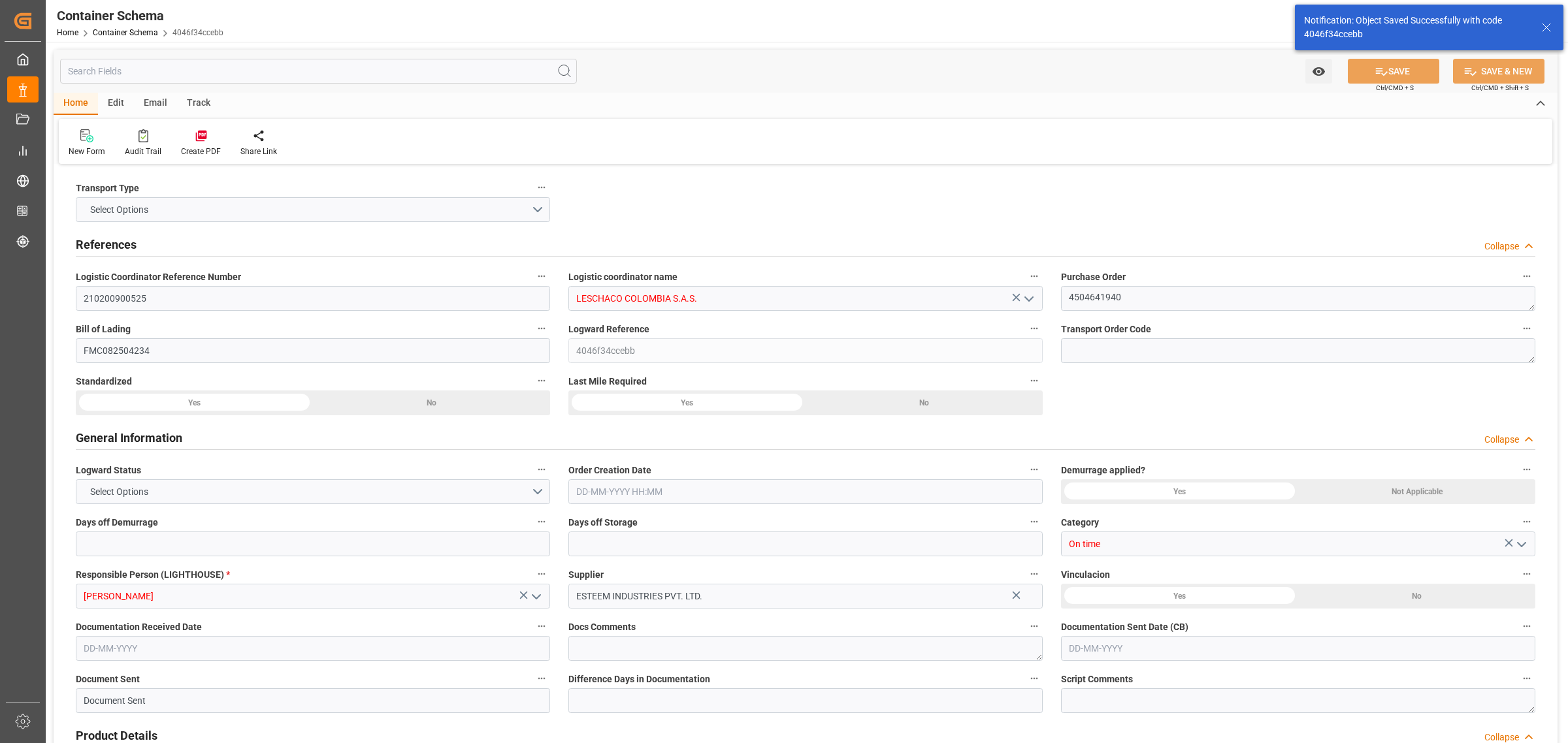
type input "4840"
type input "Hyundai"
type input "Hyundai Merchant Marine [DOMAIN_NAME]."
type input "INNSA"
type input "COCTG"
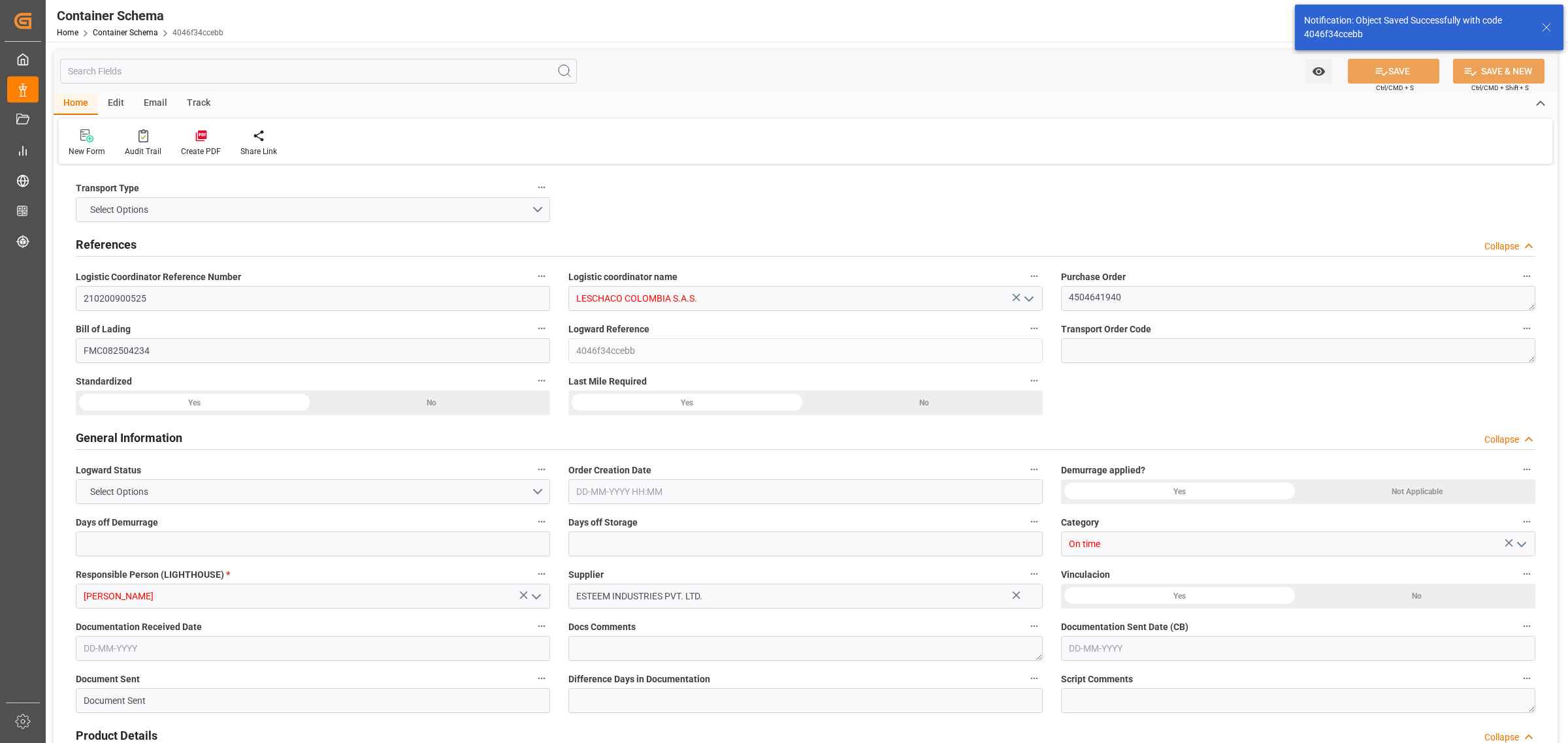
type input "COCTG"
type input "9685358"
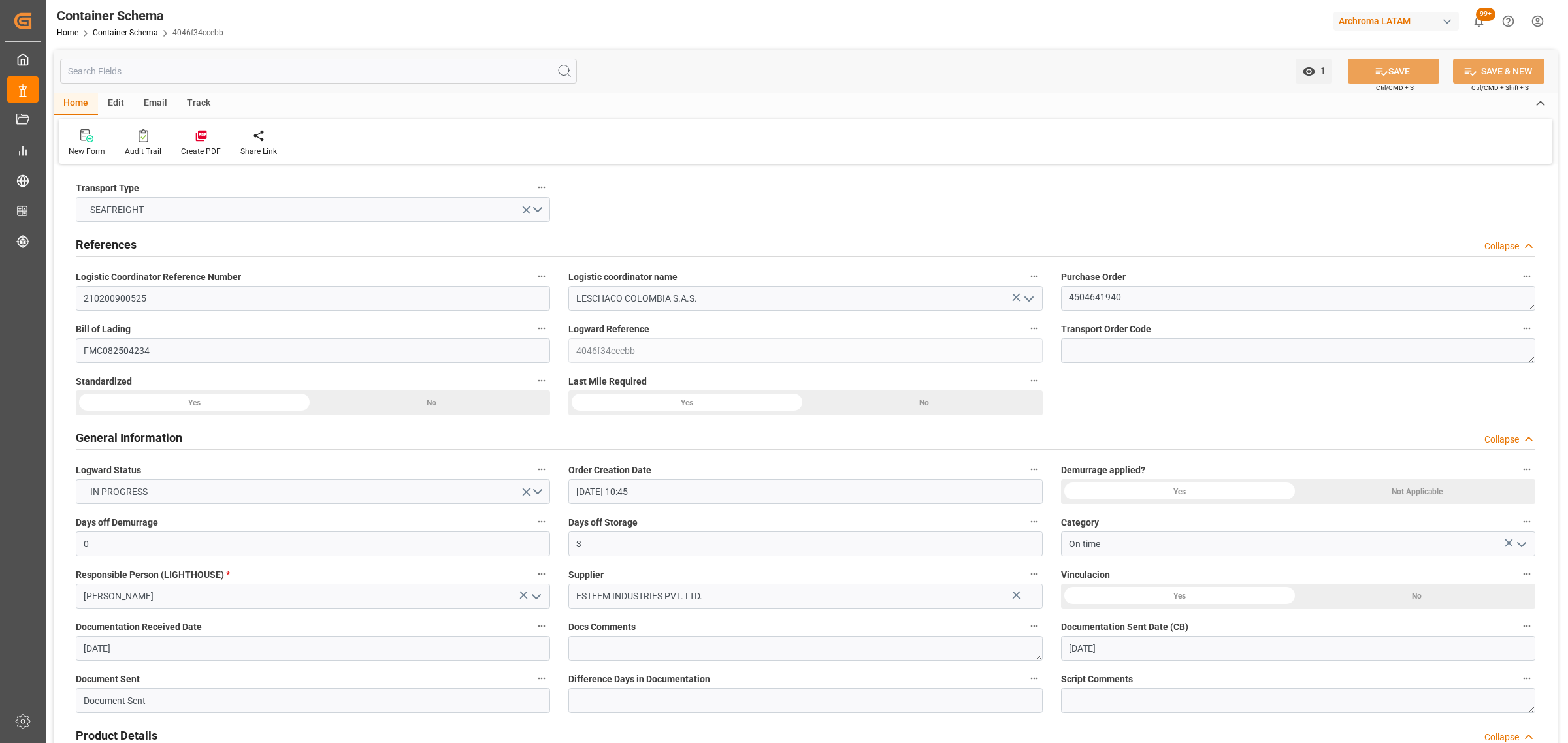
type input "[DATE] 10:45"
type input "[DATE]"
type input "[DATE] 00:00"
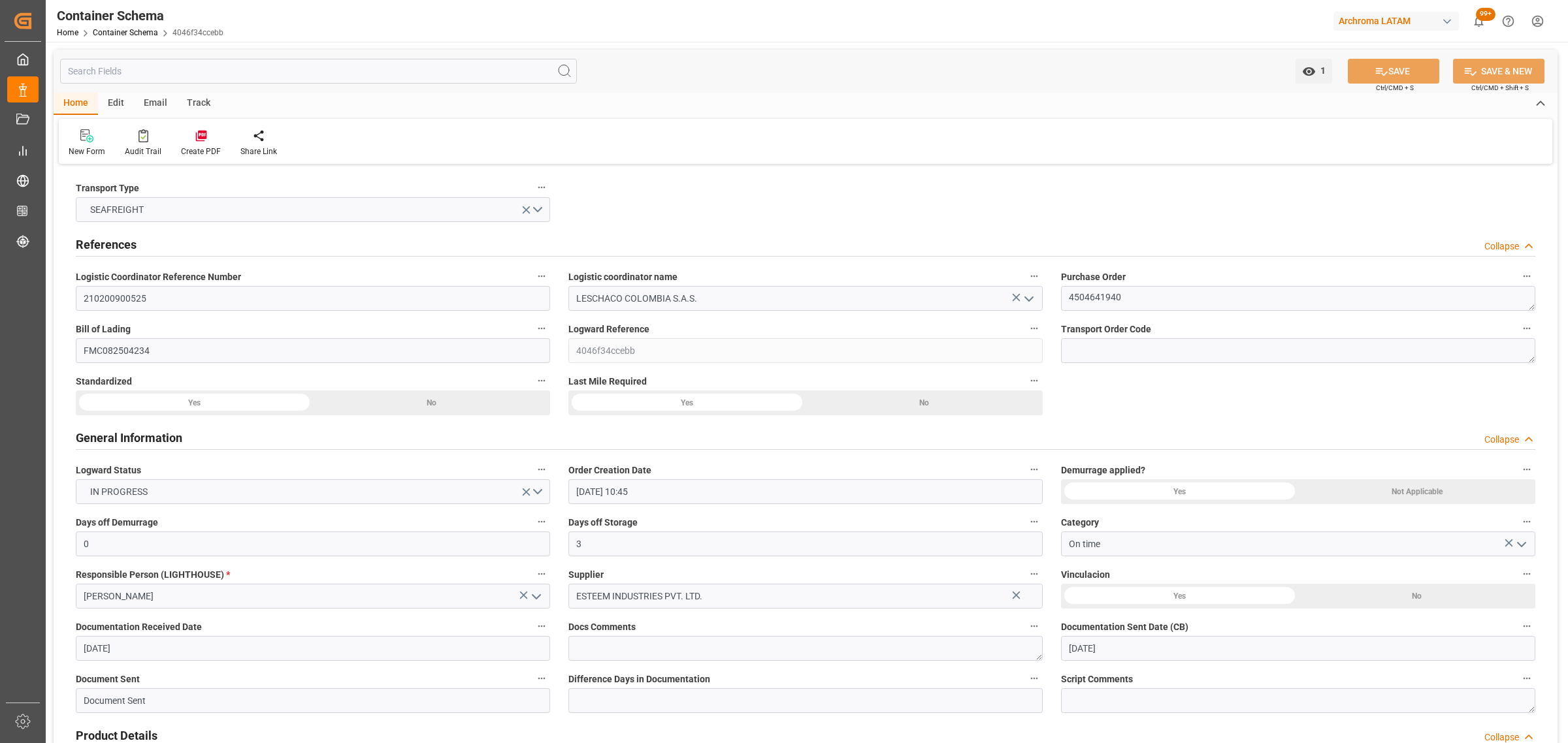
type input "[DATE] 00:00"
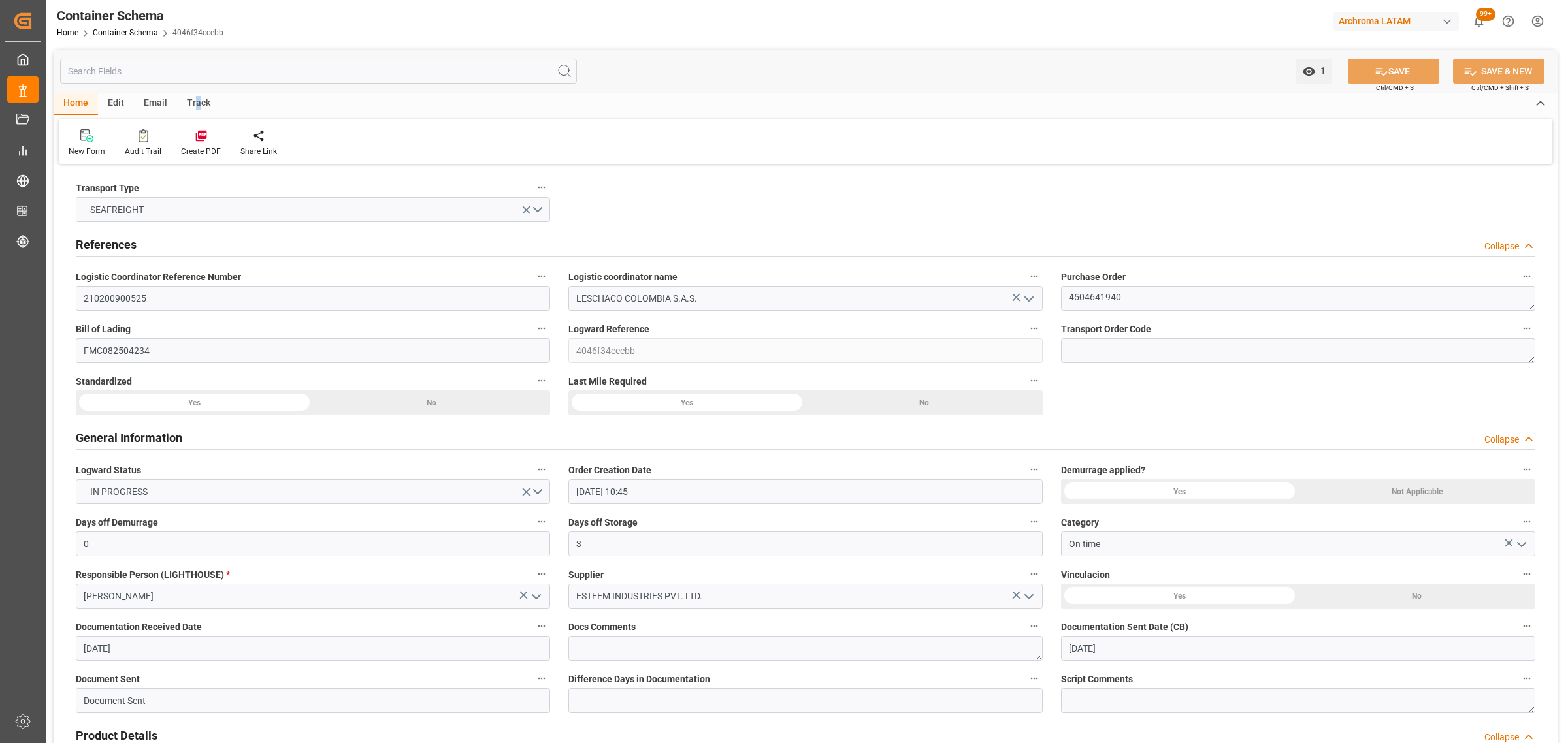
click at [194, 103] on div "Track" at bounding box center [198, 103] width 43 height 22
click at [88, 151] on div "Tracking" at bounding box center [84, 151] width 31 height 11
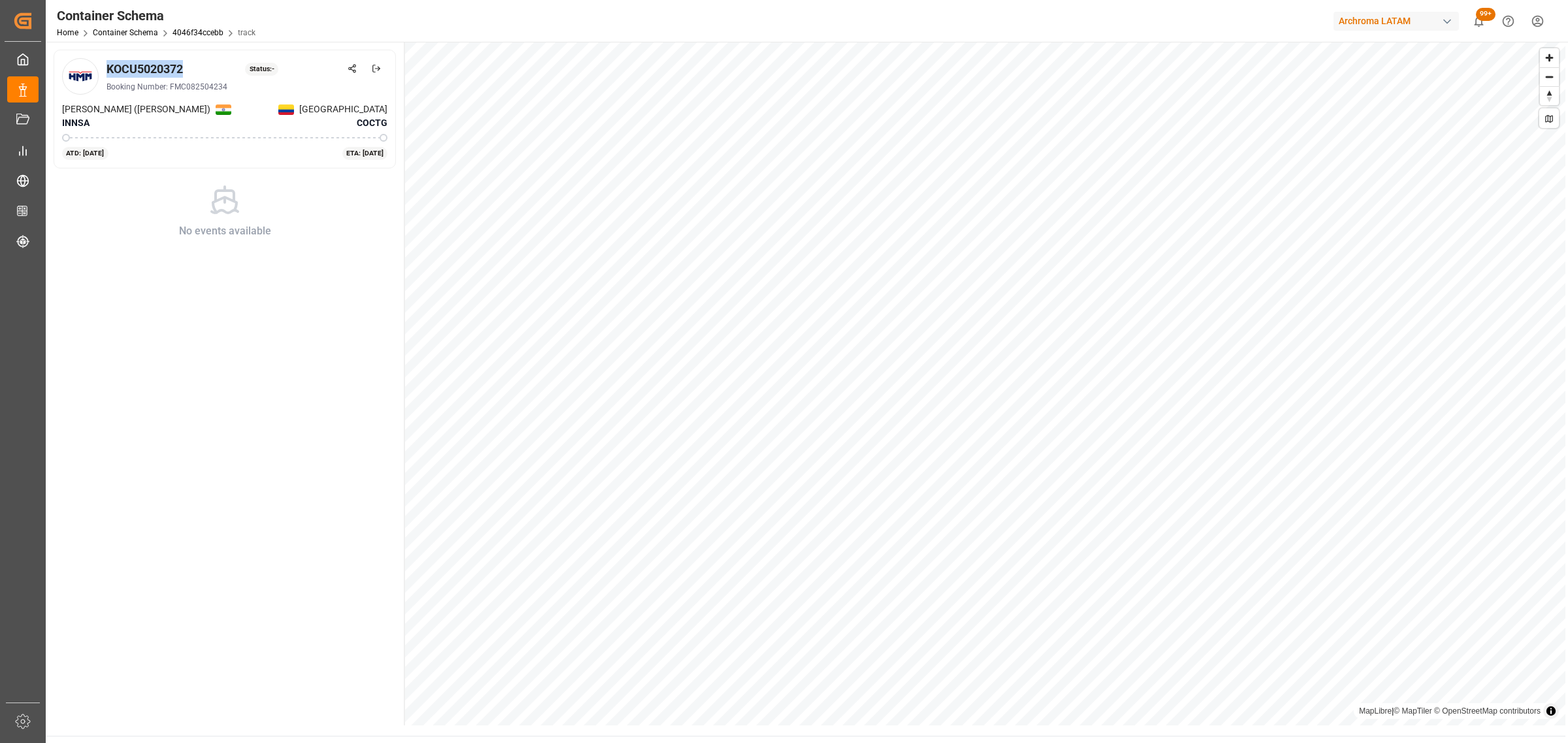
drag, startPoint x: 187, startPoint y: 71, endPoint x: 106, endPoint y: 67, distance: 81.1
click at [106, 67] on div "KOCU5020372 Status: -" at bounding box center [247, 69] width 281 height 18
copy div "KOCU5020372"
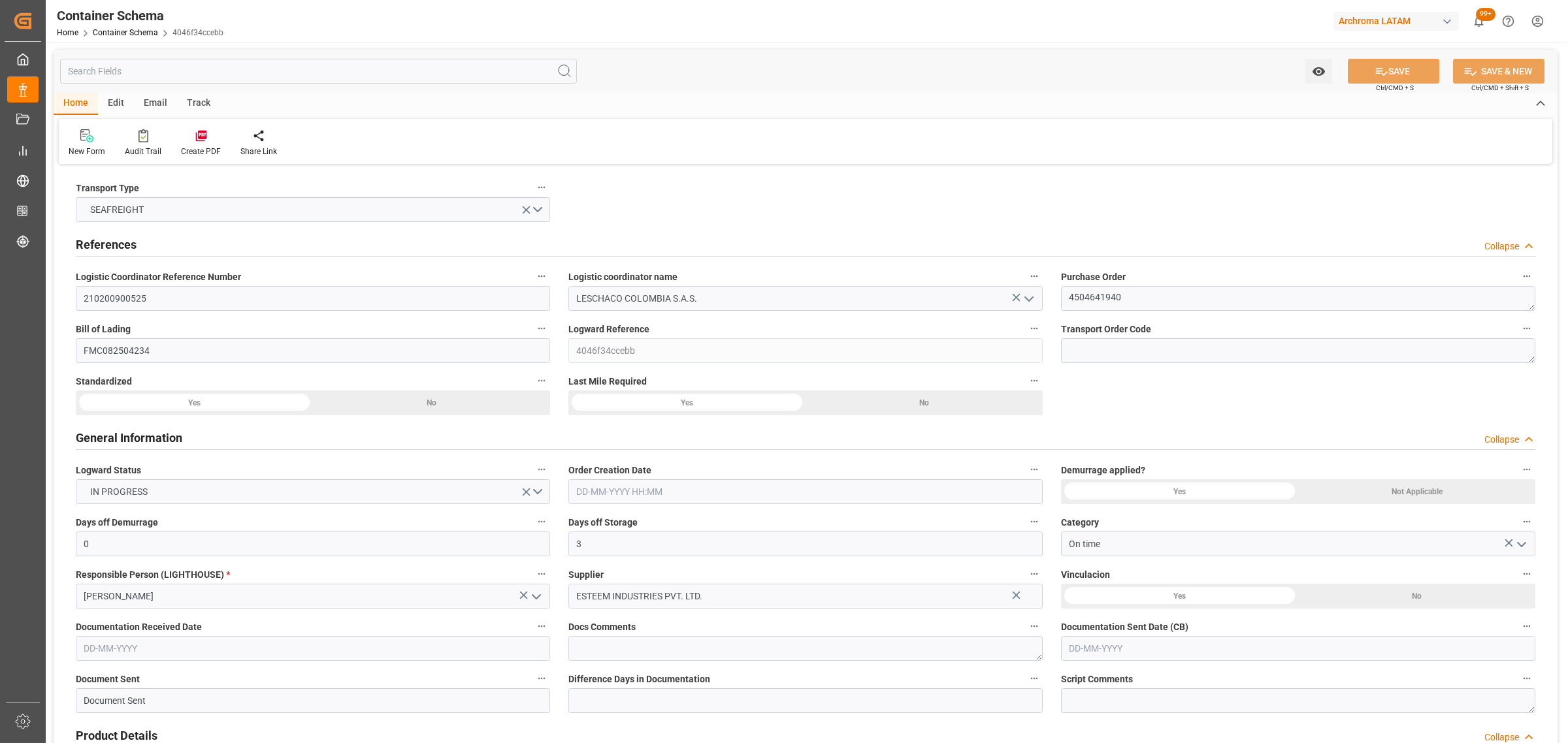
type input "0"
type input "3"
type input "1"
type input "22"
type input "4840"
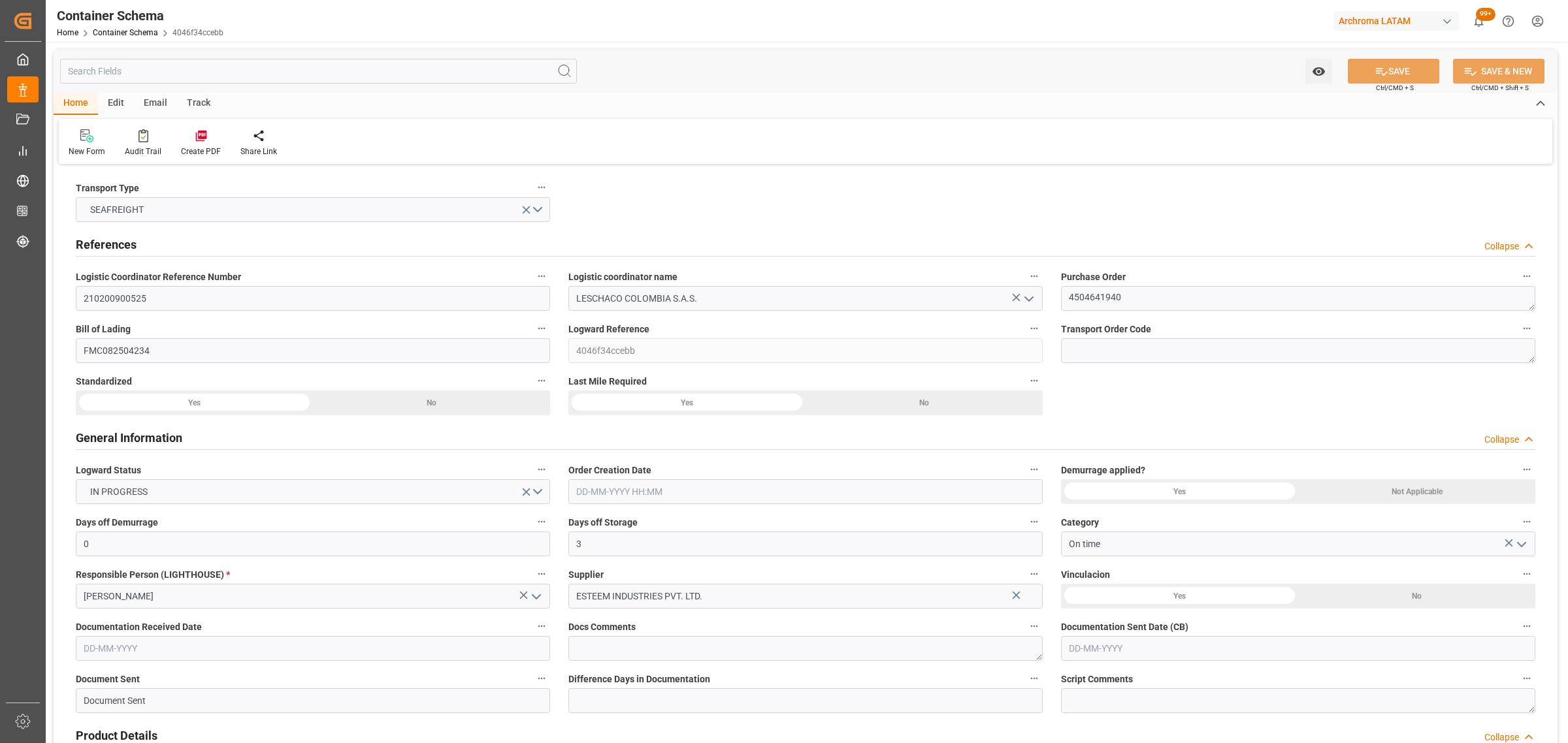
type input "4840"
type input "Hyundai"
type input "Hyundai Merchant Marine [DOMAIN_NAME]."
type input "INNSA"
type input "COCTG"
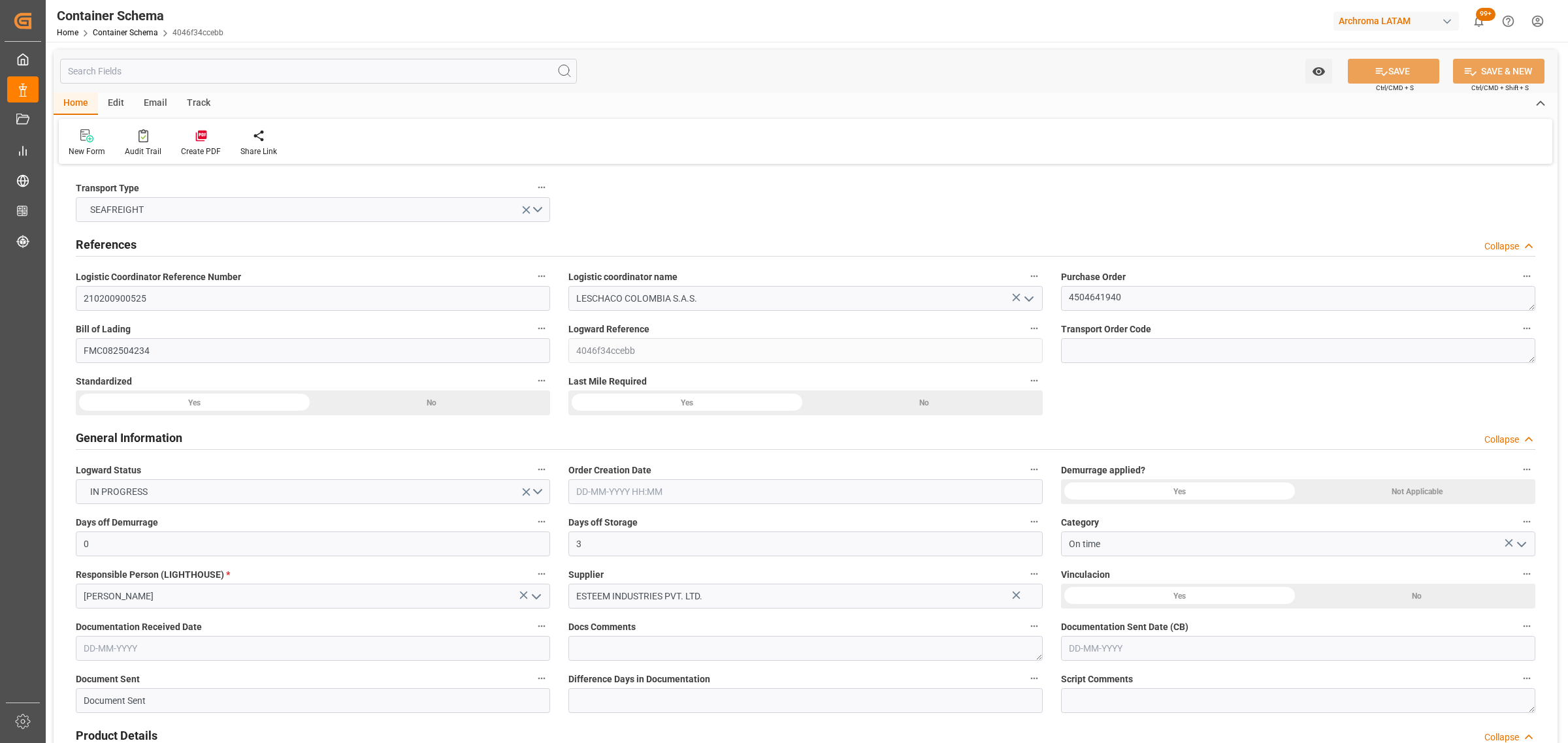
type input "COCTG"
type input "9685358"
type input "[DATE] 10:45"
type input "[DATE]"
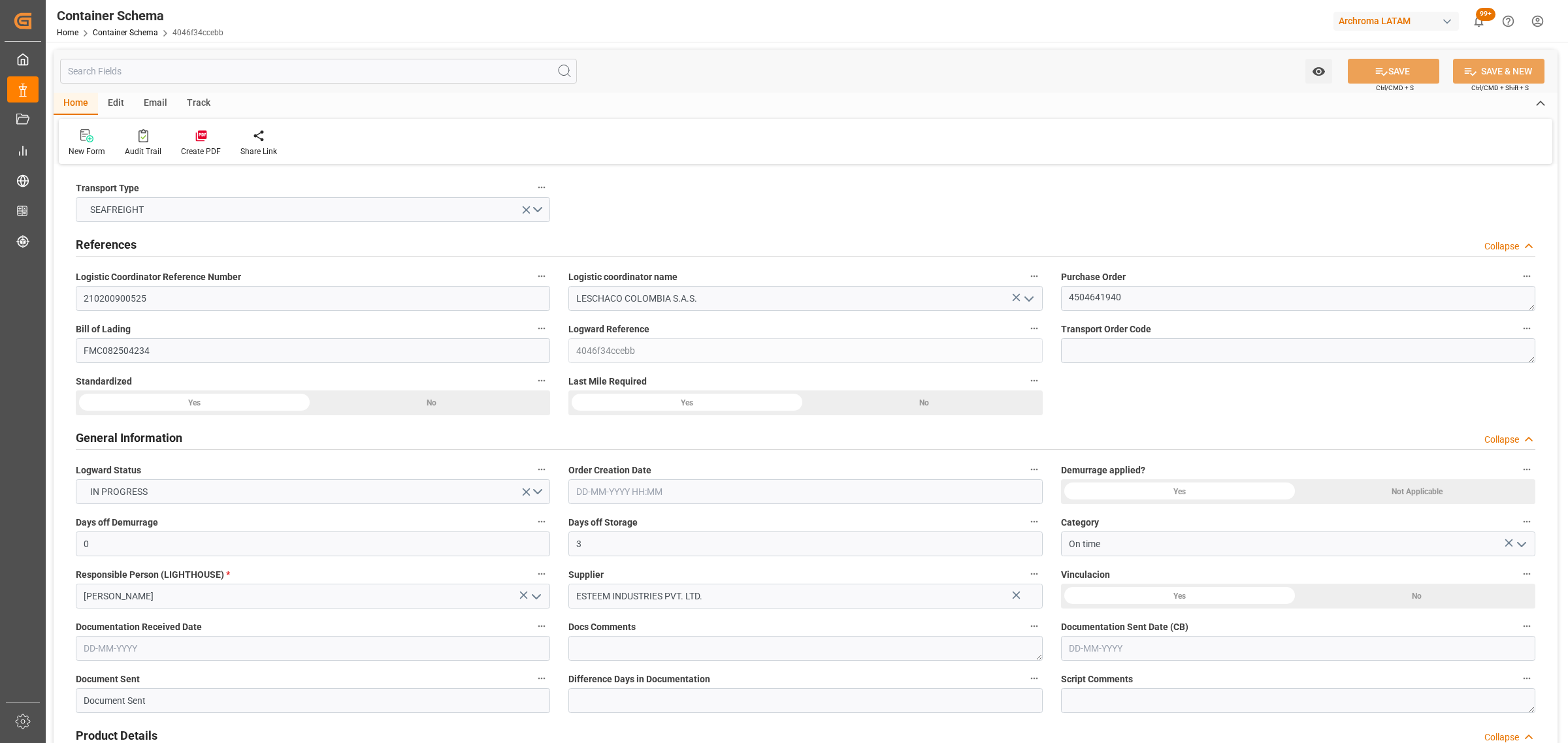
type input "[DATE]"
type input "[DATE] 00:00"
click at [162, 96] on div "Email" at bounding box center [155, 103] width 43 height 22
click at [80, 142] on icon at bounding box center [88, 137] width 18 height 9
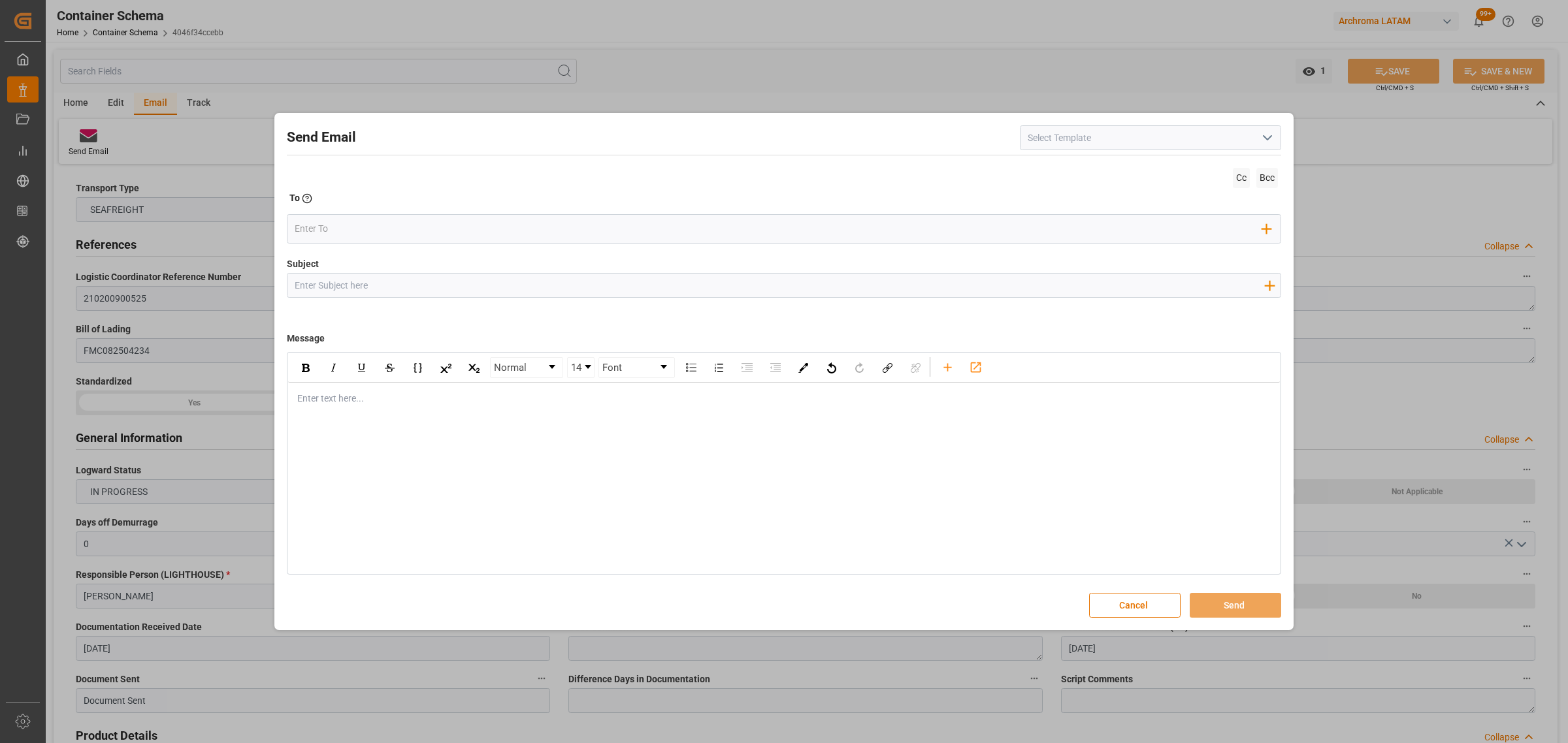
click at [380, 282] on input "Subject" at bounding box center [778, 285] width 983 height 23
click at [441, 294] on input "Subject" at bounding box center [778, 285] width 983 height 23
paste input "PO 4504641940// TE//DOCUMENTOS// ESTEEM INDUSTRIES PVT. LTD//ARCHROMA [GEOGRAPH…"
drag, startPoint x: 443, startPoint y: 284, endPoint x: 400, endPoint y: 289, distance: 43.3
click at [400, 289] on input "PO 4504641940// TE//DOCUMENTOS// ESTEEM INDUSTRIES PVT. LTD//ARCHROMA [GEOGRAPH…" at bounding box center [778, 285] width 983 height 23
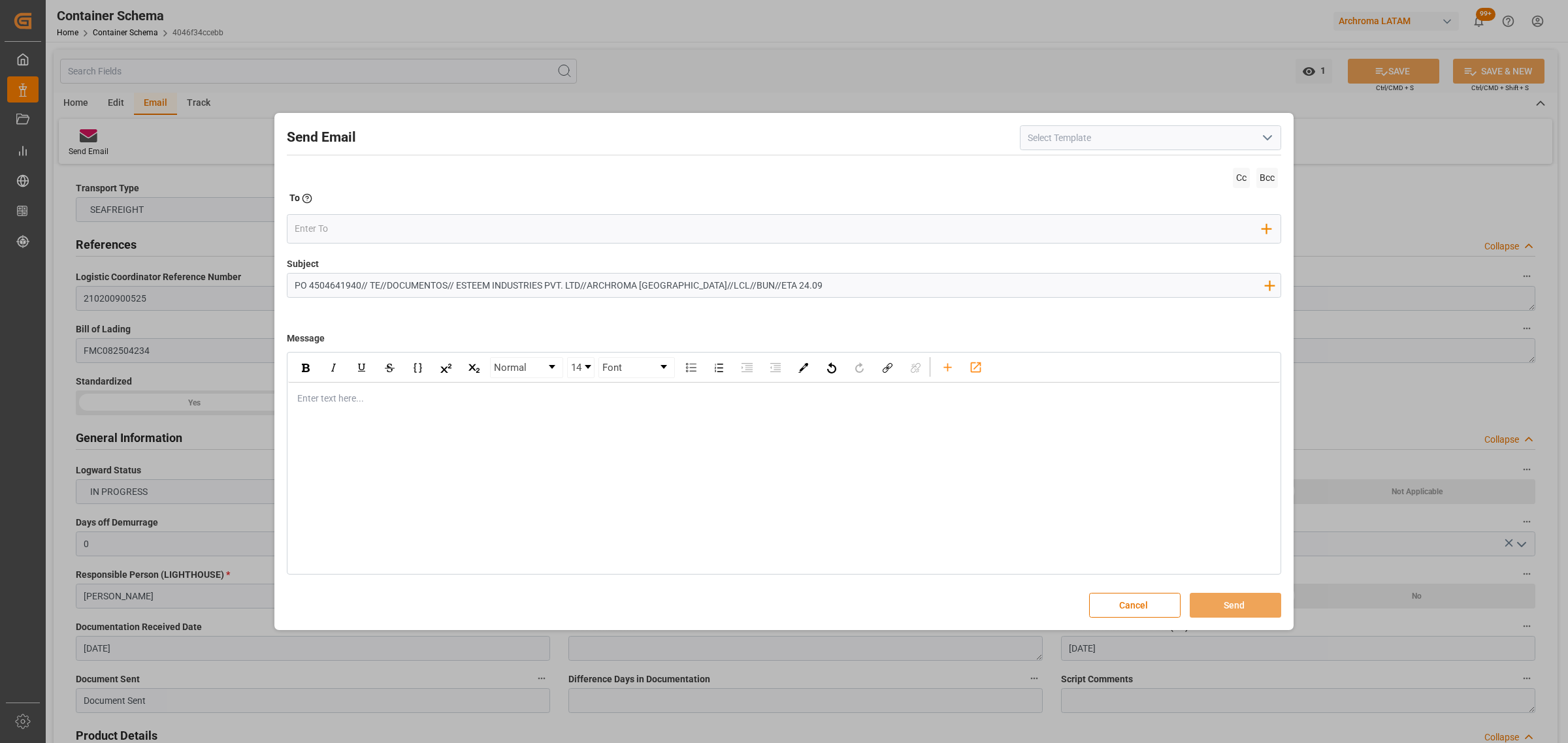
drag, startPoint x: 447, startPoint y: 282, endPoint x: 386, endPoint y: 289, distance: 61.4
click at [386, 289] on input "PO 4504641940// TE//DOCUMENTOS// ESTEEM INDUSTRIES PVT. LTD//ARCHROMA [GEOGRAPH…" at bounding box center [778, 285] width 983 height 23
drag, startPoint x: 791, startPoint y: 288, endPoint x: 761, endPoint y: 290, distance: 30.1
click at [761, 290] on input "PO 4504641940// TE//VARIACION ETA// ESTEEM INDUSTRIES PVT. LTD//ARCHROMA [GEOGR…" at bounding box center [778, 285] width 983 height 23
click at [395, 409] on div "Enter text here..." at bounding box center [784, 398] width 992 height 32
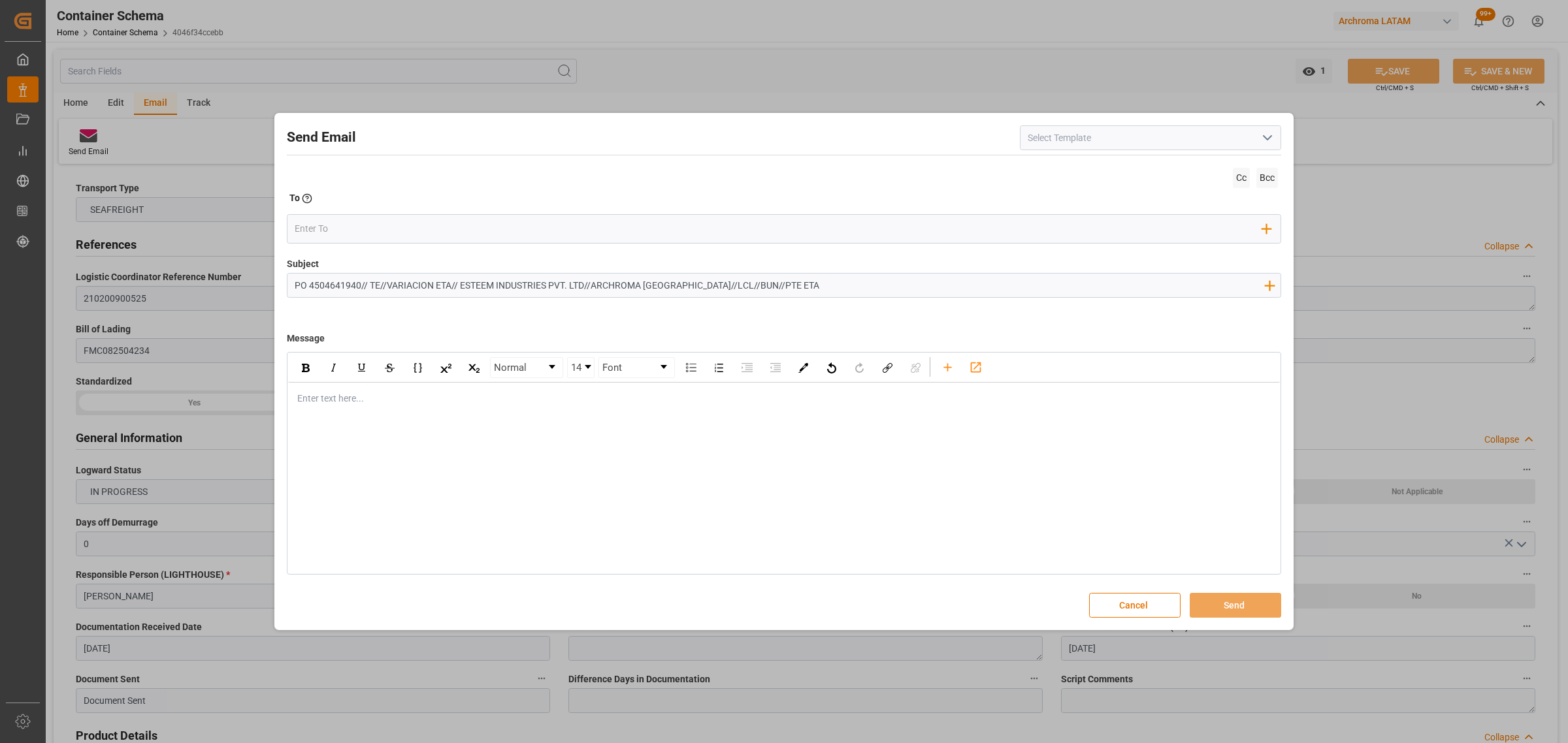
click at [403, 403] on div "rdw-editor" at bounding box center [784, 398] width 972 height 14
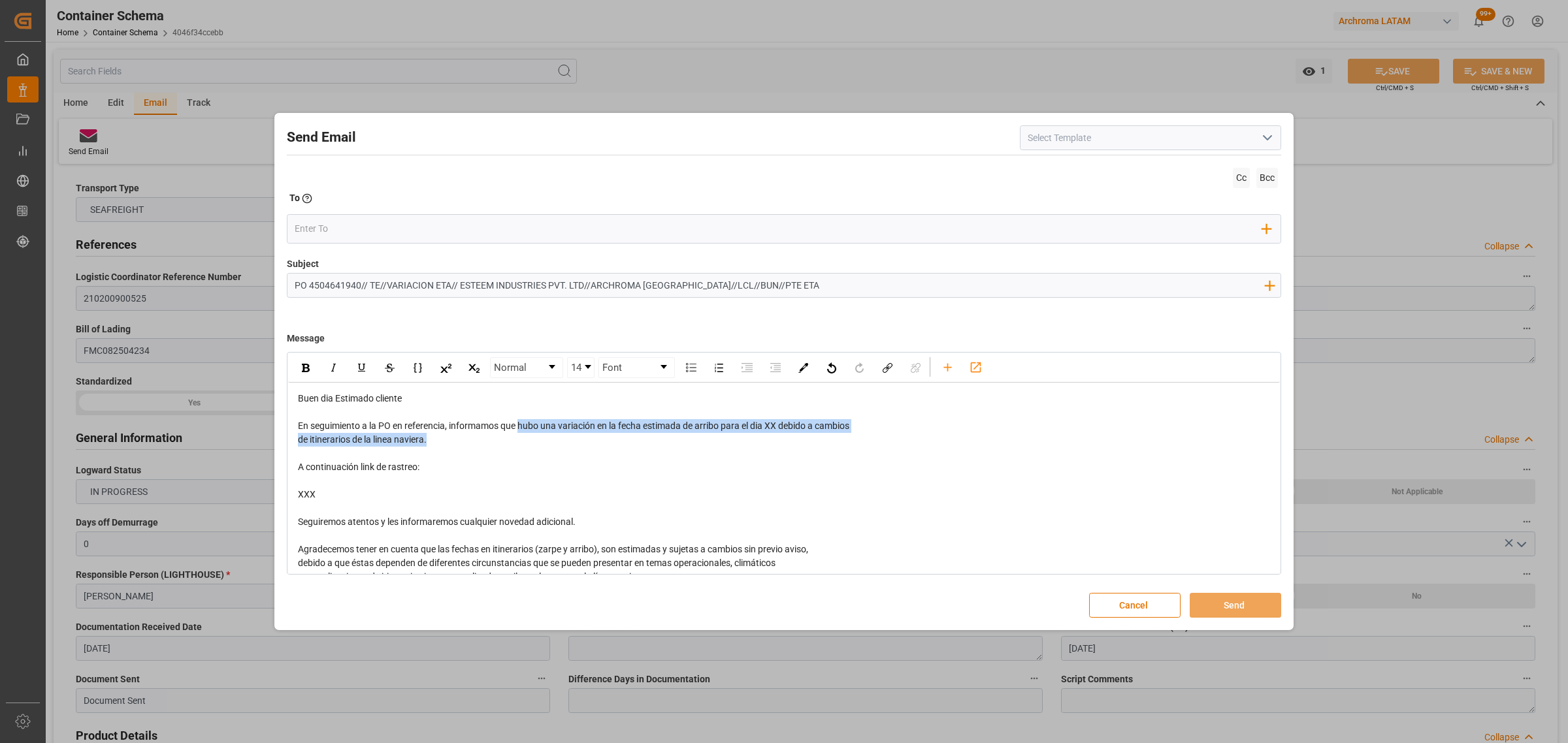
drag, startPoint x: 520, startPoint y: 428, endPoint x: 756, endPoint y: 440, distance: 236.3
click at [756, 440] on div "Buen dia Estimado cliente En seguimiento a la PO en referencia, informamos que …" at bounding box center [784, 522] width 972 height 260
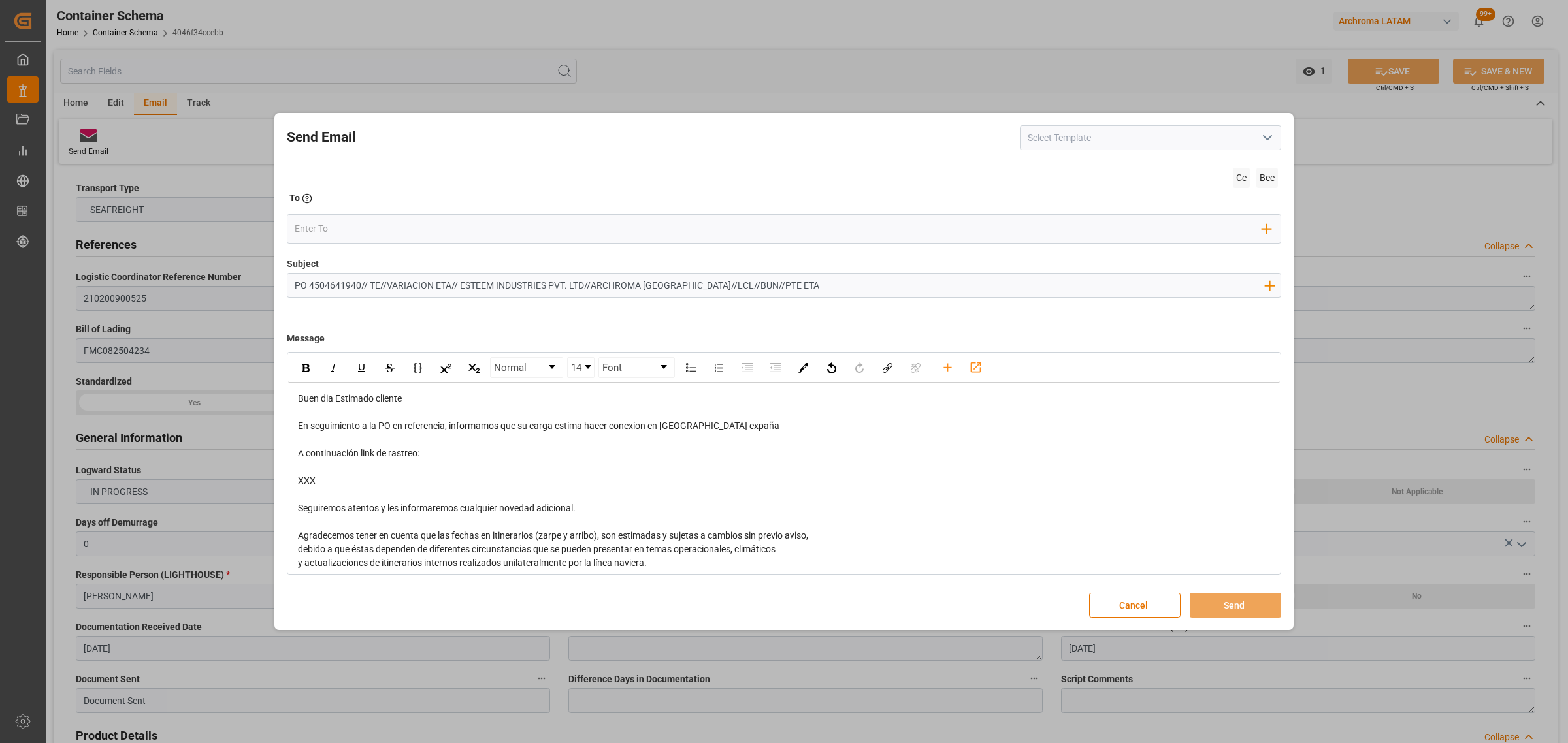
click at [717, 429] on span "En seguimiento a la PO en referencia, informamos que su carga estima hacer cone…" at bounding box center [538, 425] width 481 height 11
click at [766, 432] on div "En seguimiento a la PO en referencia, informamos que su carga estima hacer cone…" at bounding box center [784, 426] width 972 height 14
click at [734, 282] on input "PO 4504641940// TE//VARIACION ETA// ESTEEM INDUSTRIES PVT. LTD//ARCHROMA [GEOGR…" at bounding box center [778, 285] width 983 height 23
drag, startPoint x: 775, startPoint y: 428, endPoint x: 750, endPoint y: 427, distance: 25.0
click at [750, 427] on span "En seguimiento a la PO en referencia, informamos que su carga estima hacer cone…" at bounding box center [734, 425] width 874 height 11
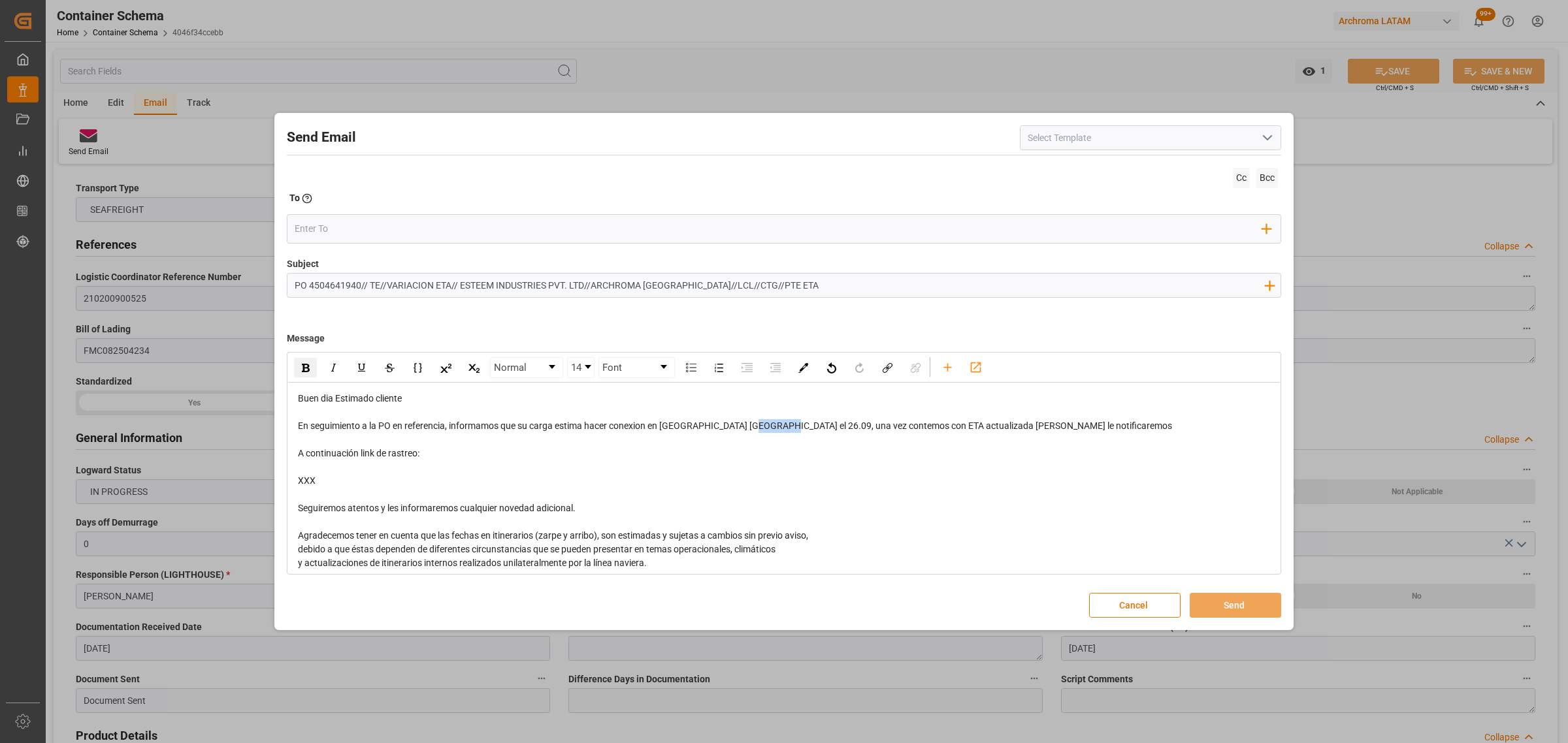
click at [307, 366] on img "rdw-inline-control" at bounding box center [306, 367] width 8 height 8
drag, startPoint x: 338, startPoint y: 480, endPoint x: 250, endPoint y: 440, distance: 96.7
click at [250, 440] on div "Send Email Cc Bcc To Enter the TO Email address Add Field to To Subject PO 4504…" at bounding box center [784, 372] width 1568 height 743
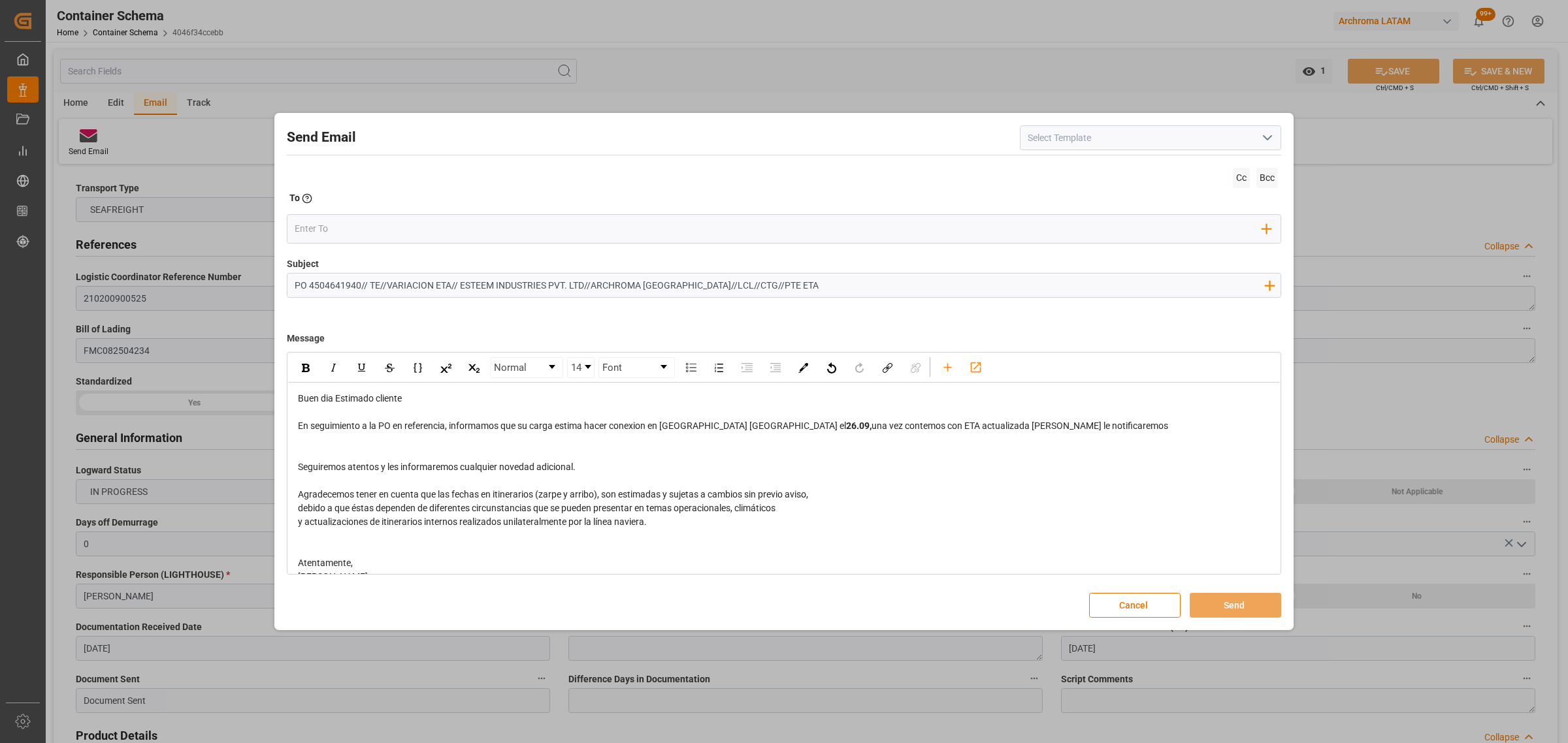
scroll to position [33, 0]
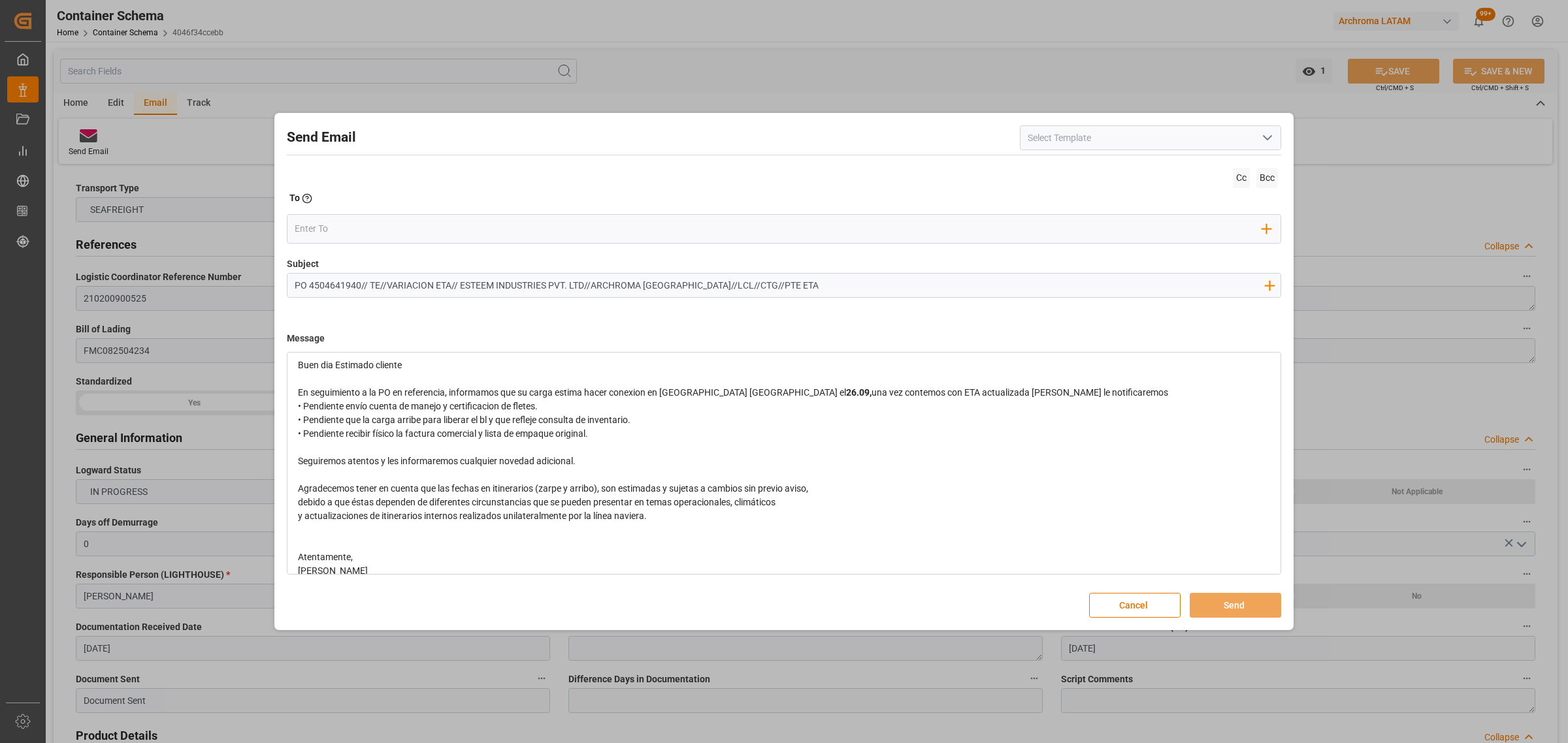
click at [1045, 393] on div "En seguimiento a la PO en referencia, informamos que su carga estima hacer cone…" at bounding box center [784, 393] width 972 height 14
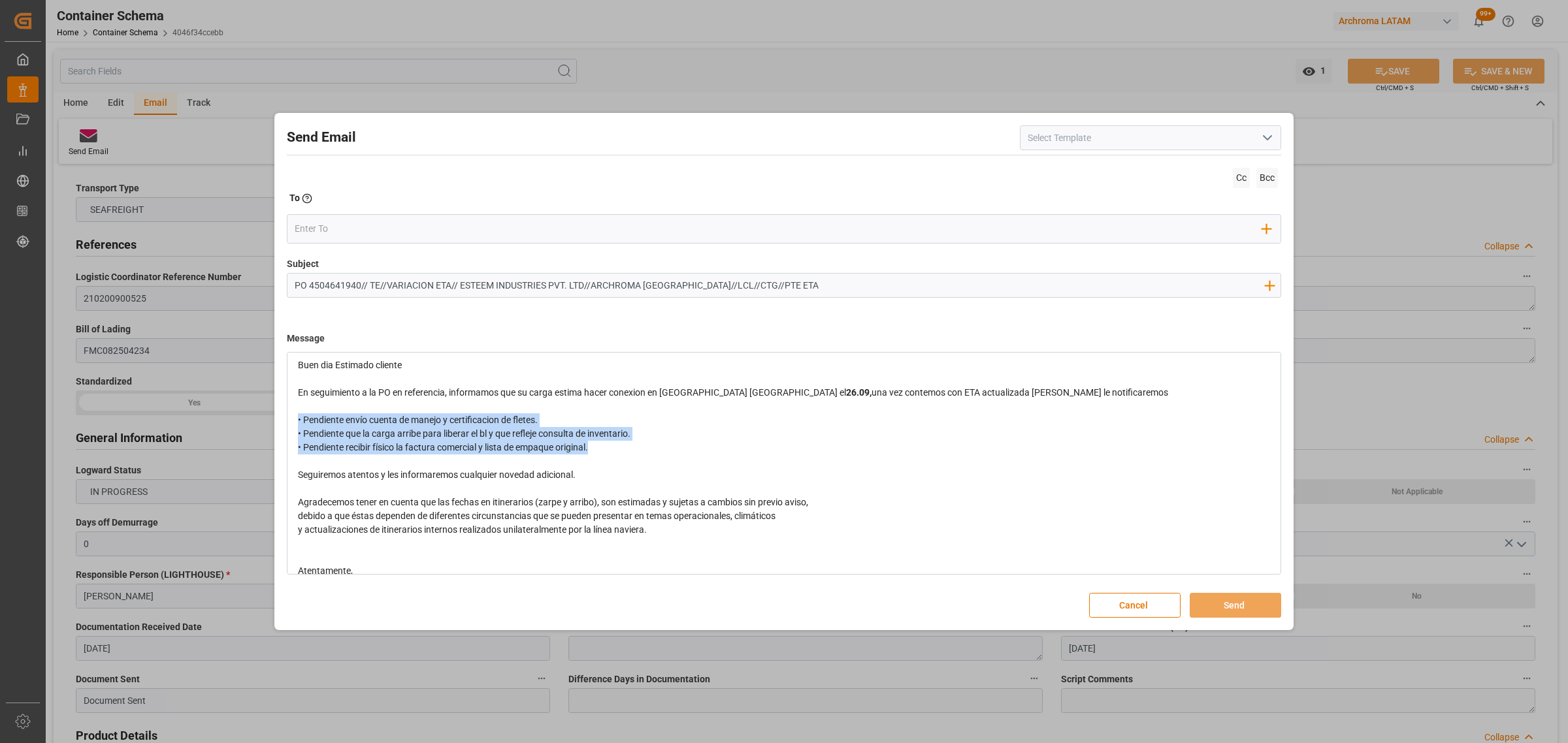
drag, startPoint x: 616, startPoint y: 453, endPoint x: 281, endPoint y: 422, distance: 336.4
click at [281, 422] on div "Send Email Cc Bcc To Enter the TO Email address Add Field to To Subject PO 4504…" at bounding box center [783, 372] width 1012 height 511
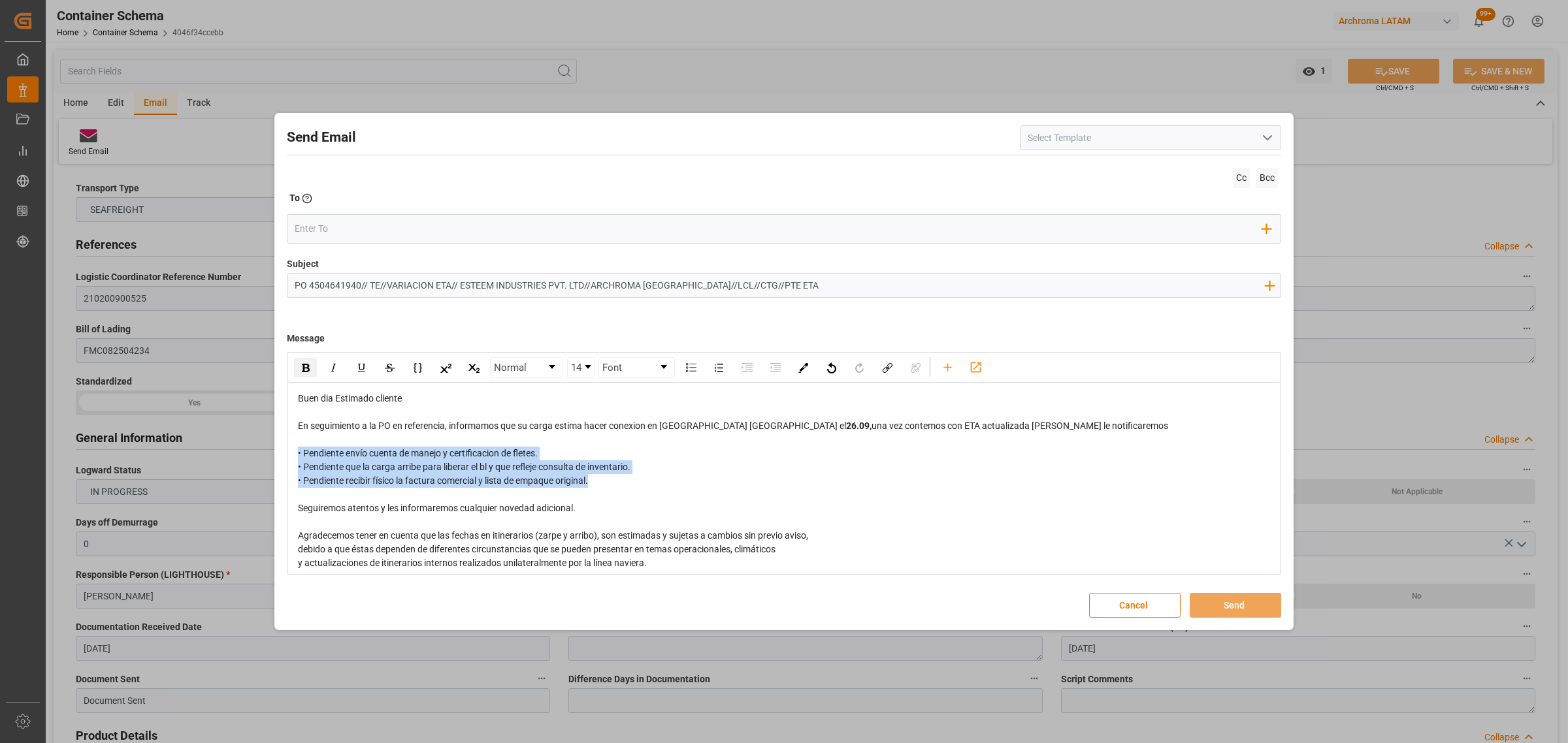
click at [298, 369] on div "rdw-inline-control" at bounding box center [305, 367] width 23 height 19
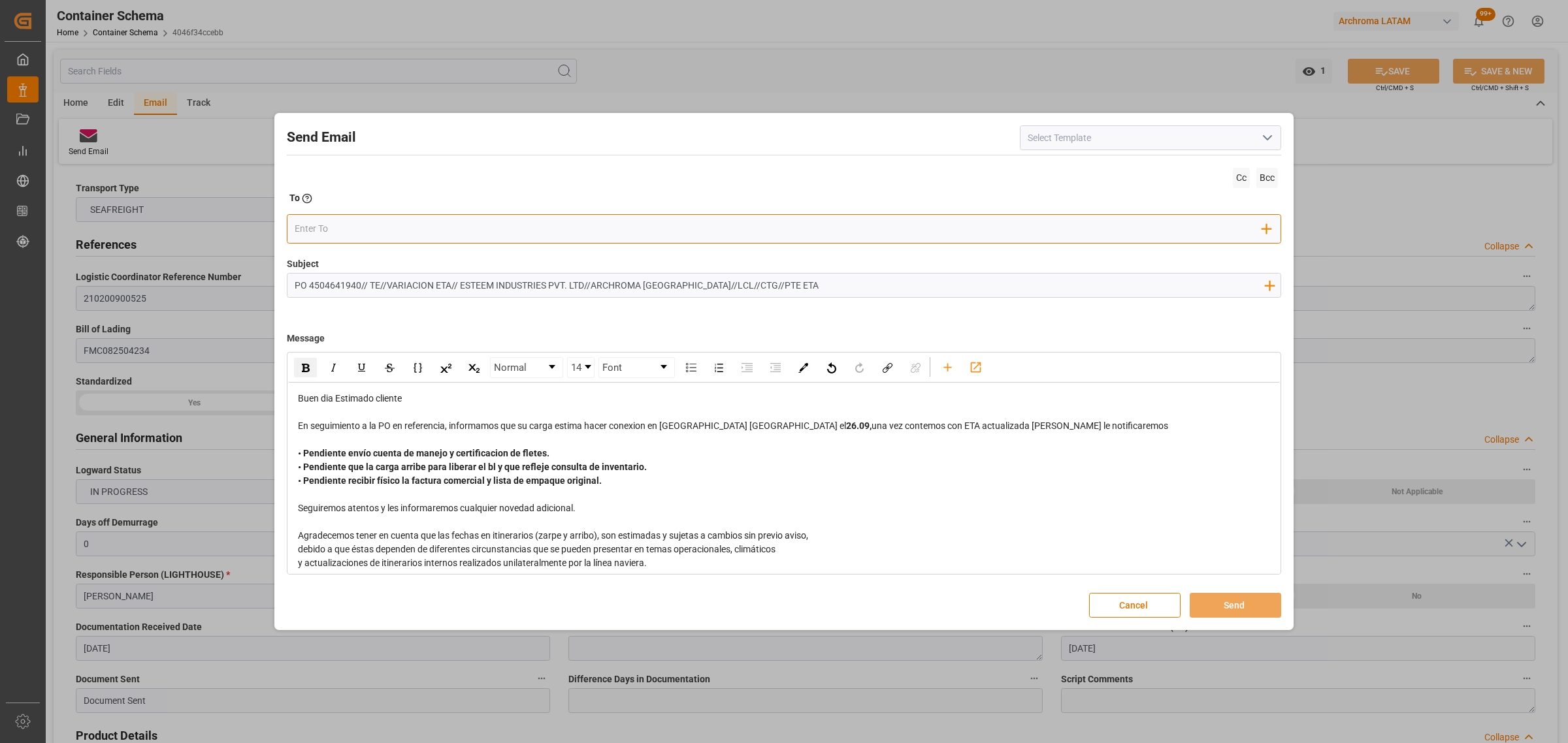
click at [336, 224] on input "email" at bounding box center [778, 229] width 968 height 19
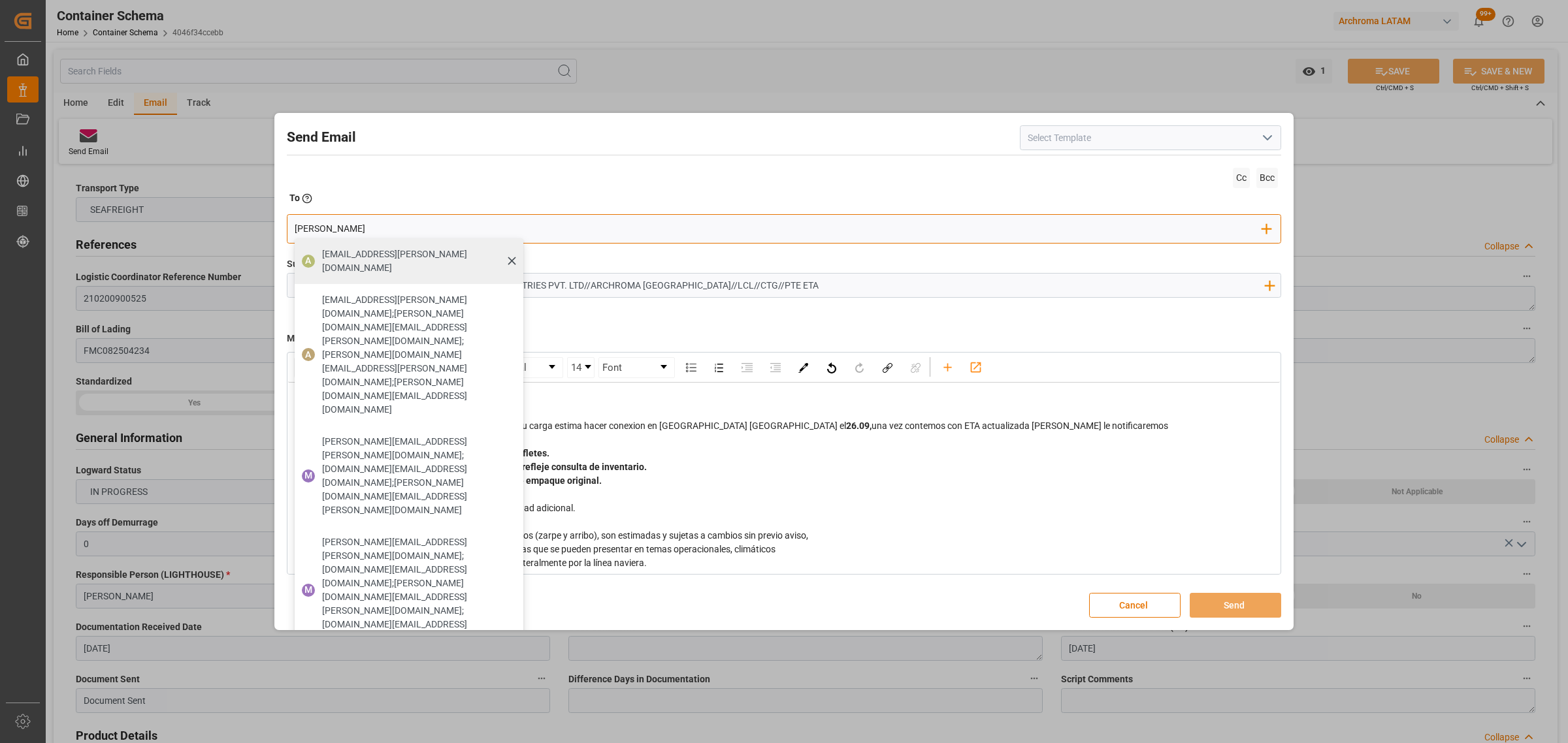
click at [387, 256] on span "[EMAIL_ADDRESS][PERSON_NAME][DOMAIN_NAME]" at bounding box center [418, 261] width 192 height 28
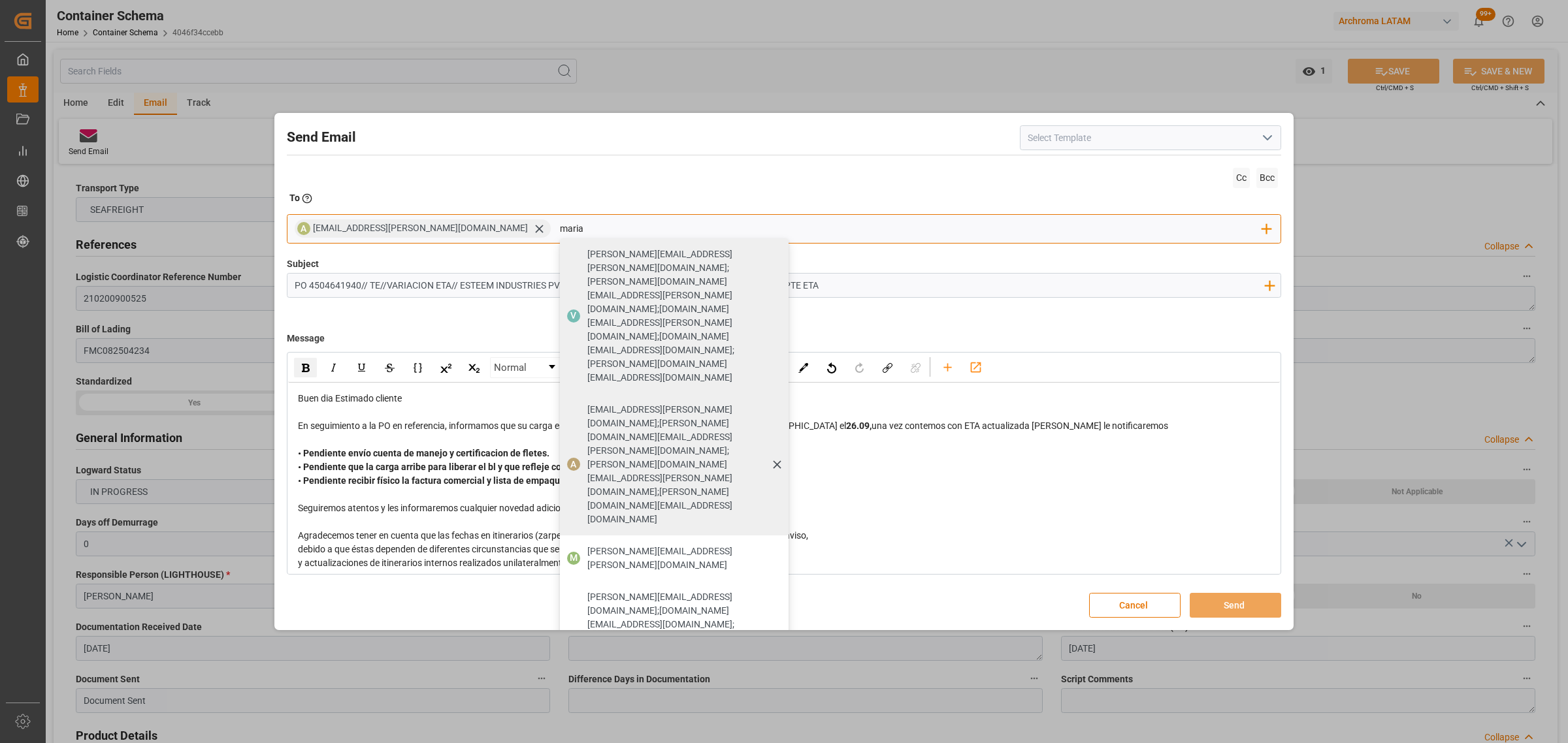
drag, startPoint x: 552, startPoint y: 320, endPoint x: 598, endPoint y: 279, distance: 61.6
click at [588, 449] on span "[PERSON_NAME][EMAIL_ADDRESS][PERSON_NAME][DOMAIN_NAME]" at bounding box center [683, 558] width 192 height 28
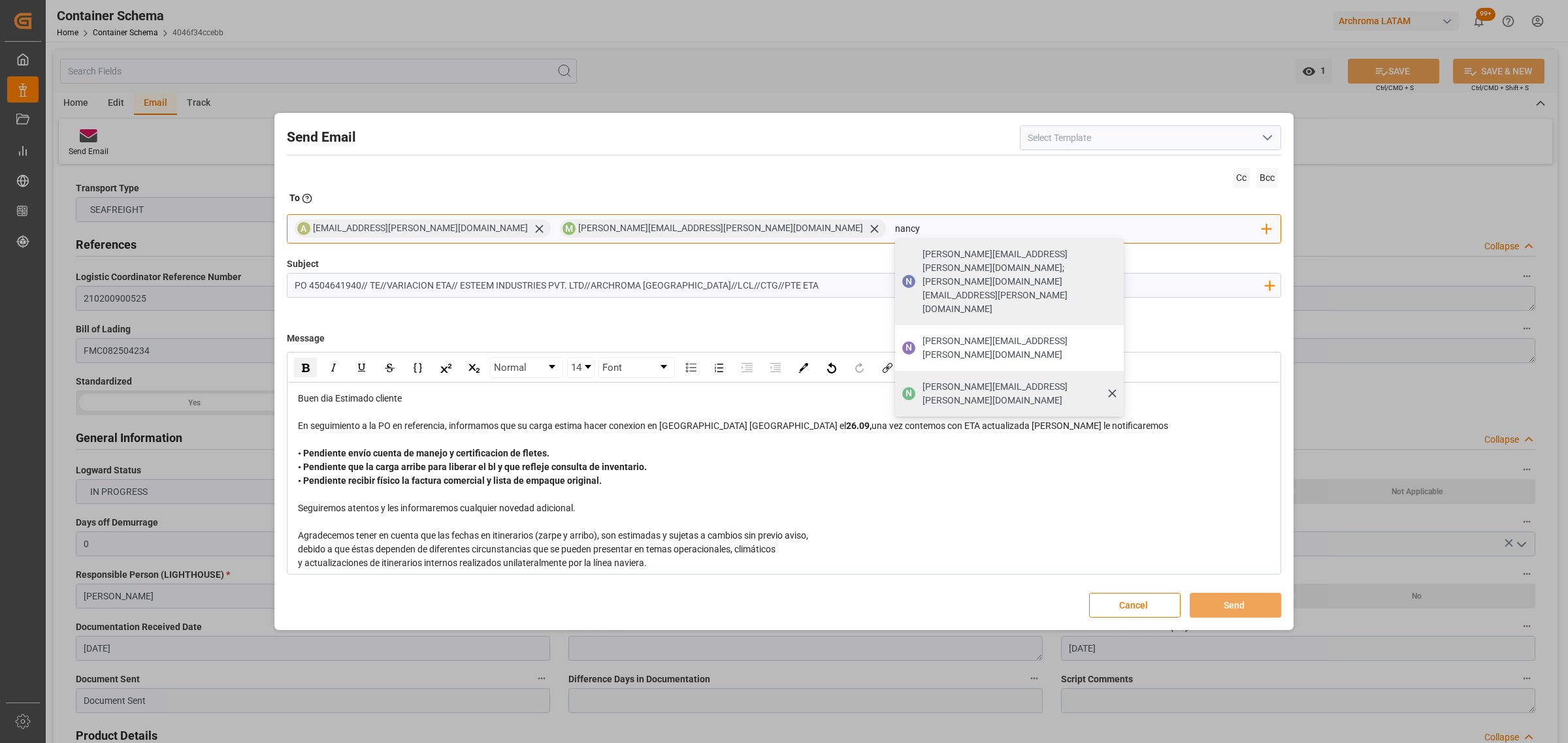
click at [922, 380] on span "[PERSON_NAME][EMAIL_ADDRESS][PERSON_NAME][DOMAIN_NAME]" at bounding box center [1018, 393] width 192 height 28
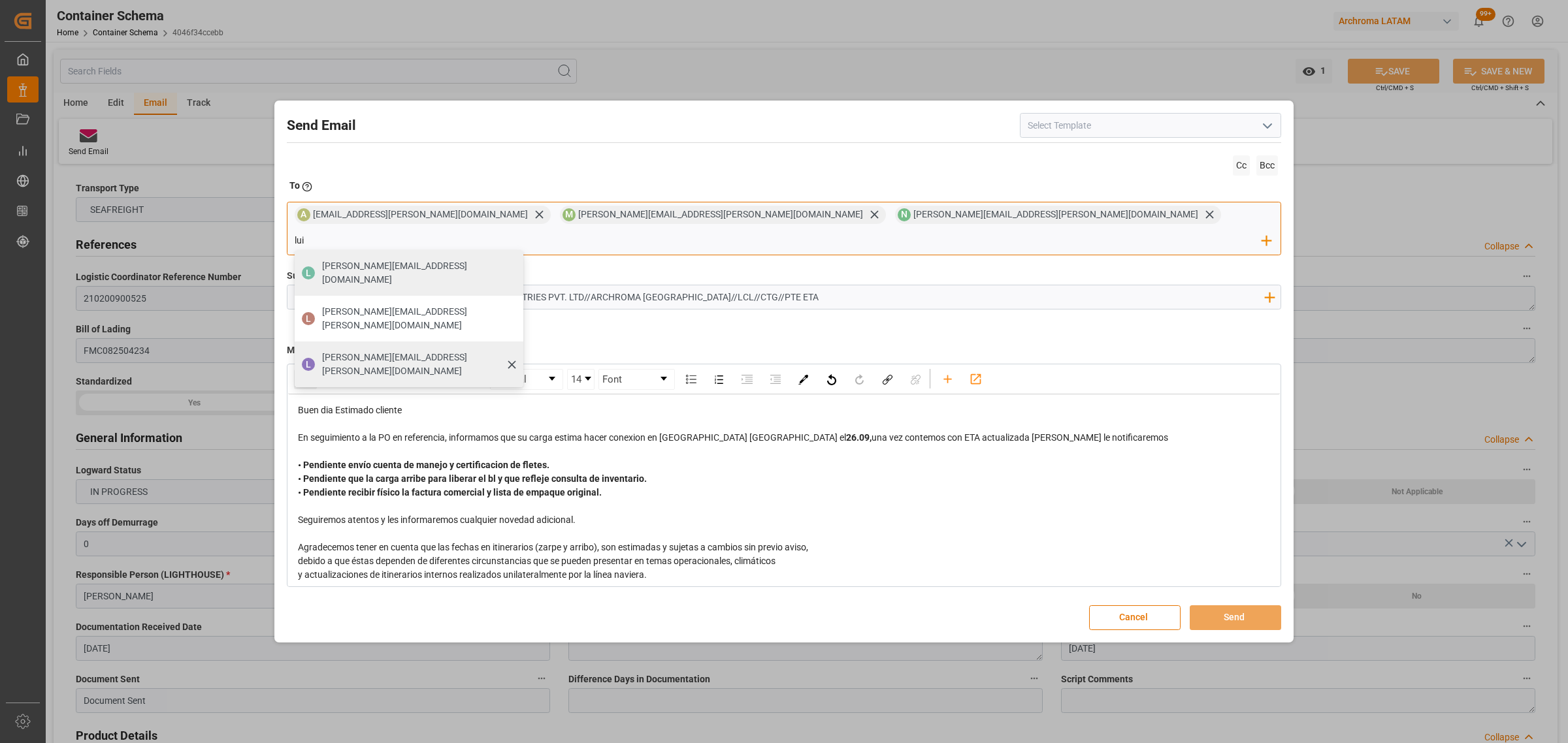
click at [514, 350] on span "[PERSON_NAME][EMAIL_ADDRESS][PERSON_NAME][DOMAIN_NAME]" at bounding box center [418, 364] width 192 height 28
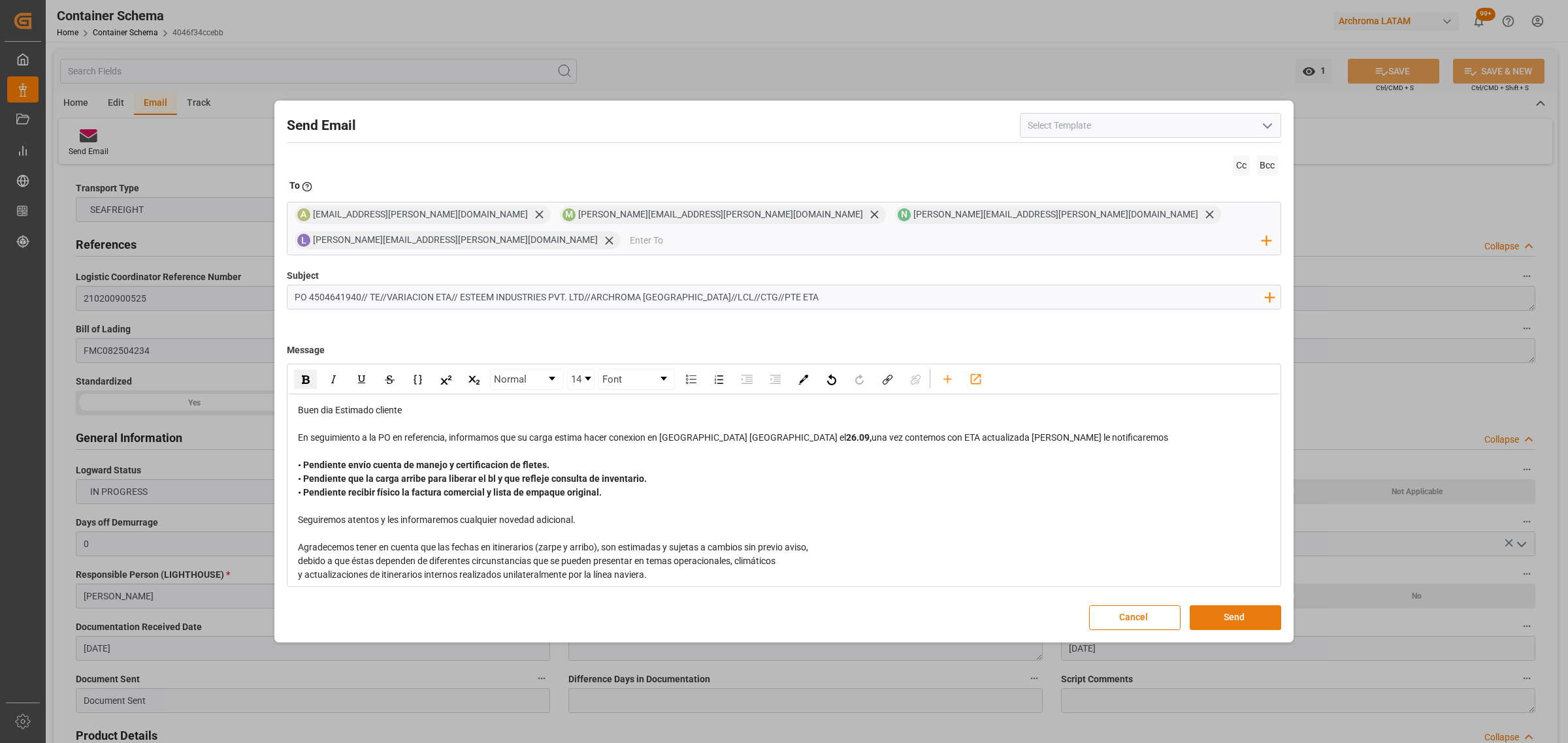
click at [1045, 449] on button "Send" at bounding box center [1235, 617] width 92 height 25
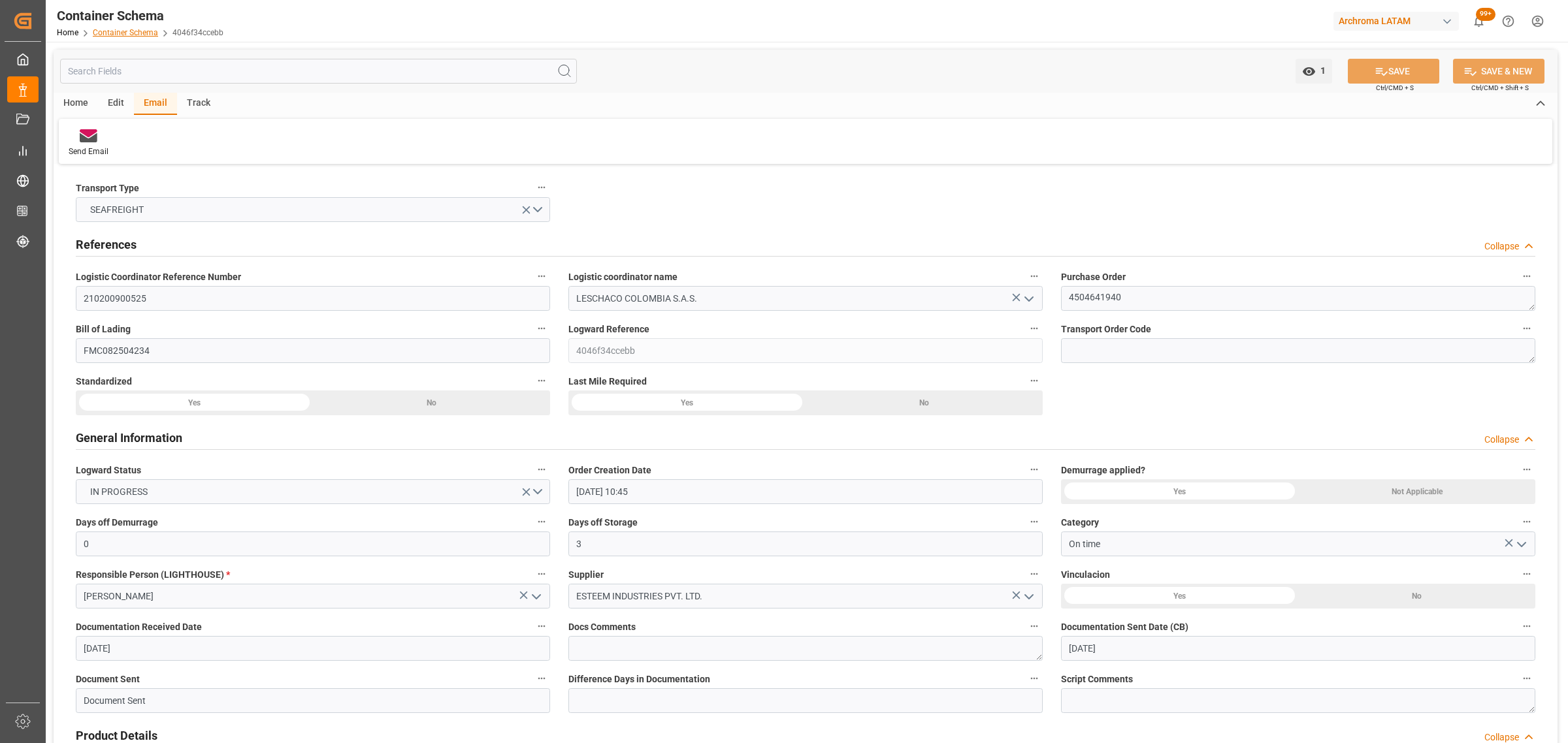
click at [123, 34] on link "Container Schema" at bounding box center [125, 32] width 65 height 9
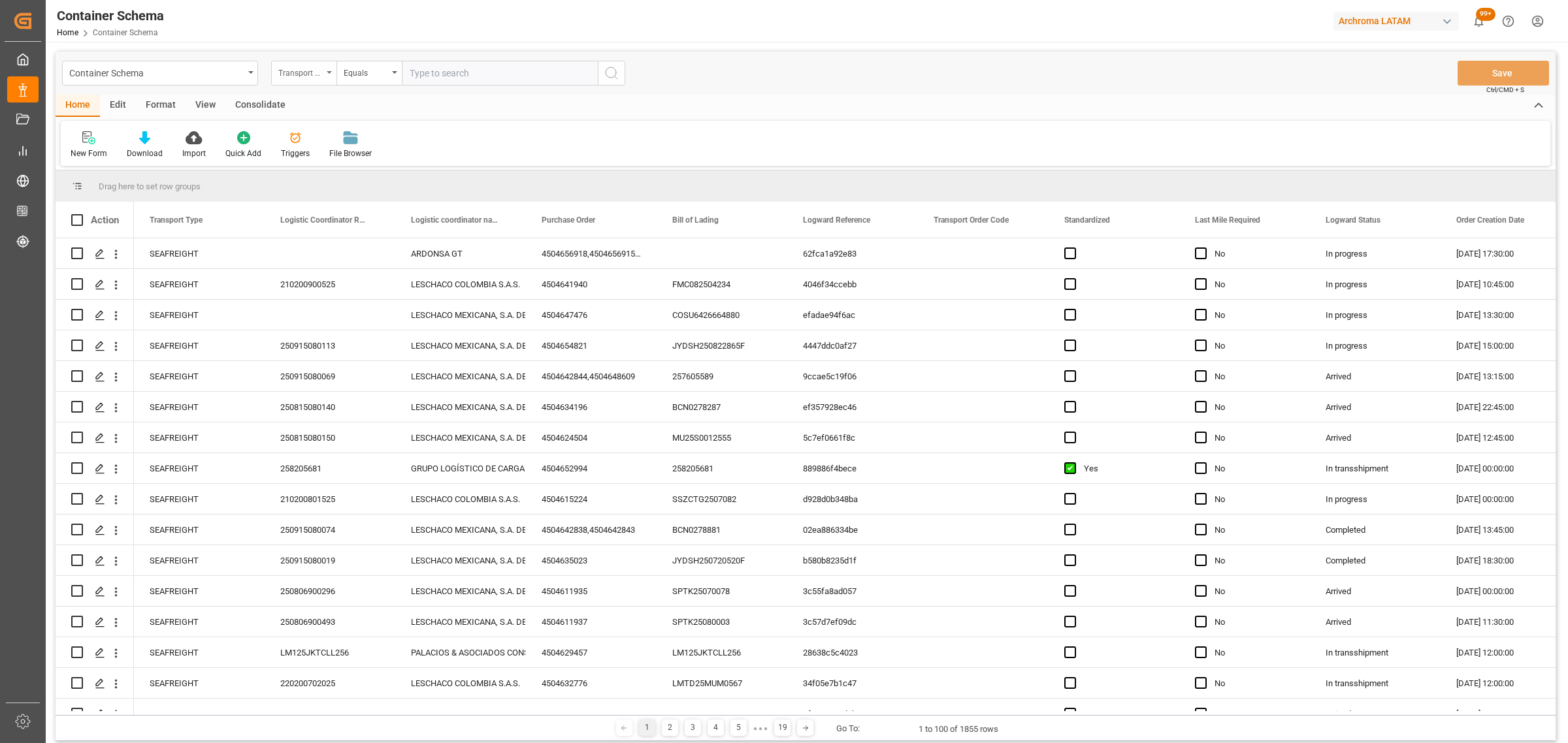
click at [311, 66] on div "Transport Type" at bounding box center [300, 71] width 45 height 15
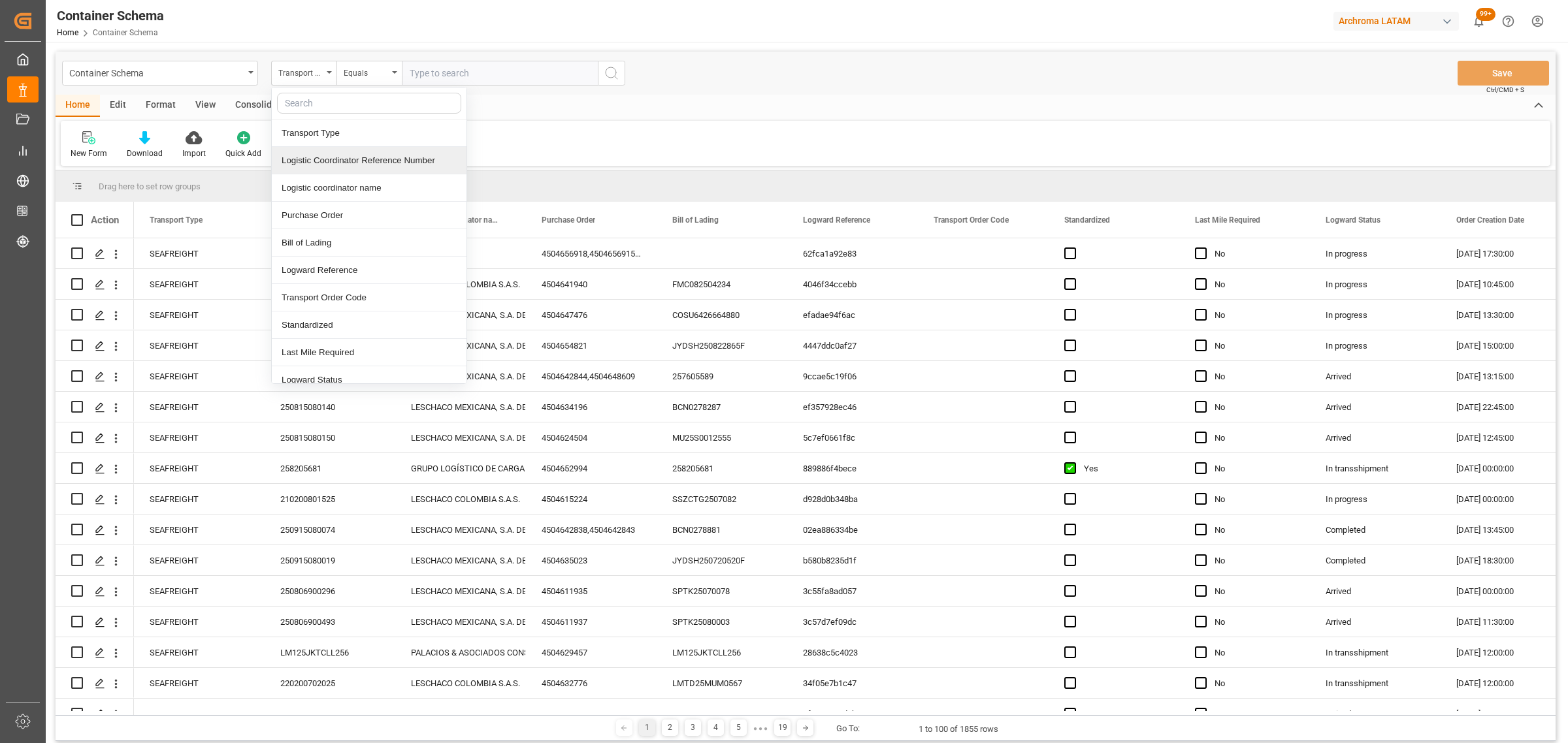
click at [347, 156] on div "Logistic Coordinator Reference Number" at bounding box center [369, 161] width 195 height 28
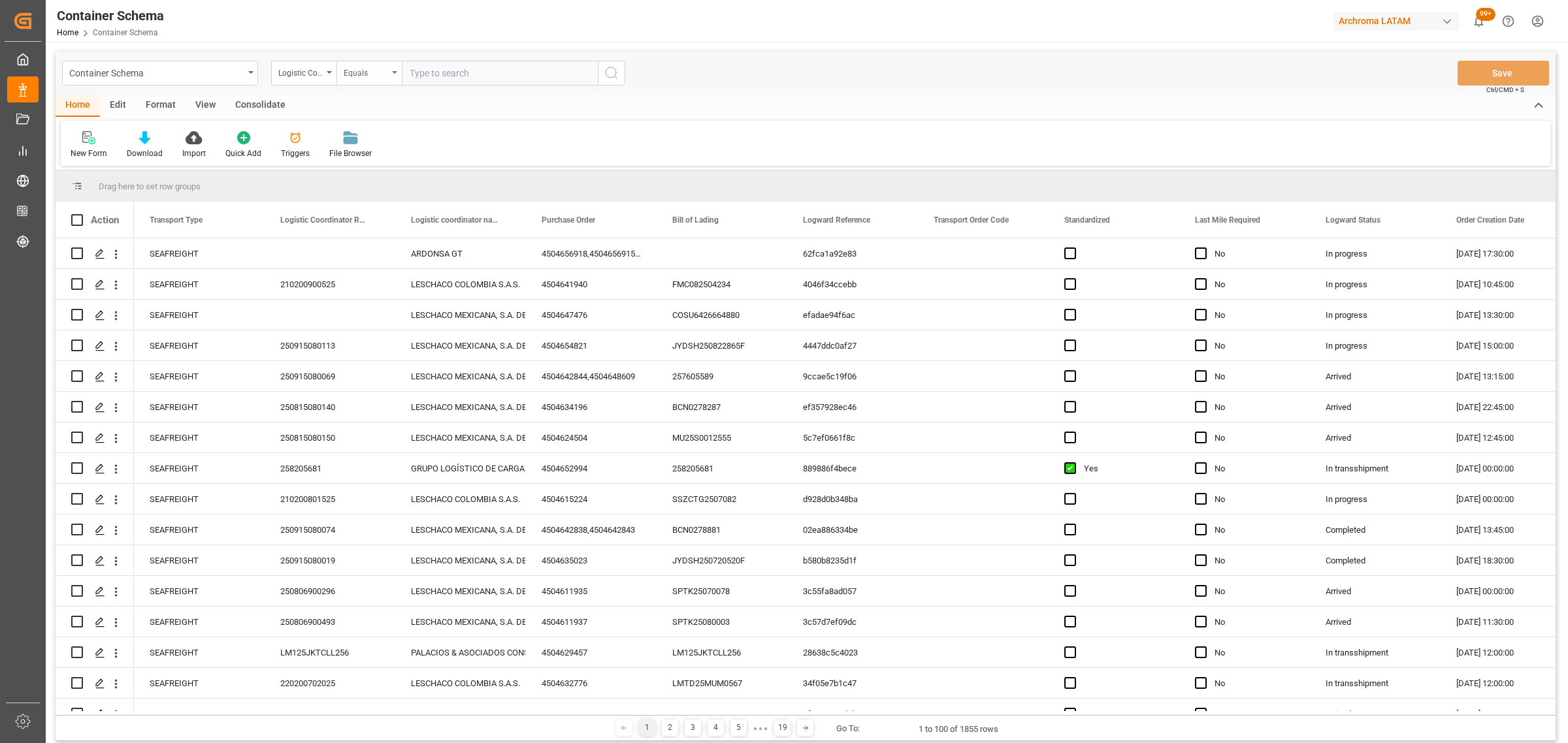
click at [384, 75] on div "Equals" at bounding box center [365, 71] width 45 height 15
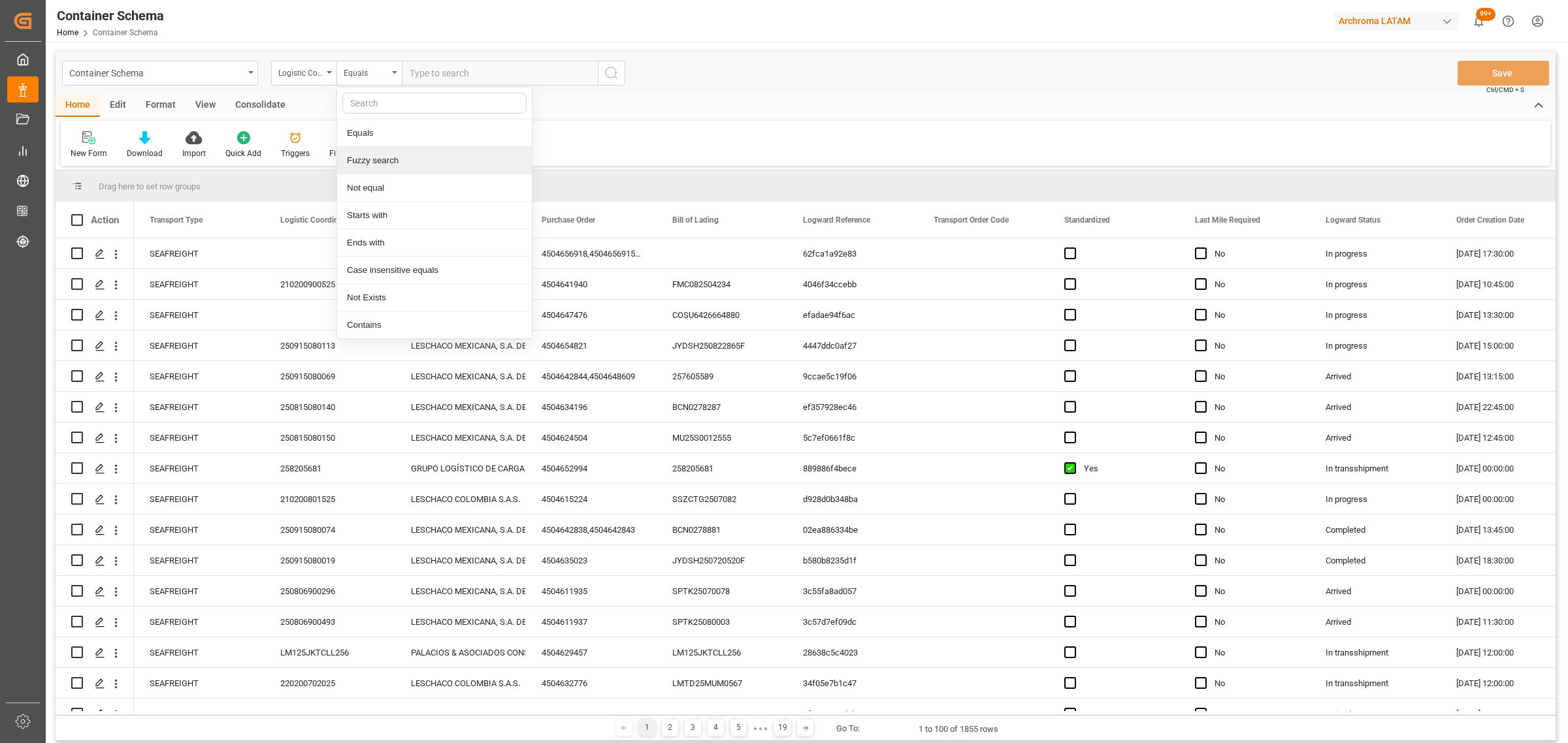
click at [383, 152] on div "Fuzzy search" at bounding box center [434, 161] width 195 height 28
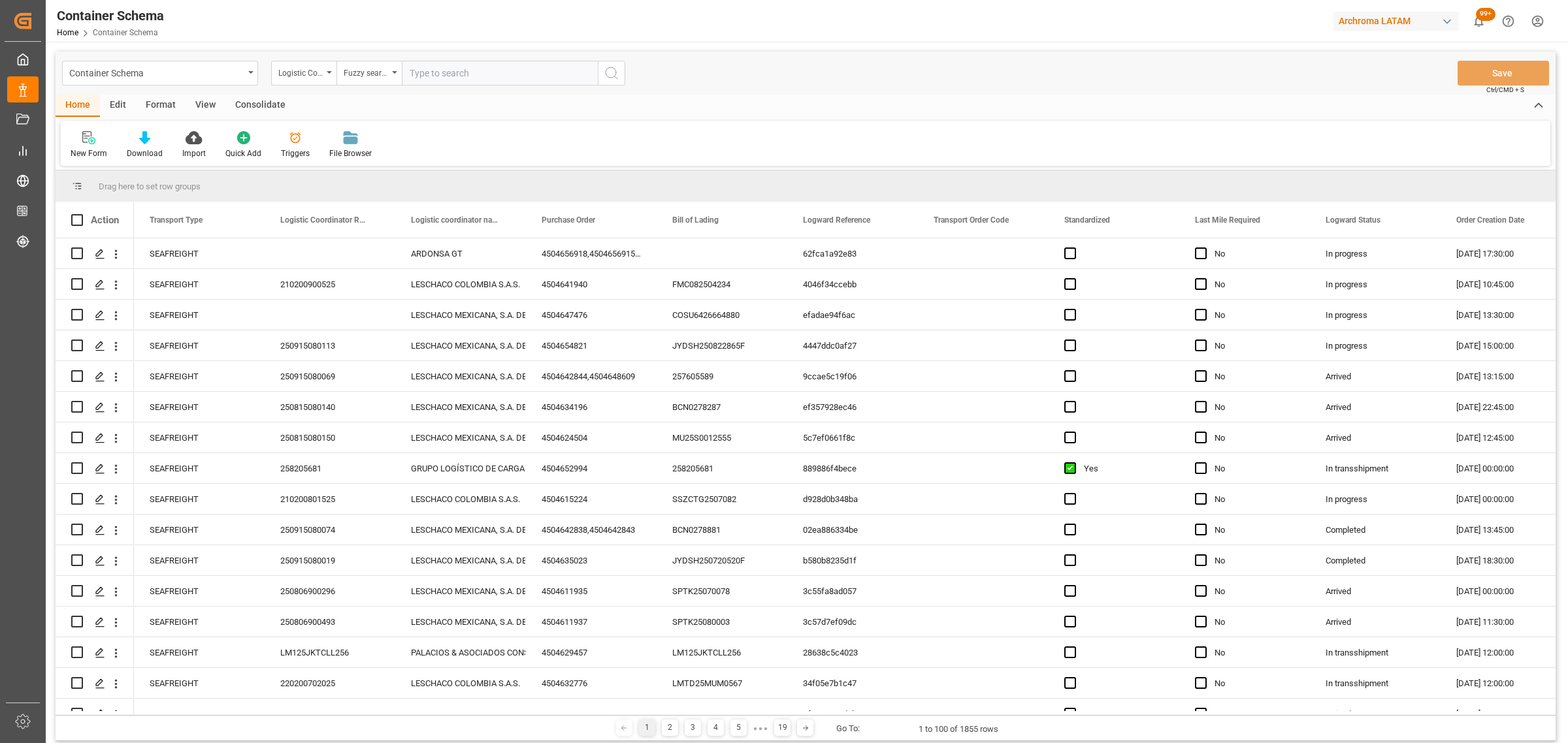
click at [448, 63] on input "text" at bounding box center [499, 73] width 196 height 25
paste input "220200803925"
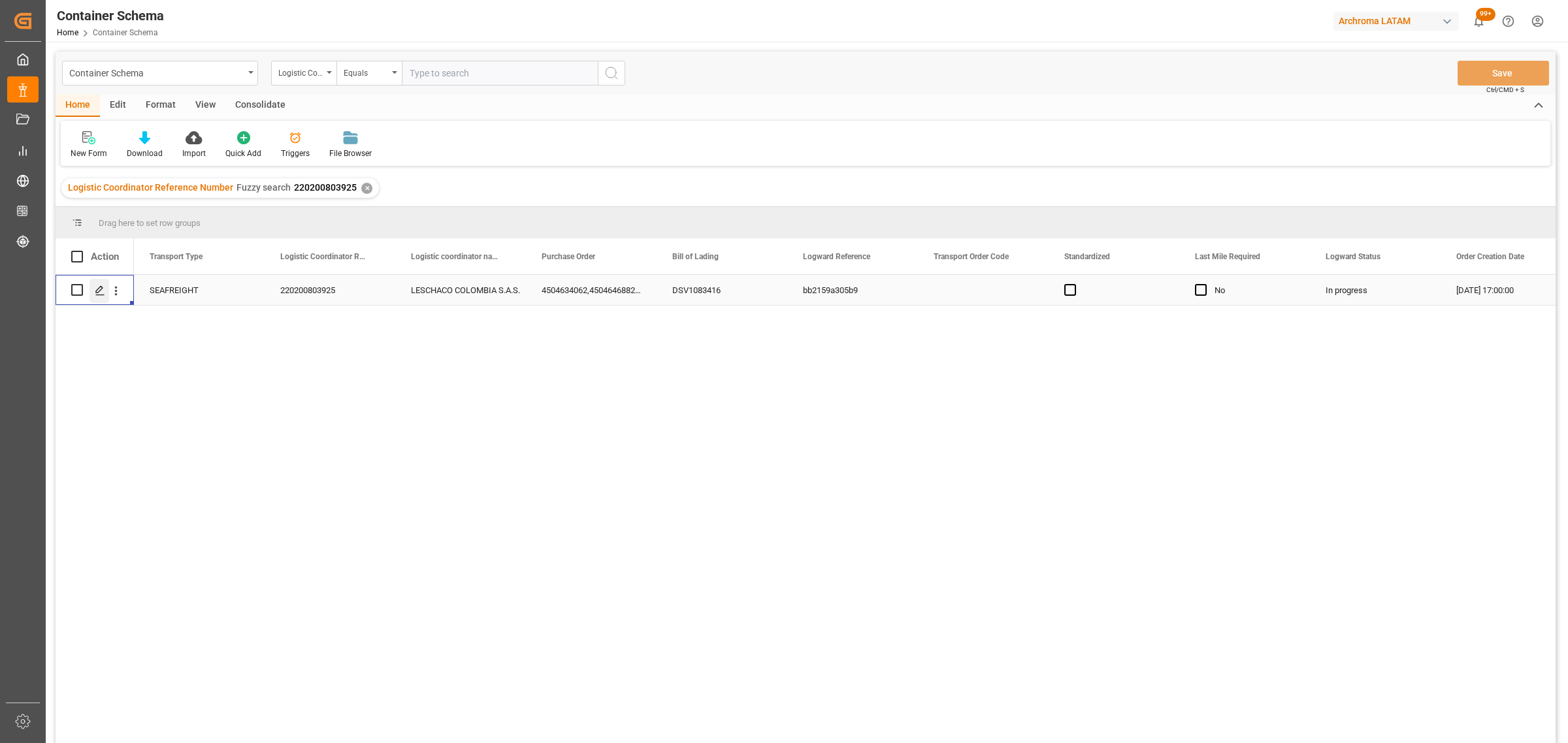
click at [101, 292] on icon "Press SPACE to select this row." at bounding box center [100, 290] width 11 height 11
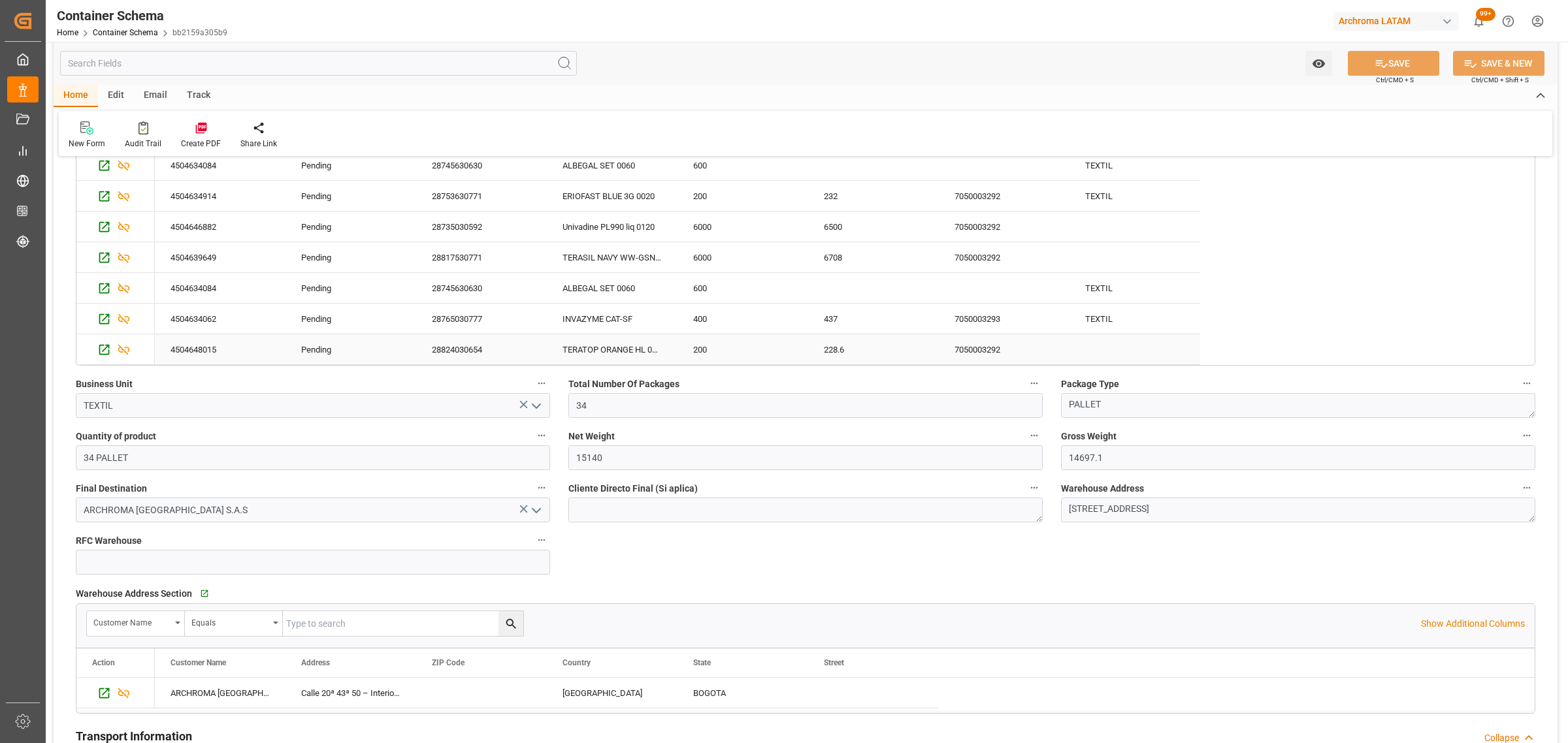
scroll to position [1224, 0]
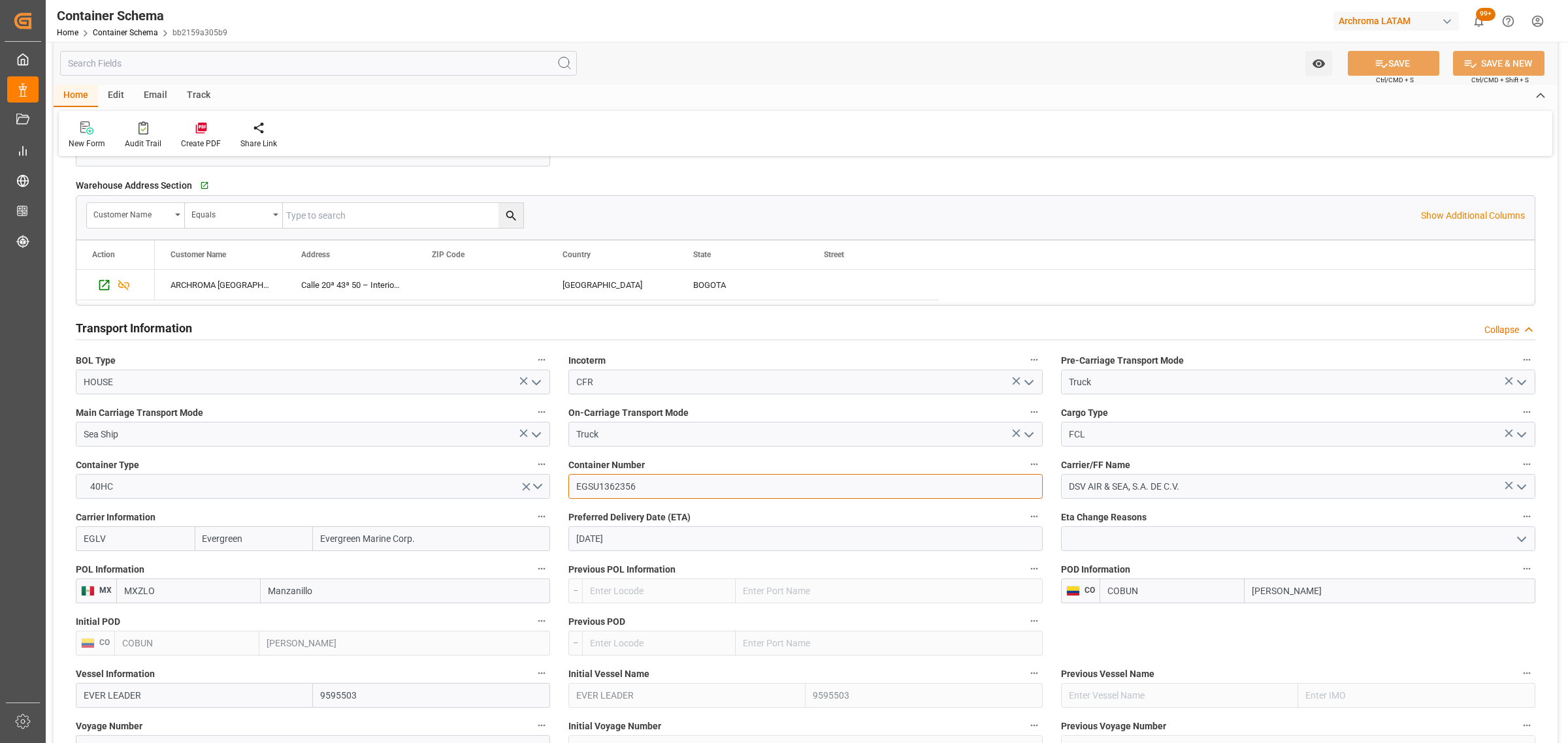
click at [614, 449] on input "EGSU1362356" at bounding box center [805, 486] width 474 height 25
click at [205, 82] on div "Watch Option SAVE Ctrl/CMD + S SAVE & NEW Ctrl/CMD + Shift + S" at bounding box center [805, 63] width 1504 height 43
click at [199, 96] on div "Track" at bounding box center [198, 96] width 43 height 22
click at [88, 125] on icon at bounding box center [84, 128] width 13 height 13
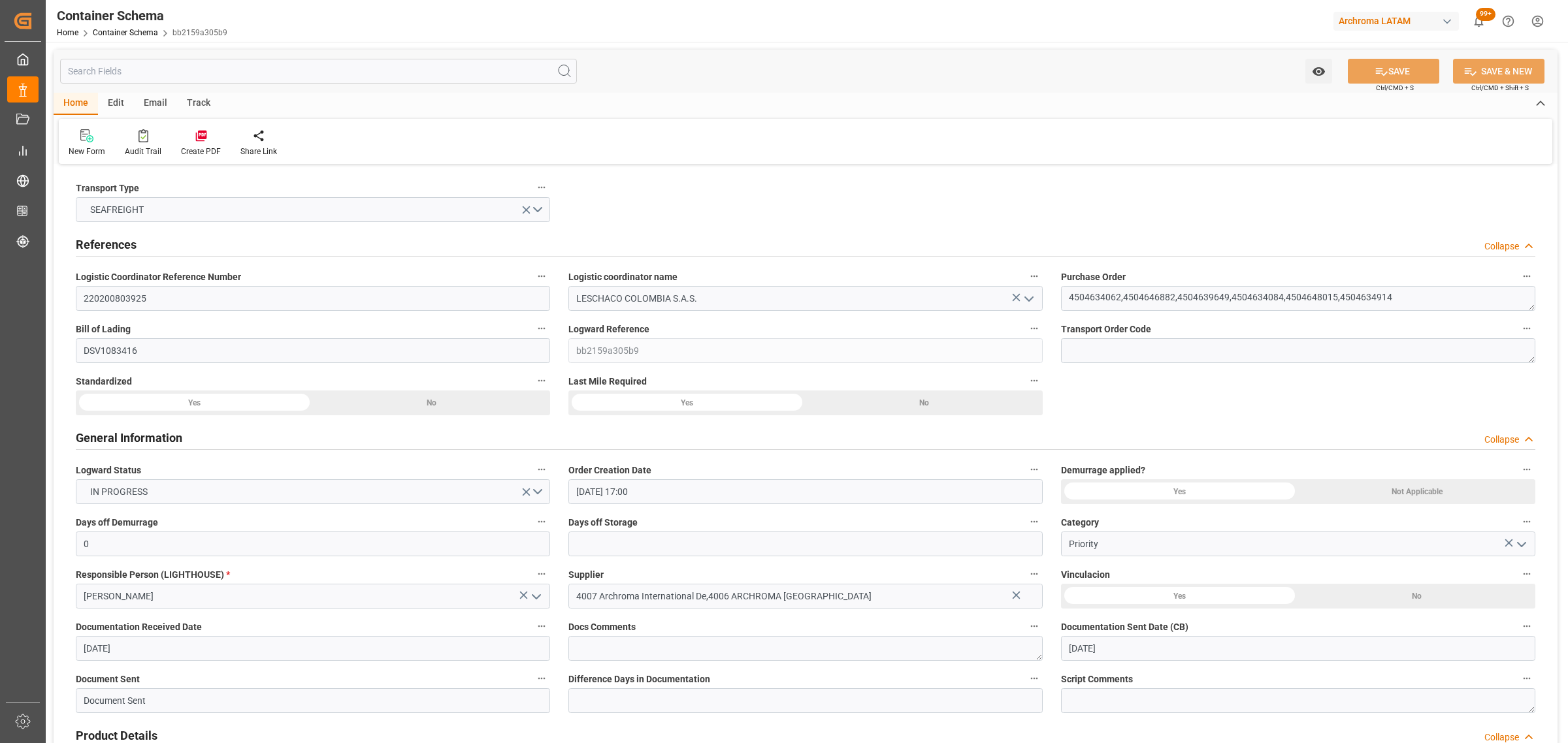
click at [155, 100] on div "Email" at bounding box center [155, 103] width 43 height 22
click at [99, 139] on div at bounding box center [88, 135] width 40 height 14
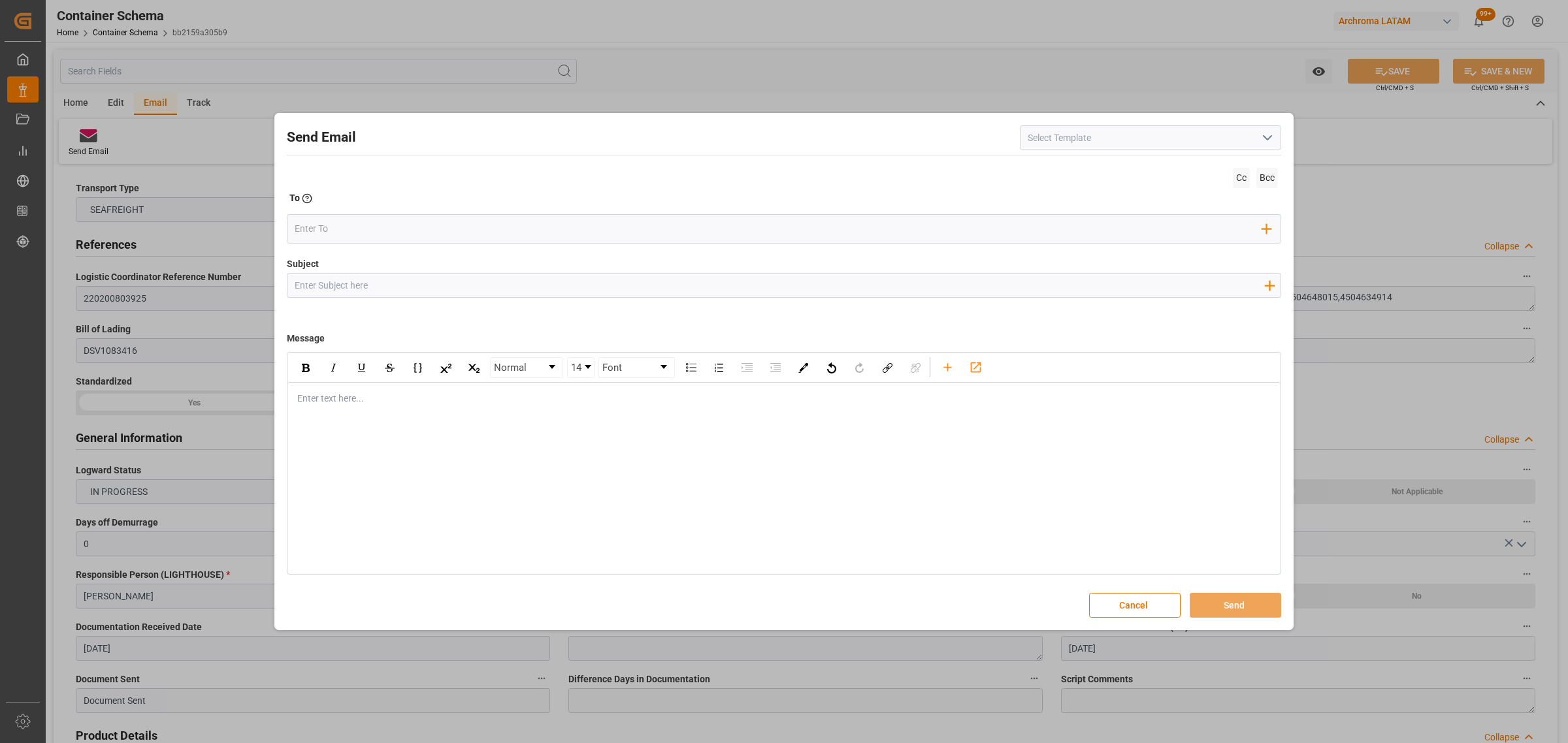
click at [427, 286] on input "Subject" at bounding box center [778, 285] width 983 height 23
click at [383, 279] on input "Subject" at bounding box center [778, 285] width 983 height 23
paste input "PO 4504634914,4504648015,4504634084,4504639649,4504646882,4504634062 // TE // D…"
drag, startPoint x: 718, startPoint y: 284, endPoint x: 661, endPoint y: 286, distance: 57.0
click at [661, 286] on input "PO 4504634914,4504648015,4504634084,4504639649,4504646882,4504634062 // TE // D…" at bounding box center [778, 285] width 983 height 23
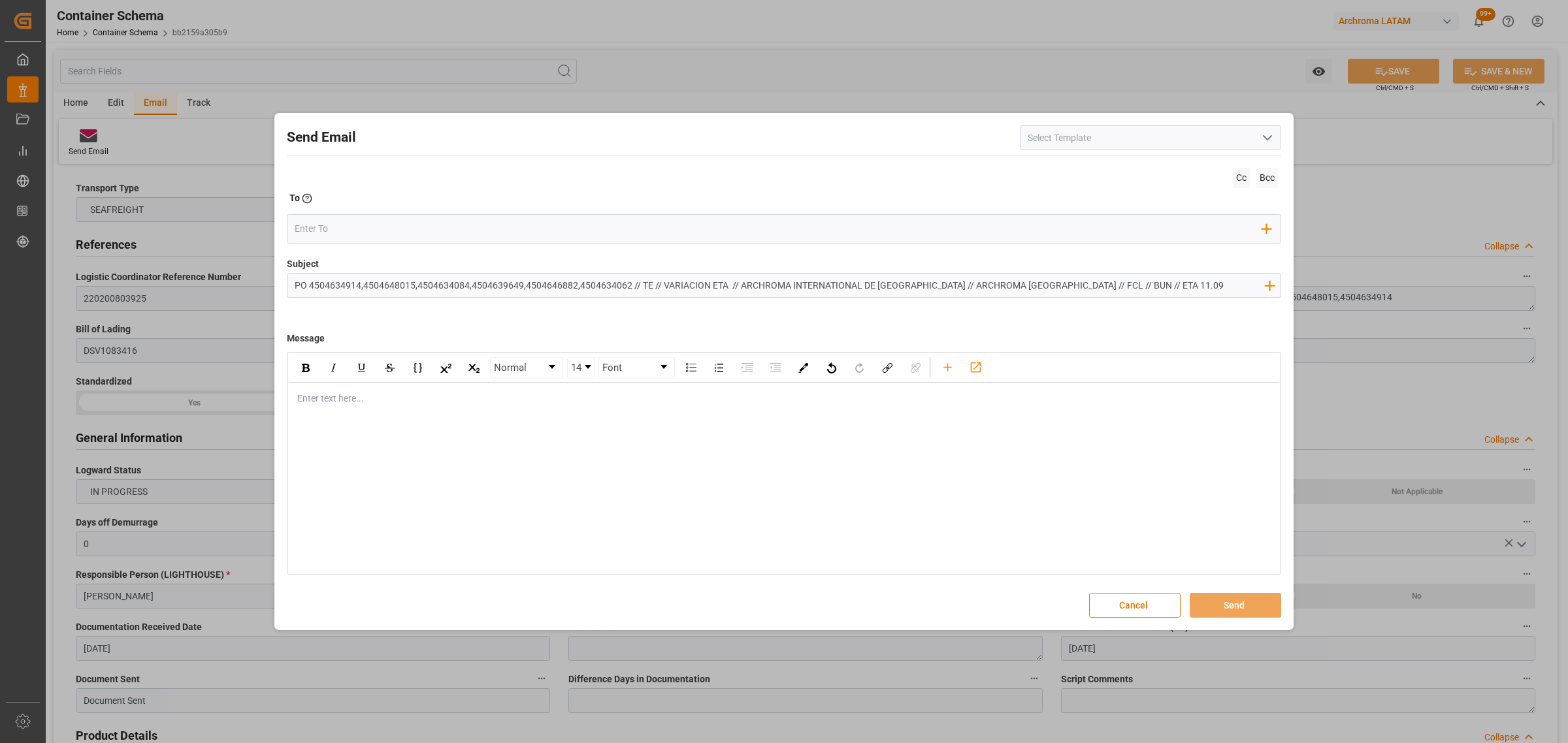
click at [1045, 290] on input "PO 4504634914,4504648015,4504634084,4504639649,4504646882,4504634062 // TE // V…" at bounding box center [778, 285] width 983 height 23
click at [338, 413] on div "Enter text here..." at bounding box center [784, 398] width 992 height 32
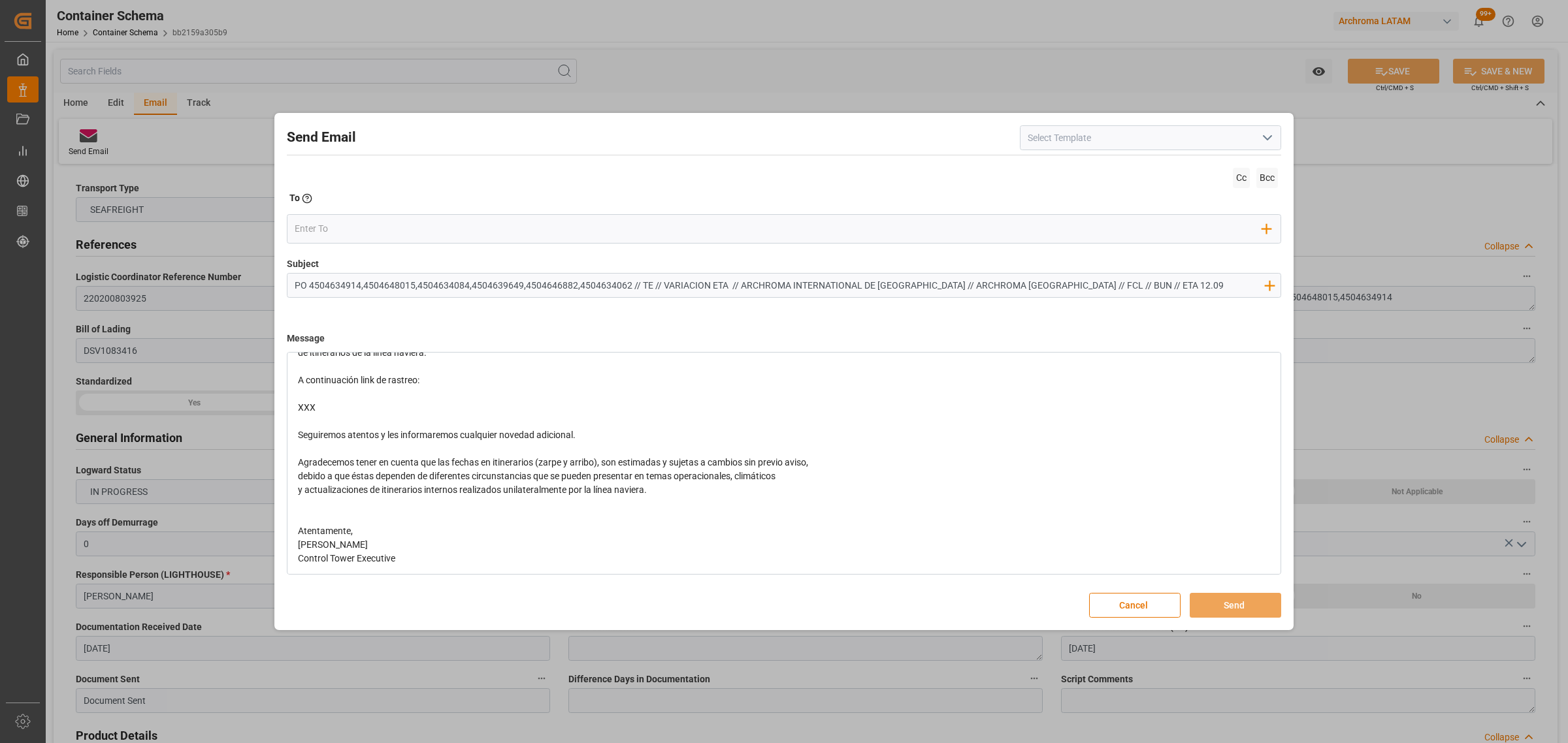
scroll to position [88, 0]
drag, startPoint x: 298, startPoint y: 397, endPoint x: 250, endPoint y: 382, distance: 50.3
click at [250, 382] on div "Send Email Cc Bcc To Enter the TO Email address Add Field to To Subject PO 4504…" at bounding box center [784, 372] width 1568 height 743
drag, startPoint x: 778, startPoint y: 364, endPoint x: 765, endPoint y: 370, distance: 14.3
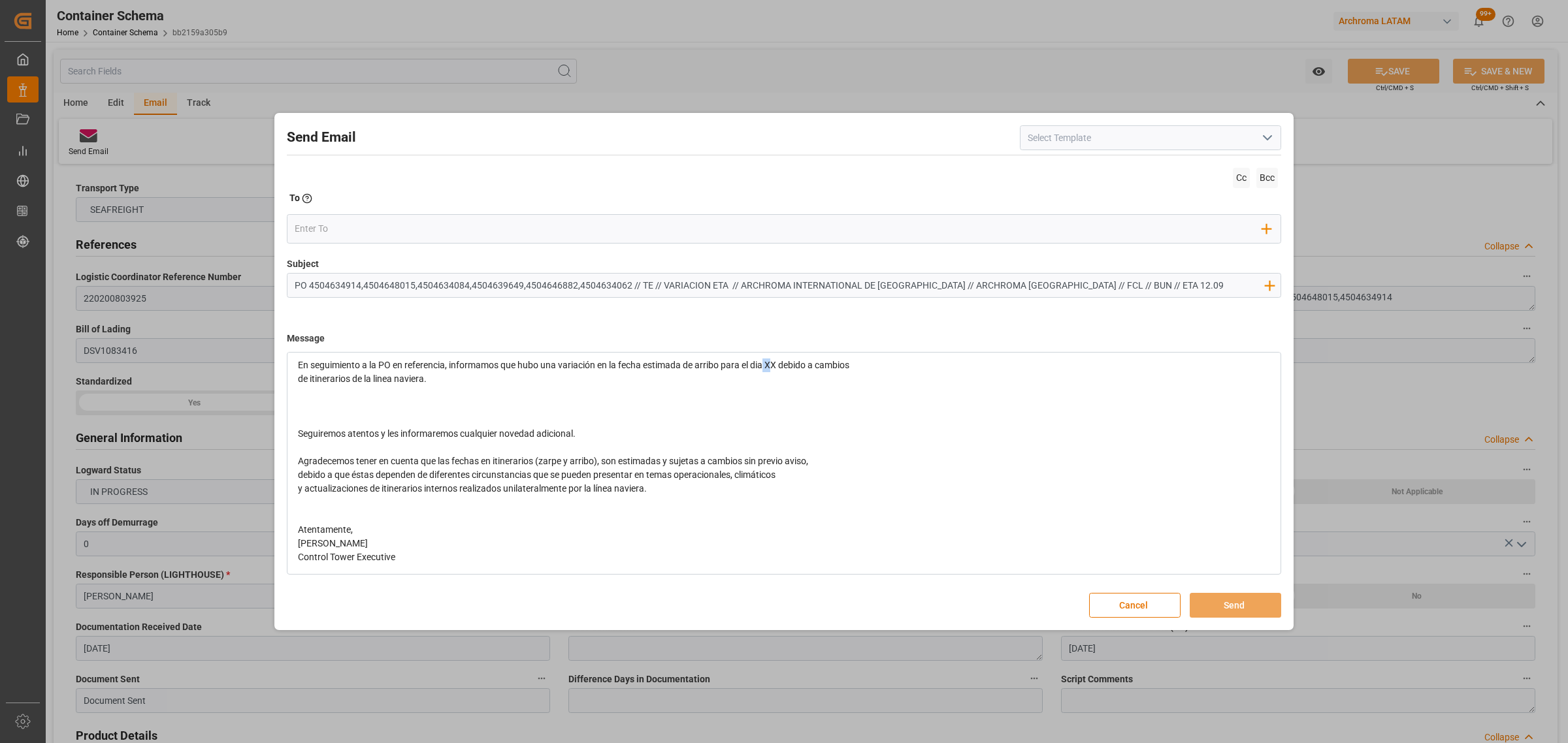
click at [765, 370] on span "En seguimiento a la PO en referencia, informamos que hubo una variación en la f…" at bounding box center [573, 364] width 551 height 11
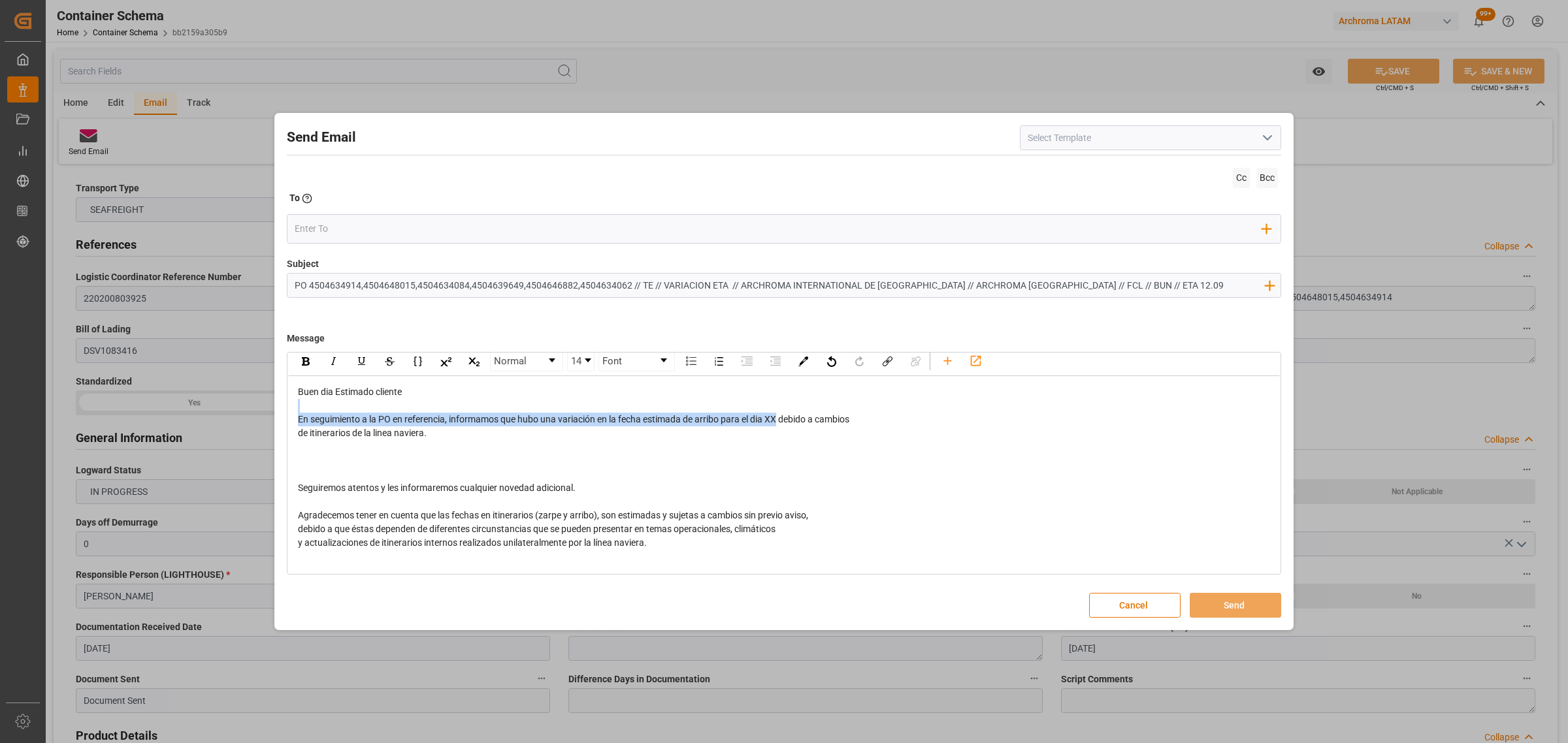
scroll to position [4, 0]
drag, startPoint x: 778, startPoint y: 366, endPoint x: 769, endPoint y: 425, distance: 59.7
click at [769, 425] on span "En seguimiento a la PO en referencia, informamos que hubo una variación en la f…" at bounding box center [573, 421] width 551 height 11
drag, startPoint x: 791, startPoint y: 425, endPoint x: 771, endPoint y: 423, distance: 20.1
click at [771, 423] on span "En seguimiento a la PO en referencia, informamos que hubo una variación en la f…" at bounding box center [579, 421] width 563 height 11
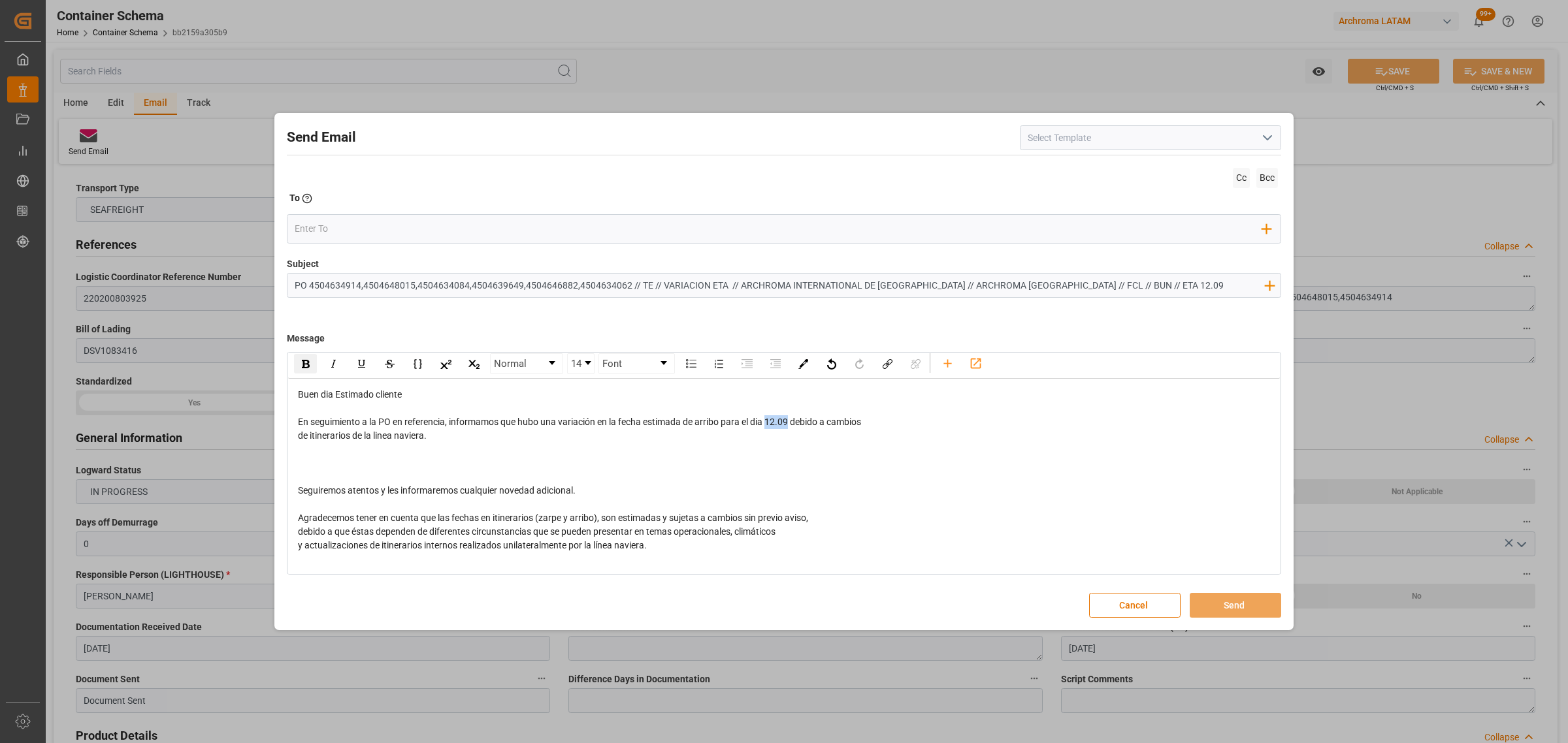
click at [309, 371] on div "rdw-inline-control" at bounding box center [305, 363] width 23 height 19
click at [517, 449] on div "Buen dia Estimado cliente En seguimiento a la PO en referencia, informamos que …" at bounding box center [784, 504] width 972 height 233
click at [514, 449] on div "rdw-editor" at bounding box center [784, 463] width 972 height 14
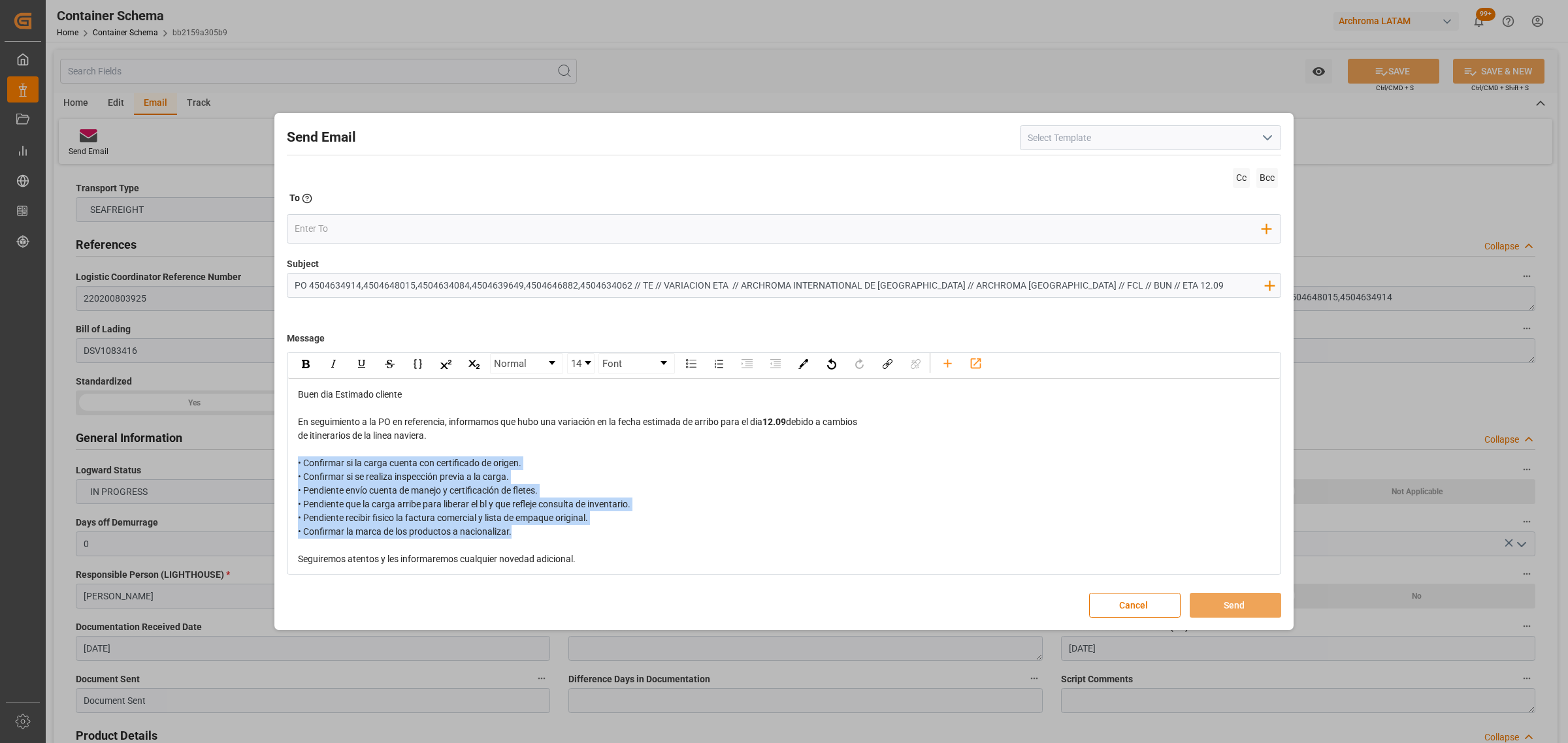
drag, startPoint x: 541, startPoint y: 537, endPoint x: 187, endPoint y: 465, distance: 361.2
click at [187, 449] on div "Send Email Cc Bcc To Enter the TO Email address Add Field to To Subject PO 4504…" at bounding box center [784, 372] width 1568 height 743
click at [302, 370] on div "rdw-inline-control" at bounding box center [305, 363] width 23 height 19
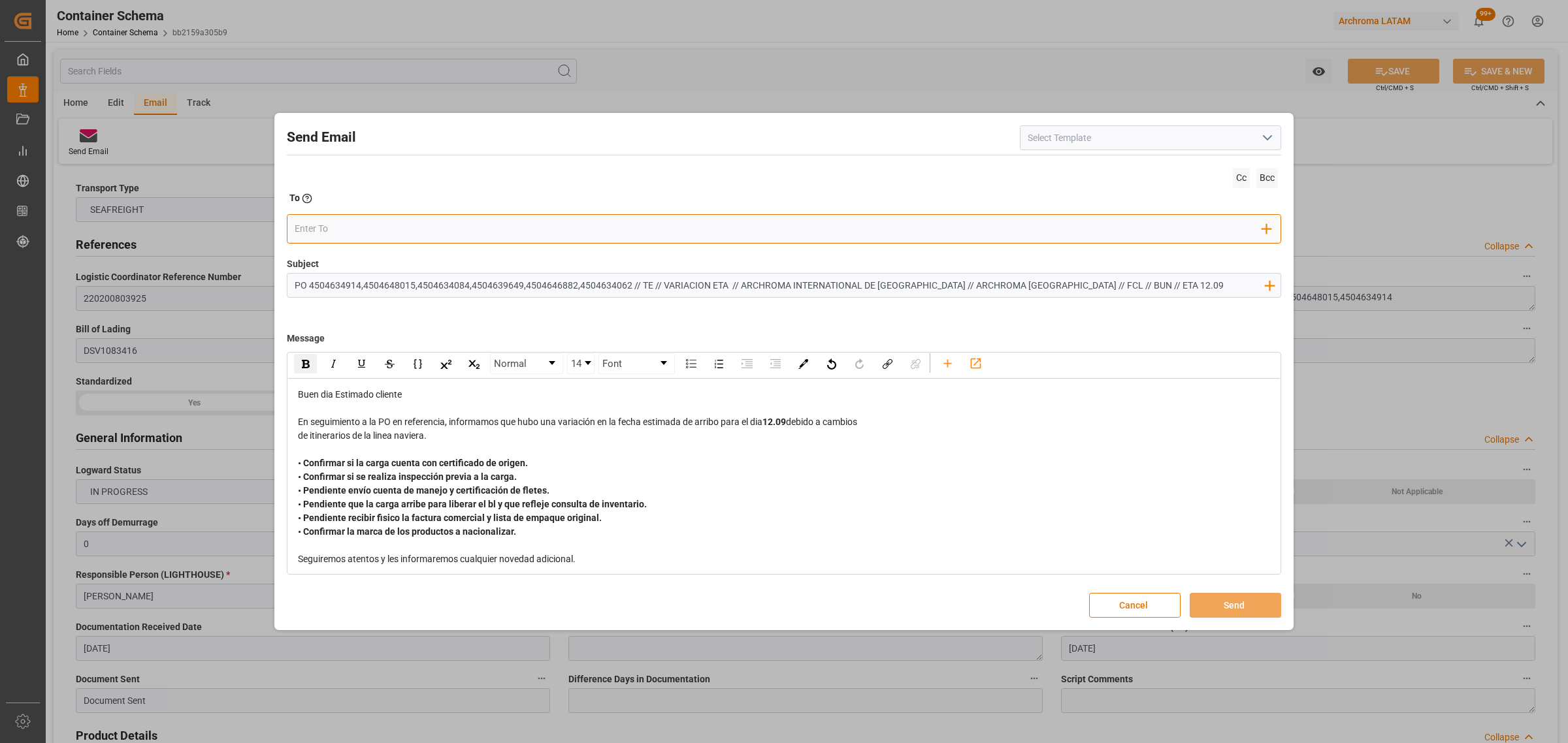
click at [419, 214] on div "Add Field to To" at bounding box center [783, 229] width 994 height 29
click at [413, 229] on input "email" at bounding box center [778, 229] width 968 height 19
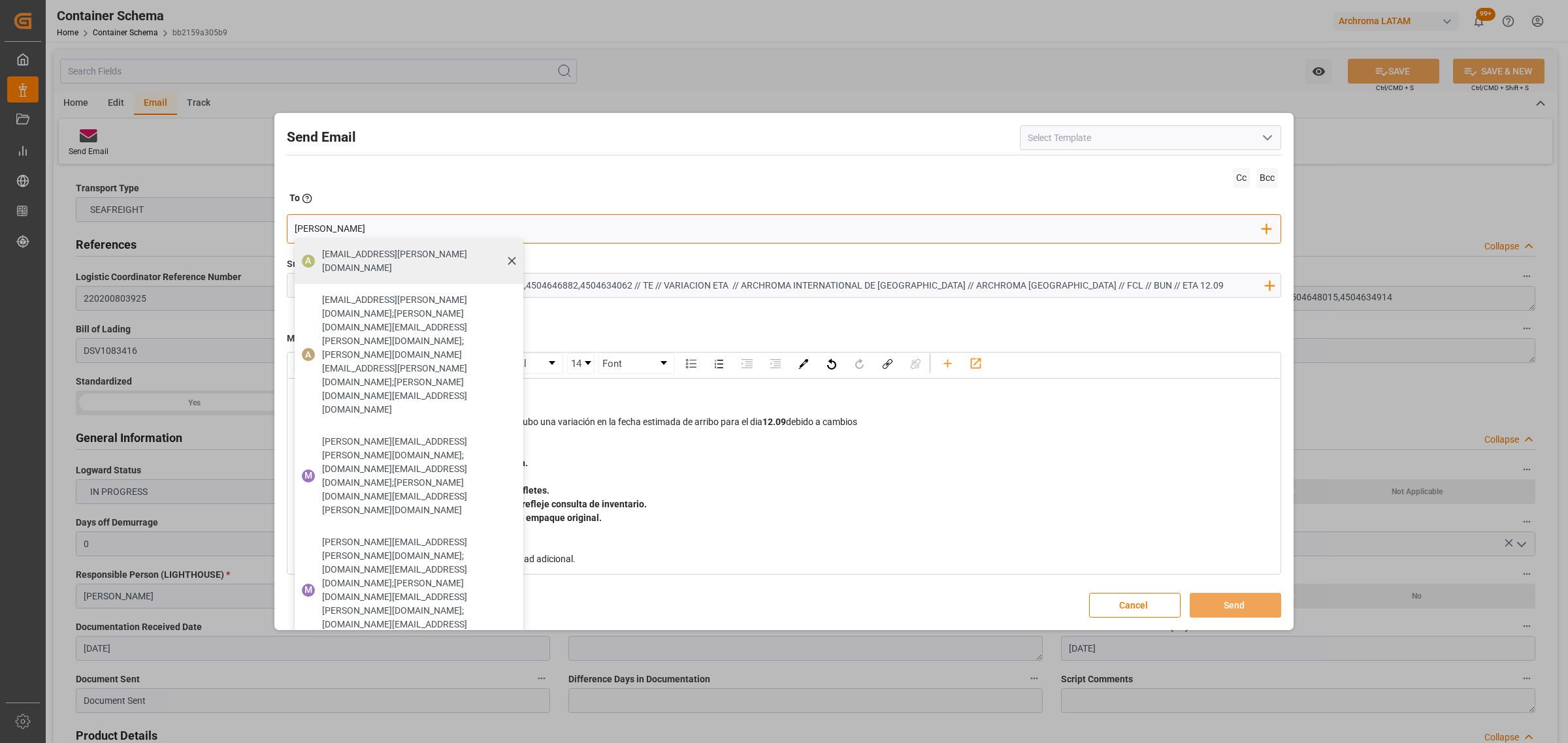
click at [394, 247] on span "[EMAIL_ADDRESS][PERSON_NAME][DOMAIN_NAME]" at bounding box center [418, 261] width 192 height 28
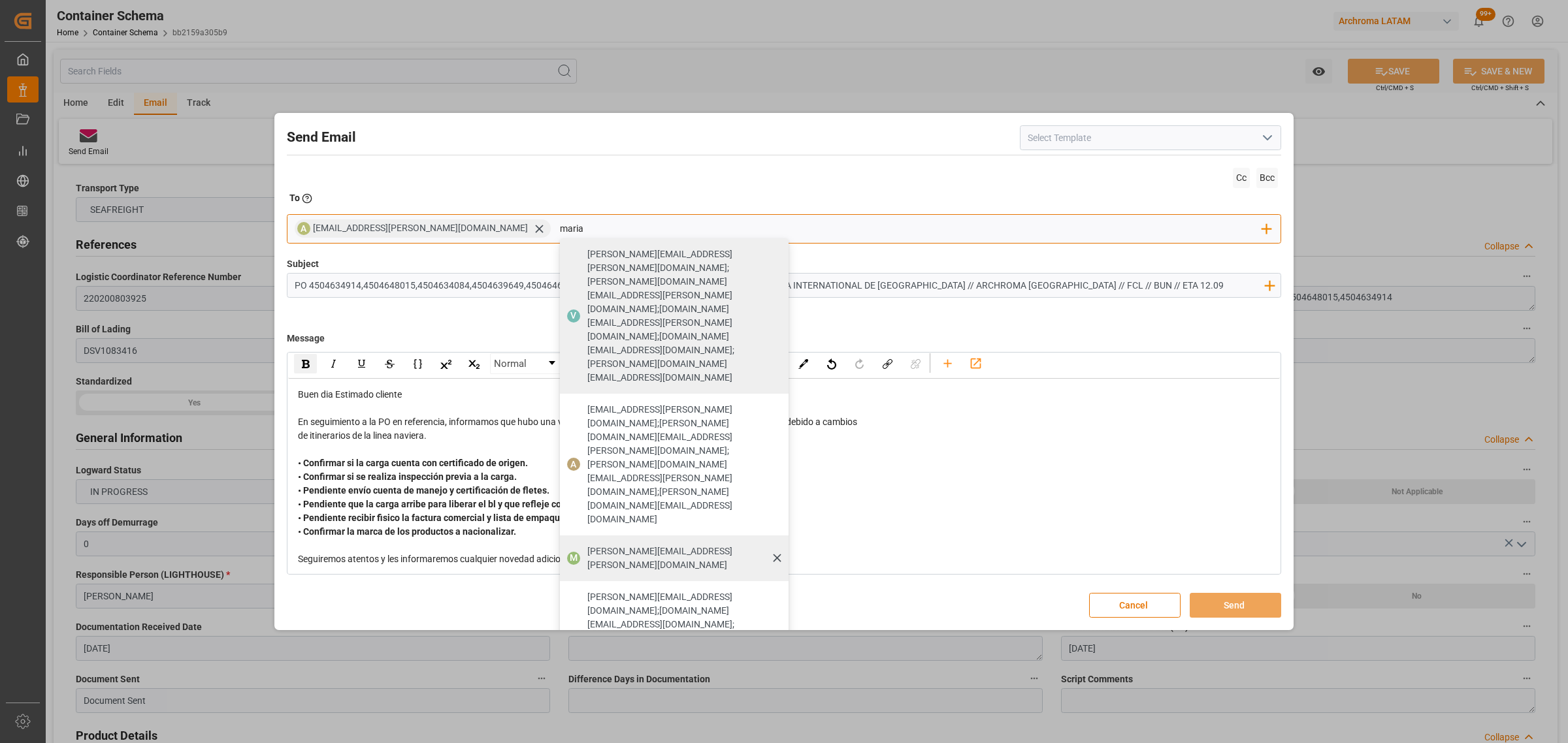
click at [583, 449] on div "[PERSON_NAME][EMAIL_ADDRESS][PERSON_NAME][DOMAIN_NAME]" at bounding box center [683, 558] width 201 height 37
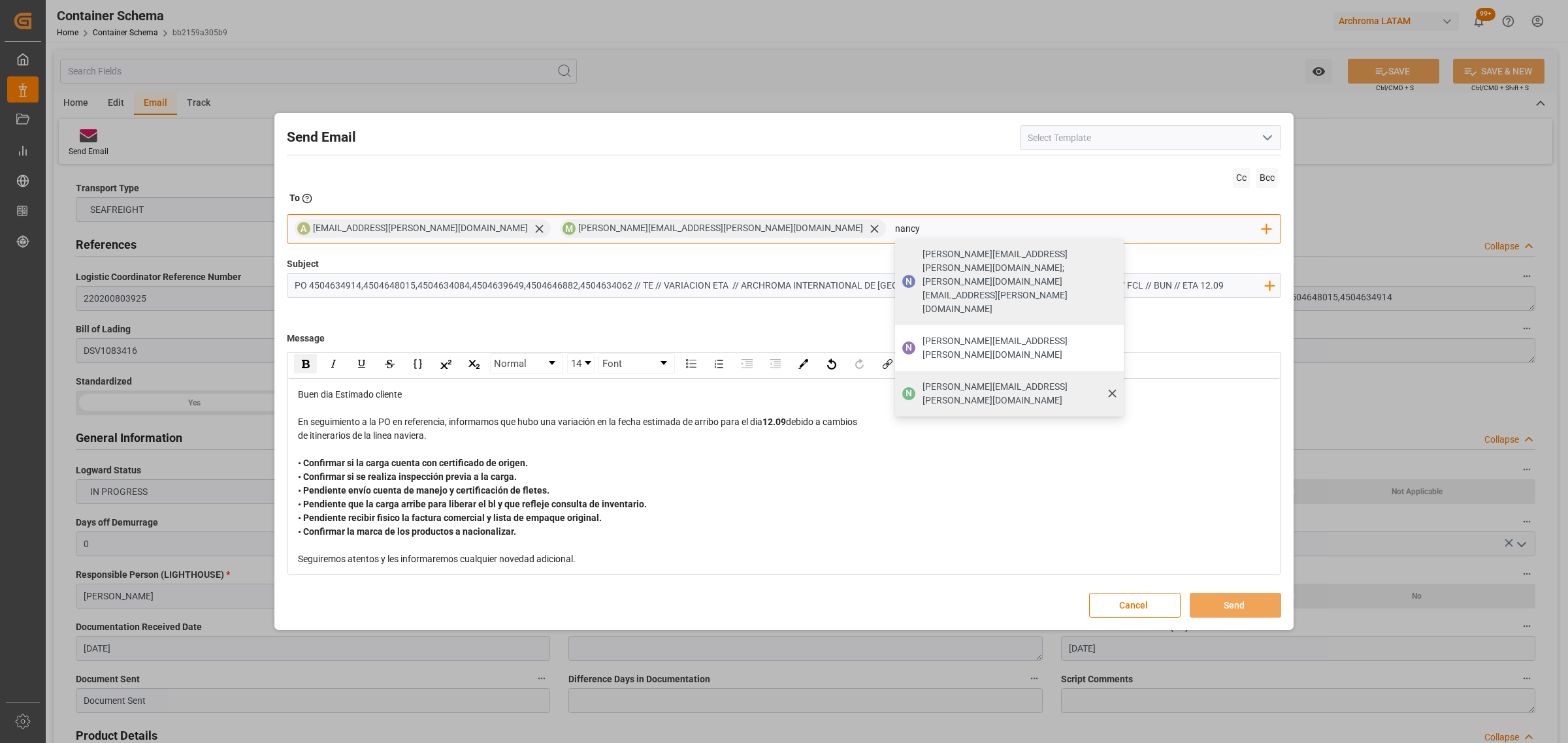
click at [922, 380] on span "[PERSON_NAME][EMAIL_ADDRESS][PERSON_NAME][DOMAIN_NAME]" at bounding box center [1018, 393] width 192 height 28
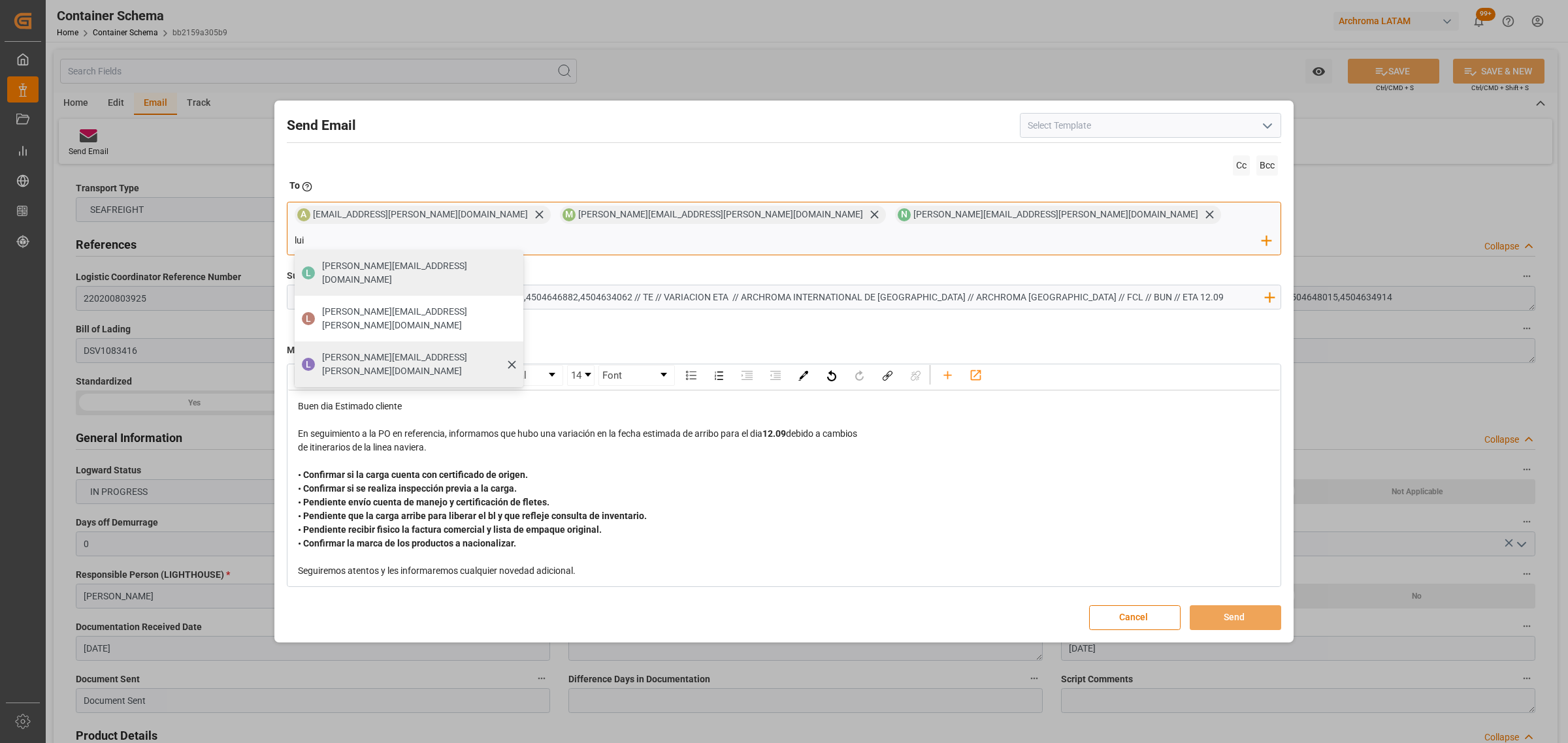
click at [514, 350] on span "[PERSON_NAME][EMAIL_ADDRESS][PERSON_NAME][DOMAIN_NAME]" at bounding box center [418, 364] width 192 height 28
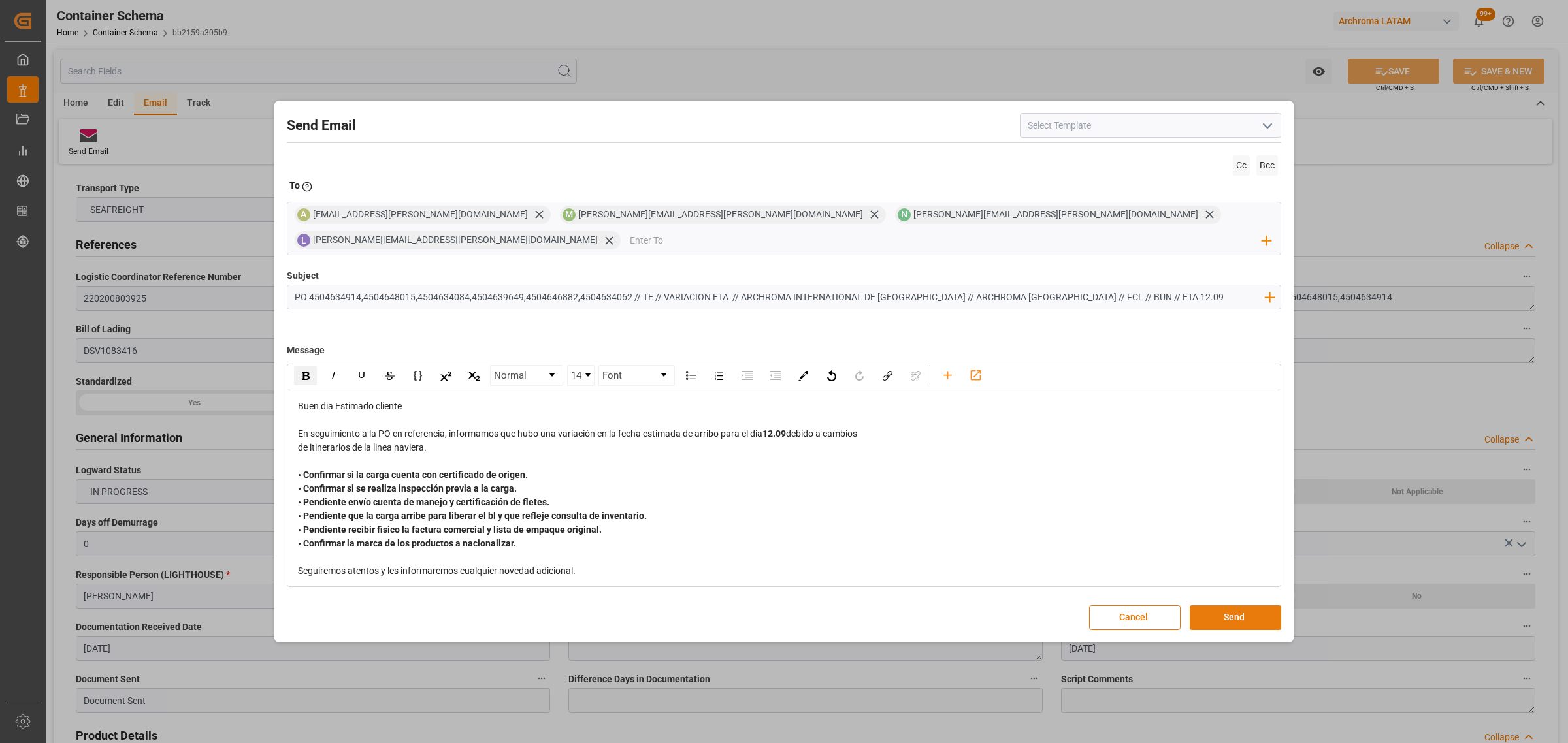
click at [1045, 449] on button "Send" at bounding box center [1235, 617] width 92 height 25
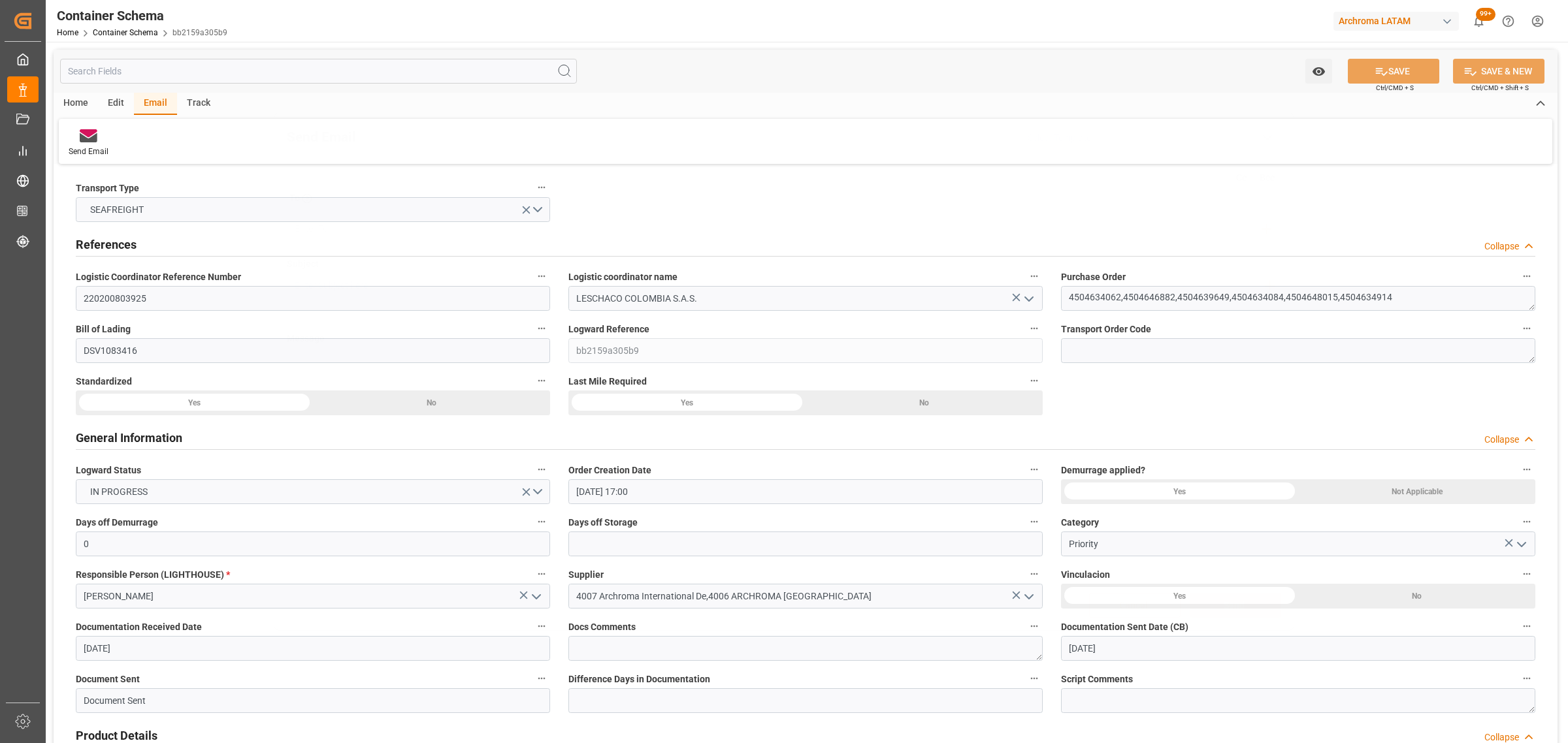
scroll to position [0, 0]
